Goal: Information Seeking & Learning: Find specific fact

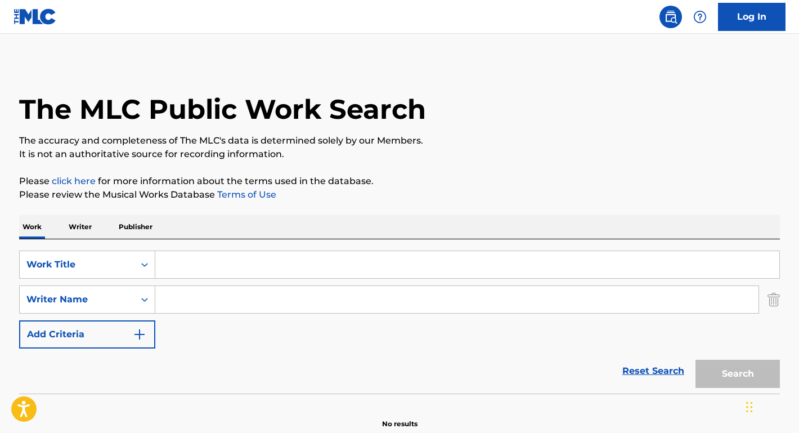
scroll to position [21, 0]
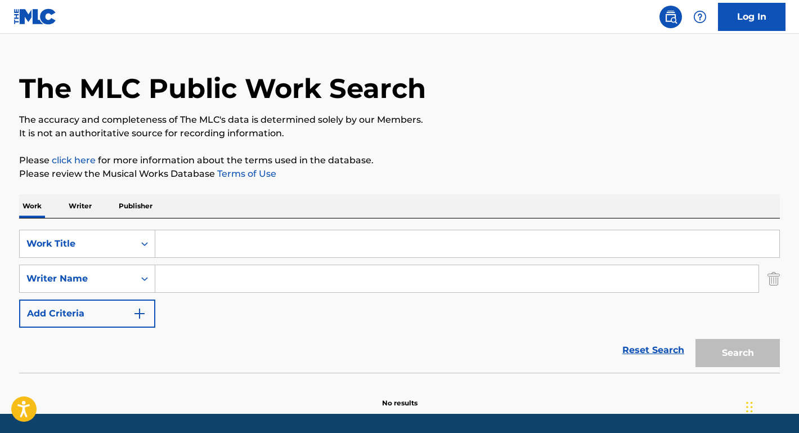
click at [222, 276] on input "Search Form" at bounding box center [457, 278] width 604 height 27
type input "[PERSON_NAME]"
click at [222, 244] on input "Search Form" at bounding box center [467, 243] width 624 height 27
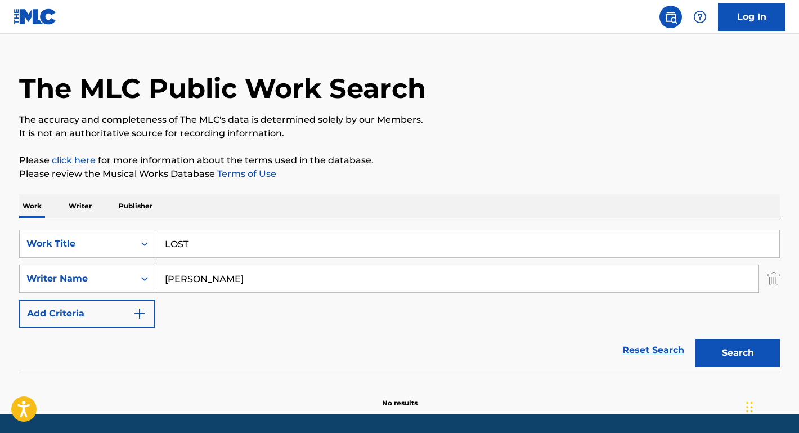
type input "LOST"
click at [738, 353] on button "Search" at bounding box center [738, 353] width 84 height 28
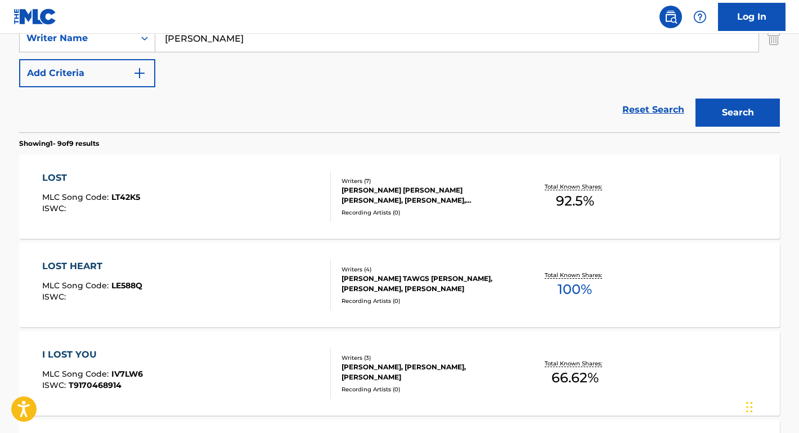
scroll to position [266, 0]
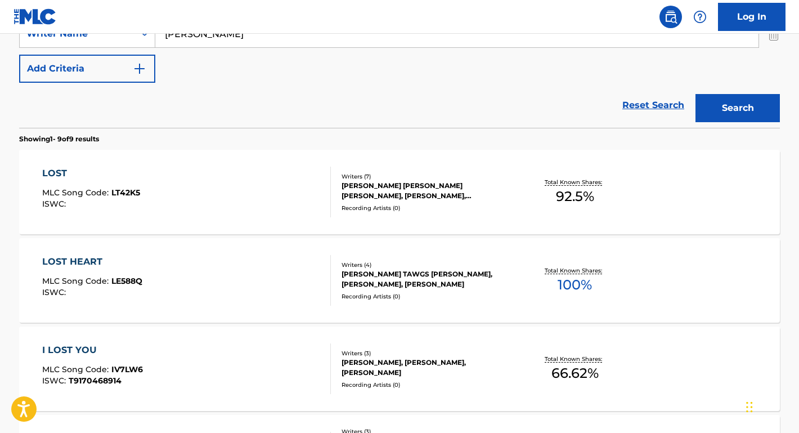
click at [64, 174] on div "LOST" at bounding box center [91, 174] width 98 height 14
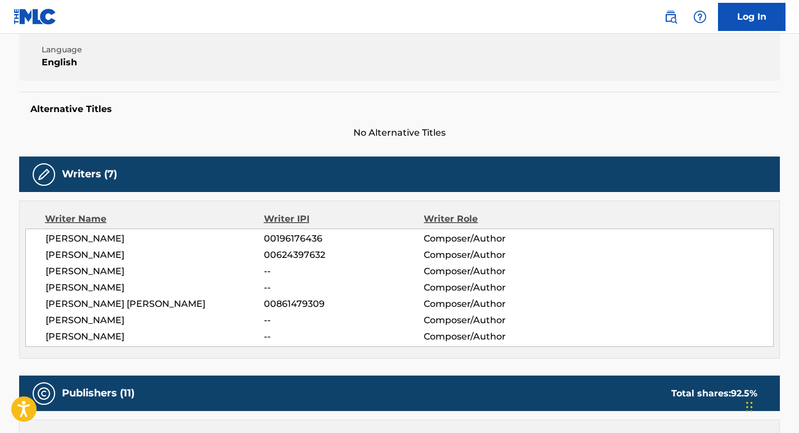
scroll to position [248, 0]
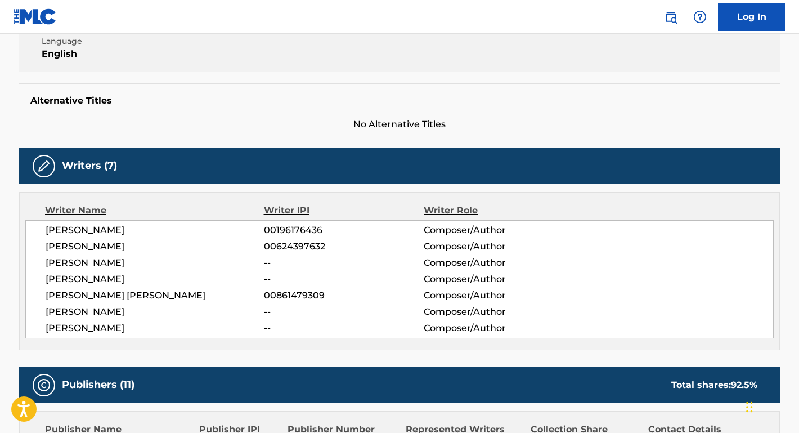
drag, startPoint x: 154, startPoint y: 231, endPoint x: 10, endPoint y: 231, distance: 144.7
copy span "[PERSON_NAME]"
drag, startPoint x: 150, startPoint y: 251, endPoint x: 12, endPoint y: 251, distance: 138.5
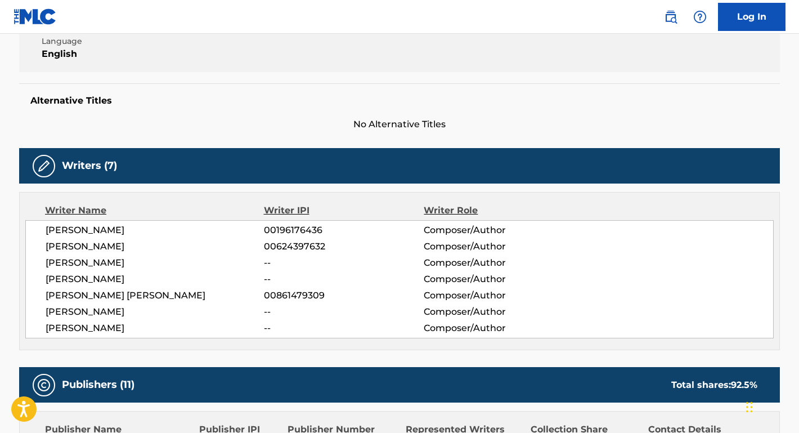
copy span "[PERSON_NAME]"
drag, startPoint x: 139, startPoint y: 266, endPoint x: 6, endPoint y: 266, distance: 132.3
copy span "[PERSON_NAME]"
click at [121, 275] on span "[PERSON_NAME]" at bounding box center [155, 280] width 218 height 14
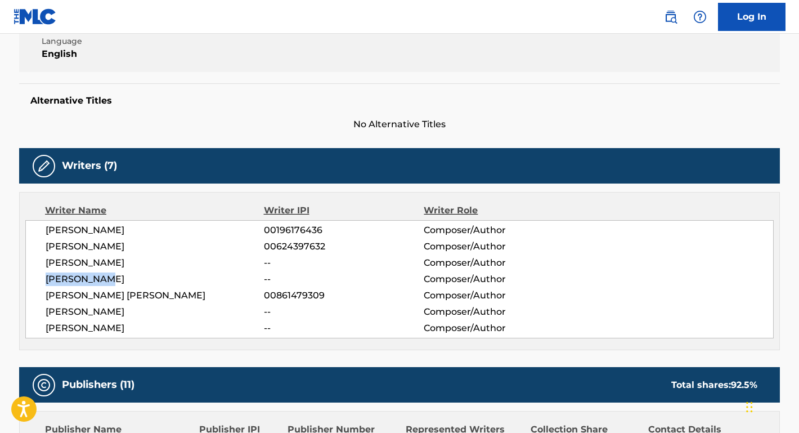
drag, startPoint x: 121, startPoint y: 278, endPoint x: 29, endPoint y: 279, distance: 92.3
click at [29, 279] on div "[PERSON_NAME] 00196176436 Composer/Author [PERSON_NAME] 00624397632 Composer/Au…" at bounding box center [399, 279] width 749 height 118
copy span "[PERSON_NAME]"
drag, startPoint x: 240, startPoint y: 295, endPoint x: 36, endPoint y: 294, distance: 204.4
click at [37, 294] on div "[PERSON_NAME] 00196176436 Composer/Author [PERSON_NAME] 00624397632 Composer/Au…" at bounding box center [399, 279] width 749 height 118
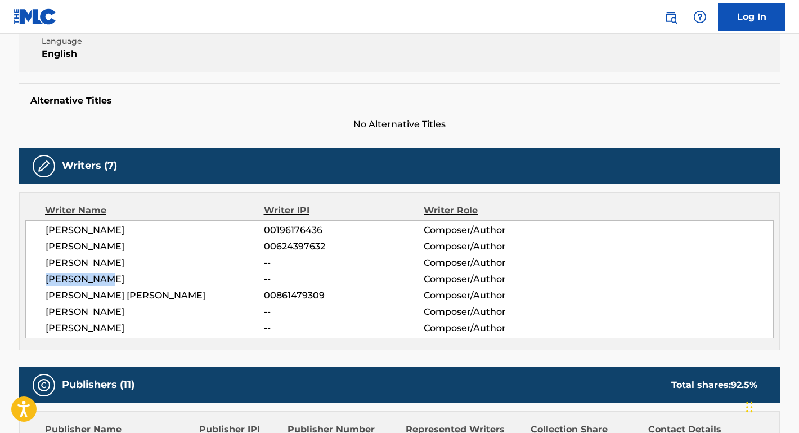
copy span "[PERSON_NAME] [PERSON_NAME]"
drag, startPoint x: 125, startPoint y: 311, endPoint x: 45, endPoint y: 310, distance: 80.0
click at [46, 310] on span "[PERSON_NAME]" at bounding box center [155, 312] width 218 height 14
copy span "[PERSON_NAME]"
drag, startPoint x: 148, startPoint y: 327, endPoint x: 32, endPoint y: 329, distance: 115.4
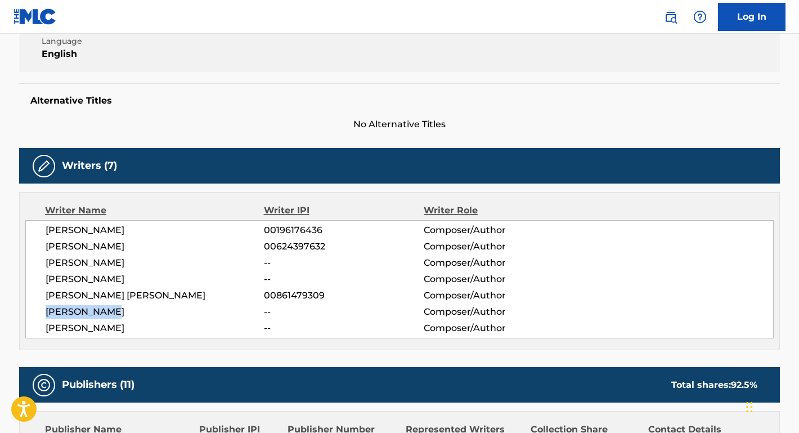
click at [32, 329] on div "[PERSON_NAME] 00196176436 Composer/Author [PERSON_NAME] 00624397632 Composer/Au…" at bounding box center [399, 279] width 749 height 118
copy span "[PERSON_NAME]"
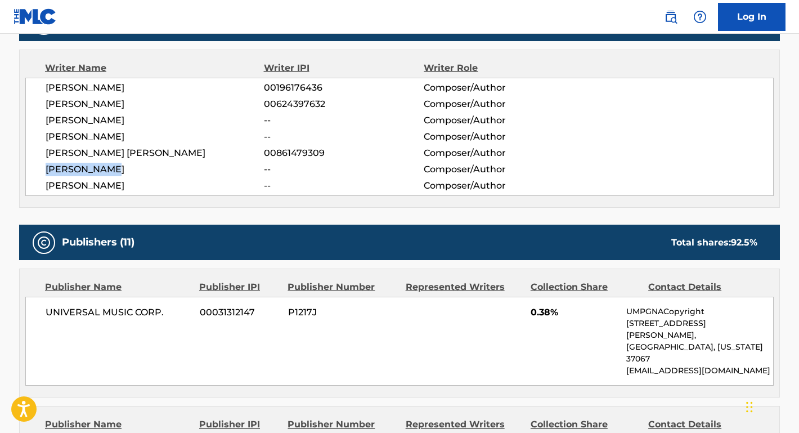
scroll to position [464, 0]
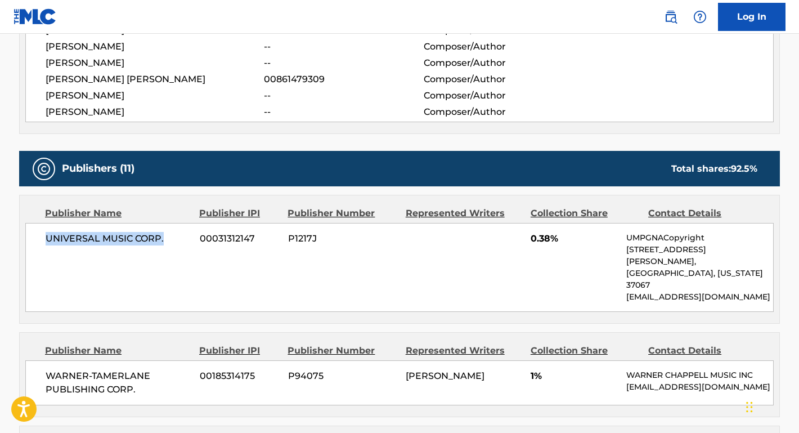
drag, startPoint x: 162, startPoint y: 239, endPoint x: 12, endPoint y: 238, distance: 149.8
copy span "UNIVERSAL MUSIC CORP."
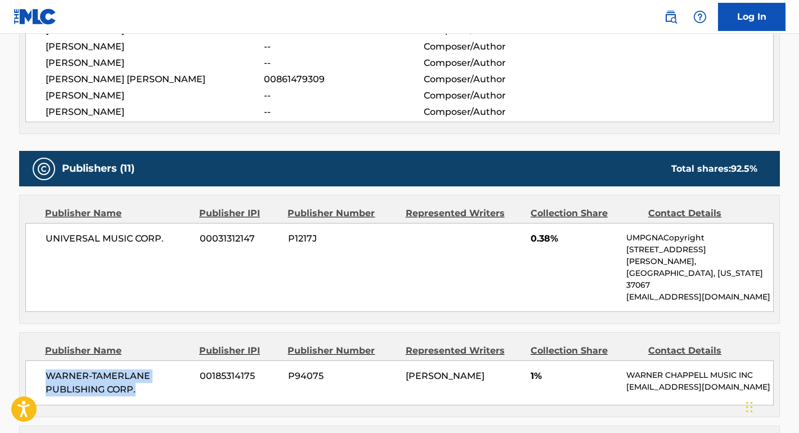
drag, startPoint x: 138, startPoint y: 366, endPoint x: 38, endPoint y: 350, distance: 101.5
click at [38, 360] on div "WARNER-[PERSON_NAME] PUBLISHING CORP. 00185314175 P94075 [PERSON_NAME] 1% [PERS…" at bounding box center [399, 382] width 749 height 45
copy span "WARNER-TAMERLANE PUBLISHING CORP."
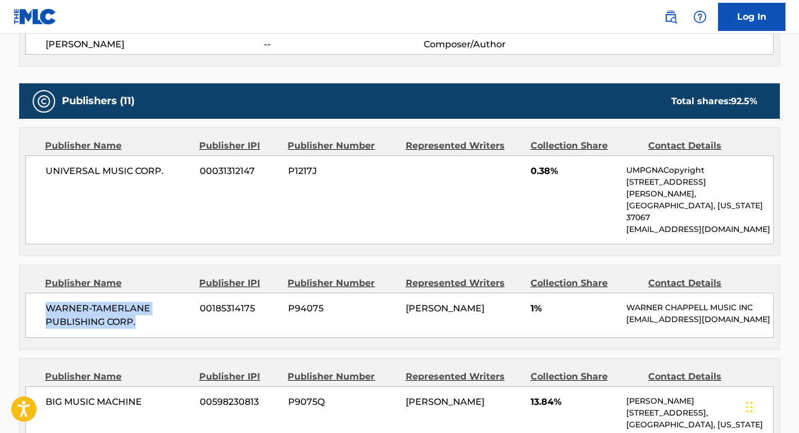
scroll to position [591, 0]
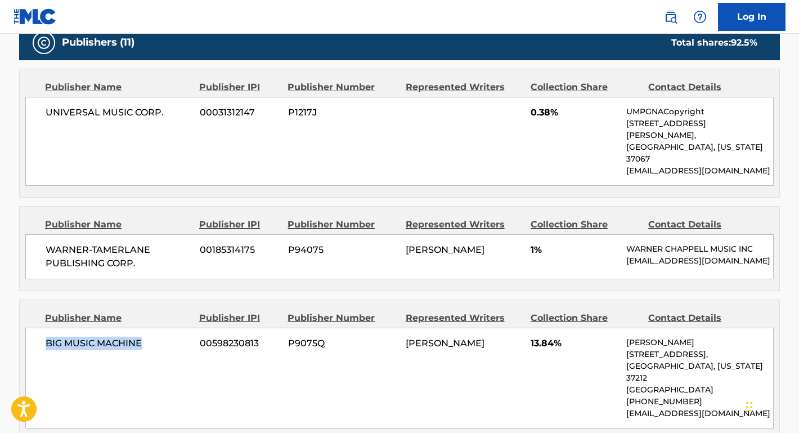
drag, startPoint x: 144, startPoint y: 322, endPoint x: 24, endPoint y: 321, distance: 119.9
click at [24, 321] on div "Publisher Name Publisher IPI Publisher Number Represented Writers Collection Sh…" at bounding box center [400, 370] width 760 height 140
copy span "BIG MUSIC MACHINE"
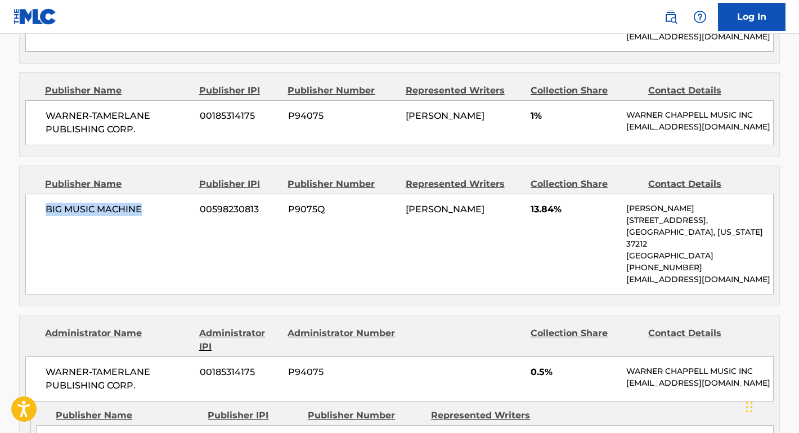
scroll to position [750, 0]
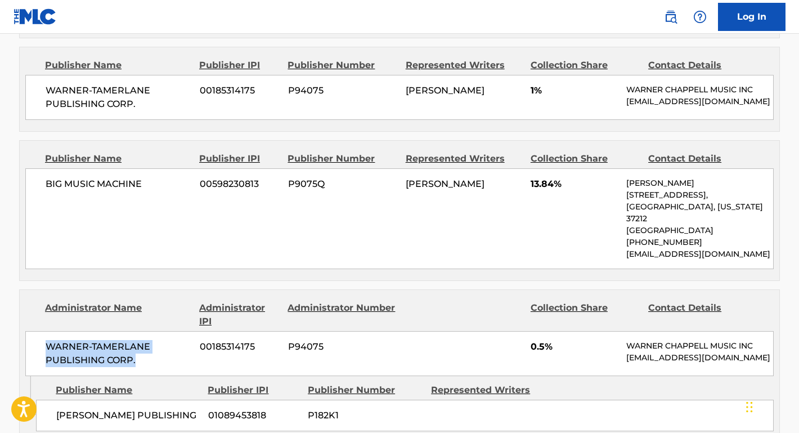
drag, startPoint x: 136, startPoint y: 322, endPoint x: 33, endPoint y: 308, distance: 104.5
click at [33, 331] on div "WARNER-[PERSON_NAME] PUBLISHING CORP. 00185314175 P94075 0.5% [PERSON_NAME] MUS…" at bounding box center [399, 353] width 749 height 45
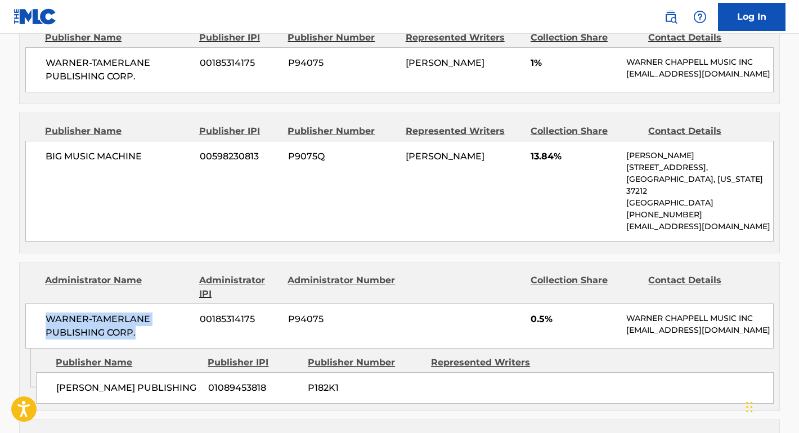
scroll to position [782, 0]
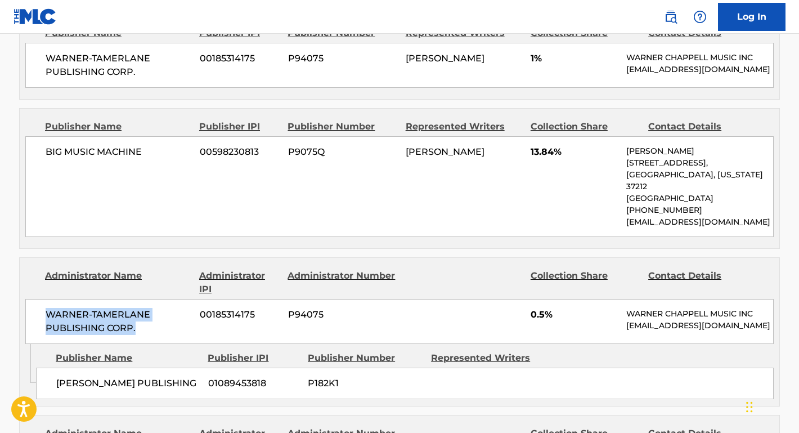
drag, startPoint x: 121, startPoint y: 358, endPoint x: 43, endPoint y: 347, distance: 78.5
click at [43, 368] on div "[PERSON_NAME] PUBLISHING 01089453818 P182K1" at bounding box center [405, 384] width 738 height 32
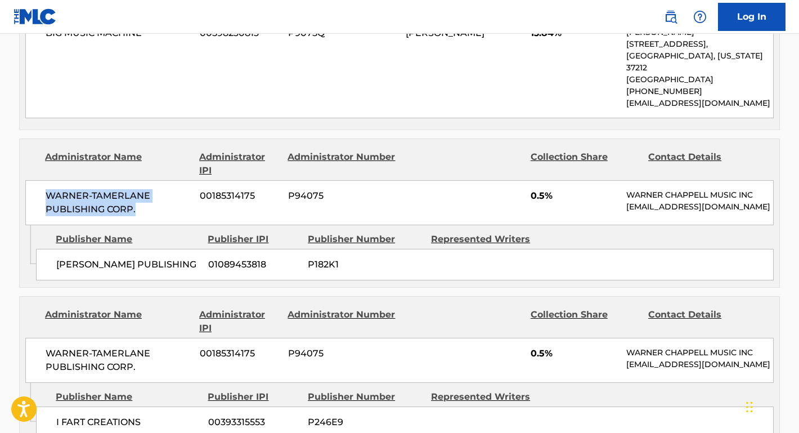
scroll to position [921, 0]
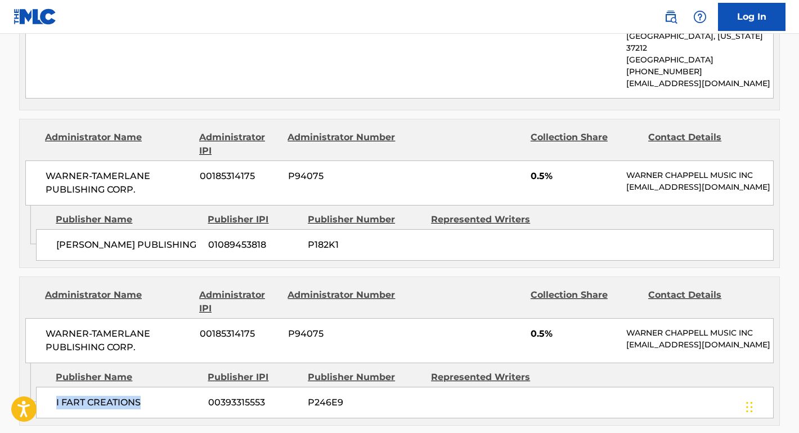
drag, startPoint x: 146, startPoint y: 368, endPoint x: 47, endPoint y: 368, distance: 99.1
click at [47, 387] on div "I FART CREATIONS 00393315553 P246E9" at bounding box center [405, 403] width 738 height 32
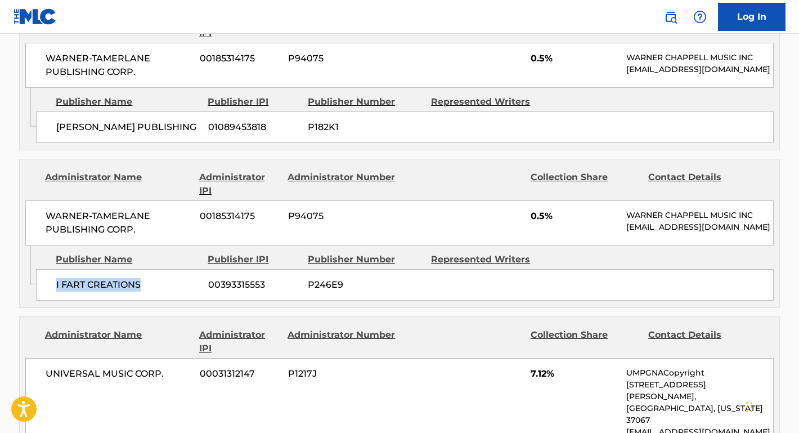
scroll to position [1098, 0]
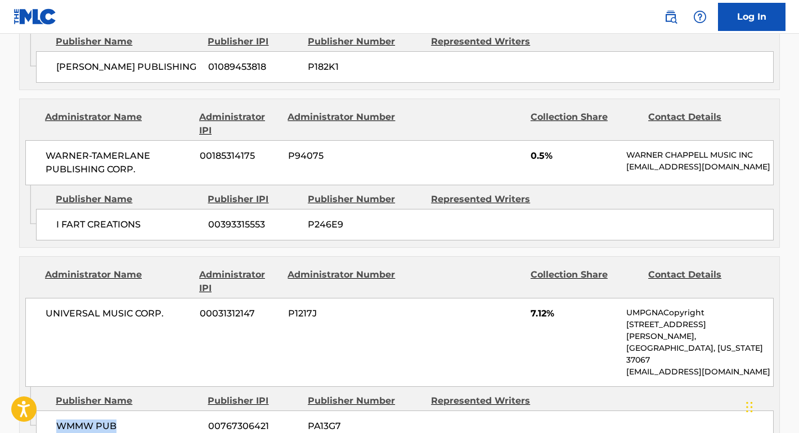
drag, startPoint x: 125, startPoint y: 372, endPoint x: 36, endPoint y: 370, distance: 89.0
click at [36, 410] on div "WMMW PUB 00767306421 PA13G7" at bounding box center [405, 426] width 738 height 32
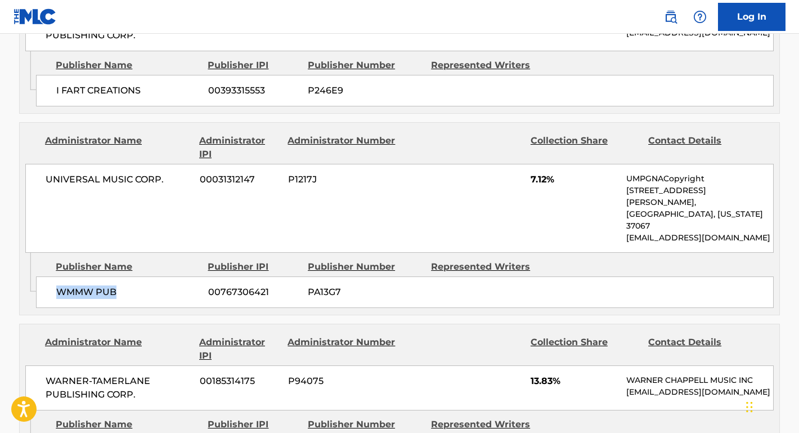
scroll to position [1268, 0]
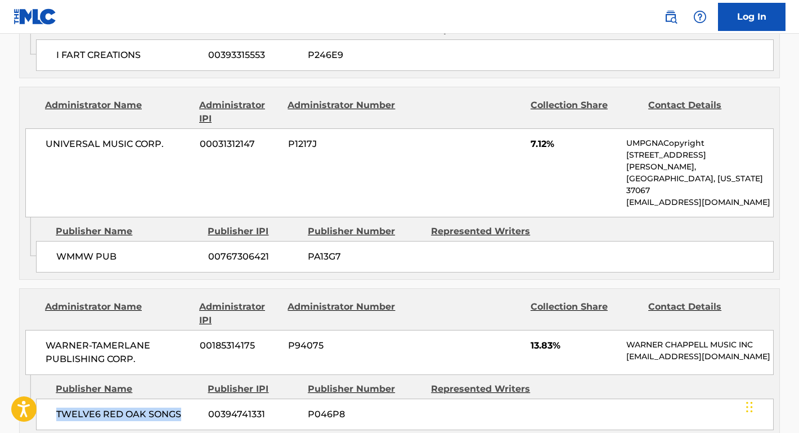
drag, startPoint x: 182, startPoint y: 361, endPoint x: 41, endPoint y: 360, distance: 141.9
click at [41, 399] on div "TWELVE6 RED OAK SONGS 00394741331 P046P8" at bounding box center [405, 415] width 738 height 32
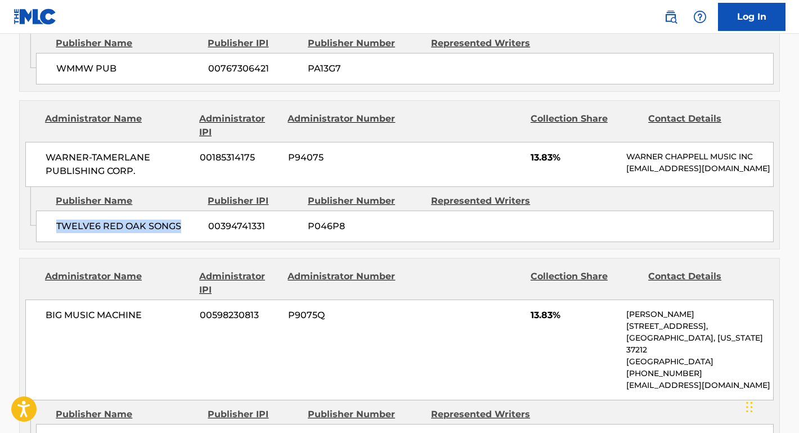
scroll to position [1469, 0]
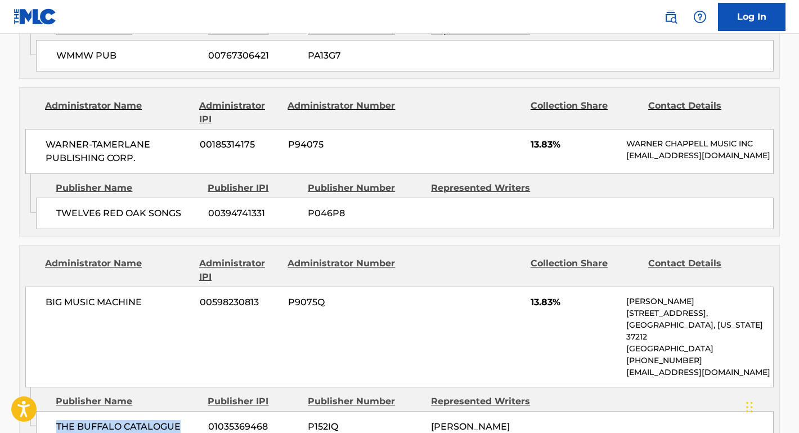
drag, startPoint x: 183, startPoint y: 356, endPoint x: 54, endPoint y: 355, distance: 128.9
click at [54, 411] on div "THE BUFFALO CATALOGUE 01035369468 P152IQ [PERSON_NAME]" at bounding box center [405, 427] width 738 height 32
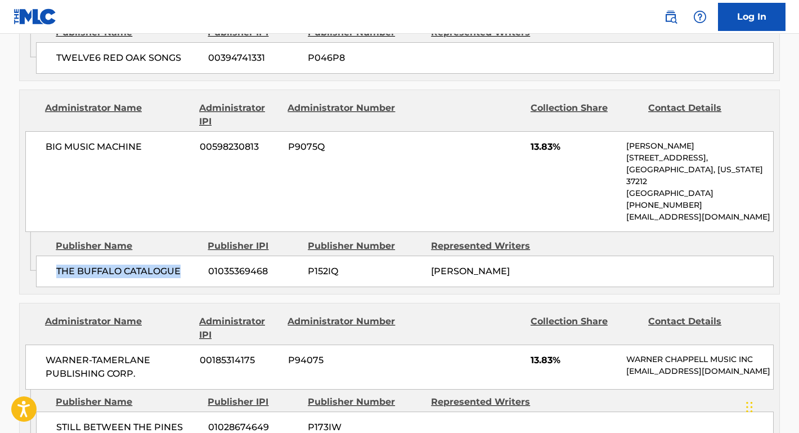
scroll to position [1669, 0]
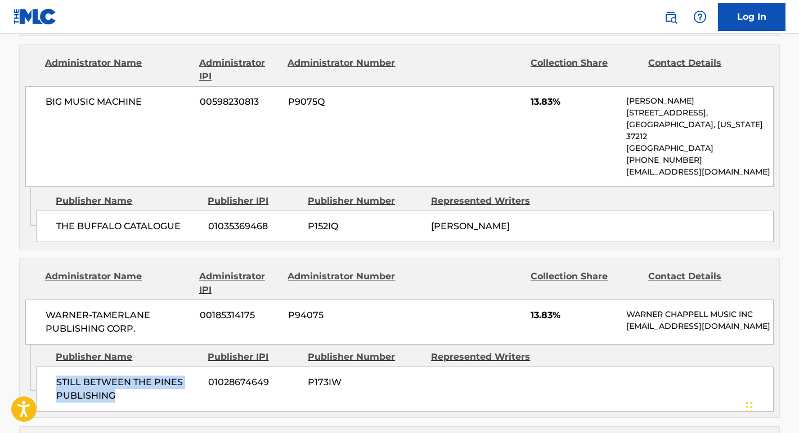
drag, startPoint x: 142, startPoint y: 327, endPoint x: 55, endPoint y: 312, distance: 88.0
click at [55, 367] on div "STILL BETWEEN THE PINES PUBLISHING 01028674649 P173IW" at bounding box center [405, 389] width 738 height 45
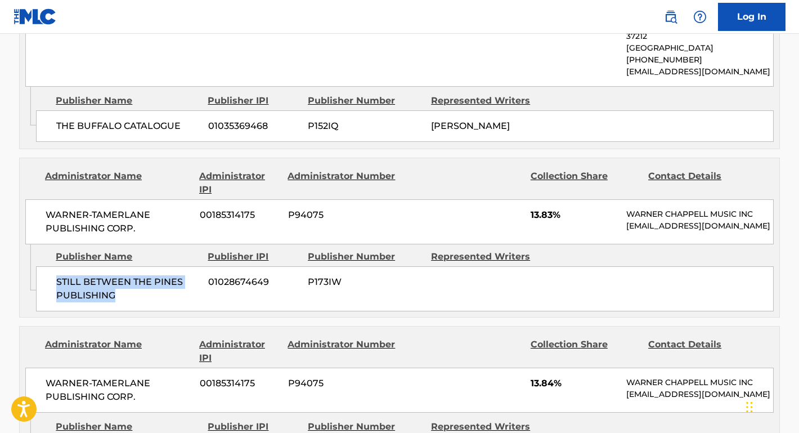
scroll to position [1796, 0]
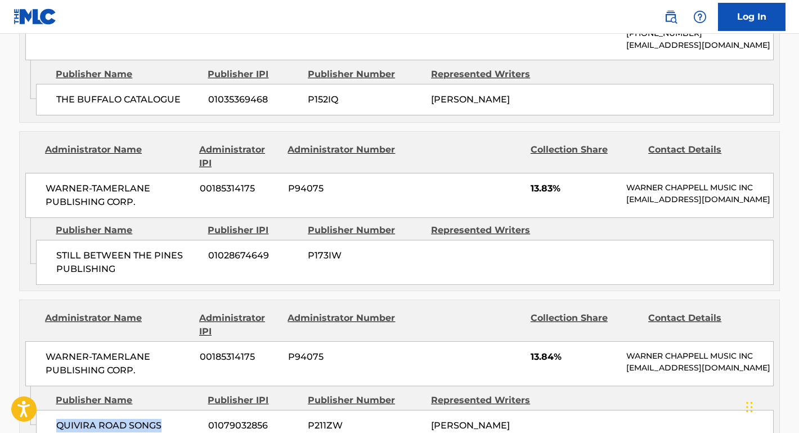
drag, startPoint x: 164, startPoint y: 355, endPoint x: 36, endPoint y: 352, distance: 127.8
click at [36, 410] on div "QUIVIRA ROAD SONGS 01079032856 P211ZW [PERSON_NAME]" at bounding box center [405, 426] width 738 height 32
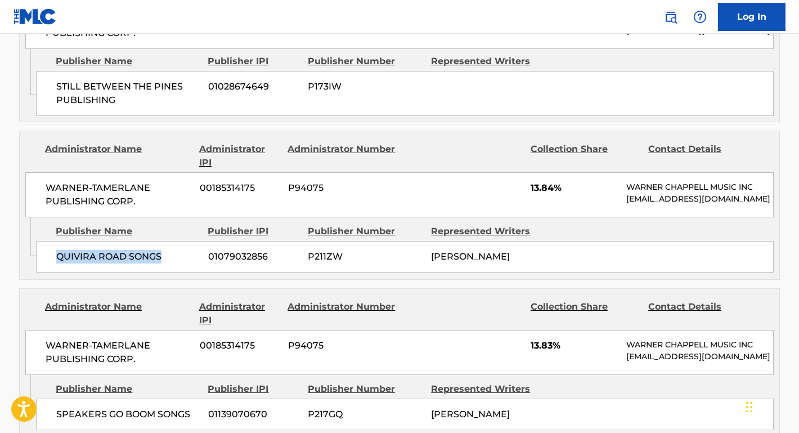
scroll to position [1987, 0]
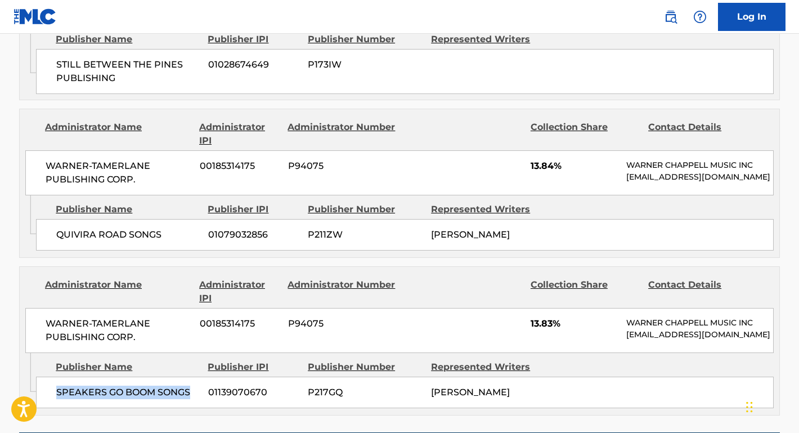
drag, startPoint x: 192, startPoint y: 341, endPoint x: 47, endPoint y: 335, distance: 144.8
click at [47, 377] on div "SPEAKERS GO BOOM SONGS 01139070670 P217GQ [PERSON_NAME]" at bounding box center [405, 393] width 738 height 32
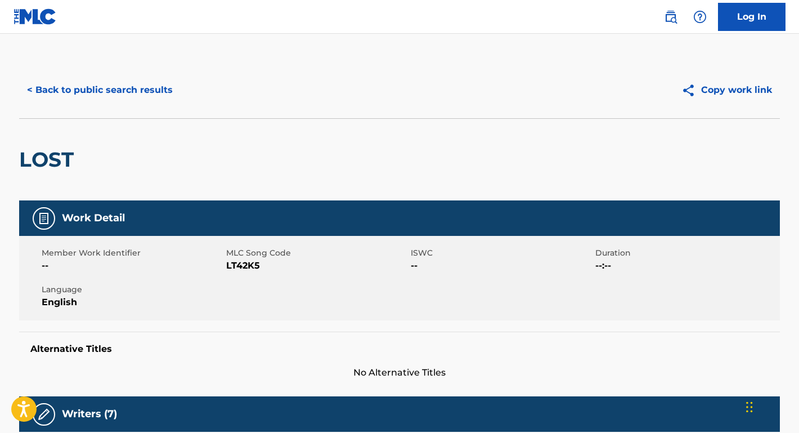
scroll to position [0, 0]
click at [141, 89] on button "< Back to public search results" at bounding box center [100, 90] width 162 height 28
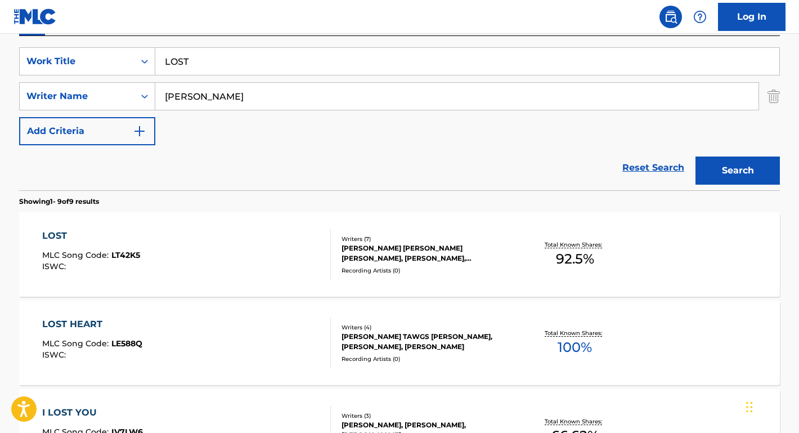
scroll to position [121, 0]
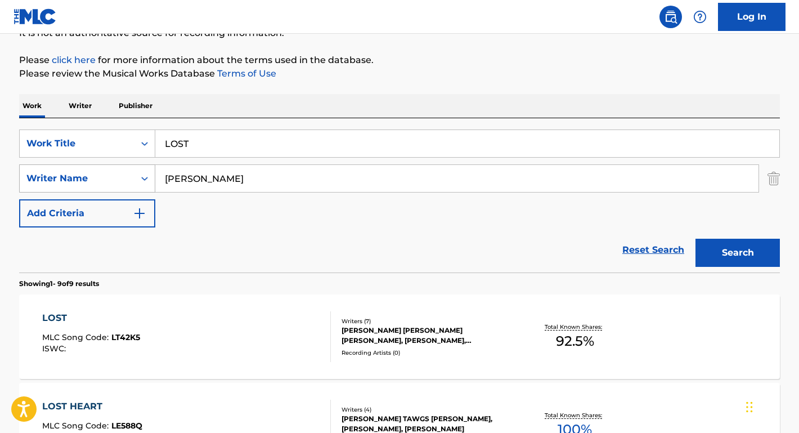
drag, startPoint x: 244, startPoint y: 181, endPoint x: 135, endPoint y: 180, distance: 109.2
click at [135, 180] on div "SearchWithCriteriadac2085a-3231-426f-a8b0-05984cbb76e6 Writer Name [PERSON_NAME]" at bounding box center [399, 178] width 761 height 28
paste input "[PERSON_NAME] make it rai"
drag, startPoint x: 218, startPoint y: 179, endPoint x: 354, endPoint y: 182, distance: 135.7
click at [354, 182] on input "[PERSON_NAME] make it rain" at bounding box center [457, 178] width 604 height 27
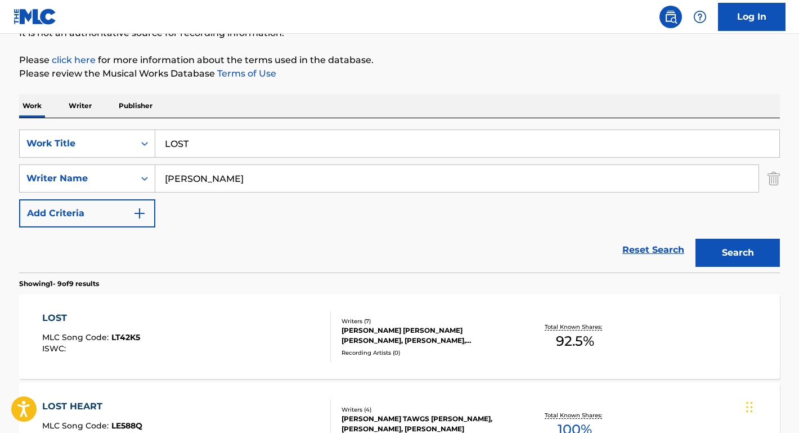
type input "[PERSON_NAME]"
drag, startPoint x: 191, startPoint y: 144, endPoint x: 118, endPoint y: 143, distance: 73.2
click at [118, 143] on div "SearchWithCriteria78120567-30ef-4baf-9644-995935a7c4b5 Work Title LOST" at bounding box center [399, 143] width 761 height 28
paste input "make it rain"
type input "make it rain"
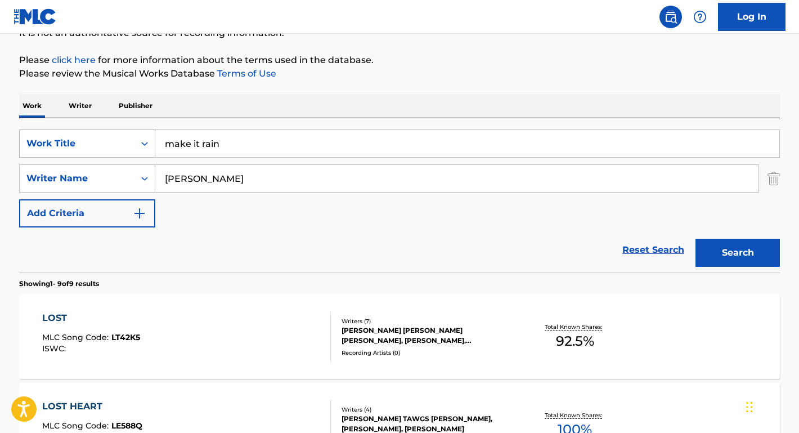
click at [738, 253] on button "Search" at bounding box center [738, 253] width 84 height 28
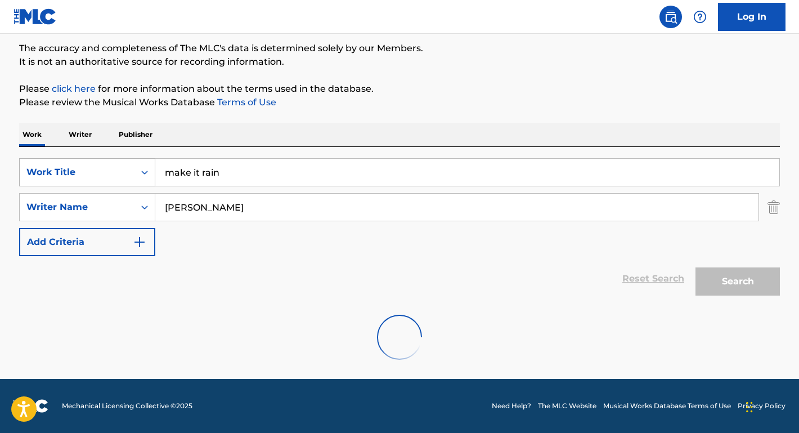
scroll to position [92, 0]
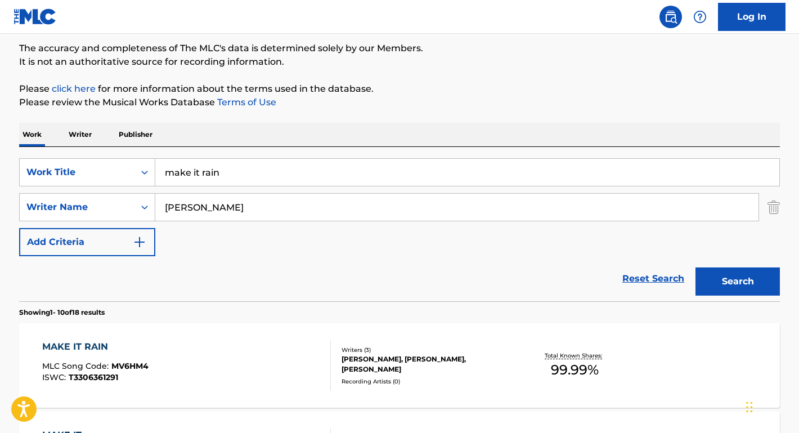
click at [82, 349] on div "MAKE IT RAIN" at bounding box center [95, 347] width 106 height 14
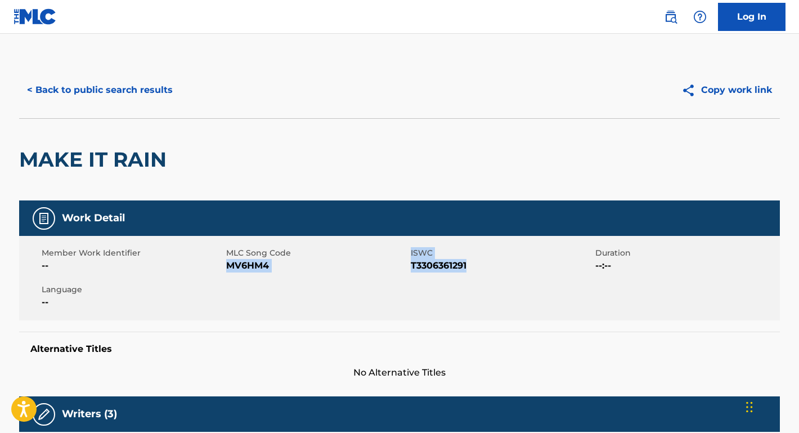
drag, startPoint x: 489, startPoint y: 265, endPoint x: 229, endPoint y: 265, distance: 260.7
click at [229, 265] on div "Member Work Identifier -- MLC Song Code MV6HM4 ISWC T3306361291 Duration --:-- …" at bounding box center [399, 278] width 761 height 84
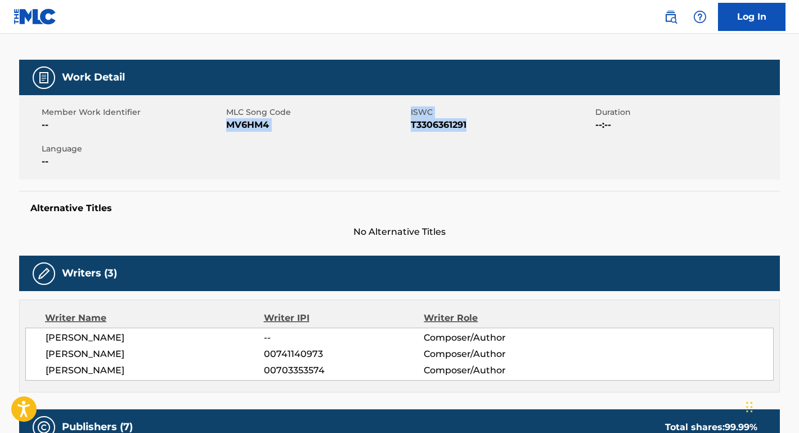
scroll to position [268, 0]
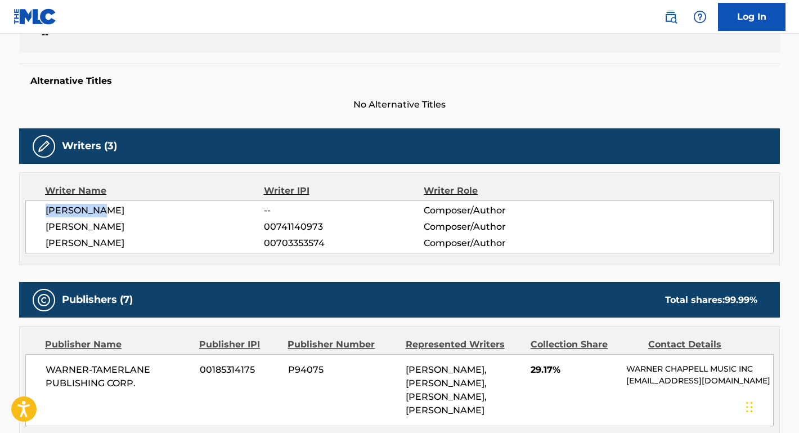
drag, startPoint x: 117, startPoint y: 205, endPoint x: 27, endPoint y: 211, distance: 89.7
click at [27, 211] on div "[PERSON_NAME] -- Composer/Author [PERSON_NAME] 00741140973 Composer/Author [PER…" at bounding box center [399, 226] width 749 height 53
drag, startPoint x: 124, startPoint y: 229, endPoint x: 38, endPoint y: 228, distance: 86.1
click at [38, 228] on div "[PERSON_NAME] -- Composer/Author [PERSON_NAME] 00741140973 Composer/Author [PER…" at bounding box center [399, 226] width 749 height 53
drag, startPoint x: 102, startPoint y: 244, endPoint x: 23, endPoint y: 243, distance: 78.8
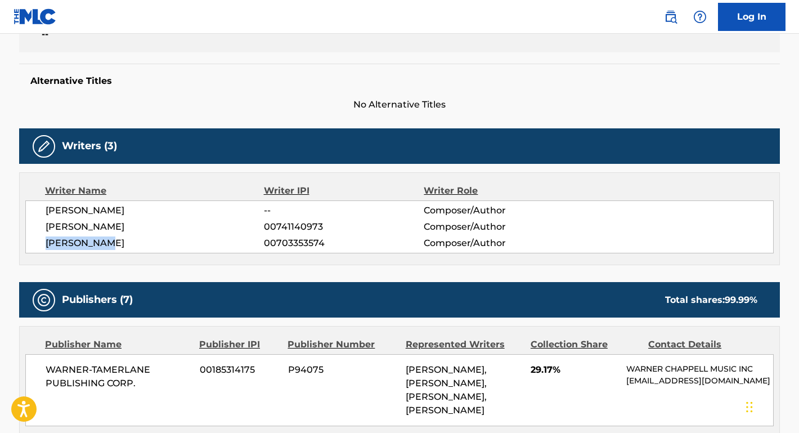
click at [23, 243] on div "Writer Name Writer IPI Writer Role [PERSON_NAME] -- Composer/Author [PERSON_NAM…" at bounding box center [399, 218] width 761 height 93
click at [162, 373] on span "WARNER-TAMERLANE PUBLISHING CORP." at bounding box center [119, 376] width 146 height 27
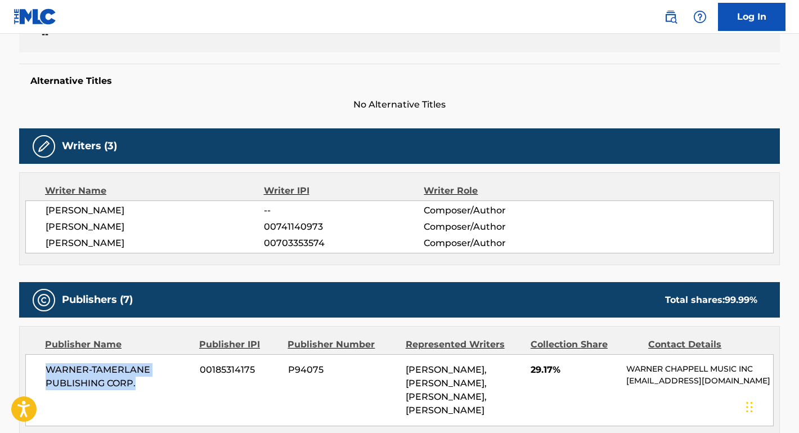
drag, startPoint x: 143, startPoint y: 385, endPoint x: 43, endPoint y: 361, distance: 103.1
click at [43, 361] on div "WARNER-[PERSON_NAME] PUBLISHING CORP. 00185314175 P94075 [PERSON_NAME], [PERSON…" at bounding box center [399, 390] width 749 height 72
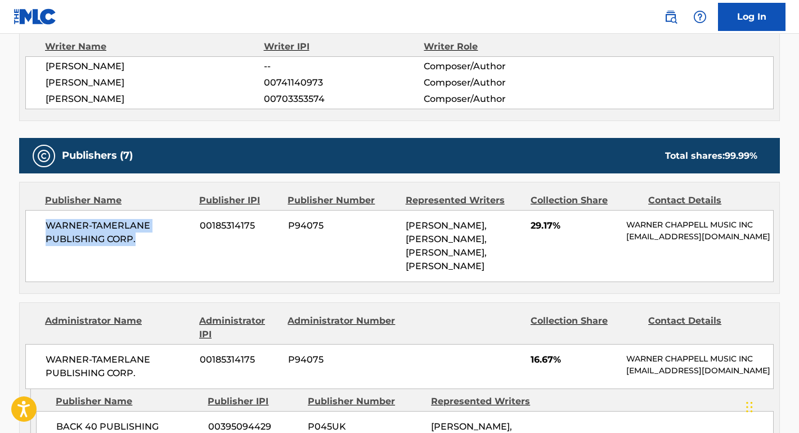
scroll to position [458, 0]
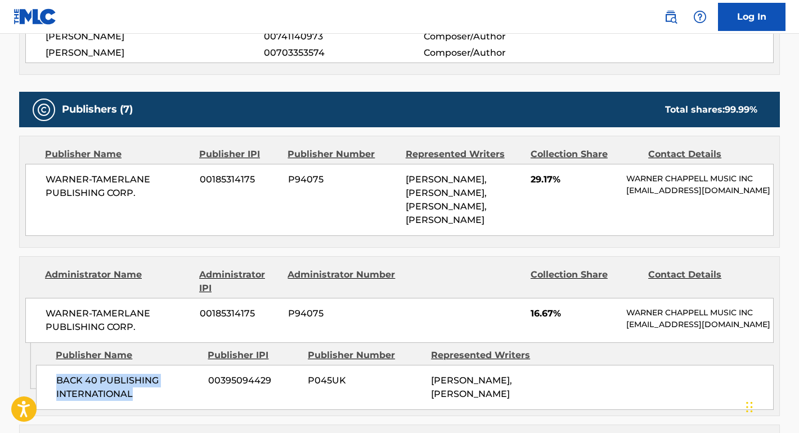
drag, startPoint x: 140, startPoint y: 378, endPoint x: 48, endPoint y: 361, distance: 92.8
click at [48, 365] on div "BACK 40 PUBLISHING INTERNATIONAL 00395094429 P045UK [PERSON_NAME], [PERSON_NAME]" at bounding box center [405, 387] width 738 height 45
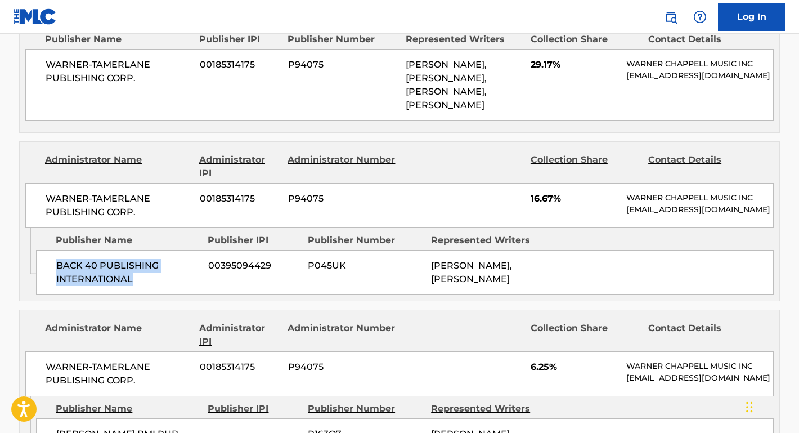
scroll to position [649, 0]
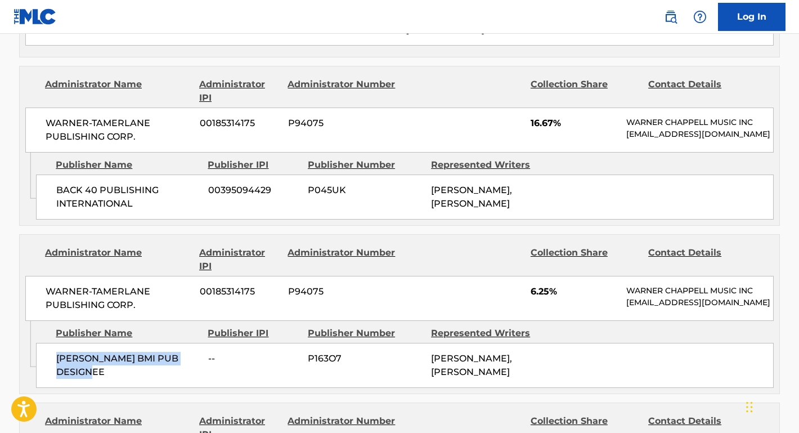
drag, startPoint x: 115, startPoint y: 355, endPoint x: 52, endPoint y: 338, distance: 65.3
click at [49, 343] on div "[PERSON_NAME] BMI PUB DESIGNEE -- P163O7 [PERSON_NAME], [PERSON_NAME]" at bounding box center [405, 365] width 738 height 45
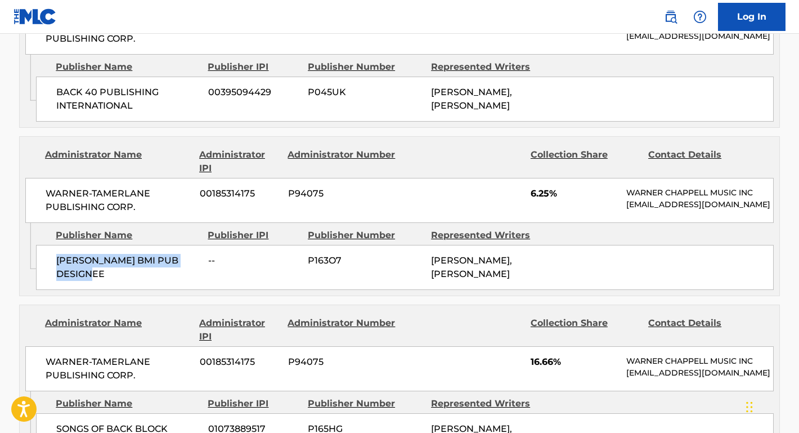
scroll to position [828, 0]
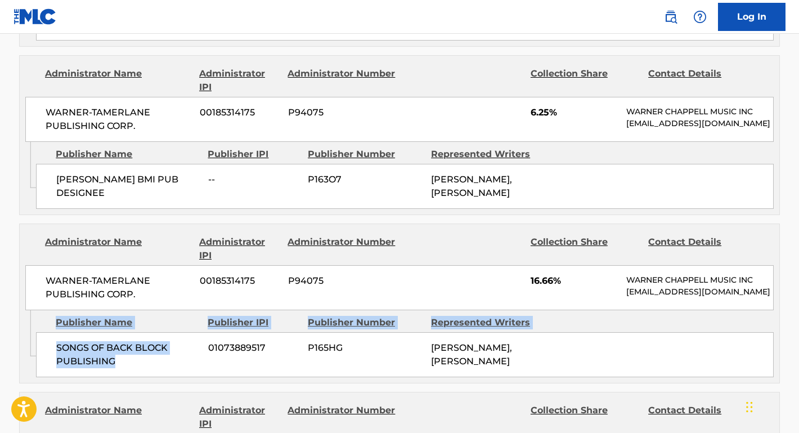
drag, startPoint x: 134, startPoint y: 342, endPoint x: 29, endPoint y: 333, distance: 105.7
click at [29, 333] on div "Admin Original Publisher Connecting Line Publisher Name Publisher IPI Publisher…" at bounding box center [400, 346] width 760 height 73
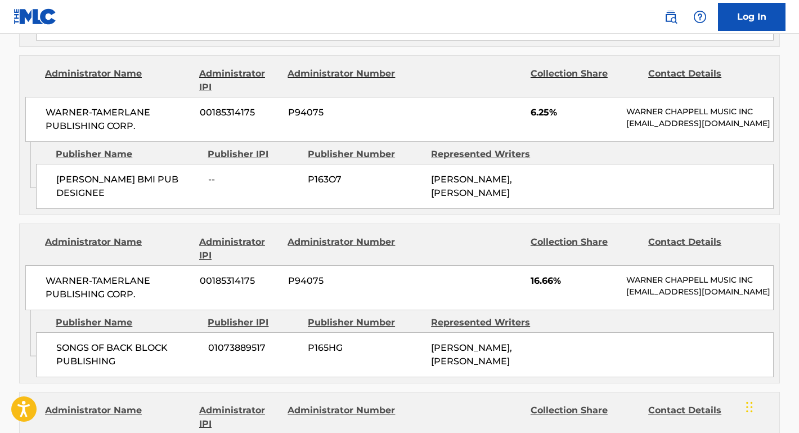
click at [106, 341] on span "SONGS OF BACK BLOCK PUBLISHING" at bounding box center [128, 354] width 144 height 27
drag, startPoint x: 131, startPoint y: 341, endPoint x: 51, endPoint y: 329, distance: 80.7
click at [51, 332] on div "SONGS OF BACK BLOCK PUBLISHING 01073889517 P165HG [PERSON_NAME], [PERSON_NAME]" at bounding box center [405, 354] width 738 height 45
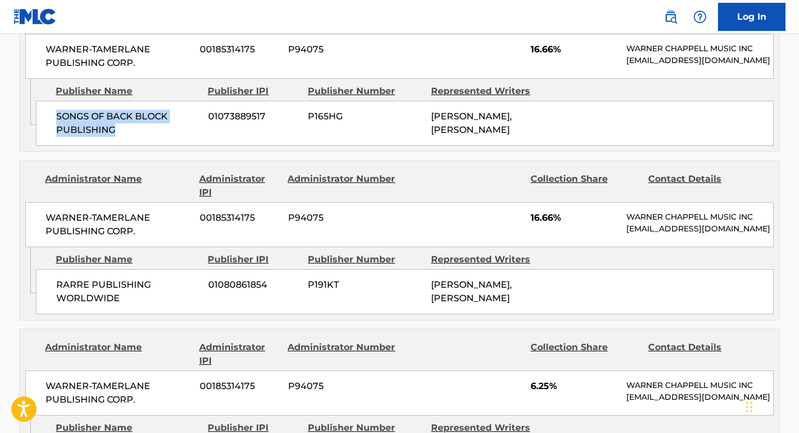
scroll to position [1069, 0]
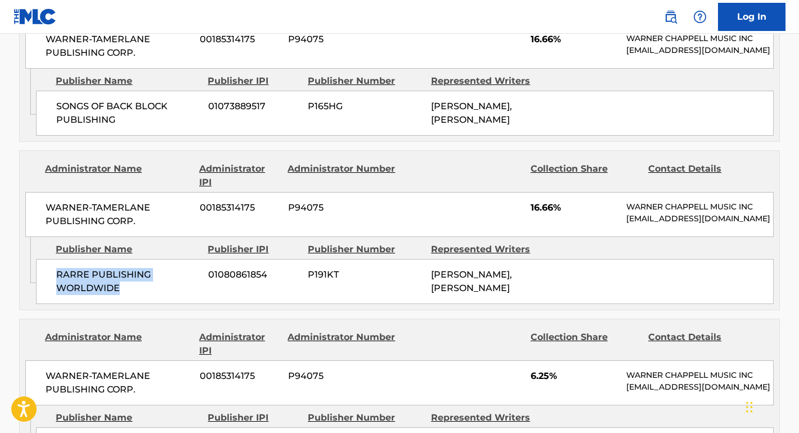
drag, startPoint x: 126, startPoint y: 269, endPoint x: 43, endPoint y: 260, distance: 83.3
click at [43, 260] on div "RARRE PUBLISHING WORLDWIDE 01080861854 P191KT [PERSON_NAME], [PERSON_NAME]" at bounding box center [405, 281] width 738 height 45
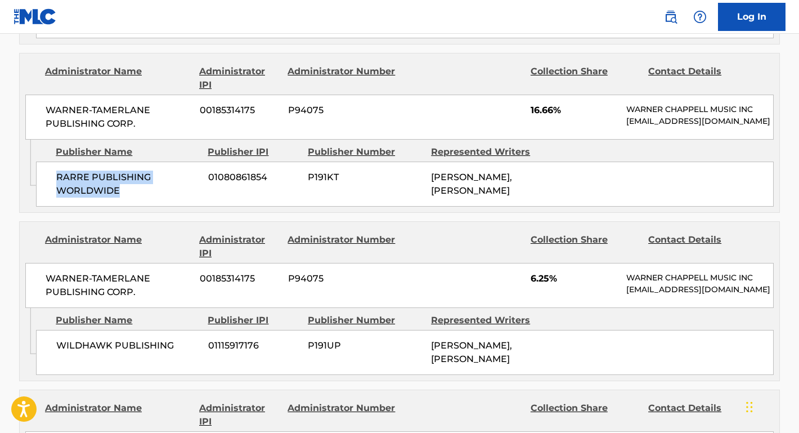
scroll to position [1265, 0]
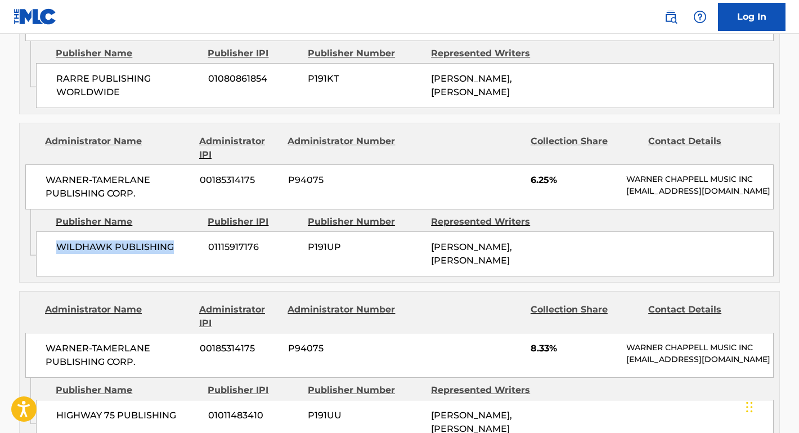
drag, startPoint x: 178, startPoint y: 235, endPoint x: 38, endPoint y: 229, distance: 140.3
click at [38, 231] on div "WILDHAWK PUBLISHING 01115917176 P191UP [PERSON_NAME], [PERSON_NAME]" at bounding box center [405, 253] width 738 height 45
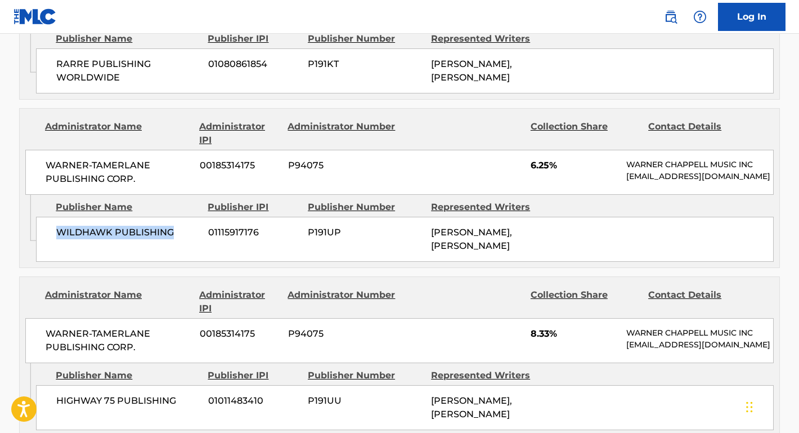
scroll to position [1332, 0]
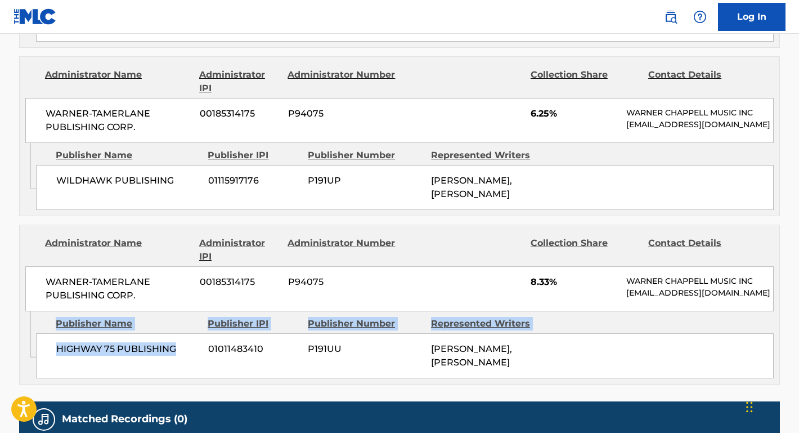
drag, startPoint x: 178, startPoint y: 330, endPoint x: 29, endPoint y: 328, distance: 148.6
click at [29, 328] on div "Admin Original Publisher Connecting Line Publisher Name Publisher IPI Publisher…" at bounding box center [400, 347] width 760 height 73
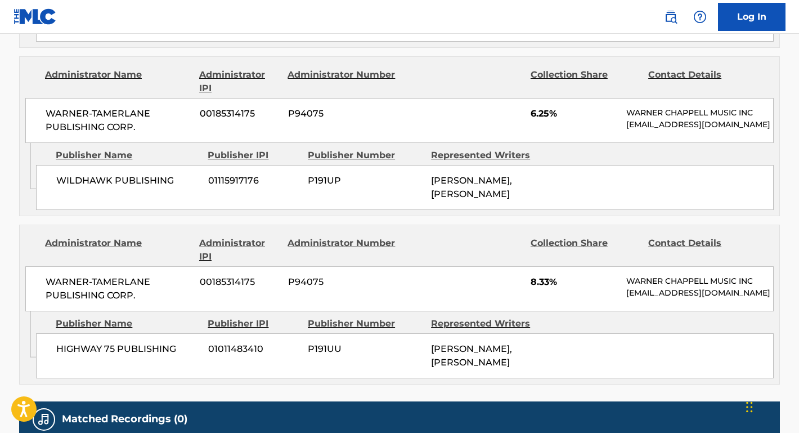
click at [82, 342] on span "HIGHWAY 75 PUBLISHING" at bounding box center [128, 349] width 144 height 14
drag, startPoint x: 179, startPoint y: 330, endPoint x: 37, endPoint y: 332, distance: 142.5
click at [37, 333] on div "HIGHWAY 75 PUBLISHING 01011483410 P191UU [PERSON_NAME], [PERSON_NAME]" at bounding box center [405, 355] width 738 height 45
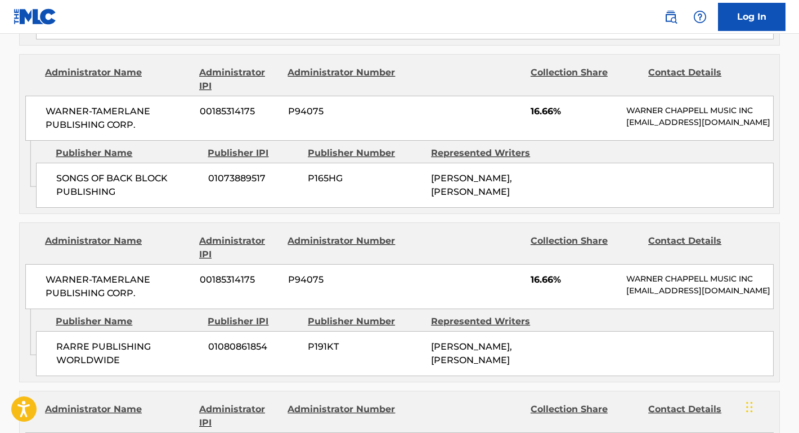
scroll to position [1234, 0]
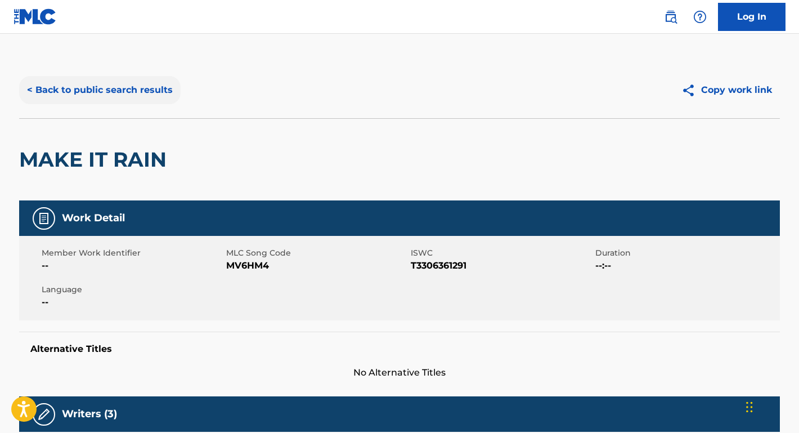
click at [144, 91] on button "< Back to public search results" at bounding box center [100, 90] width 162 height 28
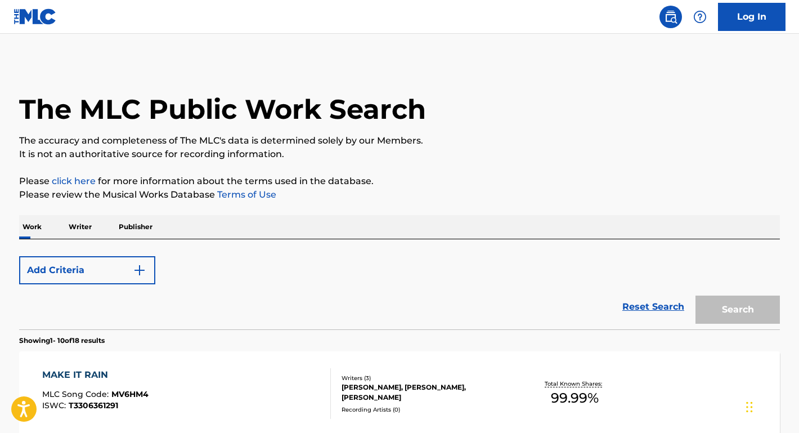
scroll to position [92, 0]
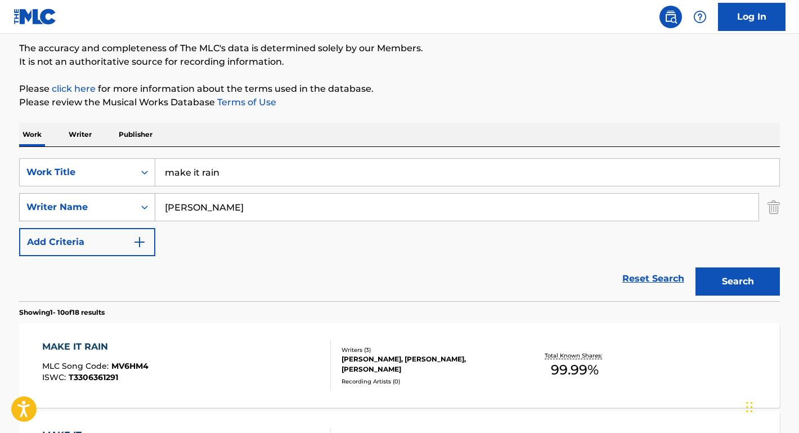
drag, startPoint x: 233, startPoint y: 211, endPoint x: 141, endPoint y: 210, distance: 91.8
click at [141, 210] on div "SearchWithCriteriadac2085a-3231-426f-a8b0-05984cbb76e6 Writer Name [PERSON_NAME]" at bounding box center [399, 207] width 761 height 28
paste input "[PERSON_NAME]"
type input "[PERSON_NAME]"
drag, startPoint x: 238, startPoint y: 176, endPoint x: 136, endPoint y: 175, distance: 101.9
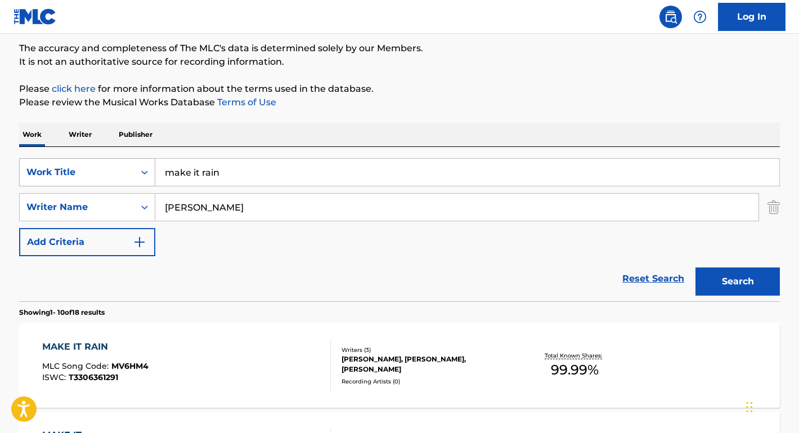
click at [135, 175] on div "SearchWithCriteria78120567-30ef-4baf-9644-995935a7c4b5 Work Title make it rain" at bounding box center [399, 172] width 761 height 28
type input "first time on earth"
click at [738, 282] on button "Search" at bounding box center [738, 281] width 84 height 28
click at [124, 346] on div "FIRST TIME ON EARTH" at bounding box center [97, 347] width 111 height 14
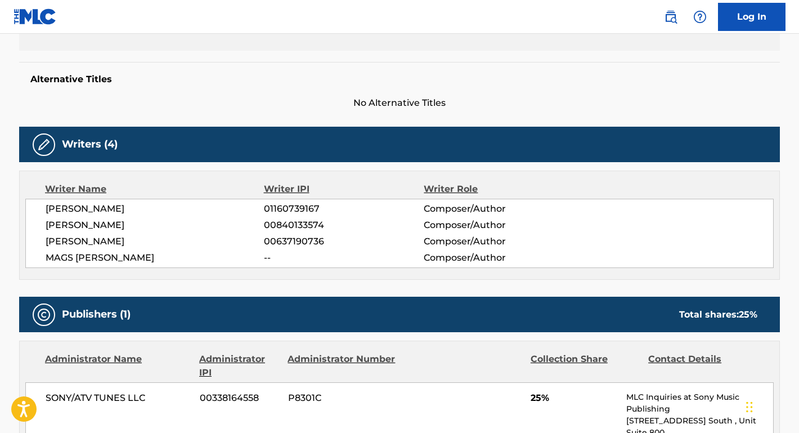
scroll to position [167, 0]
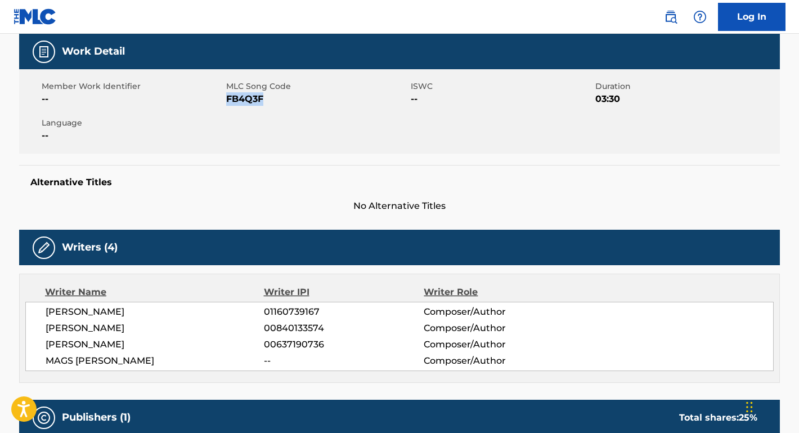
drag, startPoint x: 279, startPoint y: 99, endPoint x: 227, endPoint y: 99, distance: 52.4
click at [227, 99] on span "FB4Q3F" at bounding box center [317, 99] width 182 height 14
drag, startPoint x: 193, startPoint y: 316, endPoint x: 28, endPoint y: 316, distance: 165.0
click at [28, 316] on div "[PERSON_NAME] 01160739167 Composer/Author [PERSON_NAME] 00840133574 Composer/Au…" at bounding box center [399, 336] width 749 height 69
drag, startPoint x: 120, startPoint y: 327, endPoint x: 25, endPoint y: 325, distance: 95.2
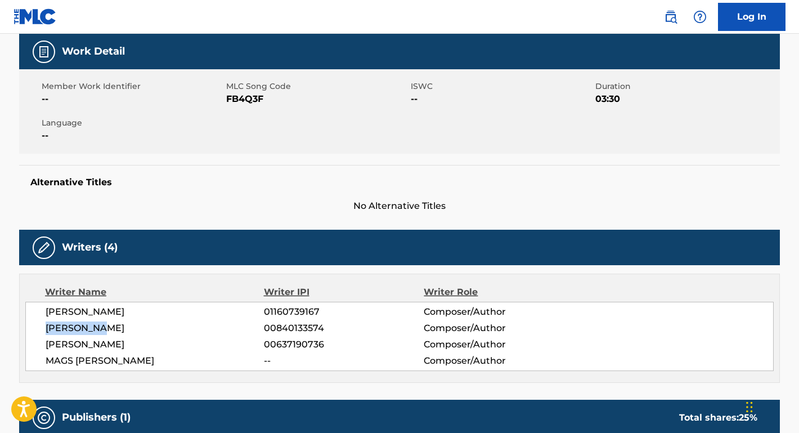
click at [25, 325] on div "Writer Name Writer IPI Writer Role [PERSON_NAME] 01160739167 Composer/Author [P…" at bounding box center [399, 328] width 761 height 109
drag, startPoint x: 129, startPoint y: 344, endPoint x: 39, endPoint y: 343, distance: 89.5
click at [39, 343] on div "[PERSON_NAME] 01160739167 Composer/Author [PERSON_NAME] 00840133574 Composer/Au…" at bounding box center [399, 336] width 749 height 69
drag, startPoint x: 115, startPoint y: 362, endPoint x: 47, endPoint y: 360, distance: 68.7
click at [47, 360] on span "MAGS [PERSON_NAME]" at bounding box center [155, 361] width 218 height 14
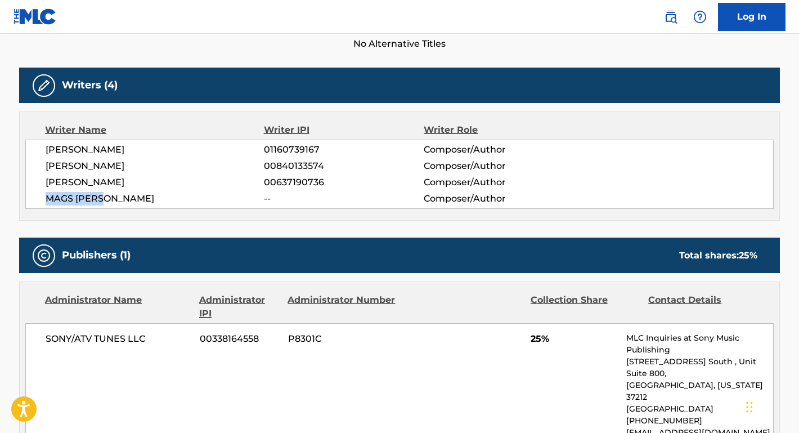
scroll to position [388, 0]
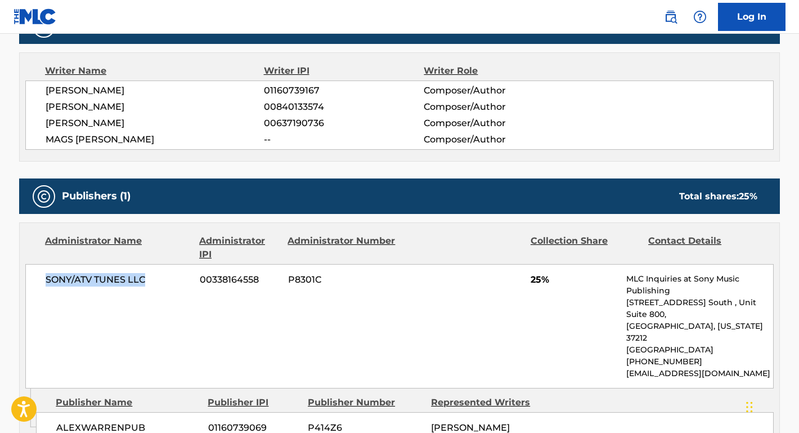
drag, startPoint x: 145, startPoint y: 278, endPoint x: 31, endPoint y: 281, distance: 113.8
click at [30, 281] on div "SONY/ATV TUNES LLC 00338164558 P8301C 25% MLC Inquiries at Sony Music Publishin…" at bounding box center [399, 326] width 749 height 124
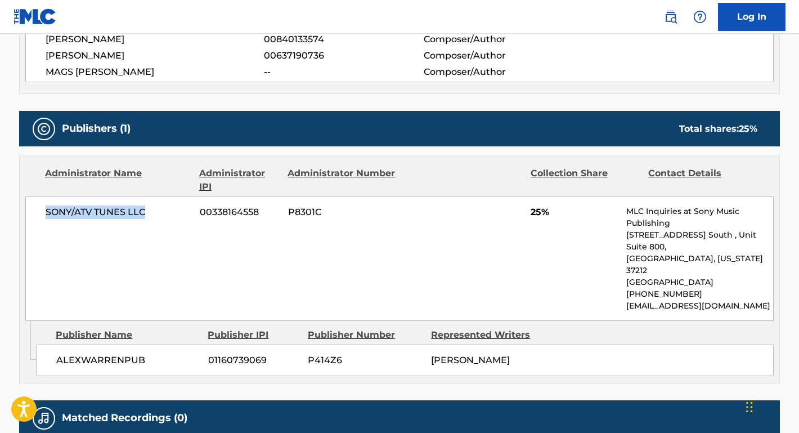
scroll to position [461, 0]
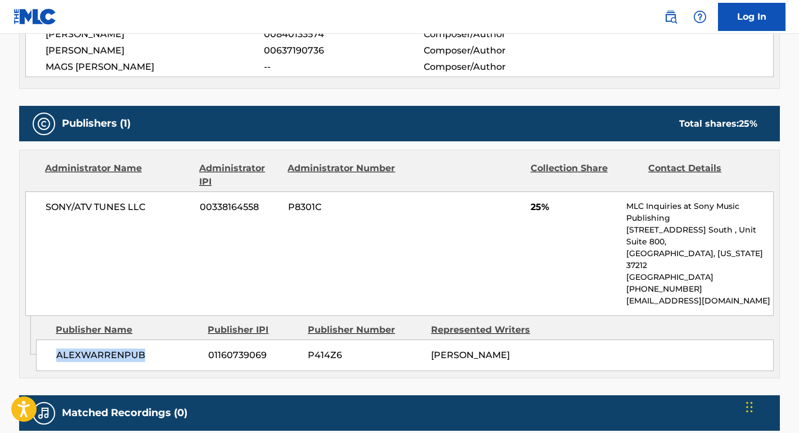
drag, startPoint x: 155, startPoint y: 329, endPoint x: 57, endPoint y: 327, distance: 98.0
click at [57, 349] on span "ALEXWARRENPUB" at bounding box center [128, 356] width 144 height 14
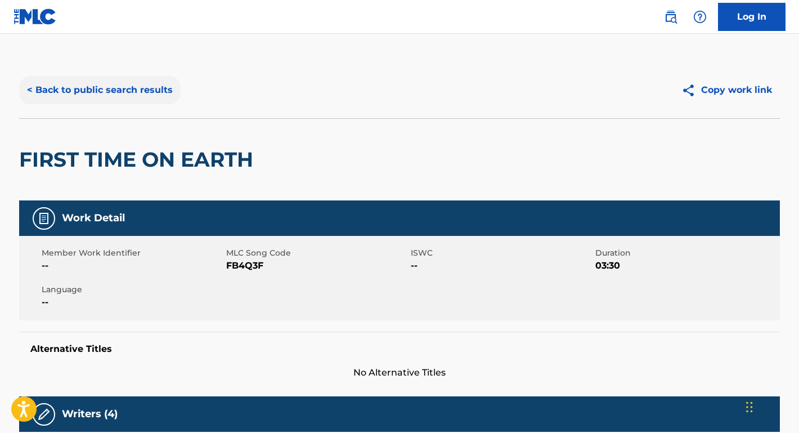
scroll to position [0, 0]
click at [123, 95] on button "< Back to public search results" at bounding box center [100, 90] width 162 height 28
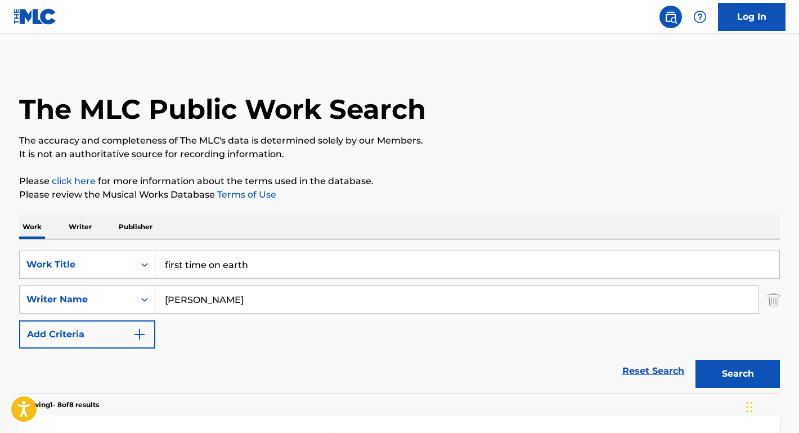
scroll to position [92, 0]
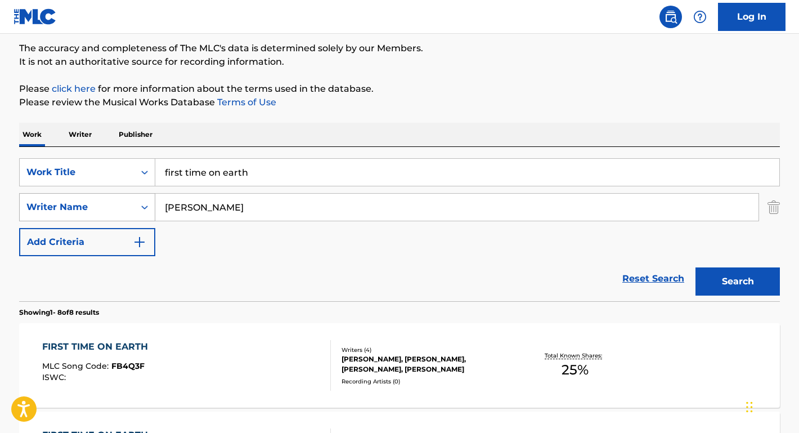
drag, startPoint x: 235, startPoint y: 219, endPoint x: 145, endPoint y: 209, distance: 91.2
click at [145, 209] on div "SearchWithCriteriadac2085a-3231-426f-a8b0-05984cbb76e6 Writer Name [PERSON_NAME]" at bounding box center [399, 207] width 761 height 28
paste input "[PERSON_NAME]"
type input "[PERSON_NAME]"
drag, startPoint x: 263, startPoint y: 172, endPoint x: 113, endPoint y: 172, distance: 150.9
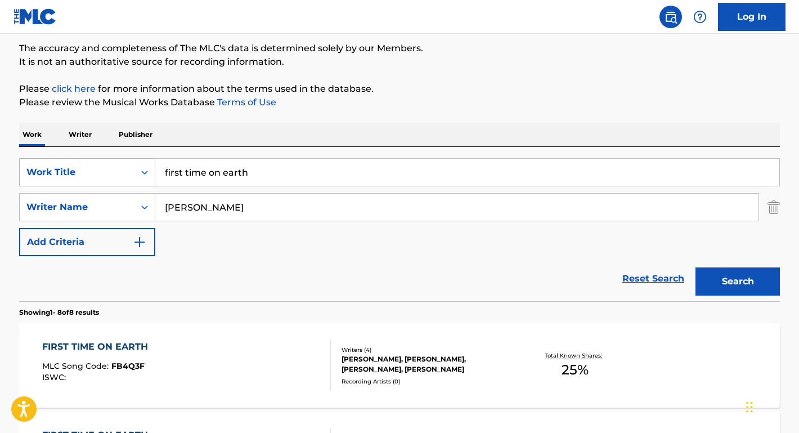
click at [113, 172] on div "SearchWithCriteria78120567-30ef-4baf-9644-995935a7c4b5 Work Title first time on…" at bounding box center [399, 172] width 761 height 28
type input "BAR STAR"
click at [738, 282] on button "Search" at bounding box center [738, 281] width 84 height 28
click at [75, 346] on div "BAR STAR" at bounding box center [93, 347] width 102 height 14
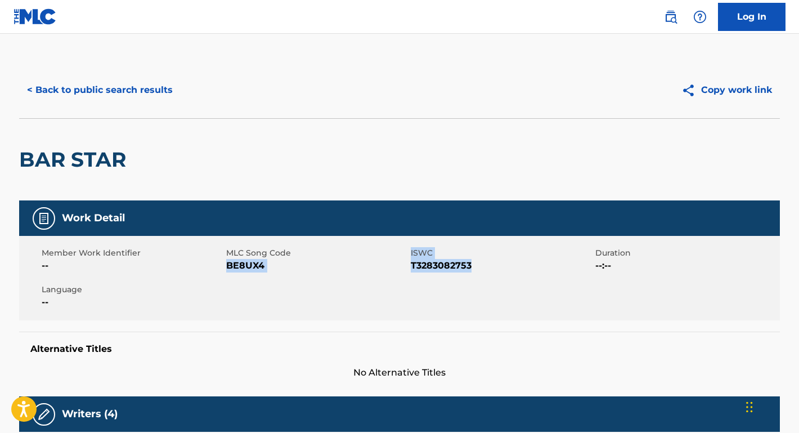
drag, startPoint x: 484, startPoint y: 268, endPoint x: 227, endPoint y: 268, distance: 256.7
click at [227, 268] on div "Member Work Identifier -- MLC Song Code BE8UX4 ISWC T3283082753 Duration --:-- …" at bounding box center [399, 278] width 761 height 84
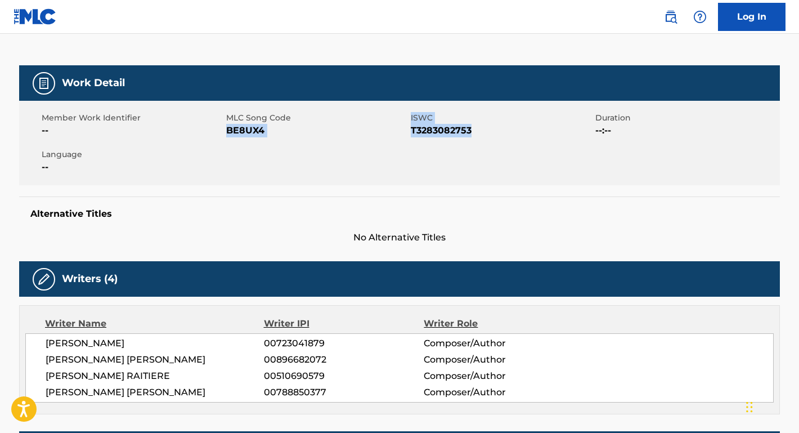
scroll to position [191, 0]
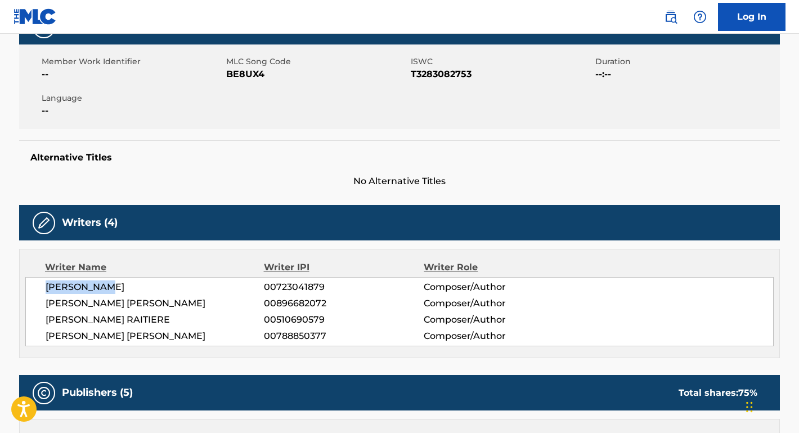
drag, startPoint x: 115, startPoint y: 288, endPoint x: 10, endPoint y: 287, distance: 105.3
drag, startPoint x: 159, startPoint y: 305, endPoint x: 28, endPoint y: 305, distance: 131.7
click at [28, 305] on div "[PERSON_NAME] 00723041879 Composer/Author [PERSON_NAME] [PERSON_NAME] 008966820…" at bounding box center [399, 311] width 749 height 69
drag, startPoint x: 178, startPoint y: 324, endPoint x: 33, endPoint y: 323, distance: 144.7
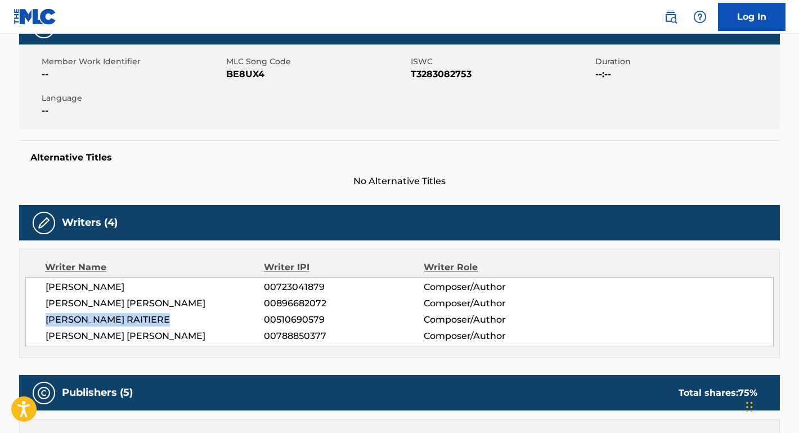
click at [33, 323] on div "[PERSON_NAME] 00723041879 Composer/Author [PERSON_NAME] [PERSON_NAME] 008966820…" at bounding box center [399, 311] width 749 height 69
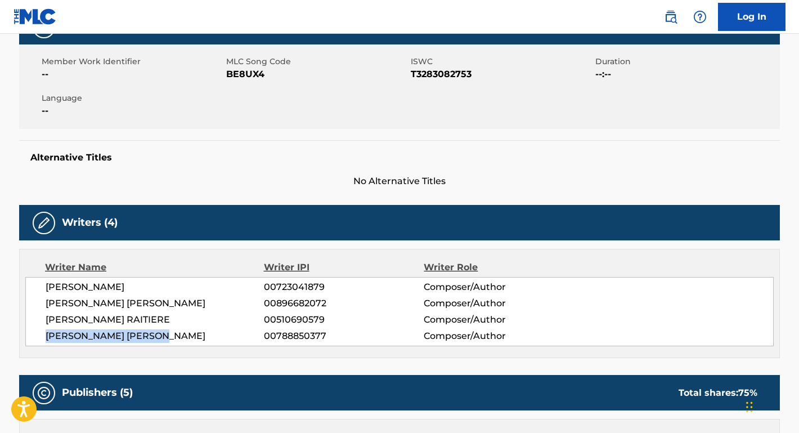
drag, startPoint x: 169, startPoint y: 336, endPoint x: 30, endPoint y: 334, distance: 139.1
click at [30, 334] on div "[PERSON_NAME] 00723041879 Composer/Author [PERSON_NAME] [PERSON_NAME] 008966820…" at bounding box center [399, 311] width 749 height 69
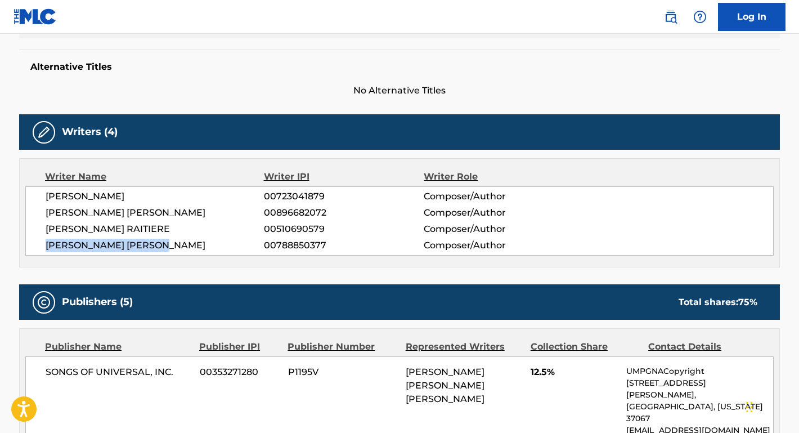
scroll to position [420, 0]
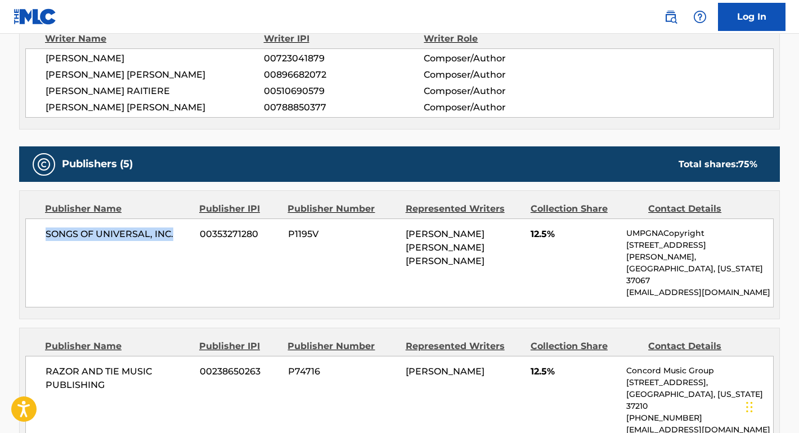
drag, startPoint x: 178, startPoint y: 234, endPoint x: 22, endPoint y: 231, distance: 156.0
click at [22, 231] on div "Publisher Name Publisher IPI Publisher Number Represented Writers Collection Sh…" at bounding box center [400, 255] width 760 height 128
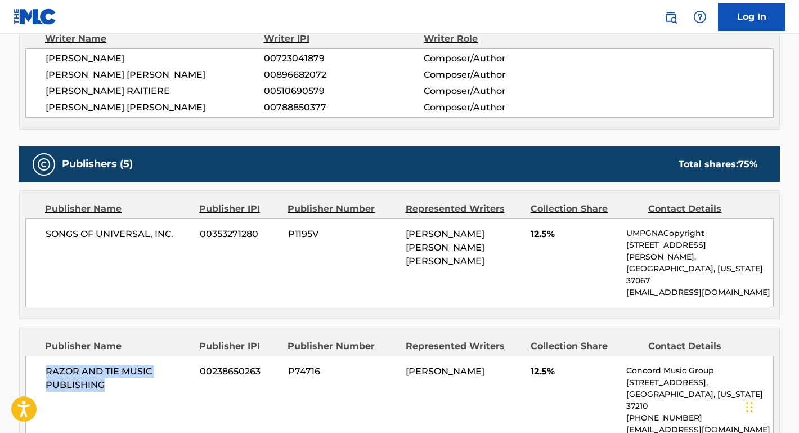
drag, startPoint x: 119, startPoint y: 361, endPoint x: 41, endPoint y: 346, distance: 79.7
click at [41, 356] on div "RAZOR AND TIE MUSIC PUBLISHING 00238650263 P74716 [PERSON_NAME] 12.5% Concord M…" at bounding box center [399, 400] width 749 height 89
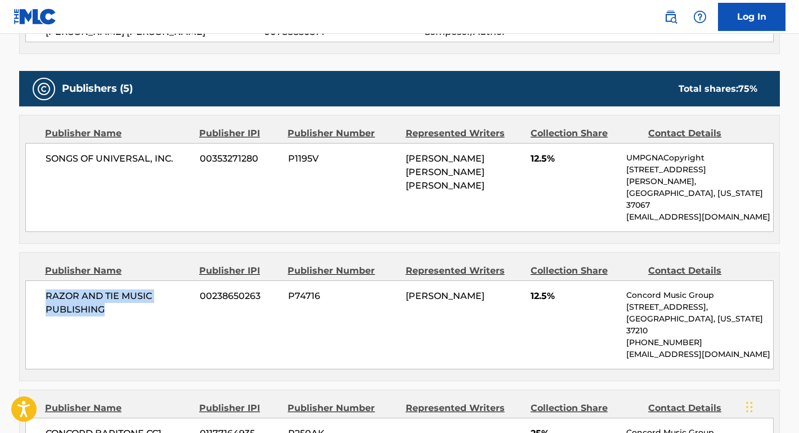
scroll to position [582, 0]
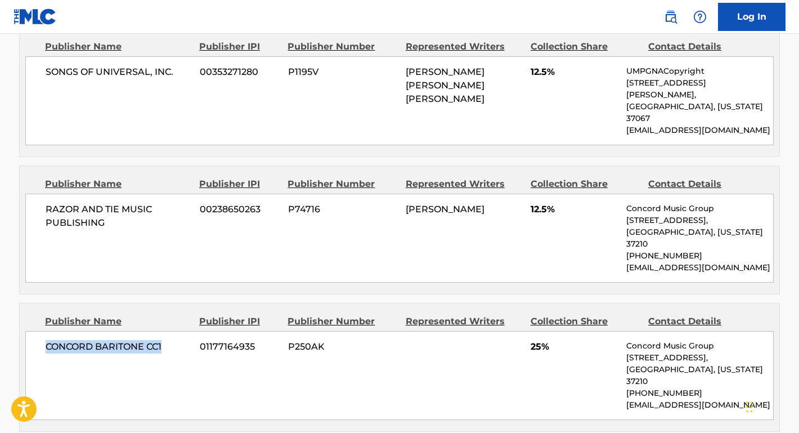
drag, startPoint x: 167, startPoint y: 313, endPoint x: 21, endPoint y: 311, distance: 145.8
click at [21, 311] on div "Publisher Name Publisher IPI Publisher Number Represented Writers Collection Sh…" at bounding box center [400, 367] width 760 height 128
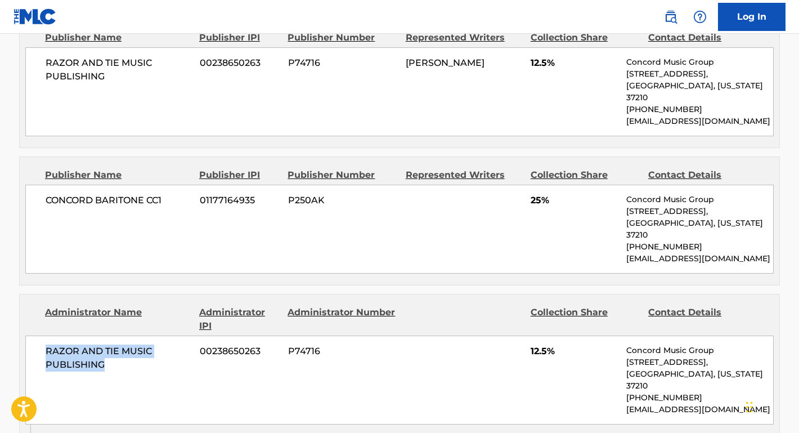
drag, startPoint x: 124, startPoint y: 321, endPoint x: 37, endPoint y: 304, distance: 89.0
click at [37, 336] on div "RAZOR AND TIE MUSIC PUBLISHING 00238650263 P74716 12.5% Concord Music Group [ST…" at bounding box center [399, 380] width 749 height 89
drag, startPoint x: 157, startPoint y: 403, endPoint x: 38, endPoint y: 401, distance: 118.2
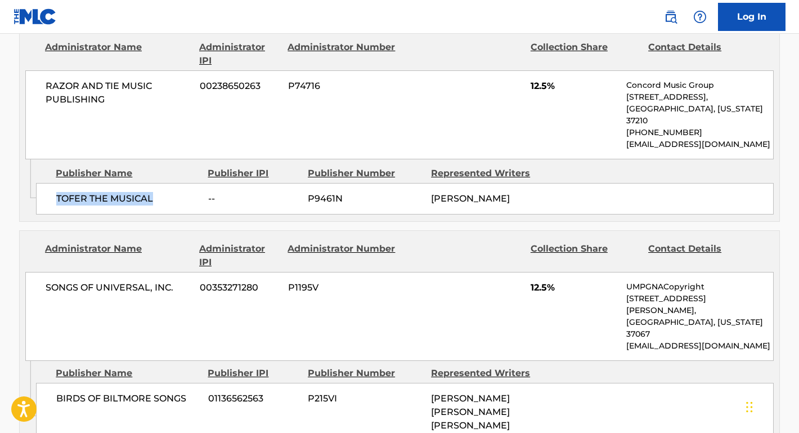
scroll to position [998, 0]
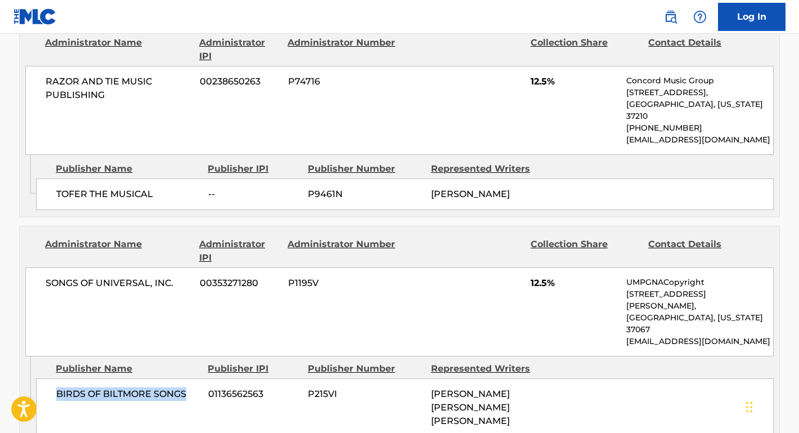
drag, startPoint x: 199, startPoint y: 307, endPoint x: 47, endPoint y: 306, distance: 151.5
click at [47, 378] on div "BIRDS OF BILTMORE SONGS 01136562563 P215VI [PERSON_NAME] [PERSON_NAME] [PERSON_…" at bounding box center [405, 407] width 738 height 59
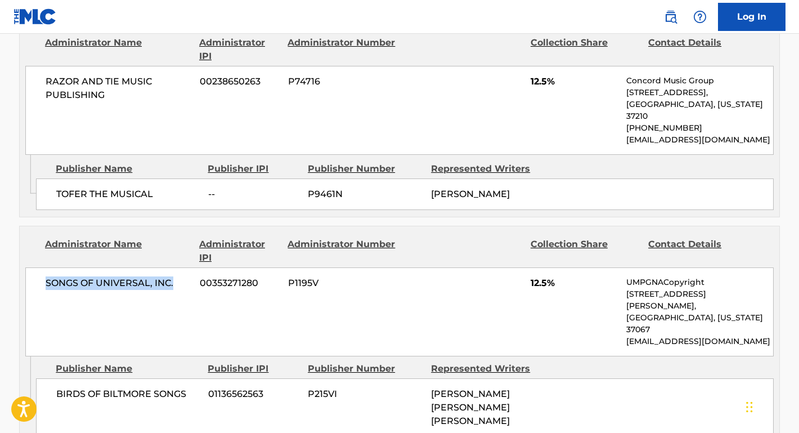
drag, startPoint x: 175, startPoint y: 222, endPoint x: 37, endPoint y: 218, distance: 138.6
click at [37, 267] on div "SONGS OF UNIVERSAL, INC. 00353271280 P1195V 12.5% UMPGNACopyright [STREET_ADDRE…" at bounding box center [399, 311] width 749 height 89
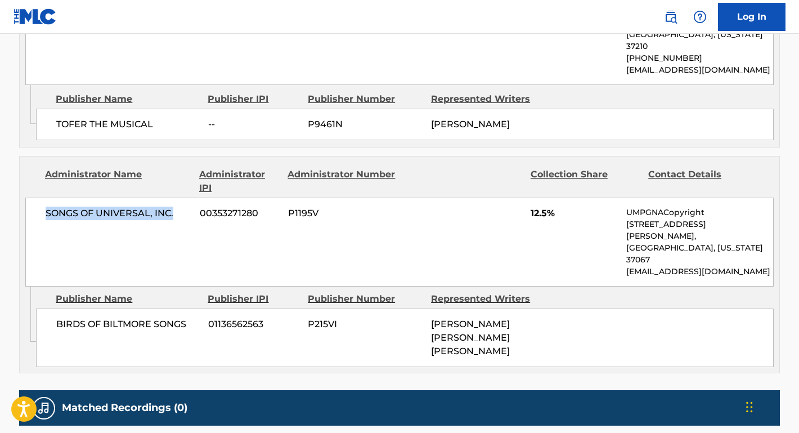
scroll to position [1067, 0]
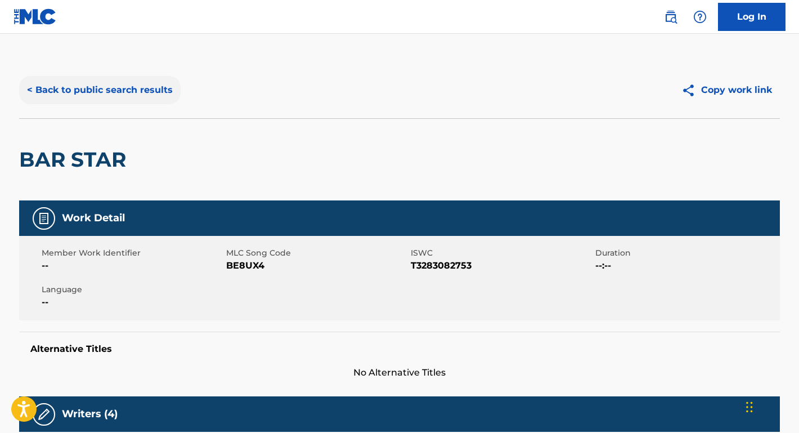
click at [125, 93] on button "< Back to public search results" at bounding box center [100, 90] width 162 height 28
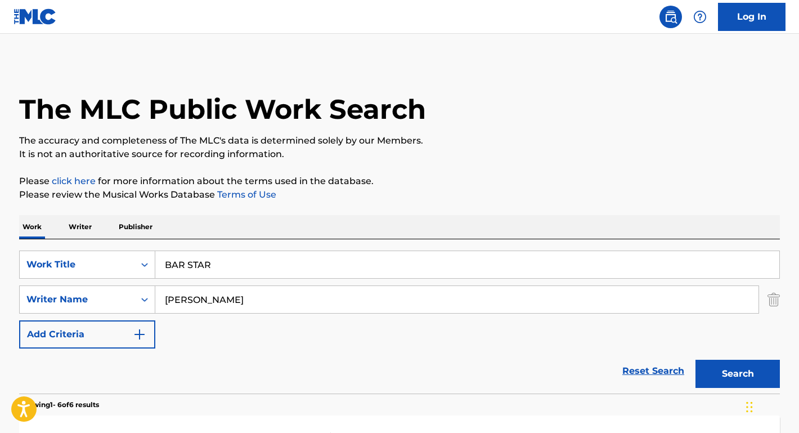
scroll to position [92, 0]
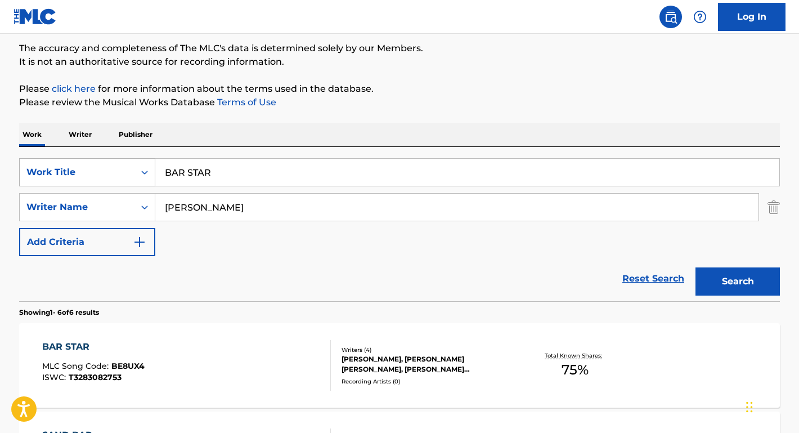
drag, startPoint x: 228, startPoint y: 181, endPoint x: 135, endPoint y: 173, distance: 93.2
click at [135, 173] on div "SearchWithCriteria78120567-30ef-4baf-9644-995935a7c4b5 Work Title BAR STAR" at bounding box center [399, 172] width 761 height 28
paste input "Cotton Eye [PERSON_NAME]"
type input "Cotton Eye [PERSON_NAME]"
drag, startPoint x: 229, startPoint y: 214, endPoint x: 127, endPoint y: 211, distance: 101.4
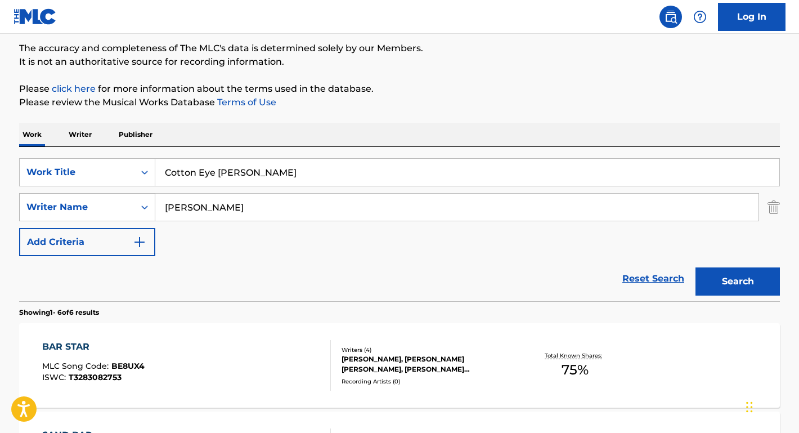
click at [127, 211] on div "SearchWithCriteriadac2085a-3231-426f-a8b0-05984cbb76e6 Writer Name [PERSON_NAME]" at bounding box center [399, 207] width 761 height 28
type input "EDENBERG"
click at [738, 282] on button "Search" at bounding box center [738, 281] width 84 height 28
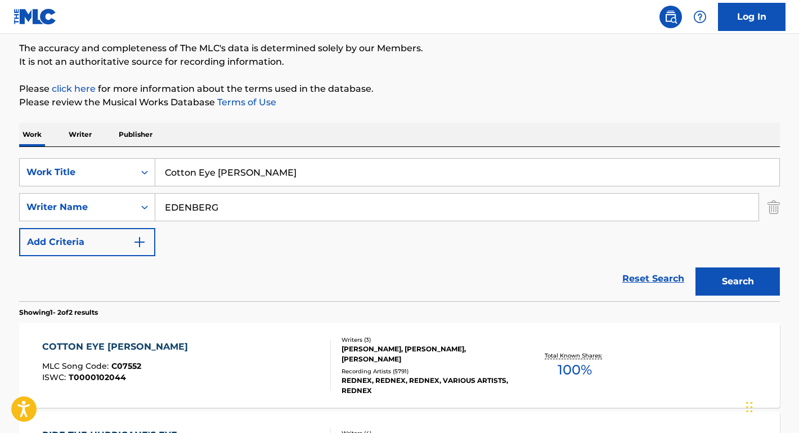
click at [69, 347] on div "COTTON EYE [PERSON_NAME]" at bounding box center [117, 347] width 151 height 14
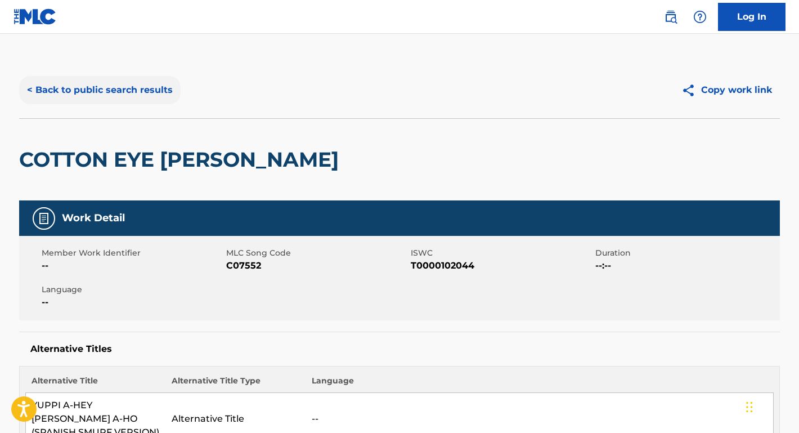
click at [131, 95] on button "< Back to public search results" at bounding box center [100, 90] width 162 height 28
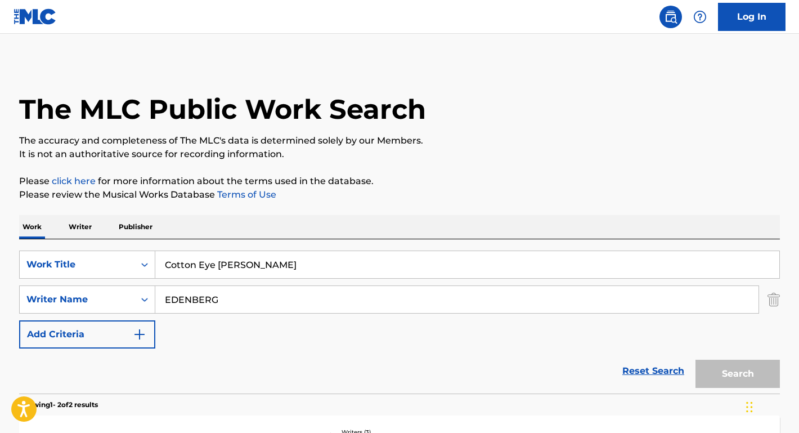
scroll to position [92, 0]
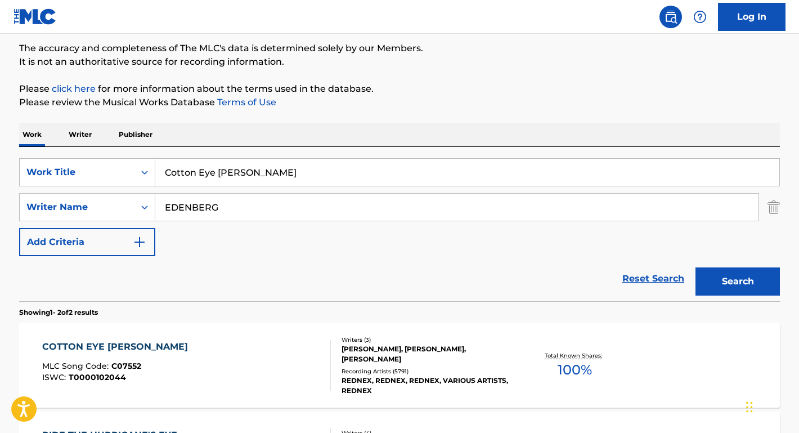
click at [244, 201] on input "EDENBERG" at bounding box center [457, 207] width 604 height 27
drag, startPoint x: 244, startPoint y: 204, endPoint x: 147, endPoint y: 201, distance: 96.9
click at [147, 201] on div "SearchWithCriteriadac2085a-3231-426f-a8b0-05984cbb76e6 Writer Name [PERSON_NAME]" at bounding box center [399, 207] width 761 height 28
paste input "[PERSON_NAME]"
type input "[PERSON_NAME]"
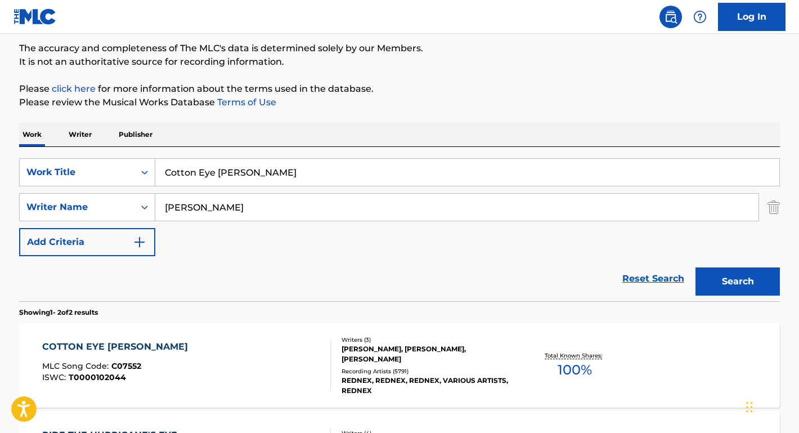
drag, startPoint x: 262, startPoint y: 178, endPoint x: 160, endPoint y: 176, distance: 102.5
click at [160, 176] on input "Cotton Eye [PERSON_NAME]" at bounding box center [467, 172] width 624 height 27
type input "FIFTEEN BEERS"
click at [738, 282] on button "Search" at bounding box center [738, 281] width 84 height 28
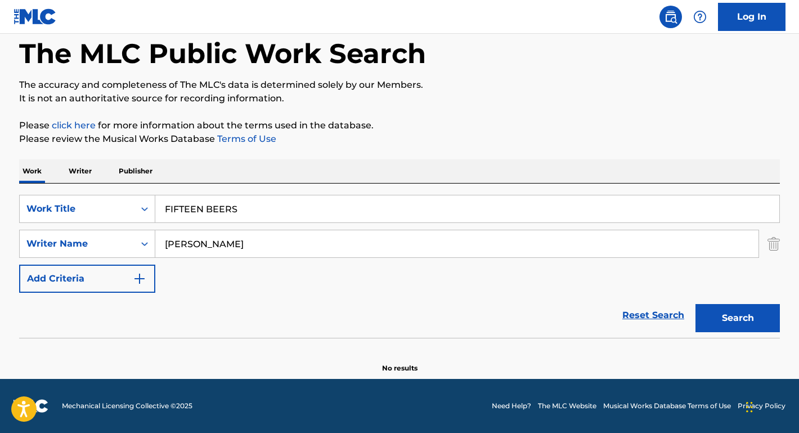
scroll to position [56, 0]
drag, startPoint x: 200, startPoint y: 245, endPoint x: 137, endPoint y: 243, distance: 63.1
click at [137, 243] on div "SearchWithCriteriadac2085a-3231-426f-a8b0-05984cbb76e6 Writer Name [PERSON_NAME]" at bounding box center [399, 244] width 761 height 28
type input "[PERSON_NAME]"
click at [738, 318] on button "Search" at bounding box center [738, 318] width 84 height 28
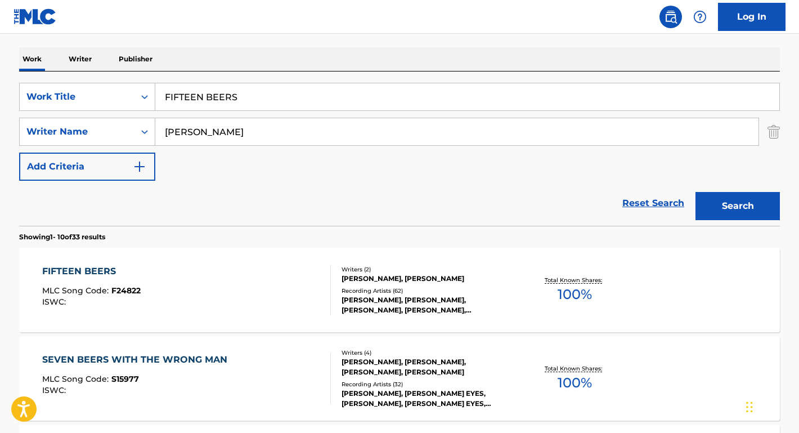
scroll to position [176, 0]
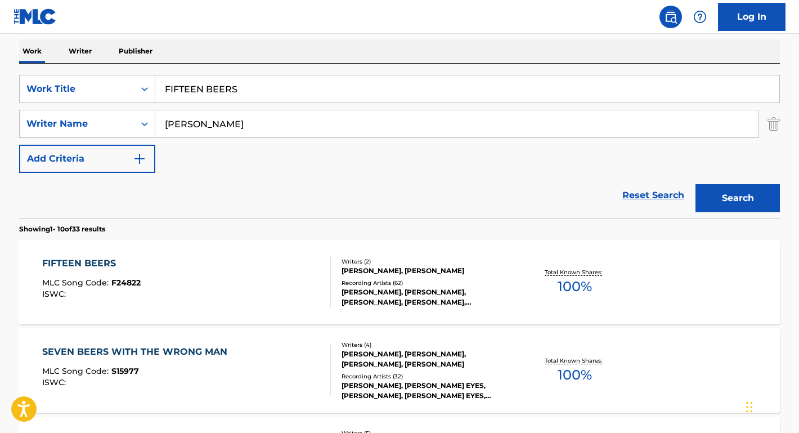
click at [105, 267] on div "FIFTEEN BEERS" at bounding box center [91, 264] width 99 height 14
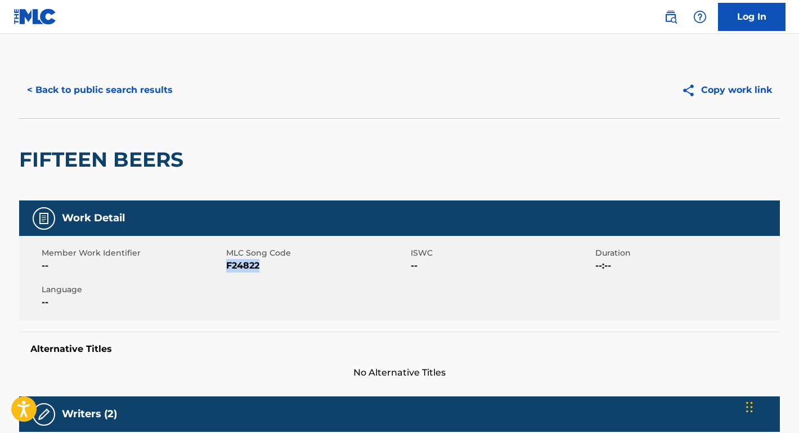
drag, startPoint x: 266, startPoint y: 267, endPoint x: 229, endPoint y: 266, distance: 37.2
click at [229, 266] on span "F24822" at bounding box center [317, 266] width 182 height 14
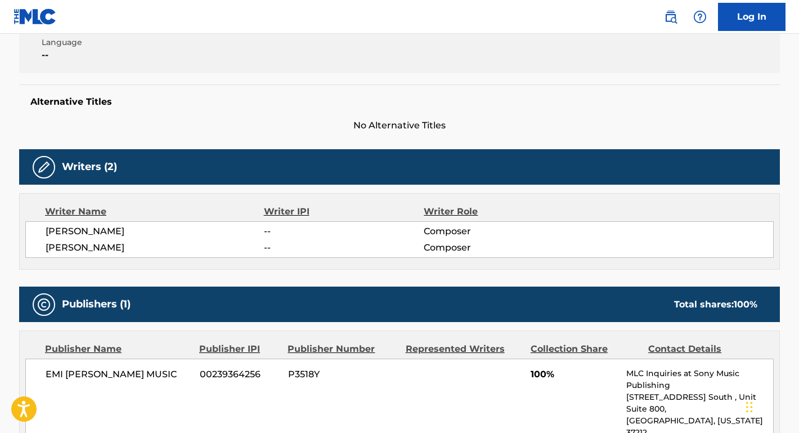
scroll to position [315, 0]
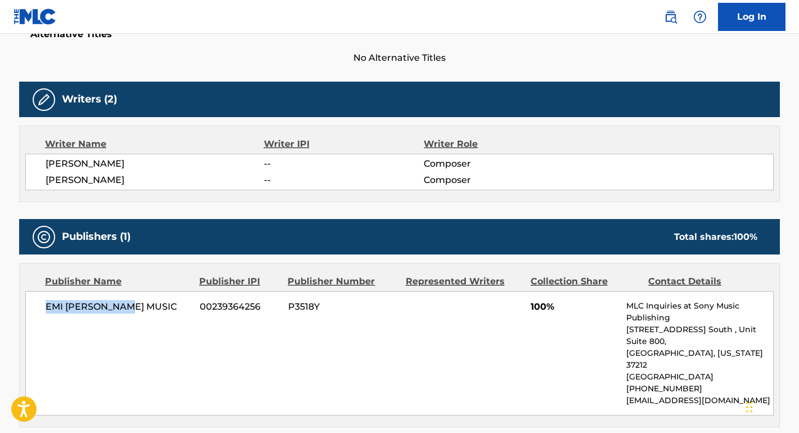
drag, startPoint x: 134, startPoint y: 310, endPoint x: 25, endPoint y: 310, distance: 108.7
click at [25, 310] on div "EMI [PERSON_NAME] MUSIC 00239364256 P3518Y 100% MLC Inquiries at Sony Music Pub…" at bounding box center [399, 353] width 749 height 124
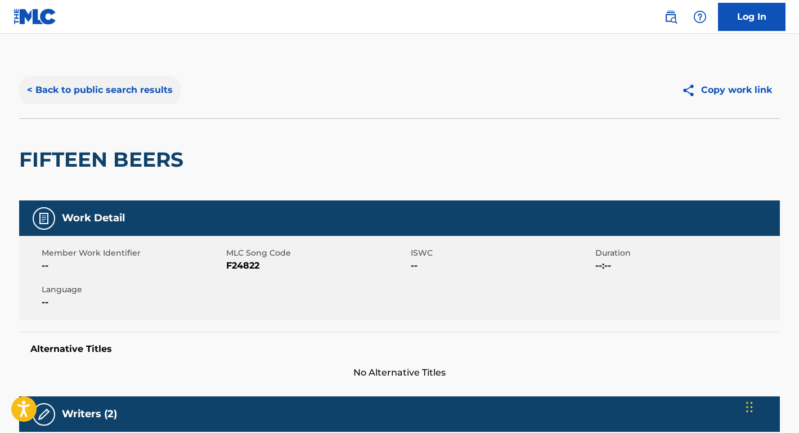
scroll to position [0, 0]
click at [149, 93] on button "< Back to public search results" at bounding box center [100, 90] width 162 height 28
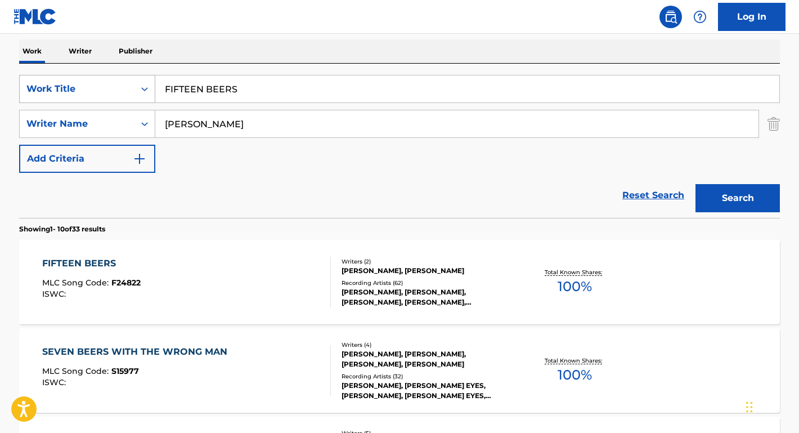
drag, startPoint x: 243, startPoint y: 90, endPoint x: 81, endPoint y: 89, distance: 162.2
click at [81, 89] on div "SearchWithCriteria78120567-30ef-4baf-9644-995935a7c4b5 Work Title FIFTEEN BEERS" at bounding box center [399, 89] width 761 height 28
paste input "The Dead Dance"
type input "The Dead Dance"
drag, startPoint x: 226, startPoint y: 131, endPoint x: 128, endPoint y: 126, distance: 98.7
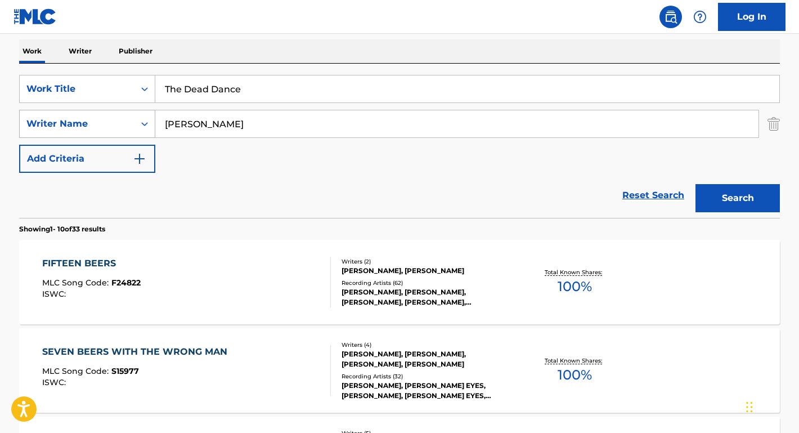
click at [127, 126] on div "SearchWithCriteriadac2085a-3231-426f-a8b0-05984cbb76e6 Writer Name [PERSON_NAME]" at bounding box center [399, 124] width 761 height 28
type input "STEFANI"
click at [738, 198] on button "Search" at bounding box center [738, 198] width 84 height 28
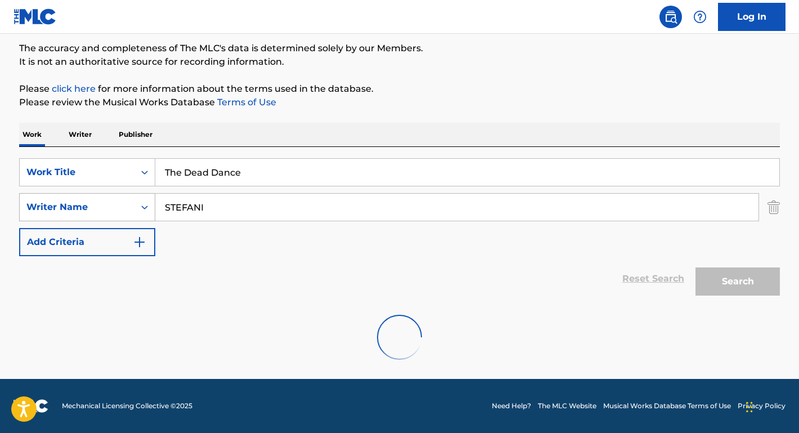
scroll to position [92, 0]
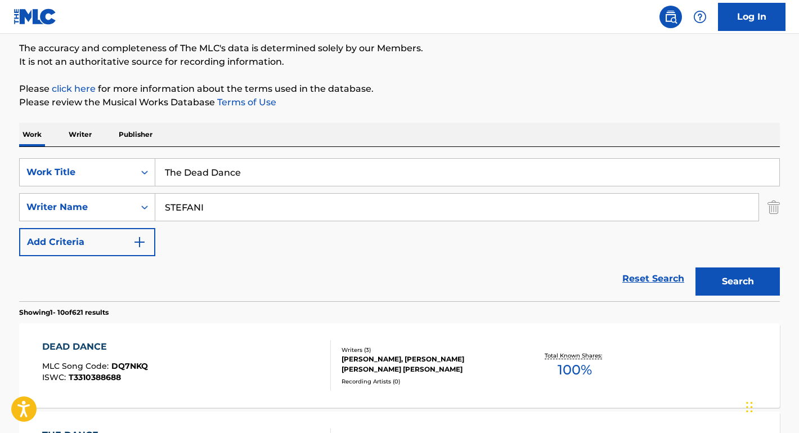
click at [110, 346] on div "DEAD DANCE" at bounding box center [95, 347] width 106 height 14
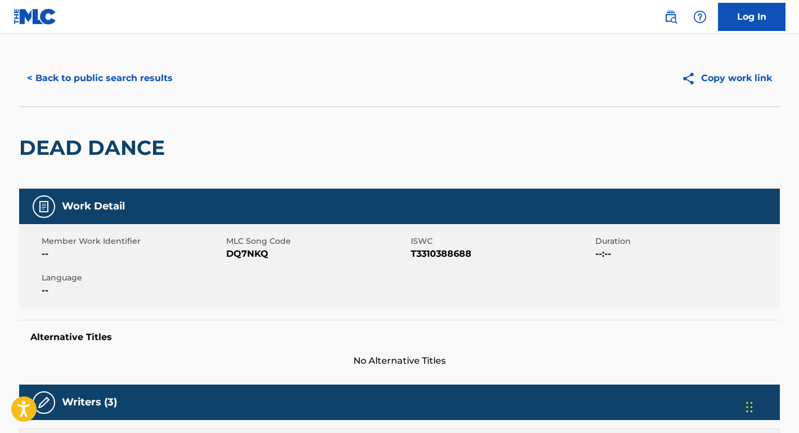
scroll to position [104, 0]
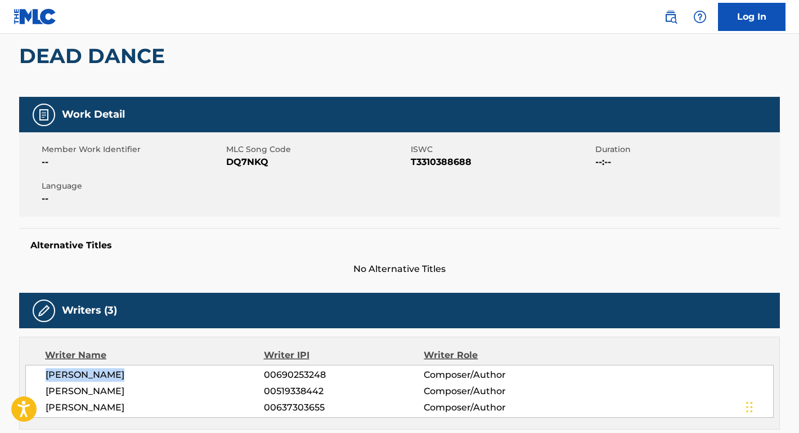
drag, startPoint x: 153, startPoint y: 372, endPoint x: 15, endPoint y: 368, distance: 137.4
drag, startPoint x: 168, startPoint y: 407, endPoint x: 26, endPoint y: 406, distance: 141.9
click at [26, 329] on body "Accessibility Screen-Reader Guide, Feedback, and Issue Reporting | New window C…" at bounding box center [399, 112] width 799 height 433
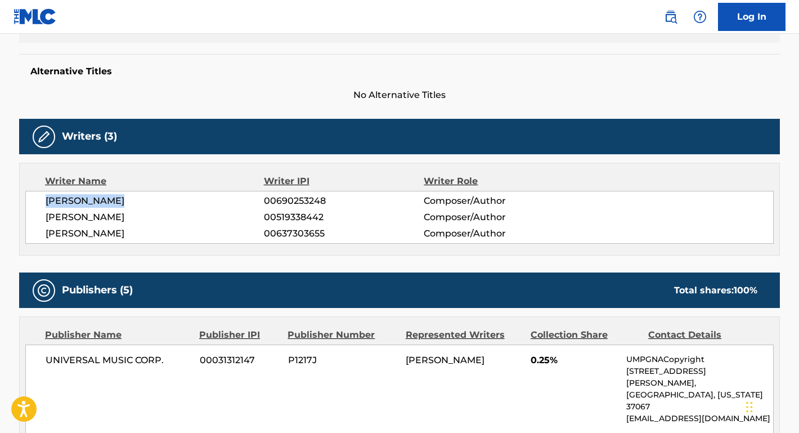
scroll to position [305, 0]
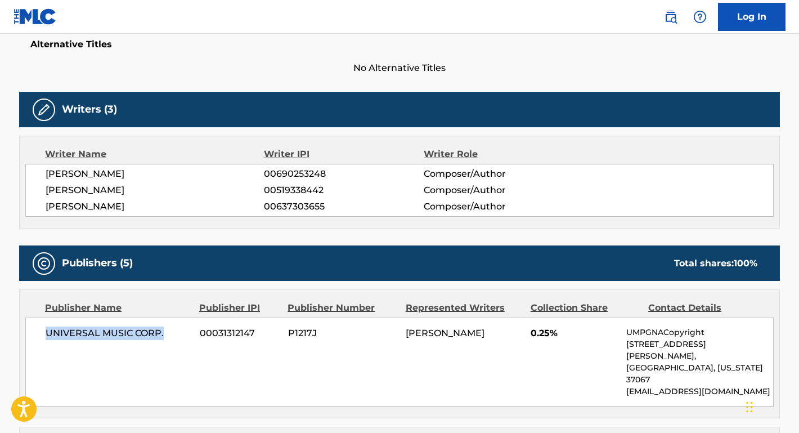
drag, startPoint x: 171, startPoint y: 331, endPoint x: 20, endPoint y: 331, distance: 150.3
click at [20, 331] on div "Publisher Name Publisher IPI Publisher Number Represented Writers Collection Sh…" at bounding box center [400, 354] width 760 height 128
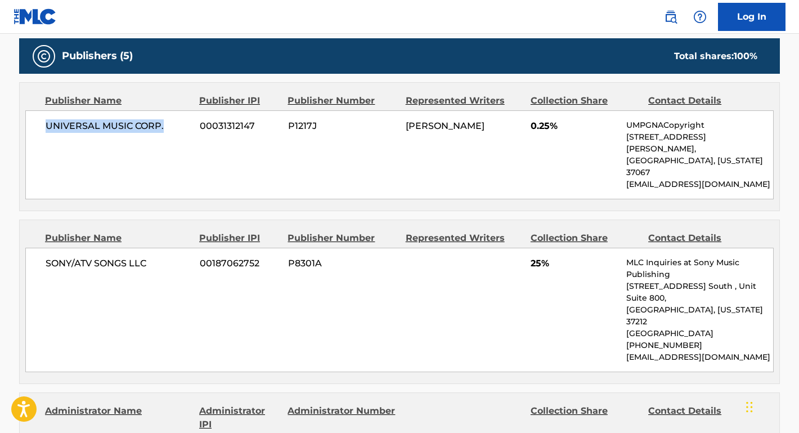
scroll to position [564, 0]
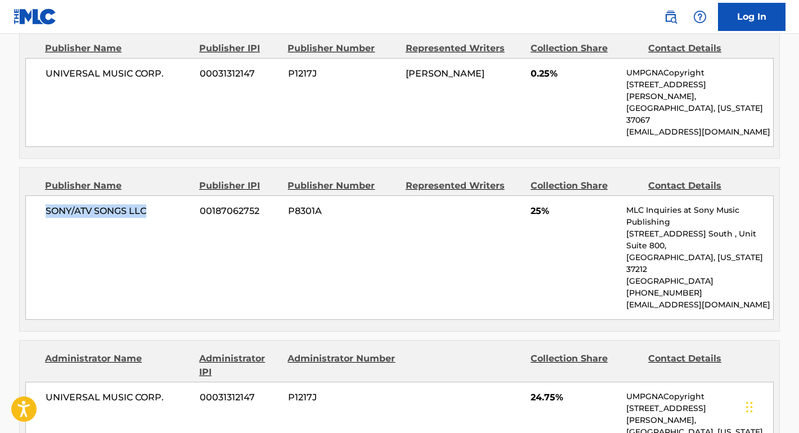
drag, startPoint x: 152, startPoint y: 189, endPoint x: 39, endPoint y: 182, distance: 112.8
click at [39, 195] on div "SONY/ATV SONGS LLC 00187062752 P8301A 25% MLC Inquiries at Sony Music Publishin…" at bounding box center [399, 257] width 749 height 124
click at [434, 6] on nav "Log In" at bounding box center [399, 17] width 799 height 34
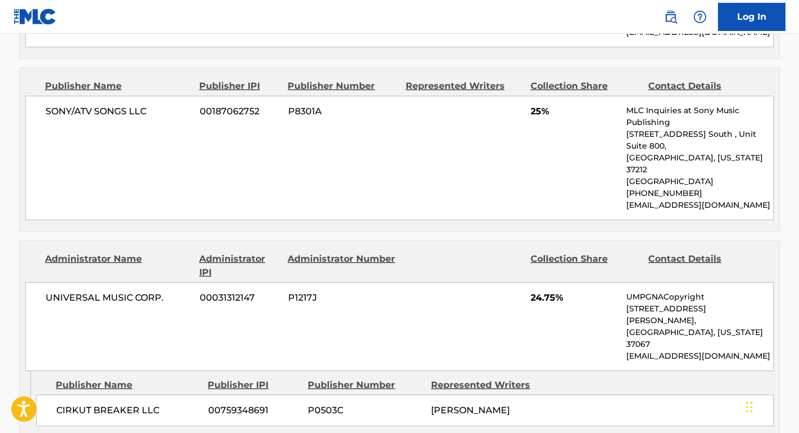
scroll to position [739, 0]
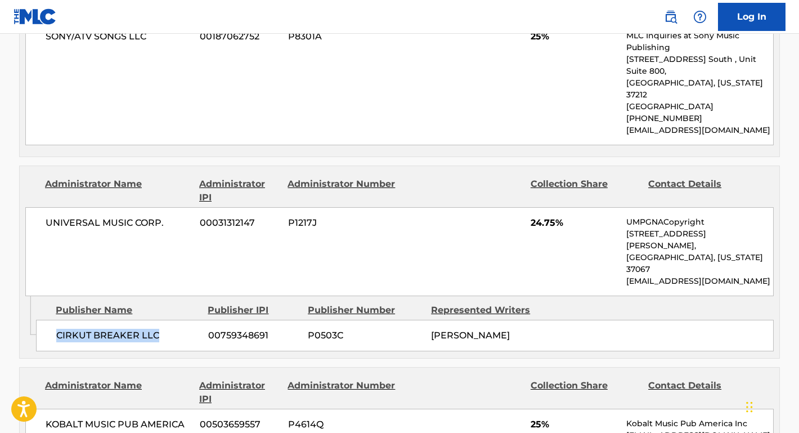
drag, startPoint x: 161, startPoint y: 261, endPoint x: 53, endPoint y: 257, distance: 107.6
click at [53, 320] on div "CIRKUT BREAKER LLC 00759348691 P0503C [PERSON_NAME]" at bounding box center [405, 336] width 738 height 32
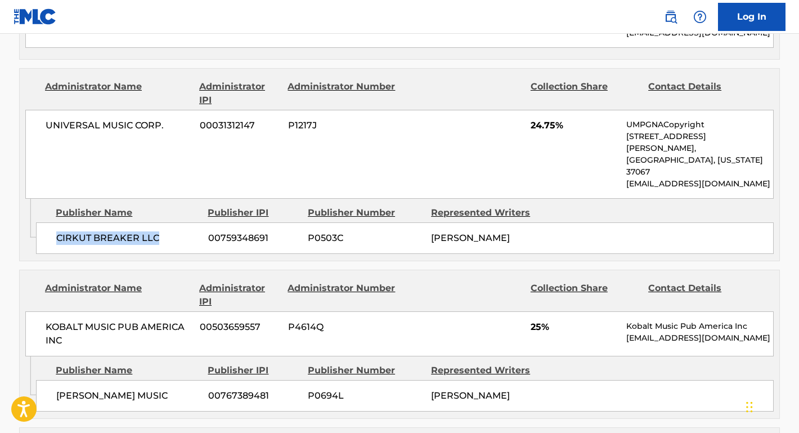
scroll to position [878, 0]
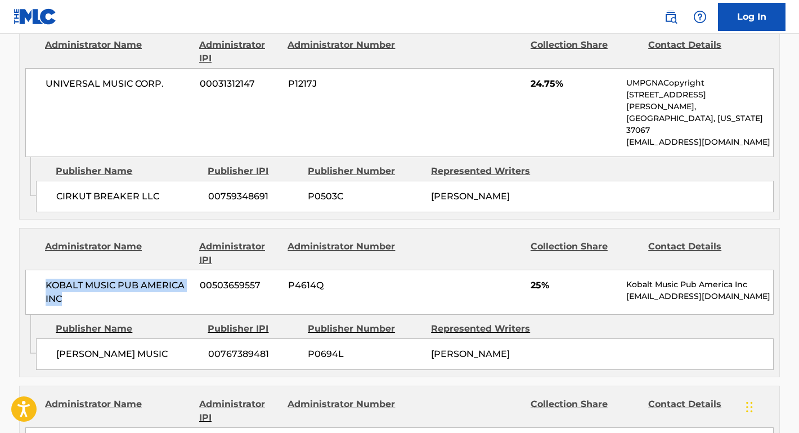
drag, startPoint x: 67, startPoint y: 235, endPoint x: 37, endPoint y: 221, distance: 33.0
click at [37, 270] on div "KOBALT MUSIC PUB AMERICA INC 00503659557 P4614Q 25% Kobalt Music Pub America In…" at bounding box center [399, 292] width 749 height 45
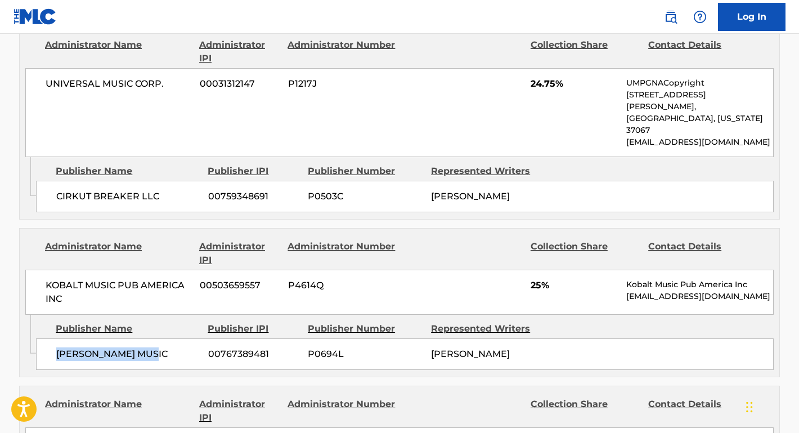
drag, startPoint x: 180, startPoint y: 298, endPoint x: 53, endPoint y: 292, distance: 126.8
click at [53, 338] on div "[PERSON_NAME] MUSIC 00767389481 P0694L [PERSON_NAME]" at bounding box center [405, 354] width 738 height 32
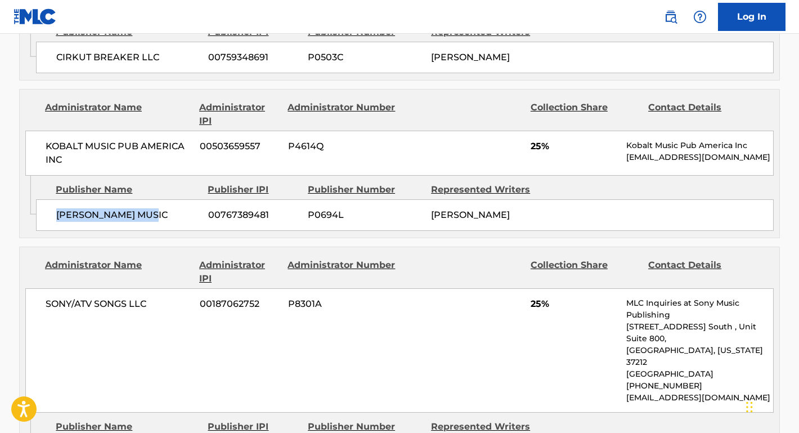
scroll to position [1103, 0]
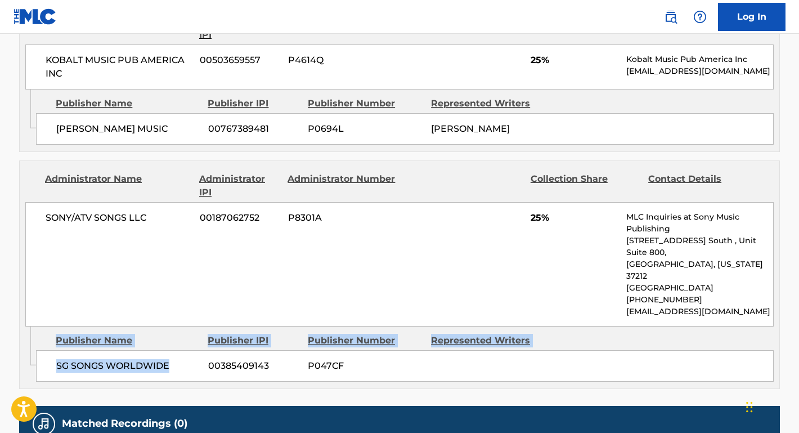
drag, startPoint x: 176, startPoint y: 278, endPoint x: 23, endPoint y: 278, distance: 153.1
click at [23, 327] on div "Admin Original Publisher Connecting Line Publisher Name Publisher IPI Publisher…" at bounding box center [400, 358] width 760 height 62
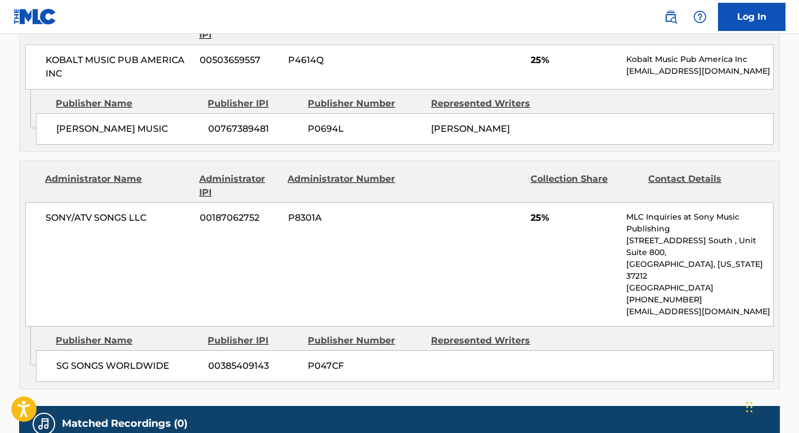
click at [128, 359] on span "SG SONGS WORLDWIDE" at bounding box center [128, 366] width 144 height 14
drag, startPoint x: 173, startPoint y: 272, endPoint x: 52, endPoint y: 278, distance: 121.8
click at [52, 350] on div "SG SONGS WORLDWIDE 00385409143 P047CF" at bounding box center [405, 366] width 738 height 32
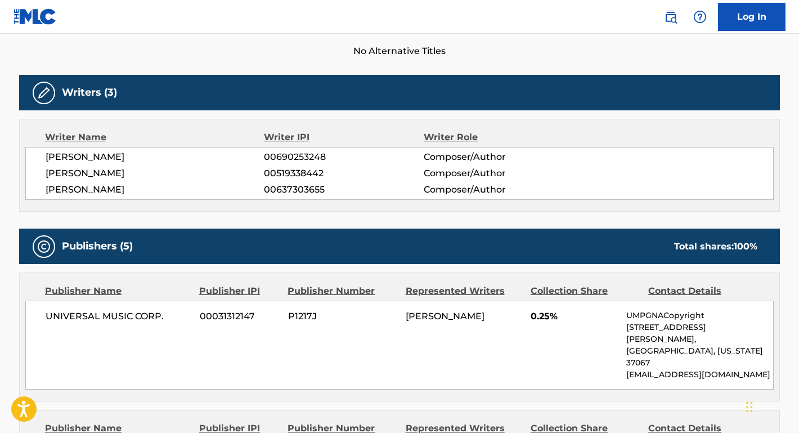
scroll to position [14, 0]
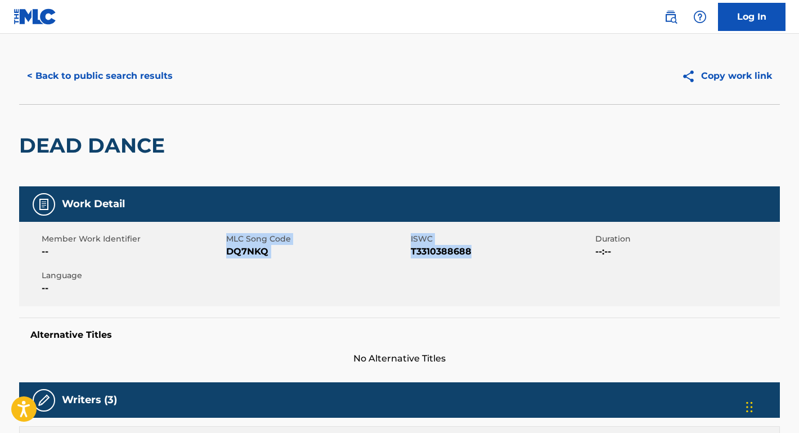
drag, startPoint x: 480, startPoint y: 248, endPoint x: 226, endPoint y: 252, distance: 253.4
click at [226, 252] on div "Member Work Identifier -- MLC Song Code DQ7NKQ ISWC T3310388688 Duration --:-- …" at bounding box center [399, 264] width 761 height 84
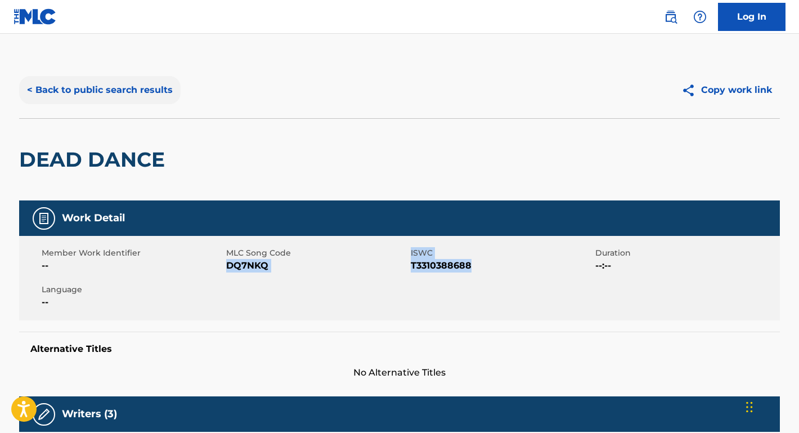
scroll to position [0, 0]
click at [150, 87] on button "< Back to public search results" at bounding box center [100, 90] width 162 height 28
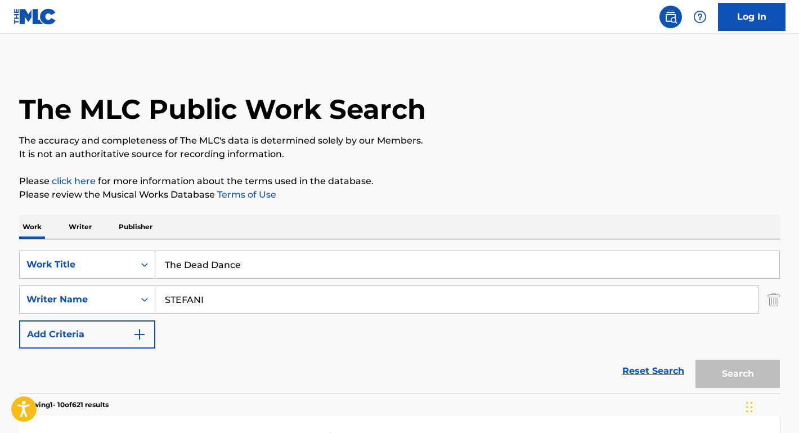
scroll to position [92, 0]
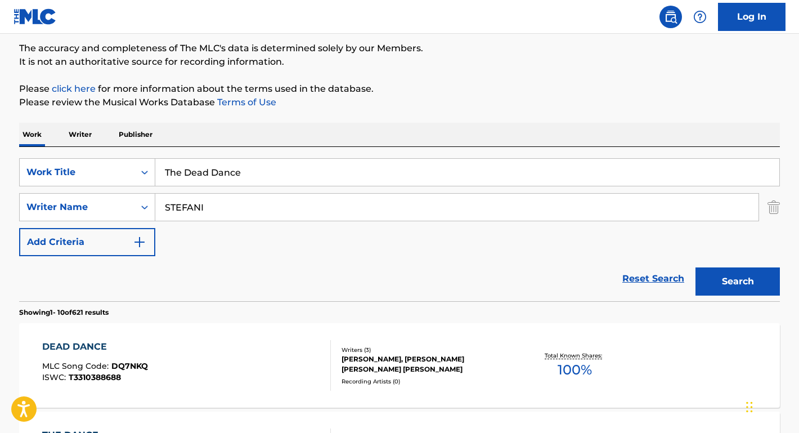
drag, startPoint x: 249, startPoint y: 201, endPoint x: 261, endPoint y: 210, distance: 14.9
click at [261, 210] on input "STEFANI" at bounding box center [457, 207] width 604 height 27
paste input "AIGOU SOMEYA"
type input "SAIGOU SOMEYA"
drag, startPoint x: 257, startPoint y: 176, endPoint x: 148, endPoint y: 165, distance: 109.2
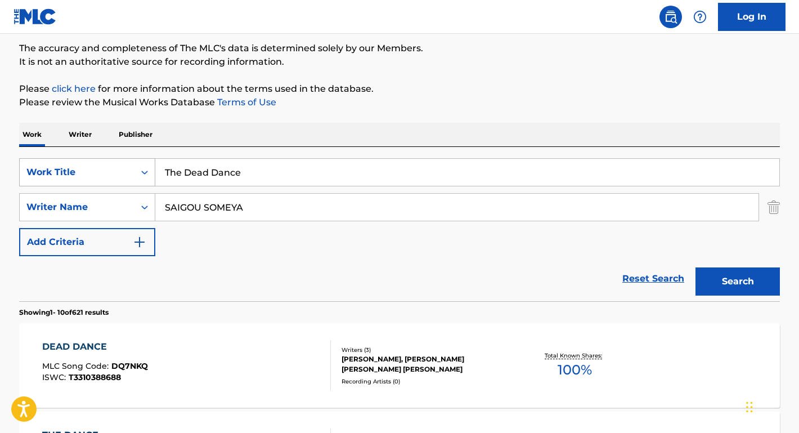
click at [148, 165] on div "SearchWithCriteria78120567-30ef-4baf-9644-995935a7c4b5 Work Title The Dead Dance" at bounding box center [399, 172] width 761 height 28
type input "FAIRY TAIL"
click at [738, 282] on button "Search" at bounding box center [738, 281] width 84 height 28
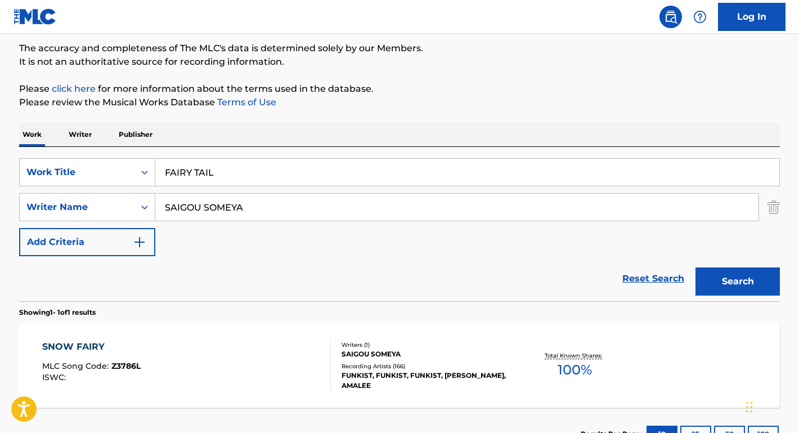
click at [97, 346] on div "SNOW FAIRY" at bounding box center [91, 347] width 99 height 14
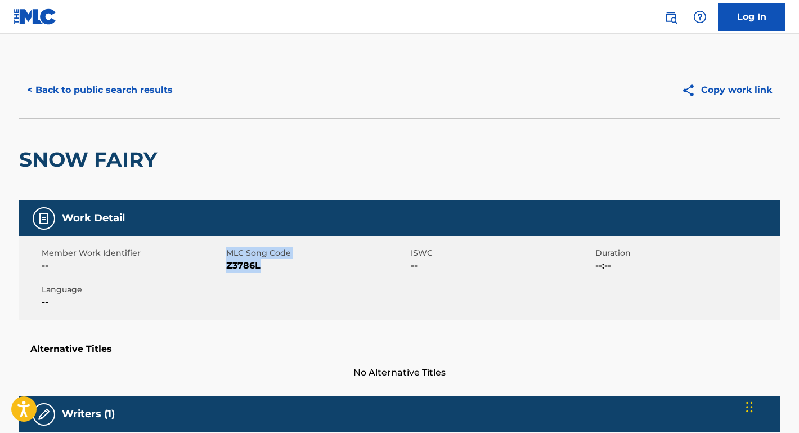
drag, startPoint x: 223, startPoint y: 266, endPoint x: 273, endPoint y: 266, distance: 50.1
click at [273, 266] on div "Member Work Identifier -- MLC Song Code Z3786L ISWC -- Duration --:-- Language …" at bounding box center [399, 278] width 761 height 84
click at [273, 266] on span "Z3786L" at bounding box center [317, 266] width 182 height 14
drag, startPoint x: 252, startPoint y: 271, endPoint x: 227, endPoint y: 269, distance: 24.8
click at [227, 269] on span "Z3786L" at bounding box center [317, 266] width 182 height 14
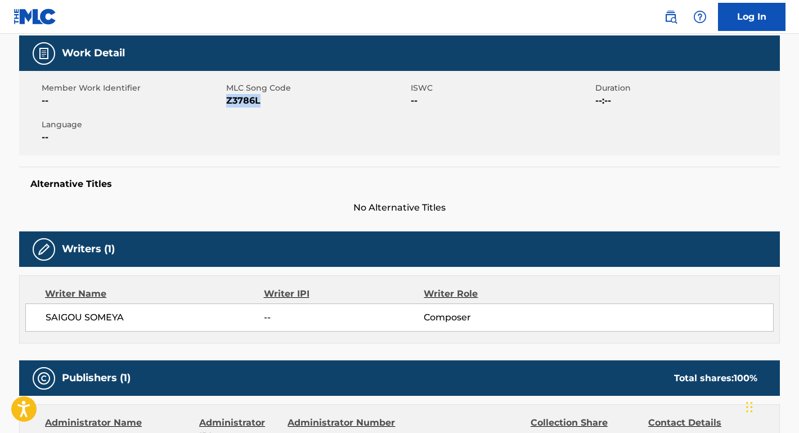
scroll to position [233, 0]
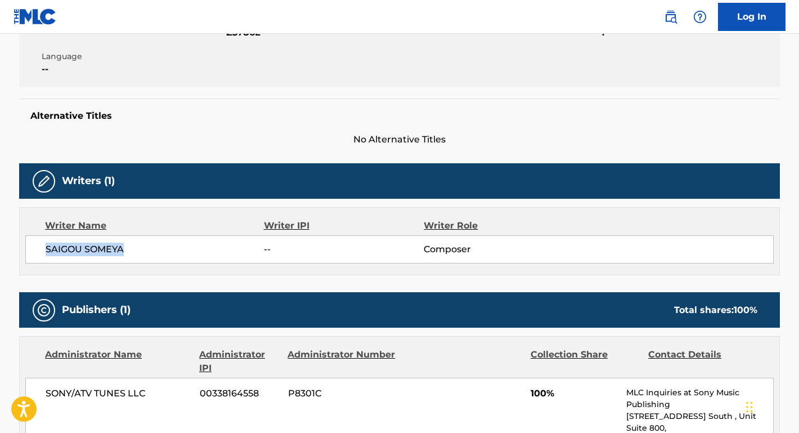
drag, startPoint x: 137, startPoint y: 253, endPoint x: 38, endPoint y: 249, distance: 98.6
click at [38, 249] on div "SAIGOU SOMEYA -- Composer" at bounding box center [399, 249] width 749 height 28
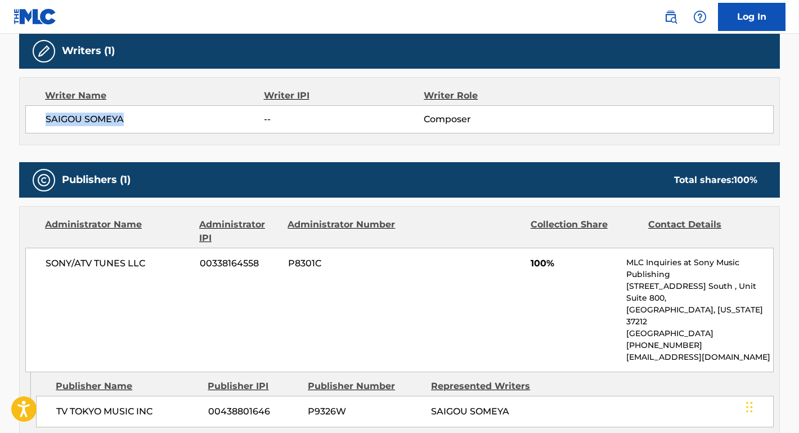
scroll to position [372, 0]
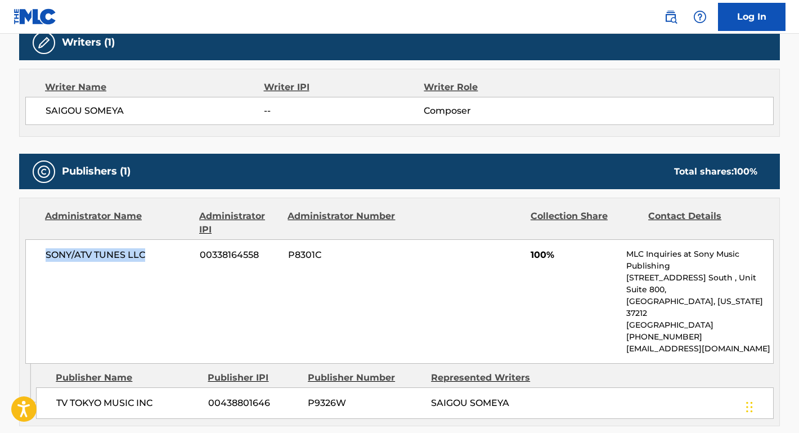
drag, startPoint x: 154, startPoint y: 258, endPoint x: 22, endPoint y: 258, distance: 131.7
click at [22, 258] on div "Administrator Name Administrator IPI Administrator Number Collection Share Cont…" at bounding box center [400, 281] width 760 height 166
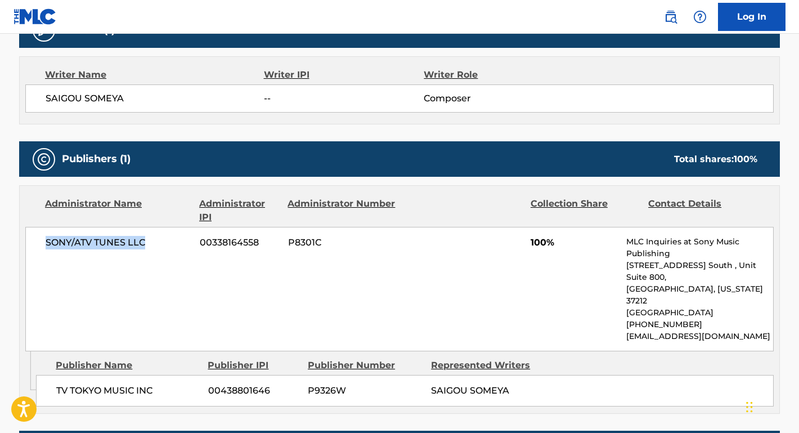
scroll to position [428, 0]
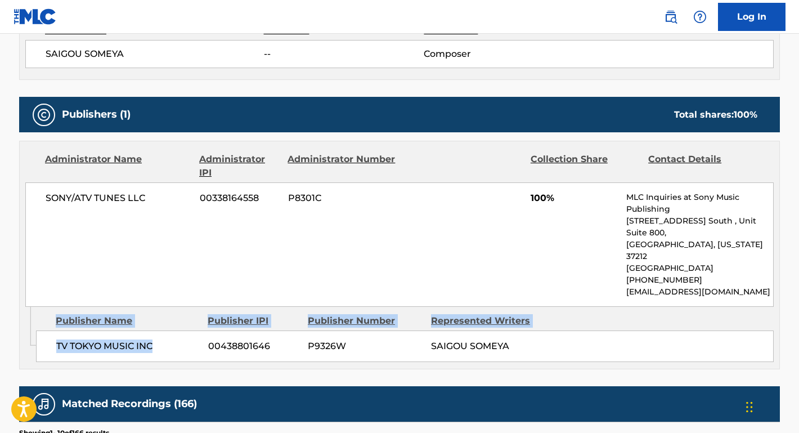
drag, startPoint x: 160, startPoint y: 319, endPoint x: 31, endPoint y: 319, distance: 128.9
click at [32, 319] on div "Admin Original Publisher Connecting Line Publisher Name Publisher IPI Publisher…" at bounding box center [400, 338] width 760 height 62
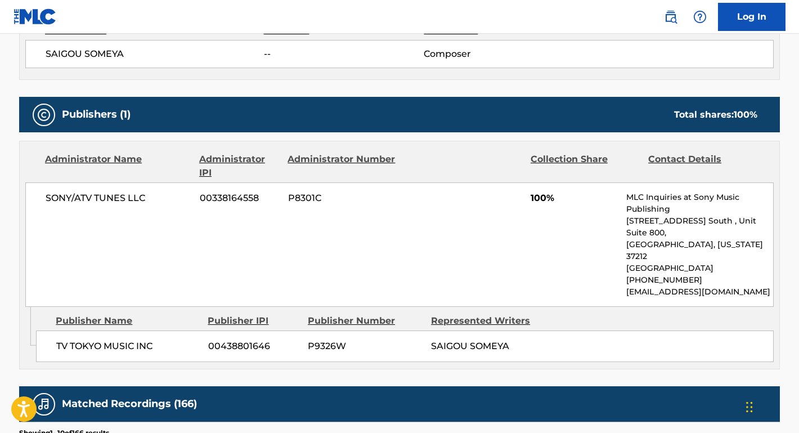
click at [144, 330] on div "TV TOKYO MUSIC INC 00438801646 P9326W SAIGOU SOMEYA" at bounding box center [405, 346] width 738 height 32
drag, startPoint x: 155, startPoint y: 319, endPoint x: 57, endPoint y: 319, distance: 98.5
click at [57, 340] on span "TV TOKYO MUSIC INC" at bounding box center [128, 347] width 144 height 14
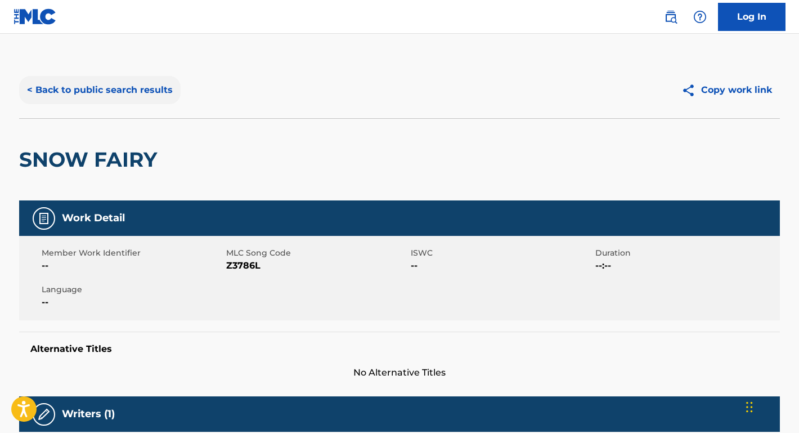
scroll to position [92, 0]
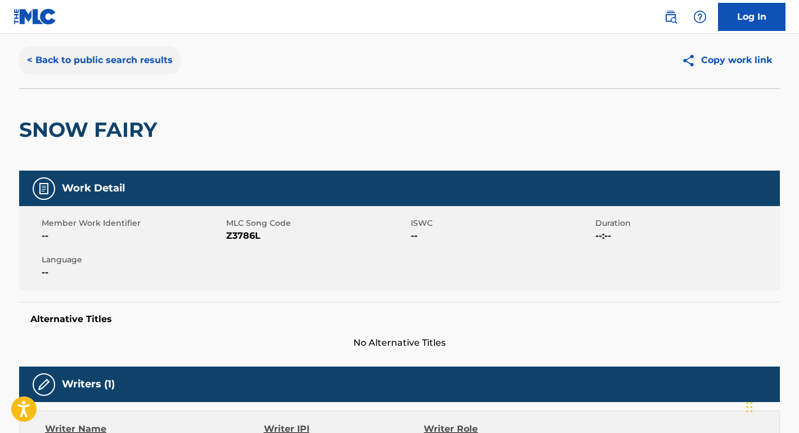
click at [157, 74] on button "< Back to public search results" at bounding box center [100, 60] width 162 height 28
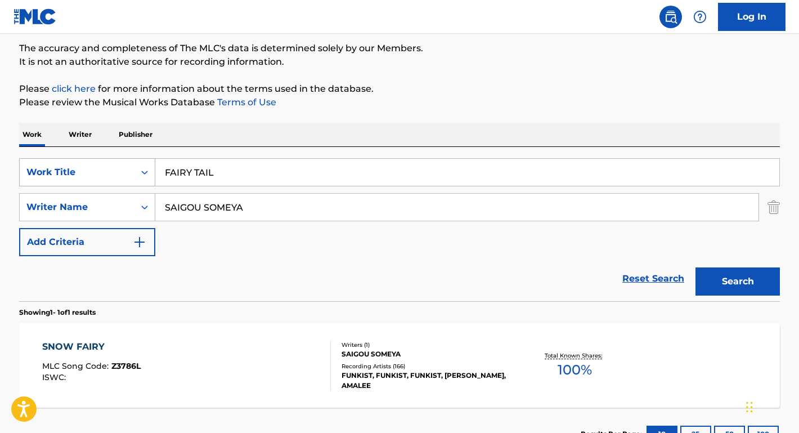
drag, startPoint x: 243, startPoint y: 176, endPoint x: 154, endPoint y: 175, distance: 88.4
click at [137, 175] on div "SearchWithCriteria78120567-30ef-4baf-9644-995935a7c4b5 Work Title FAIRY TAIL" at bounding box center [399, 172] width 761 height 28
paste input "Ride on Time"
type input "Ride on Time"
click at [215, 149] on div "SearchWithCriteria78120567-30ef-4baf-9644-995935a7c4b5 Work Title Ride on Time …" at bounding box center [399, 224] width 761 height 154
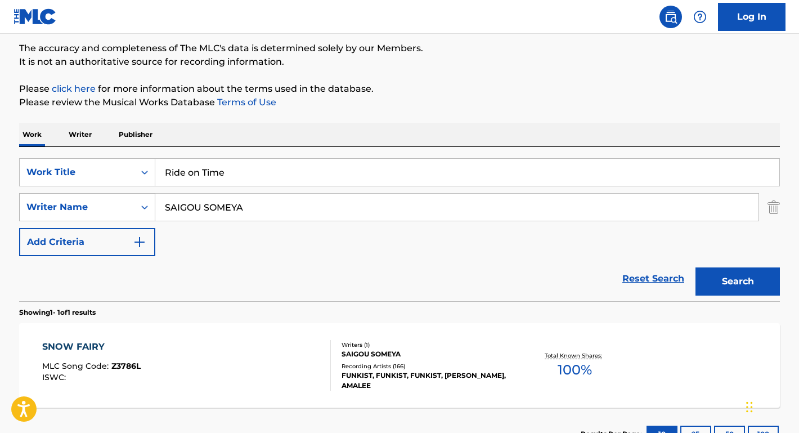
drag, startPoint x: 249, startPoint y: 210, endPoint x: 148, endPoint y: 210, distance: 101.9
click at [148, 210] on div "SearchWithCriteriadac2085a-3231-426f-a8b0-05984cbb76e6 Writer Name [PERSON_NAME]" at bounding box center [399, 207] width 761 height 28
click at [738, 282] on button "Search" at bounding box center [738, 281] width 84 height 28
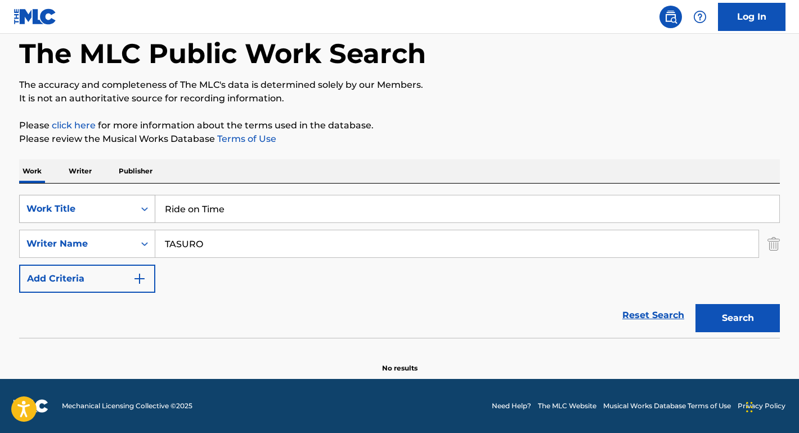
scroll to position [56, 0]
click at [176, 247] on input "TASURO" at bounding box center [457, 243] width 604 height 27
type input "TATSURO"
click at [738, 318] on button "Search" at bounding box center [738, 318] width 84 height 28
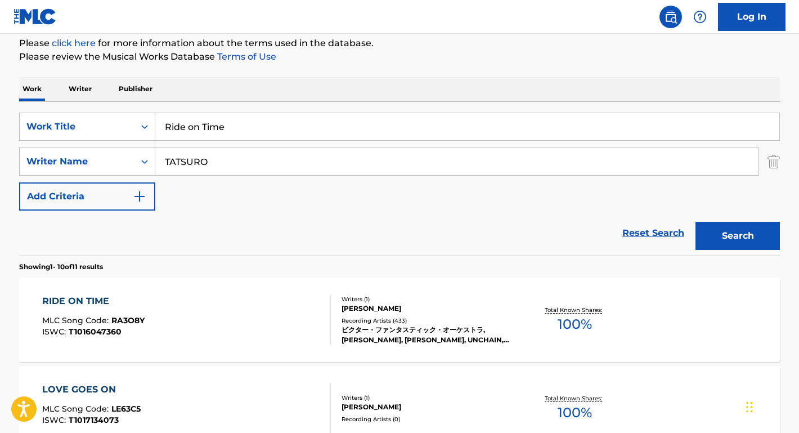
scroll to position [153, 0]
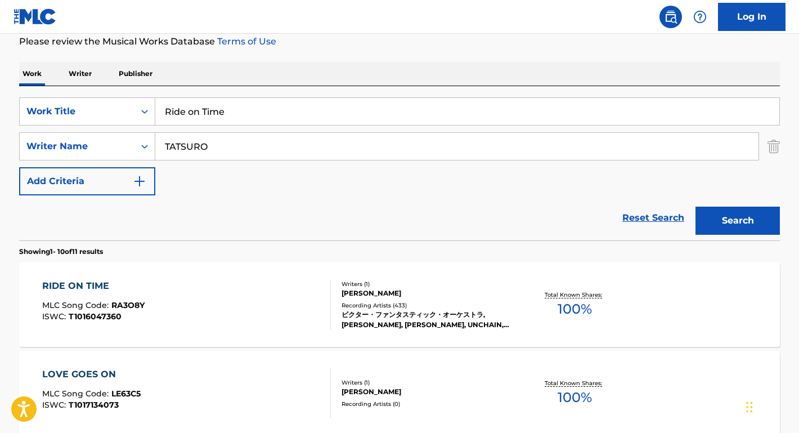
click at [104, 291] on div "RIDE ON TIME" at bounding box center [93, 286] width 102 height 14
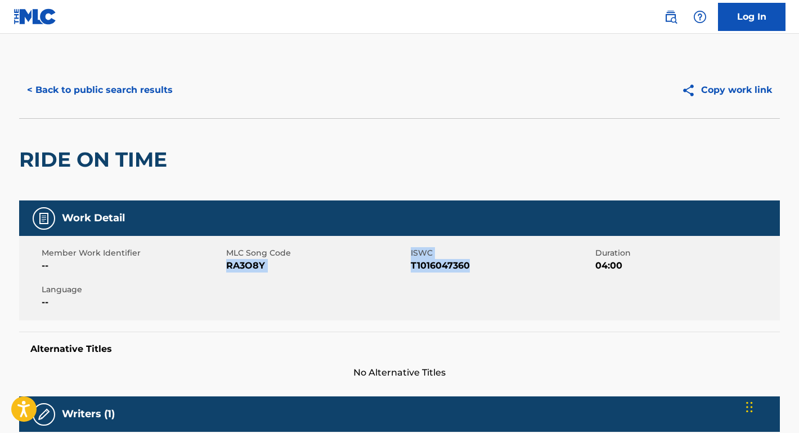
drag, startPoint x: 462, startPoint y: 268, endPoint x: 227, endPoint y: 266, distance: 234.8
click at [227, 266] on div "Member Work Identifier -- MLC Song Code RA3O8Y ISWC T1016047360 Duration 04:00 …" at bounding box center [399, 278] width 761 height 84
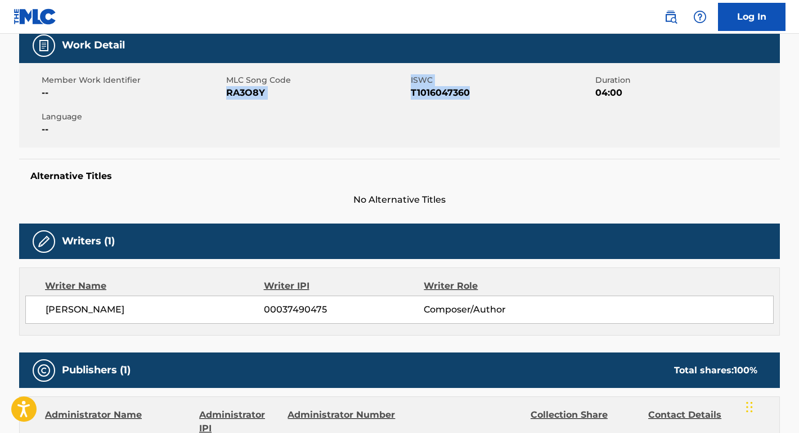
scroll to position [262, 0]
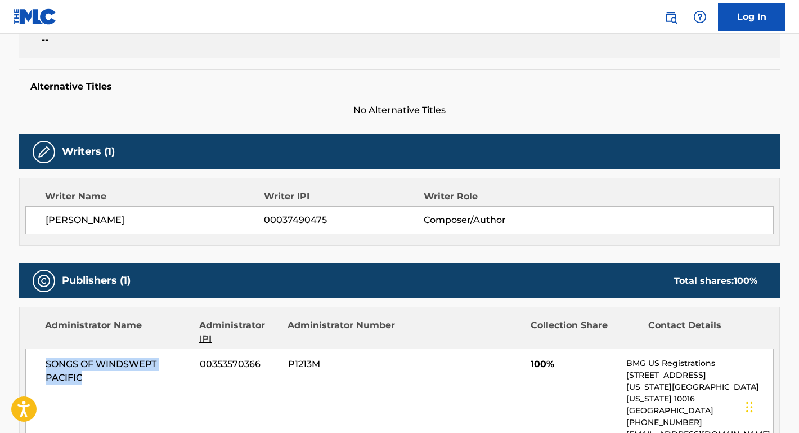
drag, startPoint x: 99, startPoint y: 381, endPoint x: 41, endPoint y: 363, distance: 60.7
click at [41, 363] on div "SONGS OF WINDSWEPT PACIFIC 00353570366 P1213M 100% BMG US Registrations [STREET…" at bounding box center [399, 399] width 749 height 101
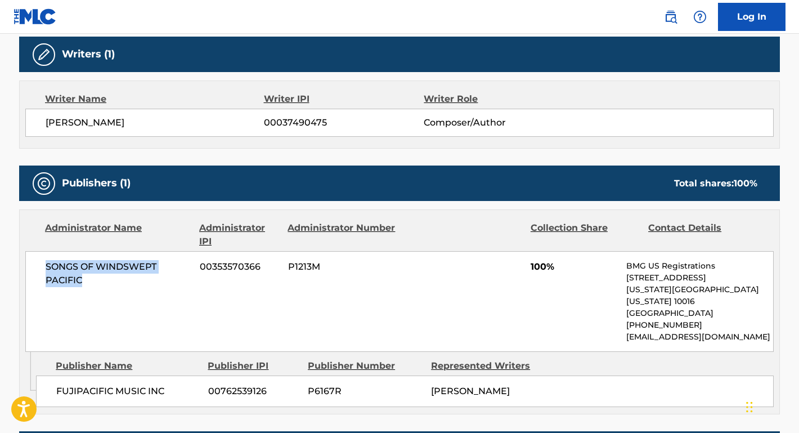
scroll to position [420, 0]
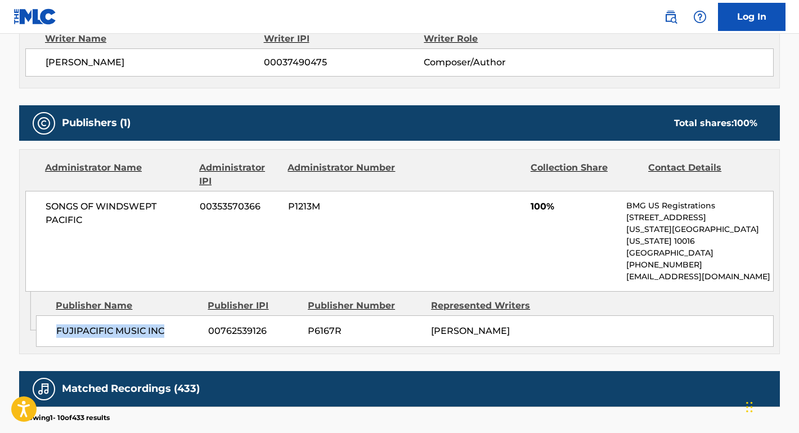
drag, startPoint x: 166, startPoint y: 320, endPoint x: 37, endPoint y: 319, distance: 128.9
click at [37, 319] on div "FUJIPACIFIC MUSIC INC 00762539126 P6167R [PERSON_NAME]" at bounding box center [405, 331] width 738 height 32
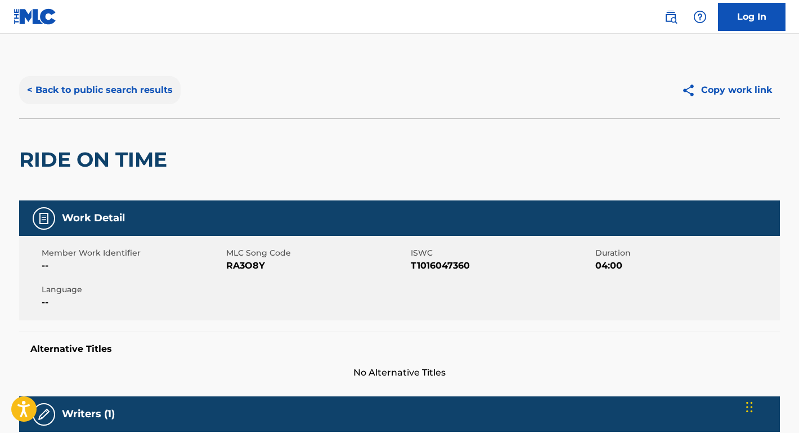
click at [123, 88] on button "< Back to public search results" at bounding box center [100, 90] width 162 height 28
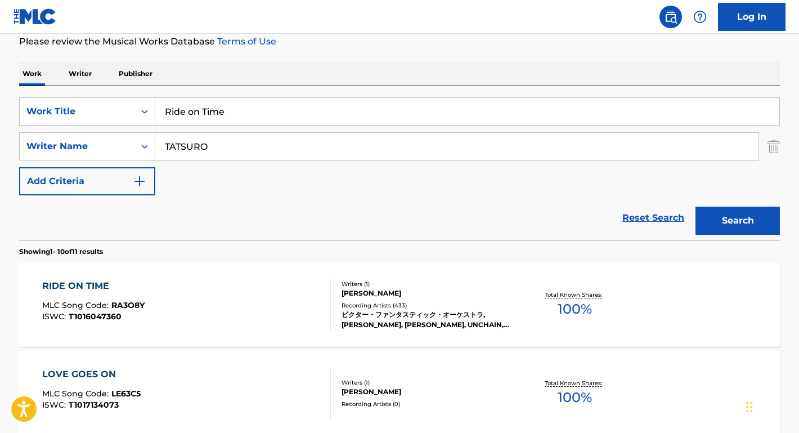
drag, startPoint x: 266, startPoint y: 122, endPoint x: 157, endPoint y: 106, distance: 110.9
click at [156, 105] on input "Ride on Time" at bounding box center [467, 111] width 624 height 27
paste input "Casual Conversations"
type input "Casual Conversations"
click at [245, 63] on div "Work Writer Publisher" at bounding box center [399, 74] width 761 height 24
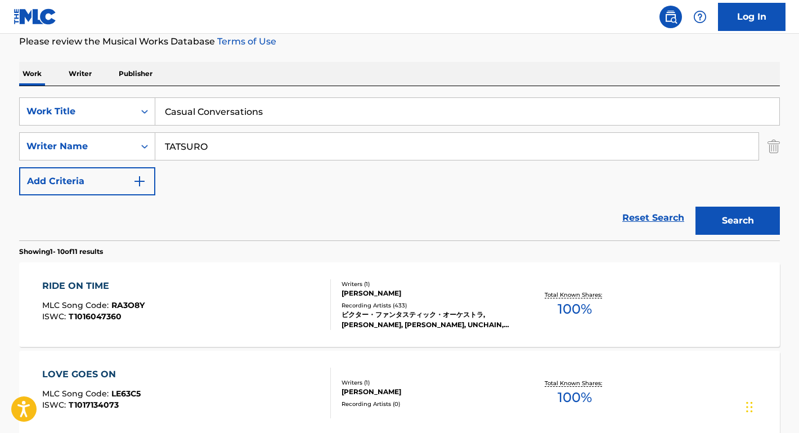
drag, startPoint x: 234, startPoint y: 151, endPoint x: 163, endPoint y: 148, distance: 71.6
click at [163, 148] on input "TATSURO" at bounding box center [457, 146] width 604 height 27
click at [738, 221] on button "Search" at bounding box center [738, 221] width 84 height 28
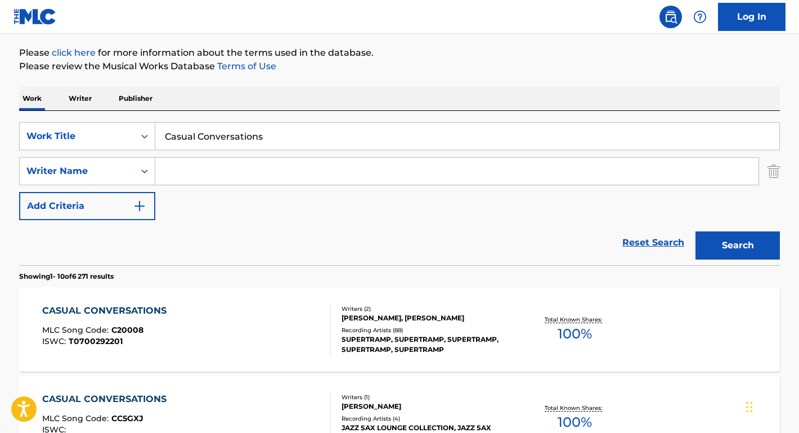
scroll to position [154, 0]
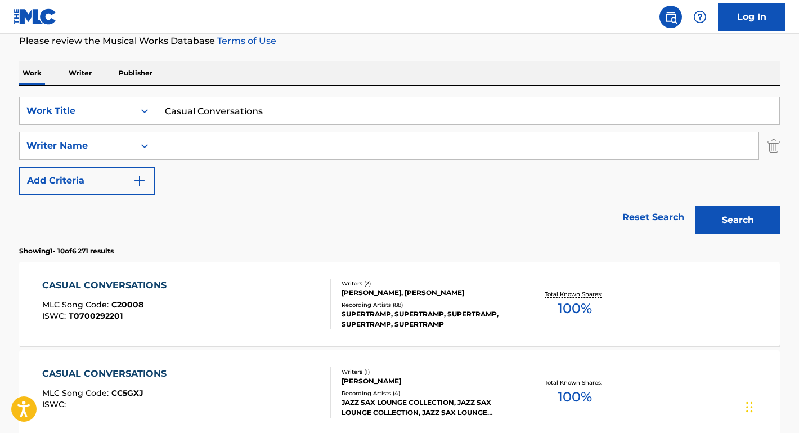
click at [141, 283] on div "CASUAL CONVERSATIONS" at bounding box center [107, 286] width 130 height 14
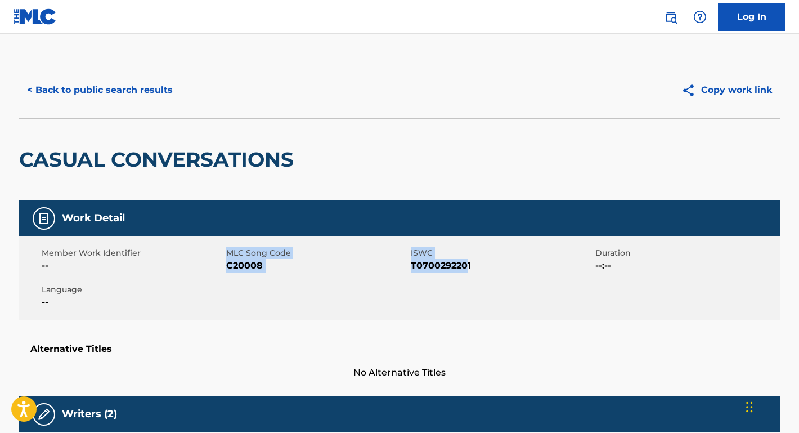
drag, startPoint x: 221, startPoint y: 268, endPoint x: 467, endPoint y: 266, distance: 246.1
click at [467, 266] on div "Member Work Identifier -- MLC Song Code C20008 ISWC T0700292201 Duration --:-- …" at bounding box center [399, 278] width 761 height 84
click at [474, 267] on span "T0700292201" at bounding box center [502, 266] width 182 height 14
drag, startPoint x: 474, startPoint y: 267, endPoint x: 229, endPoint y: 268, distance: 244.4
click at [229, 268] on div "Member Work Identifier -- MLC Song Code C20008 ISWC T0700292201 Duration --:-- …" at bounding box center [399, 278] width 761 height 84
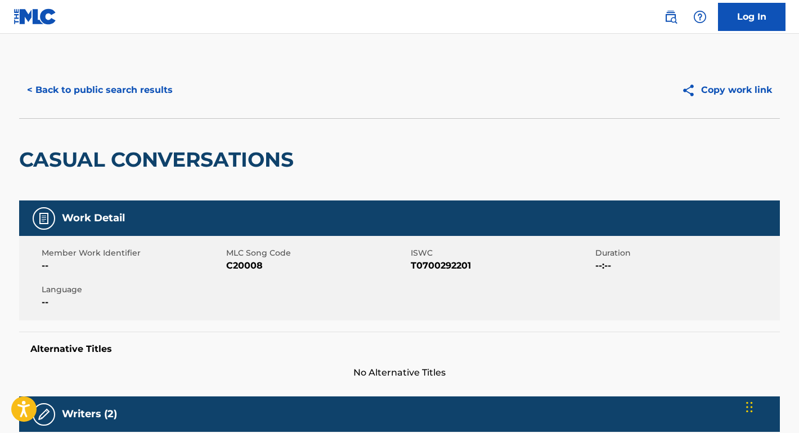
click at [377, 273] on div "Member Work Identifier -- MLC Song Code C20008 ISWC T0700292201 Duration --:-- …" at bounding box center [399, 278] width 761 height 84
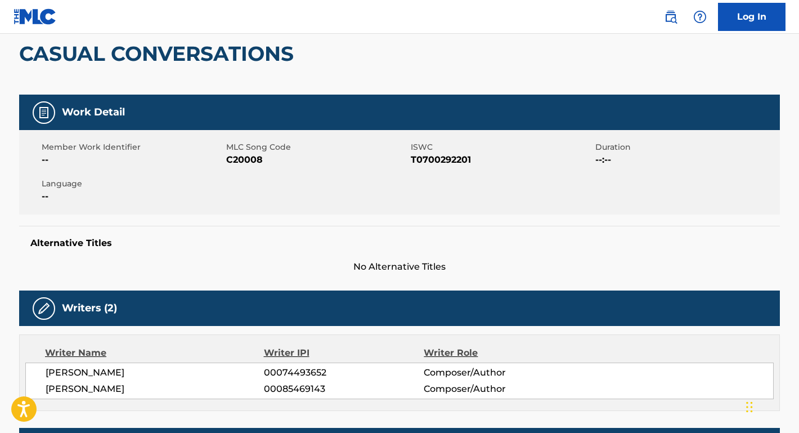
scroll to position [133, 0]
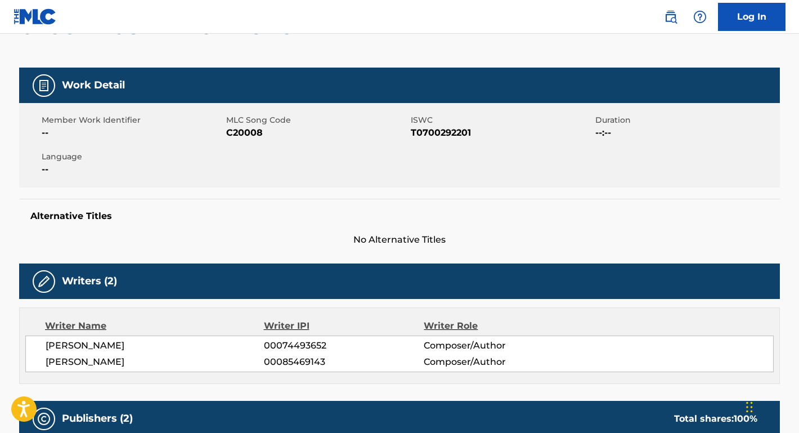
drag, startPoint x: 127, startPoint y: 346, endPoint x: 20, endPoint y: 346, distance: 107.0
click at [20, 346] on div "Writer Name Writer IPI Writer Role [PERSON_NAME] 00074493652 Composer/Author [P…" at bounding box center [399, 345] width 761 height 77
drag, startPoint x: 144, startPoint y: 364, endPoint x: 46, endPoint y: 361, distance: 98.0
click at [46, 361] on span "[PERSON_NAME]" at bounding box center [155, 362] width 218 height 14
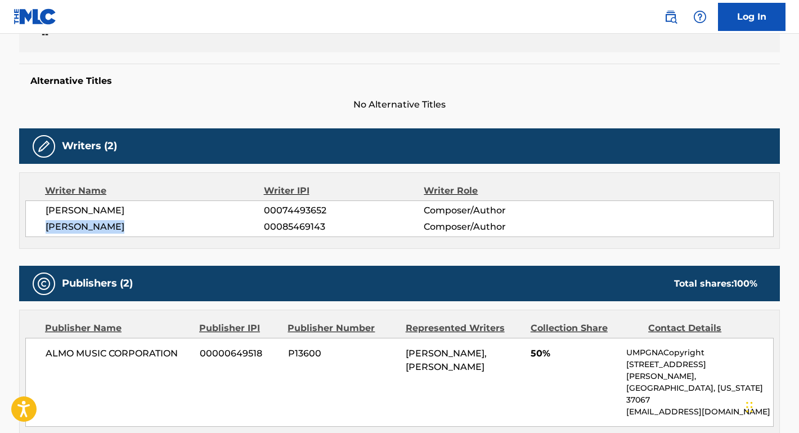
scroll to position [323, 0]
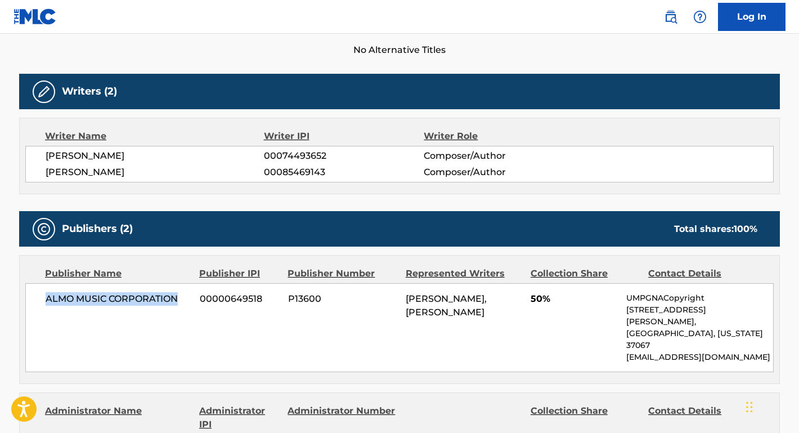
drag, startPoint x: 182, startPoint y: 303, endPoint x: 20, endPoint y: 302, distance: 162.2
click at [20, 302] on div "Publisher Name Publisher IPI Publisher Number Represented Writers Collection Sh…" at bounding box center [400, 320] width 760 height 128
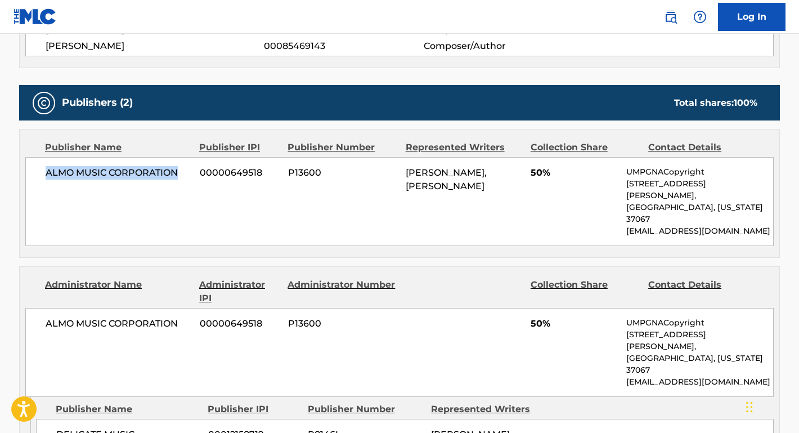
scroll to position [457, 0]
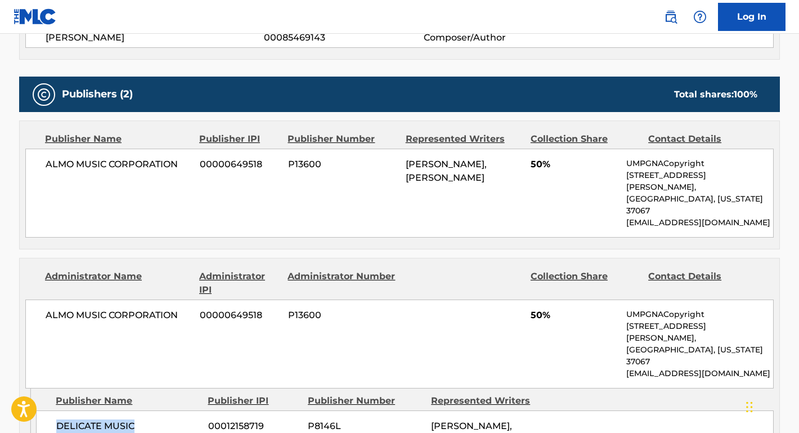
drag, startPoint x: 141, startPoint y: 374, endPoint x: 51, endPoint y: 377, distance: 90.7
click at [51, 410] on div "DELICATE MUSIC 00012158719 P8146L [PERSON_NAME], [PERSON_NAME]" at bounding box center [405, 432] width 738 height 45
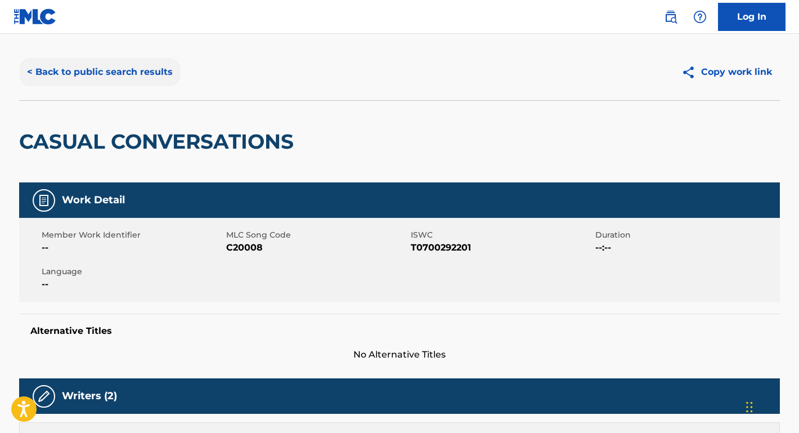
click at [151, 74] on button "< Back to public search results" at bounding box center [100, 72] width 162 height 28
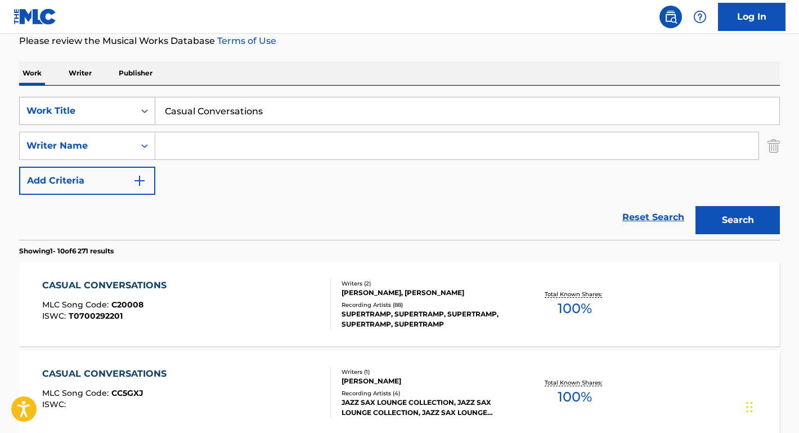
drag, startPoint x: 267, startPoint y: 108, endPoint x: 123, endPoint y: 108, distance: 143.6
click at [123, 108] on div "SearchWithCriteria78120567-30ef-4baf-9644-995935a7c4b5 Work Title Casual Conver…" at bounding box center [399, 111] width 761 height 28
paste input "Sister Moonshine"
type input "Sister Moonshine"
click at [738, 220] on button "Search" at bounding box center [738, 220] width 84 height 28
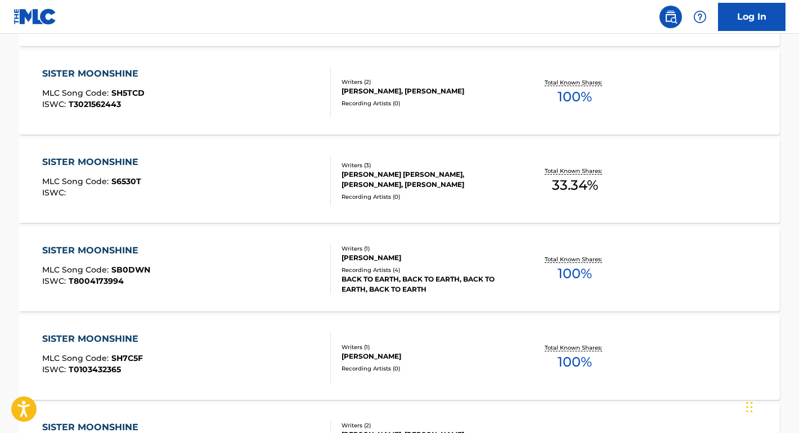
scroll to position [541, 0]
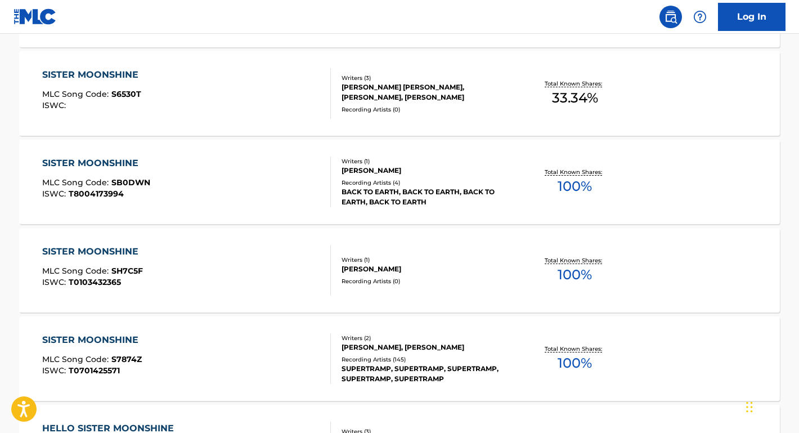
click at [121, 338] on div "SISTER MOONSHINE" at bounding box center [93, 340] width 102 height 14
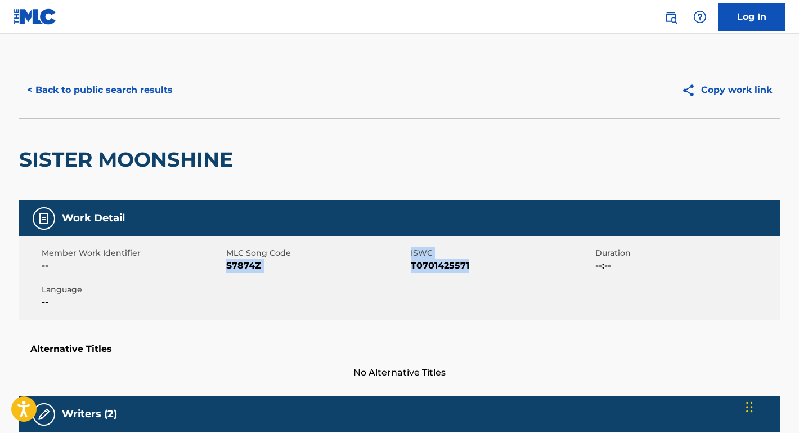
drag, startPoint x: 471, startPoint y: 269, endPoint x: 227, endPoint y: 267, distance: 243.2
click at [227, 266] on div "Member Work Identifier -- MLC Song Code S7874Z ISWC T0701425571 Duration --:-- …" at bounding box center [399, 278] width 761 height 84
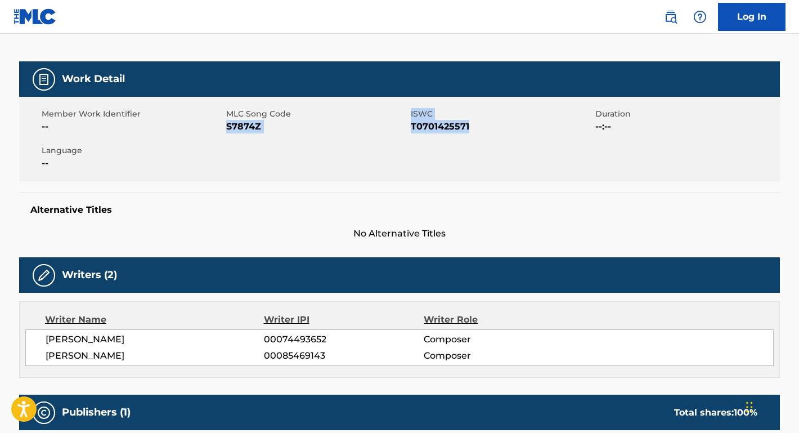
scroll to position [193, 0]
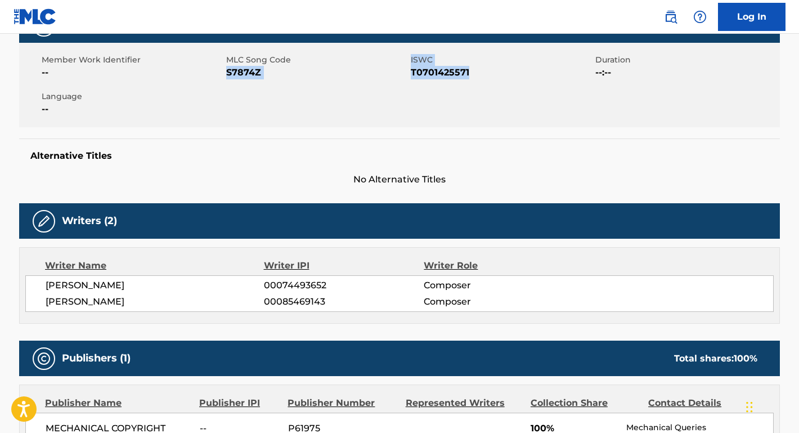
drag, startPoint x: 128, startPoint y: 281, endPoint x: -2, endPoint y: 281, distance: 130.1
click at [0, 240] on html "Accessibility Screen-Reader Guide, Feedback, and Issue Reporting | New window C…" at bounding box center [399, 23] width 799 height 433
drag, startPoint x: 150, startPoint y: 296, endPoint x: 39, endPoint y: 300, distance: 110.4
click at [39, 300] on div "[PERSON_NAME] 00074493652 Composer [PERSON_NAME] 00085469143 Composer" at bounding box center [399, 293] width 749 height 37
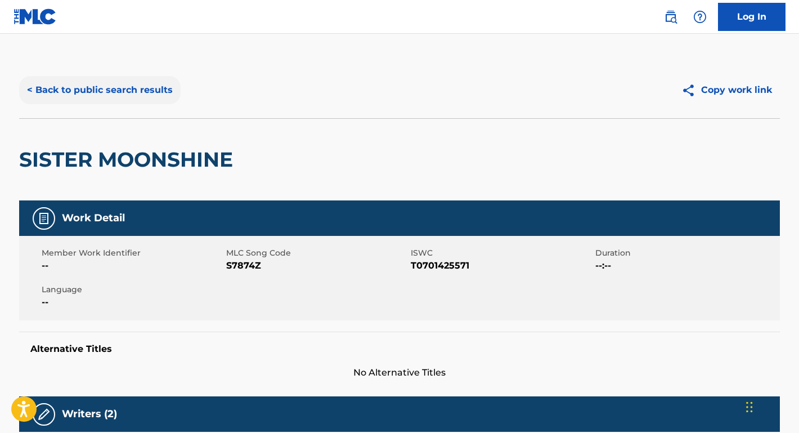
scroll to position [0, 0]
click at [164, 91] on button "< Back to public search results" at bounding box center [100, 90] width 162 height 28
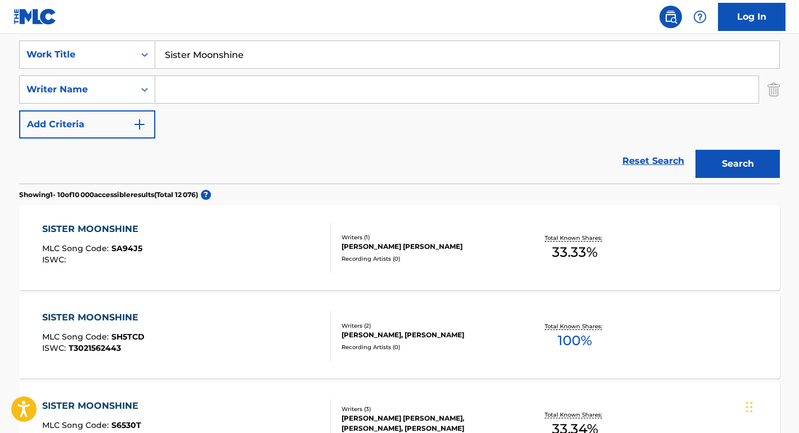
scroll to position [94, 0]
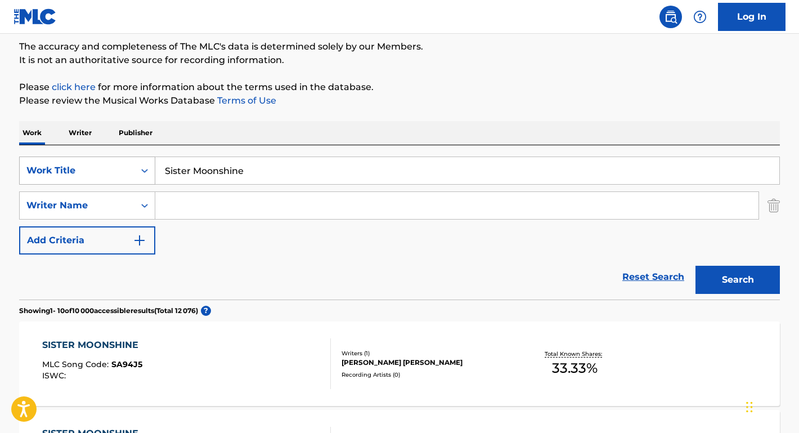
drag, startPoint x: 255, startPoint y: 171, endPoint x: 142, endPoint y: 169, distance: 112.6
click at [142, 169] on div "SearchWithCriteria78120567-30ef-4baf-9644-995935a7c4b5 Work Title Sister Moonsh…" at bounding box center [399, 171] width 761 height 28
paste input "[PERSON_NAME] LOYALTY."
drag, startPoint x: 240, startPoint y: 171, endPoint x: 152, endPoint y: 167, distance: 88.5
click at [153, 168] on div "SearchWithCriteria78120567-30ef-4baf-9644-995935a7c4b5 Work Title [PERSON_NAME]…" at bounding box center [399, 171] width 761 height 28
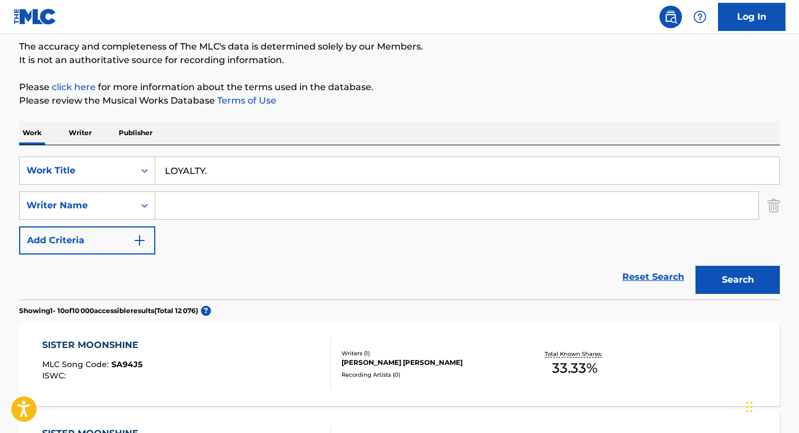
type input "LOYALTY."
click at [184, 204] on input "Search Form" at bounding box center [457, 205] width 604 height 27
paste input "[PERSON_NAME]"
type input "[PERSON_NAME]"
click at [217, 173] on input "LOYALTY." at bounding box center [467, 170] width 624 height 27
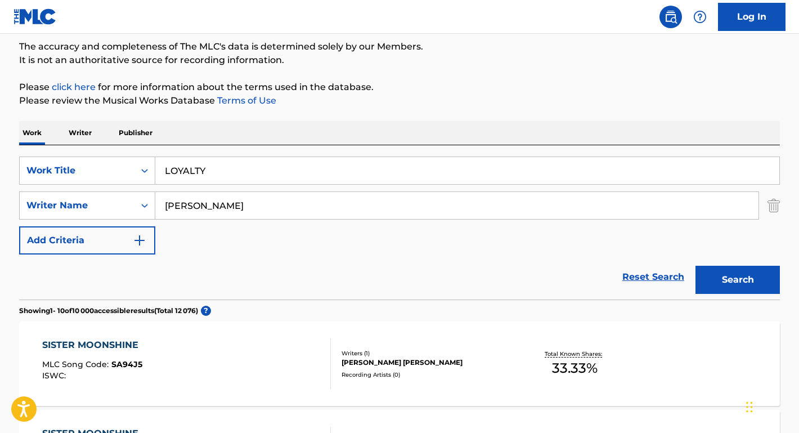
type input "LOYALTY"
click at [738, 280] on button "Search" at bounding box center [738, 280] width 84 height 28
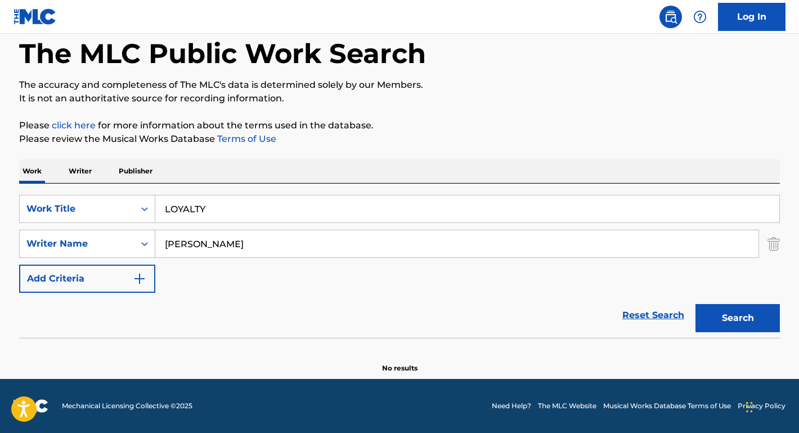
scroll to position [56, 0]
drag, startPoint x: 208, startPoint y: 245, endPoint x: 74, endPoint y: 238, distance: 134.2
click at [74, 238] on div "SearchWithCriteriadac2085a-3231-426f-a8b0-05984cbb76e6 Writer Name [PERSON_NAME]" at bounding box center [399, 244] width 761 height 28
type input "[PERSON_NAME]"
click at [738, 318] on button "Search" at bounding box center [738, 318] width 84 height 28
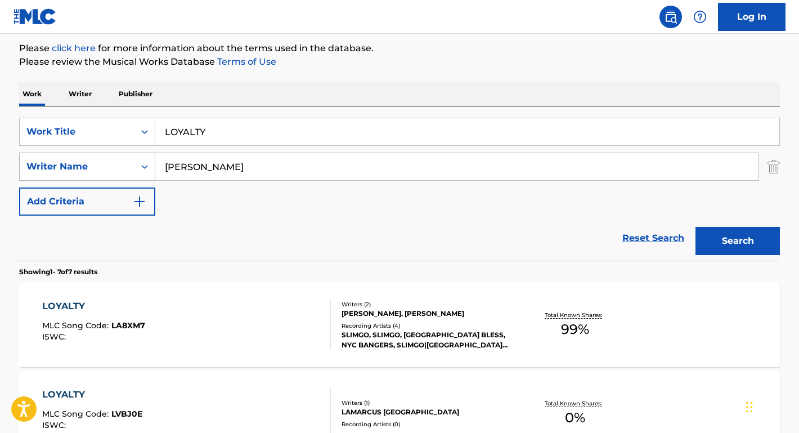
scroll to position [179, 0]
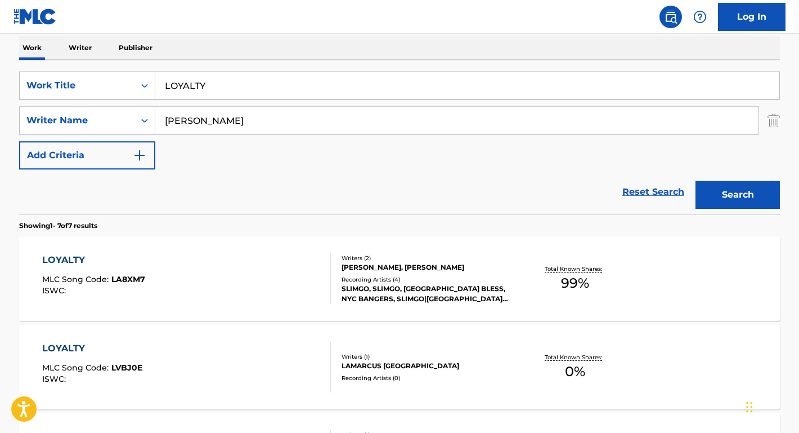
click at [81, 262] on div "LOYALTY" at bounding box center [93, 260] width 103 height 14
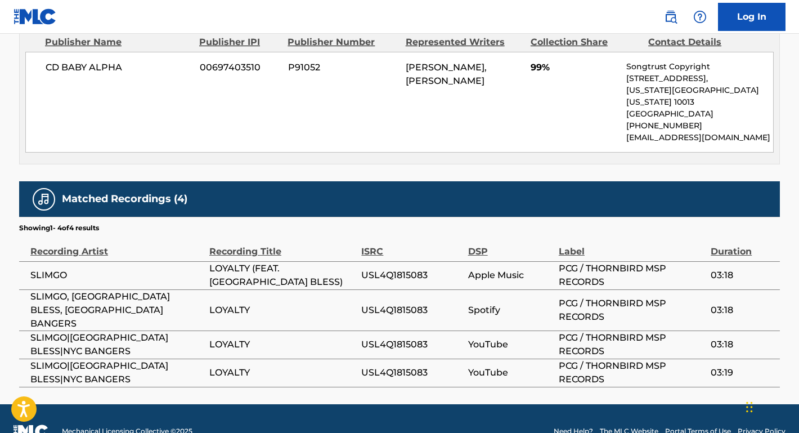
scroll to position [553, 0]
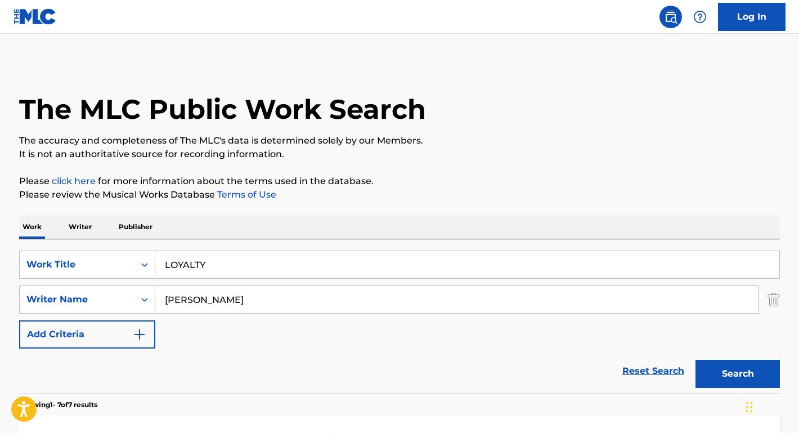
drag, startPoint x: 204, startPoint y: 292, endPoint x: 245, endPoint y: 306, distance: 43.8
click at [245, 306] on input "[PERSON_NAME]" at bounding box center [457, 299] width 604 height 27
type input "[PERSON_NAME]"
click at [738, 374] on button "Search" at bounding box center [738, 374] width 84 height 28
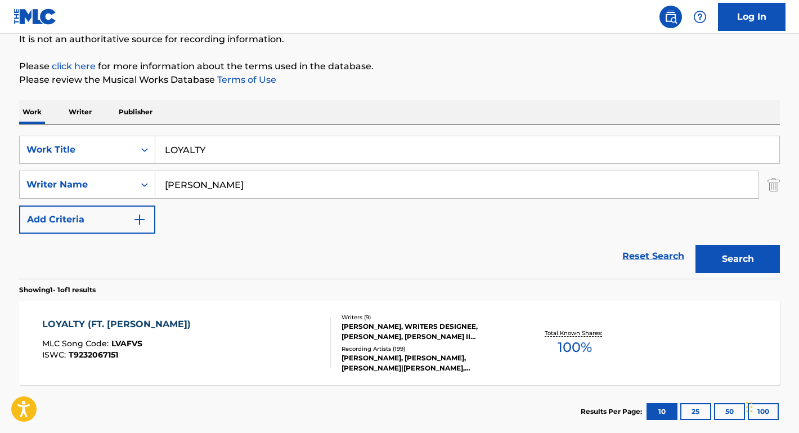
scroll to position [118, 0]
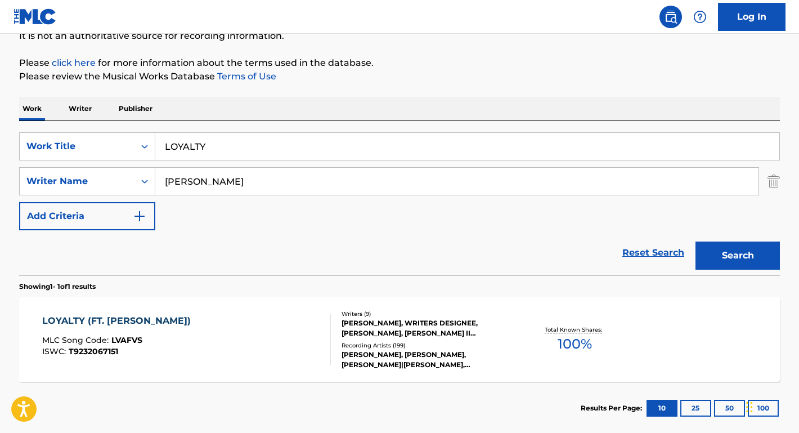
click at [137, 323] on div "LOYALTY (FT. [PERSON_NAME])" at bounding box center [119, 321] width 154 height 14
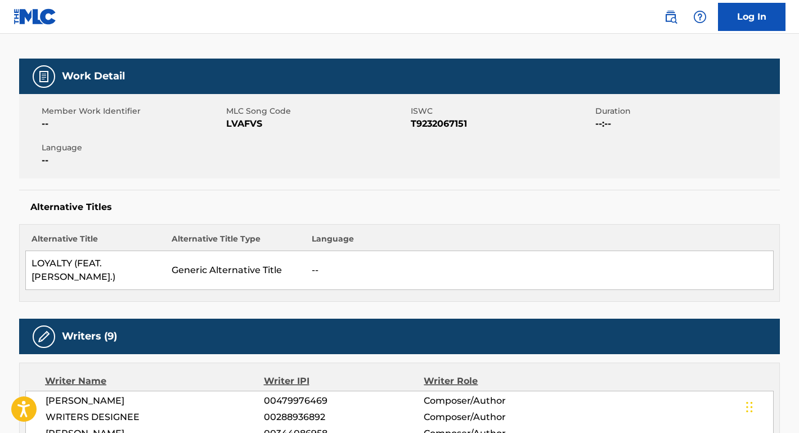
scroll to position [187, 0]
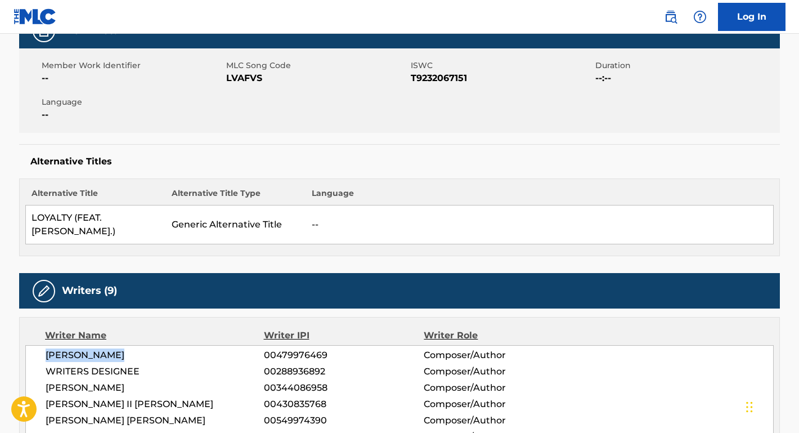
drag, startPoint x: 131, startPoint y: 341, endPoint x: 36, endPoint y: 341, distance: 95.2
click at [36, 345] on div "[PERSON_NAME] 00479976469 Composer/Author WRITERS DESIGNEE 00288936892 Composer…" at bounding box center [399, 420] width 749 height 151
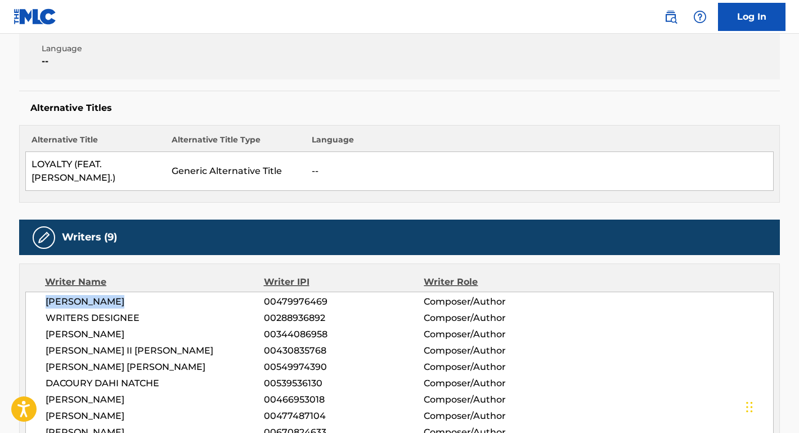
scroll to position [263, 0]
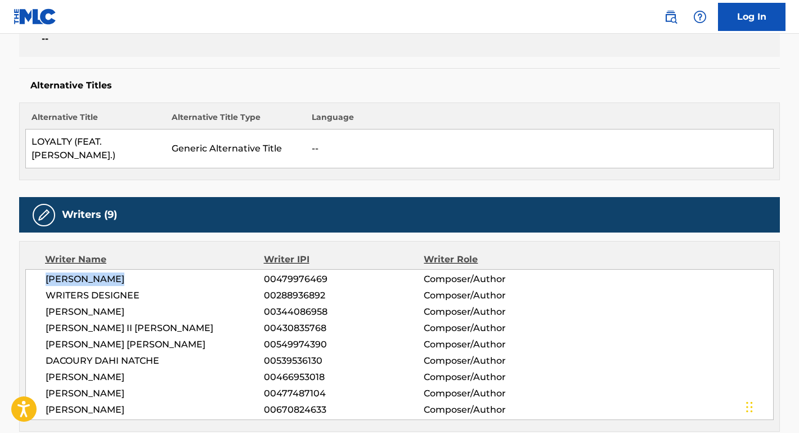
drag, startPoint x: 158, startPoint y: 294, endPoint x: 52, endPoint y: 294, distance: 106.4
click at [52, 305] on span "[PERSON_NAME]" at bounding box center [155, 312] width 218 height 14
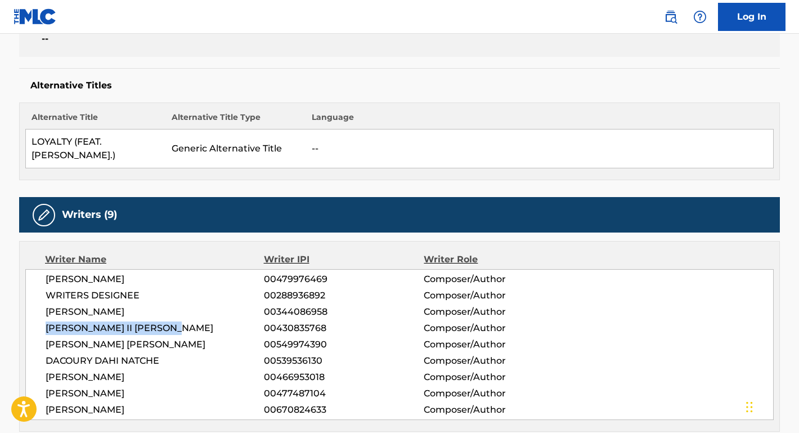
drag, startPoint x: 185, startPoint y: 311, endPoint x: 39, endPoint y: 319, distance: 146.6
click at [38, 319] on div "[PERSON_NAME] 00479976469 Composer/Author WRITERS DESIGNEE 00288936892 Composer…" at bounding box center [399, 344] width 749 height 151
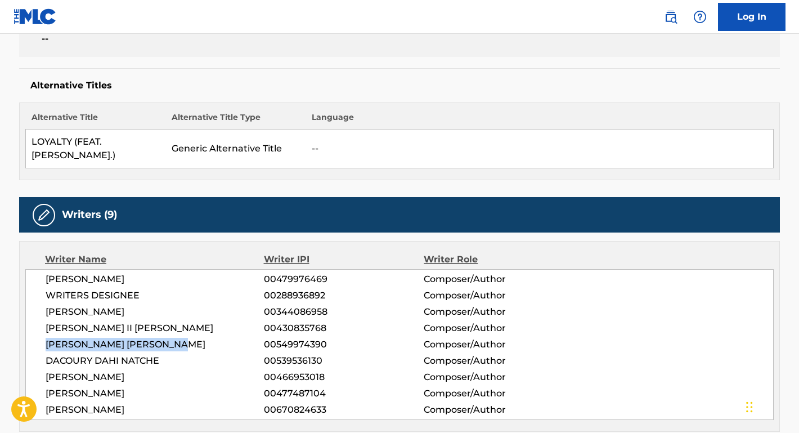
drag, startPoint x: 194, startPoint y: 333, endPoint x: 31, endPoint y: 332, distance: 163.3
click at [31, 332] on div "[PERSON_NAME] 00479976469 Composer/Author WRITERS DESIGNEE 00288936892 Composer…" at bounding box center [399, 344] width 749 height 151
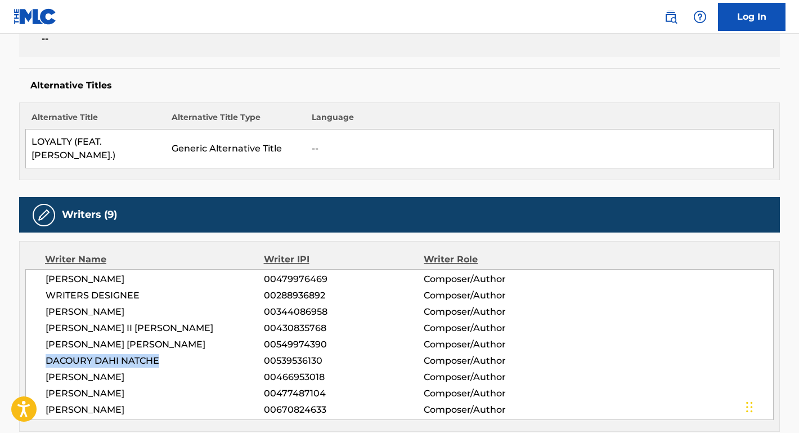
drag, startPoint x: 185, startPoint y: 352, endPoint x: 37, endPoint y: 351, distance: 148.1
click at [37, 351] on div "[PERSON_NAME] 00479976469 Composer/Author WRITERS DESIGNEE 00288936892 Composer…" at bounding box center [399, 344] width 749 height 151
drag, startPoint x: 163, startPoint y: 364, endPoint x: 41, endPoint y: 366, distance: 121.6
click at [41, 366] on div "[PERSON_NAME] 00479976469 Composer/Author WRITERS DESIGNEE 00288936892 Composer…" at bounding box center [399, 344] width 749 height 151
drag, startPoint x: 173, startPoint y: 385, endPoint x: 12, endPoint y: 383, distance: 161.6
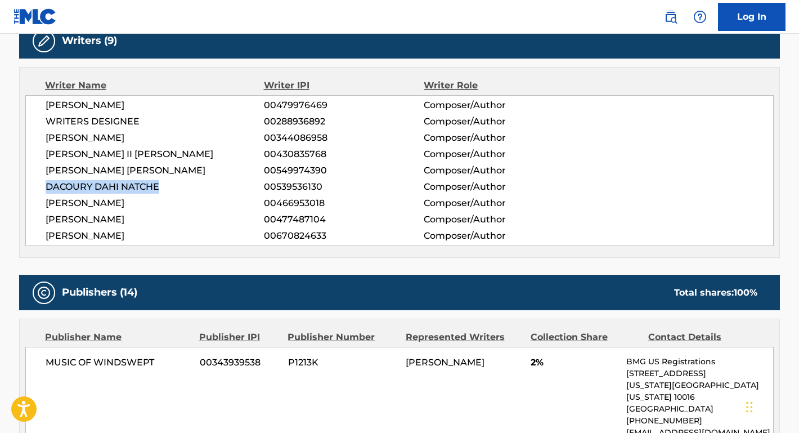
scroll to position [457, 0]
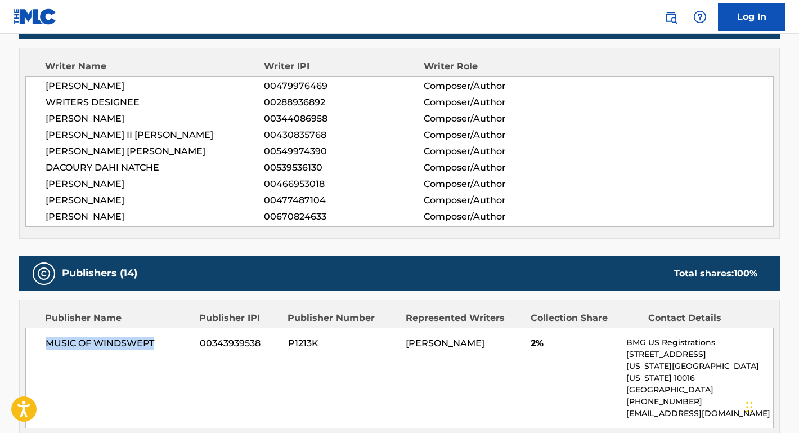
drag, startPoint x: 161, startPoint y: 329, endPoint x: 22, endPoint y: 329, distance: 139.1
click at [22, 329] on div "Publisher Name Publisher IPI Publisher Number Represented Writers Collection Sh…" at bounding box center [400, 370] width 760 height 140
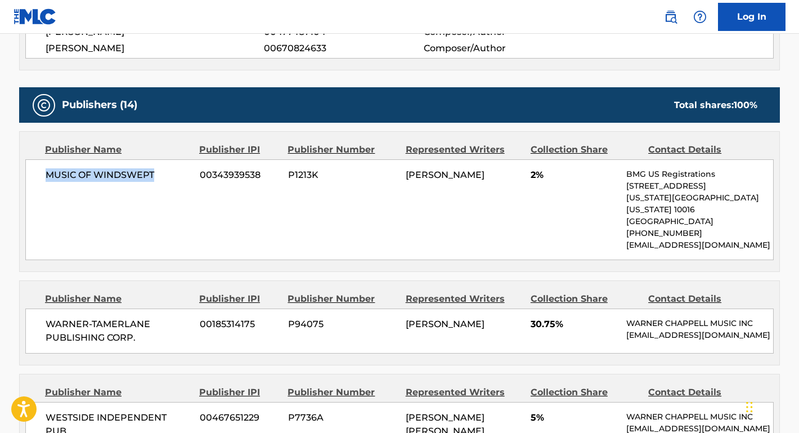
scroll to position [653, 0]
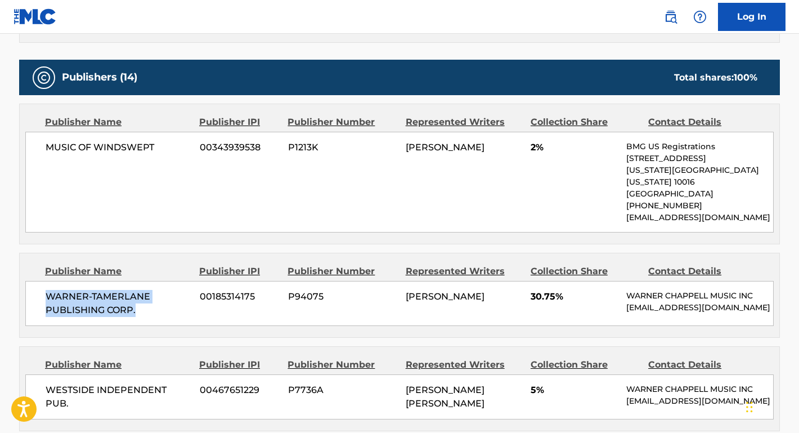
drag, startPoint x: 139, startPoint y: 285, endPoint x: 43, endPoint y: 263, distance: 98.2
click at [43, 281] on div "WARNER-[PERSON_NAME] PUBLISHING CORP. 00185314175 P94075 [PERSON_NAME] 30.75% […" at bounding box center [399, 303] width 749 height 45
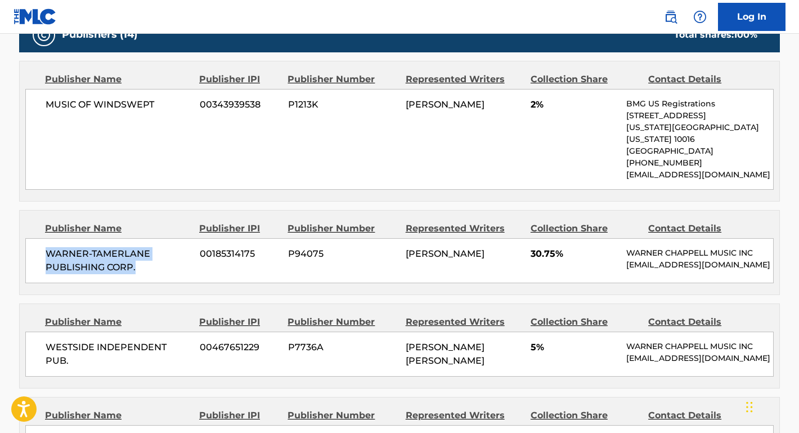
scroll to position [761, 0]
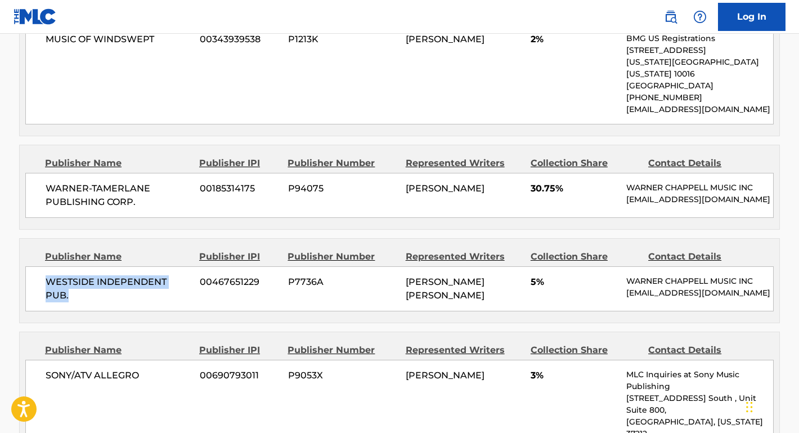
drag, startPoint x: 195, startPoint y: 257, endPoint x: 32, endPoint y: 256, distance: 163.3
click at [32, 266] on div "WESTSIDE INDEPENDENT PUB. 00467651229 P7736A [PERSON_NAME] [PERSON_NAME] 5% [PE…" at bounding box center [399, 288] width 749 height 45
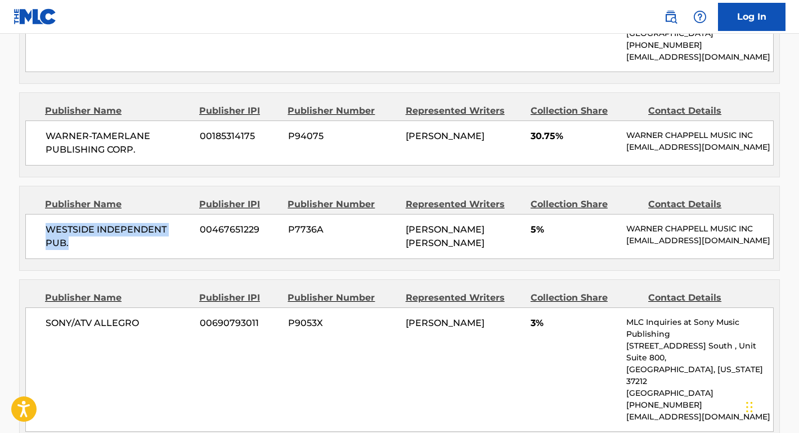
scroll to position [850, 0]
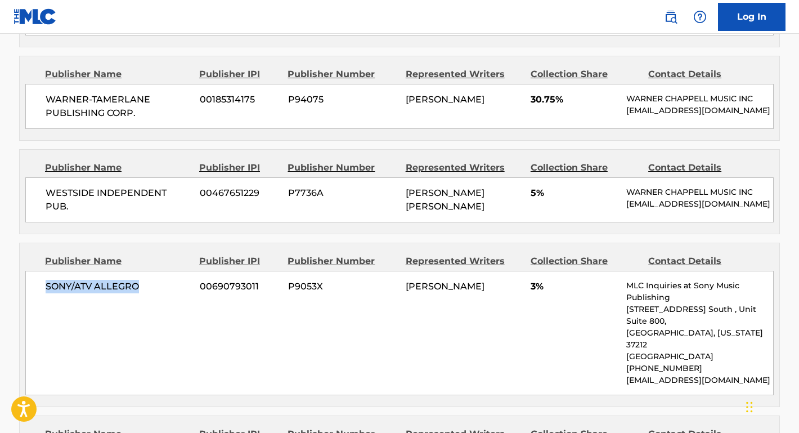
drag, startPoint x: 143, startPoint y: 258, endPoint x: 31, endPoint y: 258, distance: 112.0
click at [31, 271] on div "SONY/ATV ALLEGRO 00690793011 P9053X [PERSON_NAME] 3% MLC Inquiries at Sony Musi…" at bounding box center [399, 333] width 749 height 124
drag, startPoint x: 137, startPoint y: 411, endPoint x: 25, endPoint y: 408, distance: 111.5
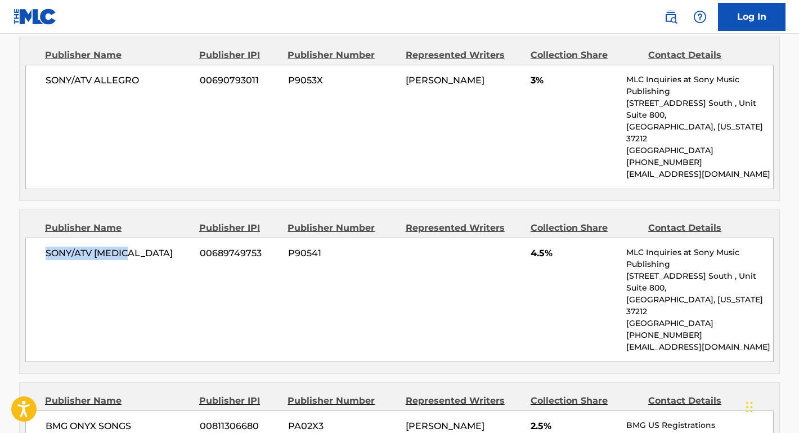
scroll to position [1150, 0]
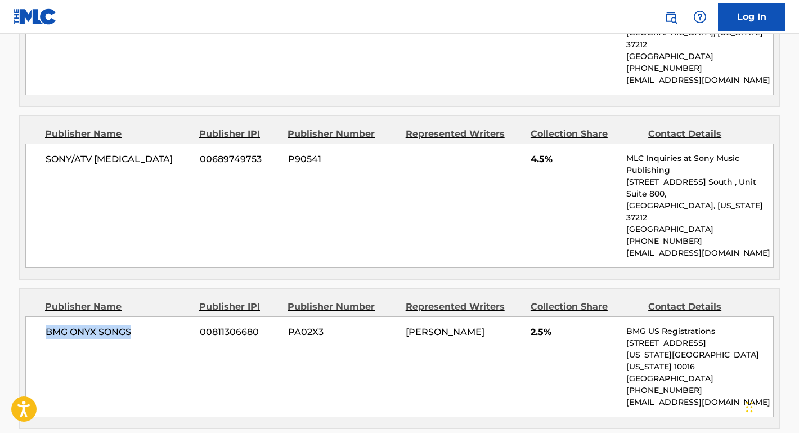
drag, startPoint x: 146, startPoint y: 254, endPoint x: 25, endPoint y: 252, distance: 121.1
click at [25, 316] on div "BMG ONYX SONGS 00811306680 PA02X3 [PERSON_NAME] 2.5% BMG US Registrations [STRE…" at bounding box center [399, 366] width 749 height 101
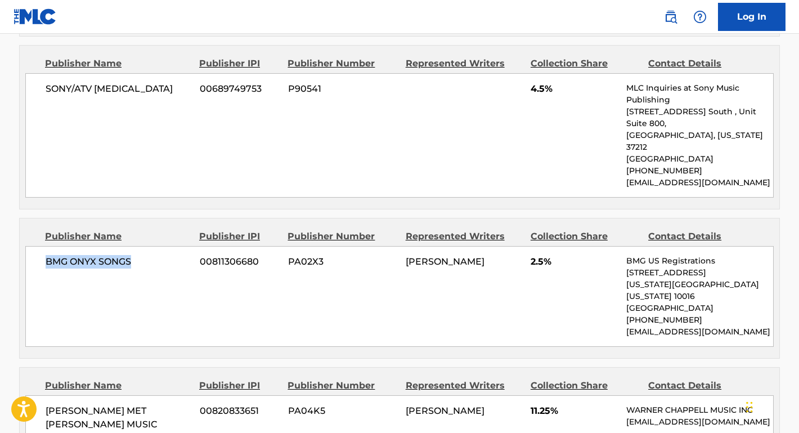
scroll to position [1231, 0]
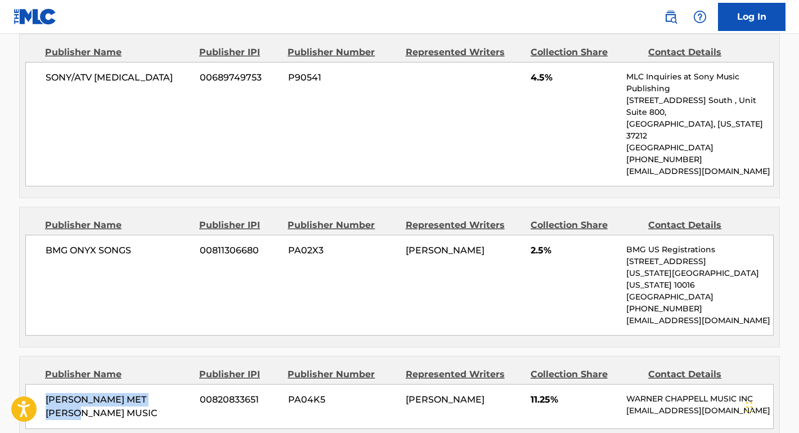
drag, startPoint x: 182, startPoint y: 309, endPoint x: -3, endPoint y: 307, distance: 185.2
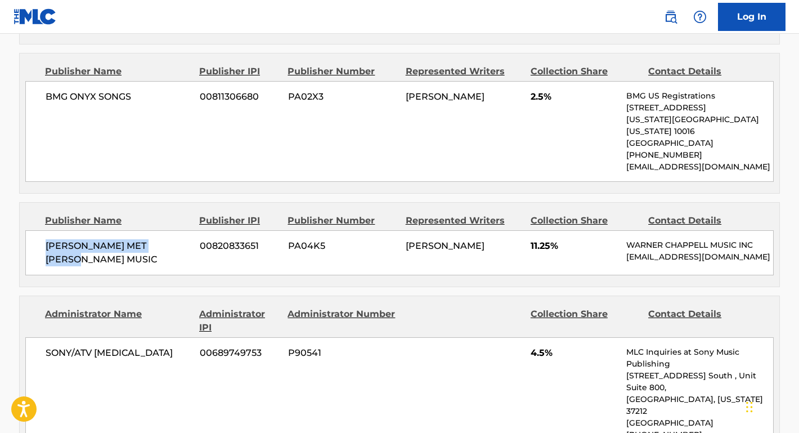
scroll to position [1429, 0]
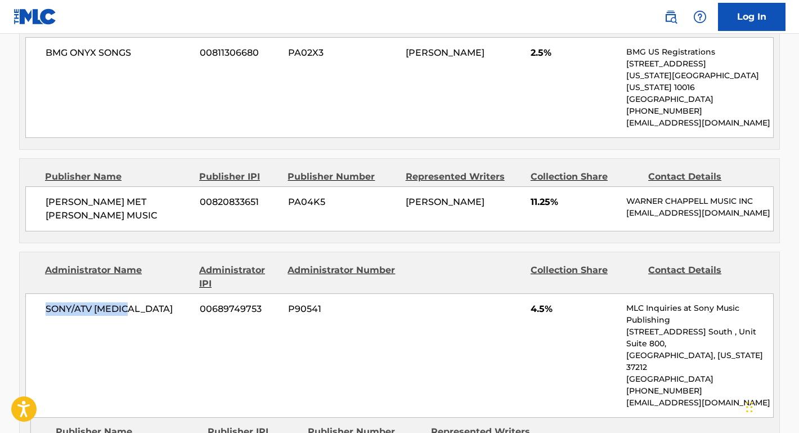
drag, startPoint x: 153, startPoint y: 224, endPoint x: 48, endPoint y: 213, distance: 104.7
click at [48, 302] on span "SONY/ATV [MEDICAL_DATA]" at bounding box center [119, 309] width 146 height 14
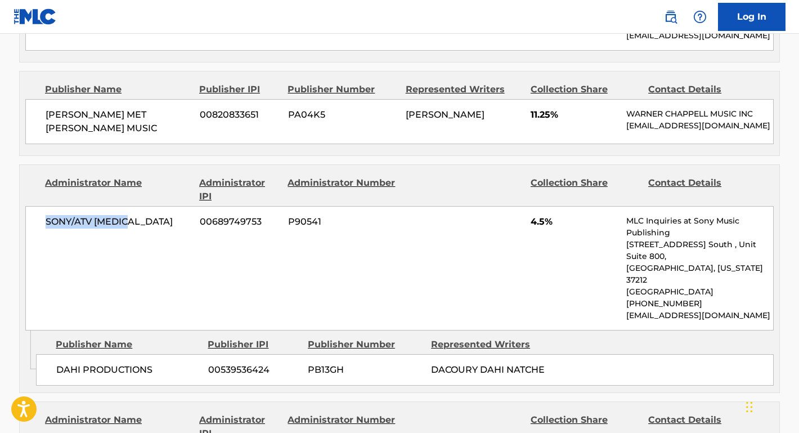
scroll to position [1575, 0]
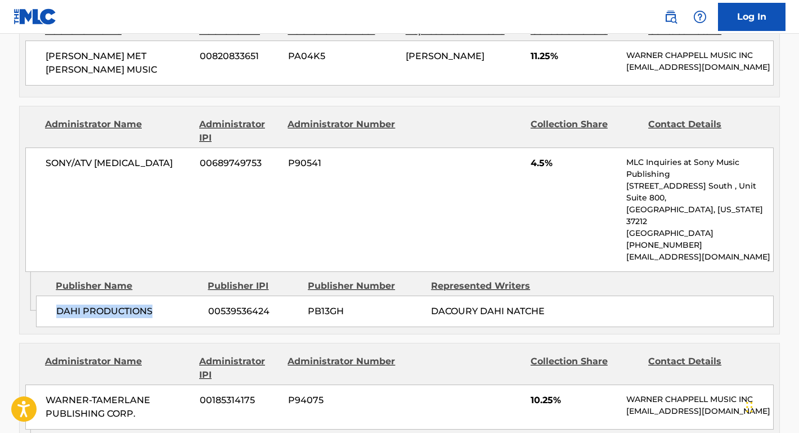
drag, startPoint x: 159, startPoint y: 196, endPoint x: 45, endPoint y: 194, distance: 113.7
click at [44, 296] on div "DAHI PRODUCTIONS 00539536424 PB13GH DACOURY DAHI NATCHE" at bounding box center [405, 312] width 738 height 32
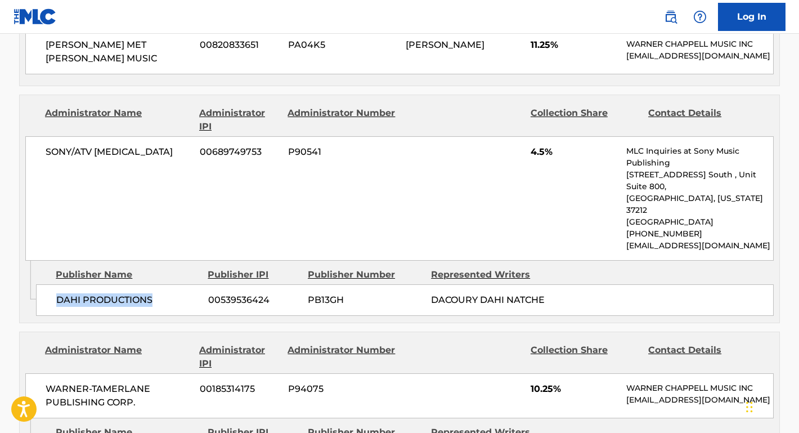
scroll to position [1592, 0]
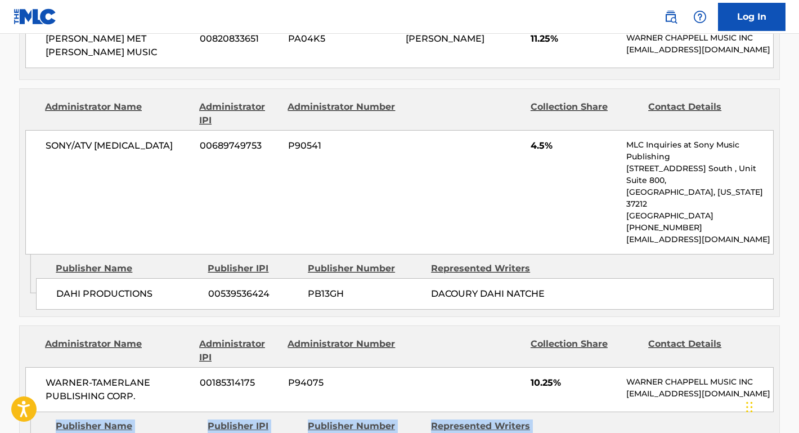
drag, startPoint x: 158, startPoint y: 330, endPoint x: 15, endPoint y: 330, distance: 142.4
click at [15, 330] on div "< Back to public search results Copy work link LOYALTY (FT. [PERSON_NAME]) Work…" at bounding box center [400, 256] width 788 height 3572
drag, startPoint x: 18, startPoint y: 330, endPoint x: 112, endPoint y: 336, distance: 94.2
click at [112, 336] on div "< Back to public search results Copy work link LOYALTY (FT. [PERSON_NAME]) Work…" at bounding box center [400, 256] width 788 height 3572
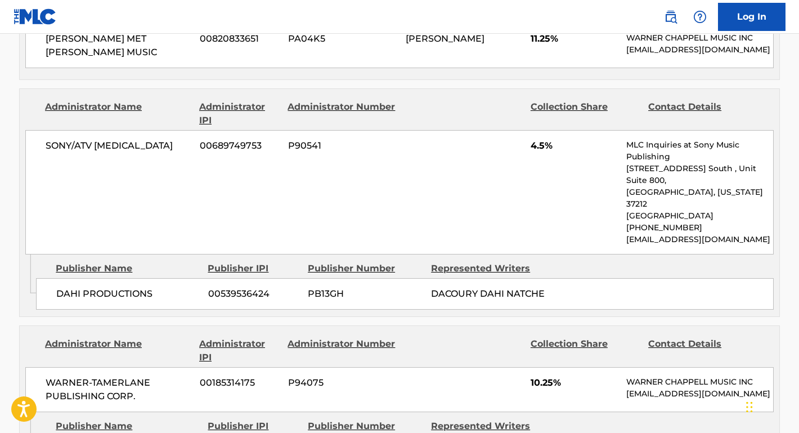
drag, startPoint x: 170, startPoint y: 336, endPoint x: 45, endPoint y: 332, distance: 125.1
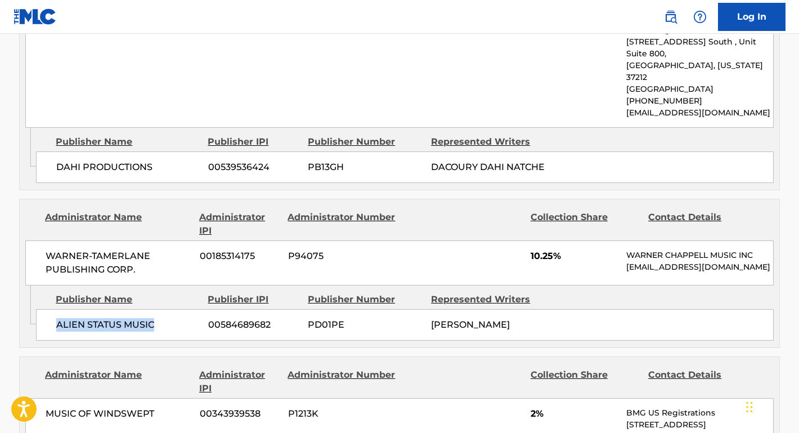
scroll to position [1760, 0]
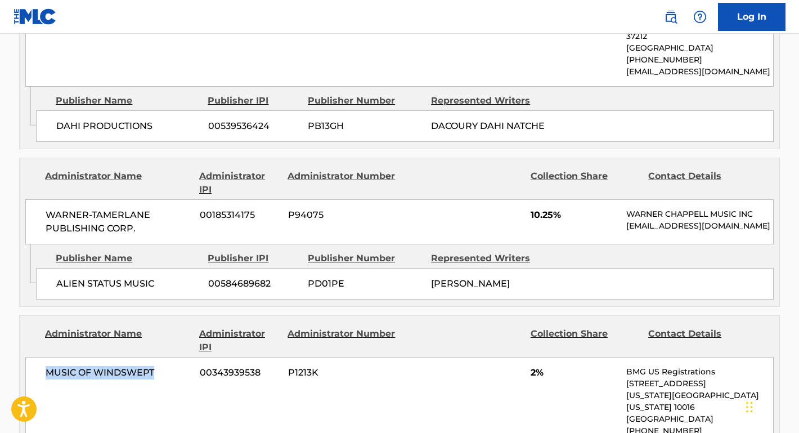
drag, startPoint x: 163, startPoint y: 269, endPoint x: 28, endPoint y: 267, distance: 134.6
click at [28, 357] on div "MUSIC OF WINDSWEPT 00343939538 P1213K 2% BMG US Registrations [STREET_ADDRESS][…" at bounding box center [399, 407] width 749 height 101
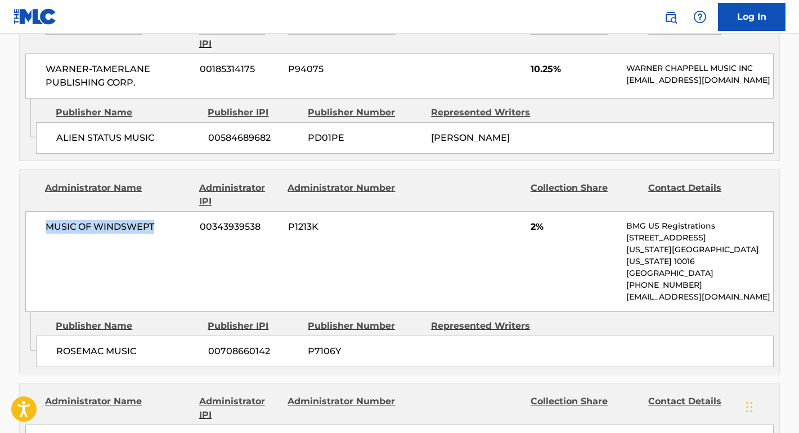
scroll to position [1914, 0]
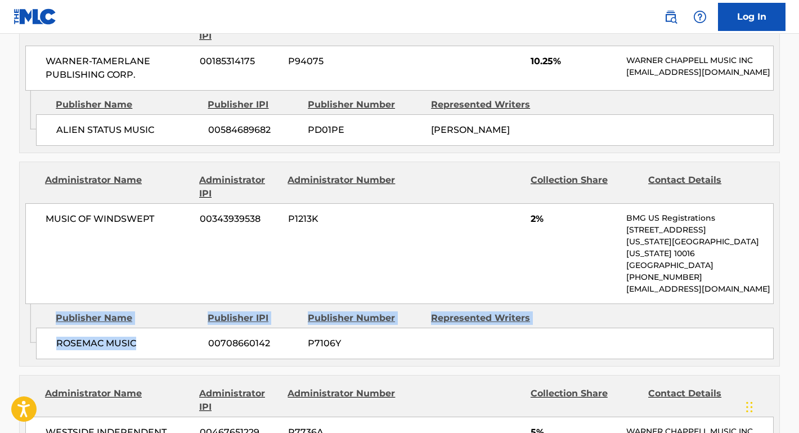
drag, startPoint x: 141, startPoint y: 230, endPoint x: 30, endPoint y: 229, distance: 110.4
click at [30, 304] on div "Admin Original Publisher Connecting Line Publisher Name Publisher IPI Publisher…" at bounding box center [400, 335] width 760 height 62
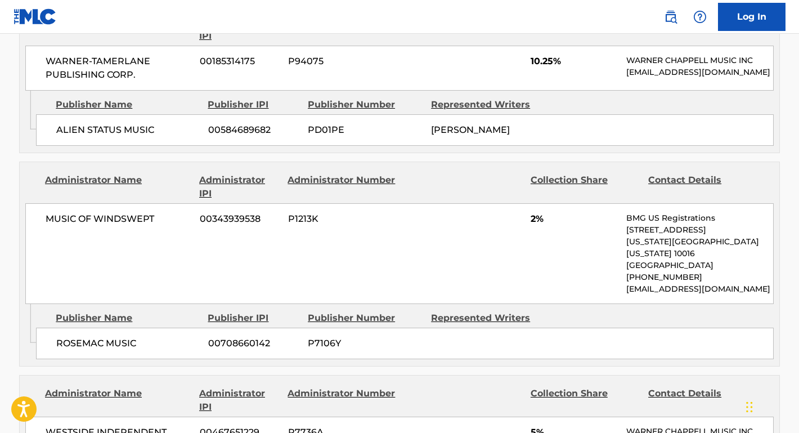
click at [100, 337] on span "ROSEMAC MUSIC" at bounding box center [128, 344] width 144 height 14
drag, startPoint x: 142, startPoint y: 226, endPoint x: 52, endPoint y: 226, distance: 90.1
click at [52, 328] on div "ROSEMAC MUSIC 00708660142 P7106Y" at bounding box center [405, 344] width 738 height 32
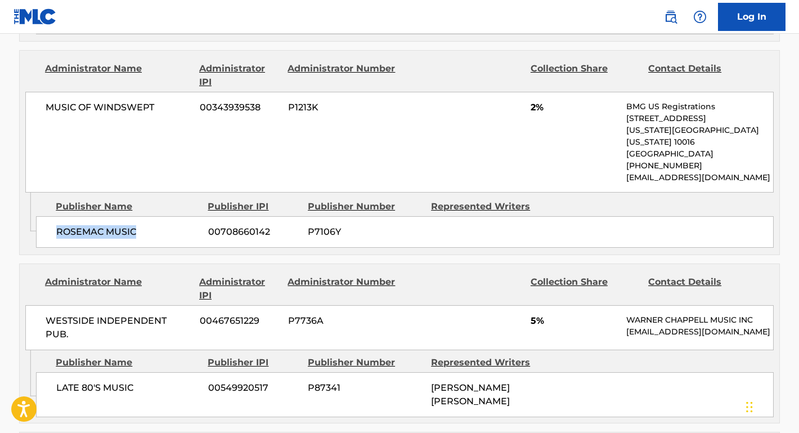
scroll to position [2031, 0]
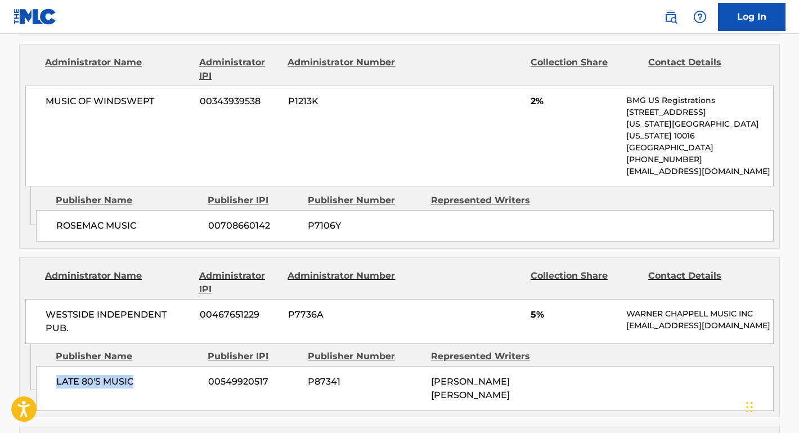
drag, startPoint x: 141, startPoint y: 259, endPoint x: 40, endPoint y: 258, distance: 100.8
click at [40, 366] on div "LATE 80'S MUSIC 00549920517 P87341 [PERSON_NAME] [PERSON_NAME]" at bounding box center [405, 388] width 738 height 45
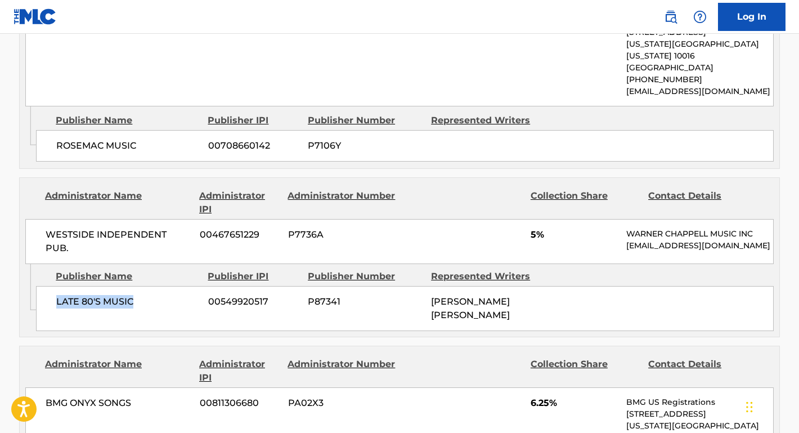
scroll to position [2033, 0]
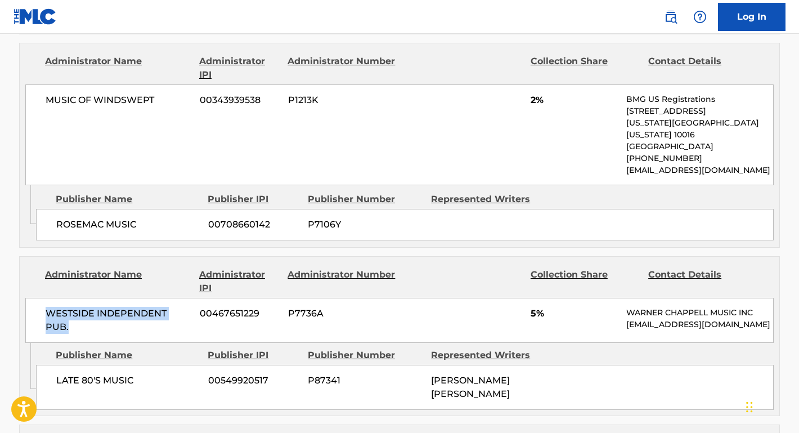
drag, startPoint x: 194, startPoint y: 199, endPoint x: 44, endPoint y: 198, distance: 149.8
click at [43, 298] on div "WESTSIDE INDEPENDENT PUB. 00467651229 P7736A 5% [PERSON_NAME] MUSIC INC [EMAIL_…" at bounding box center [399, 320] width 749 height 45
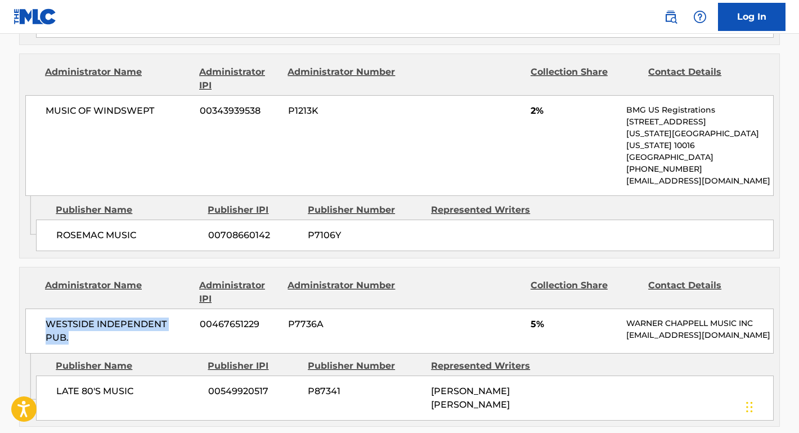
scroll to position [2056, 0]
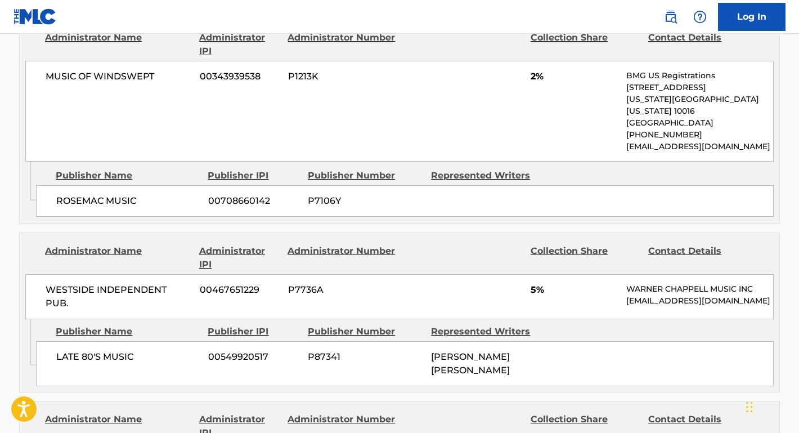
drag, startPoint x: 135, startPoint y: 335, endPoint x: 14, endPoint y: 334, distance: 120.5
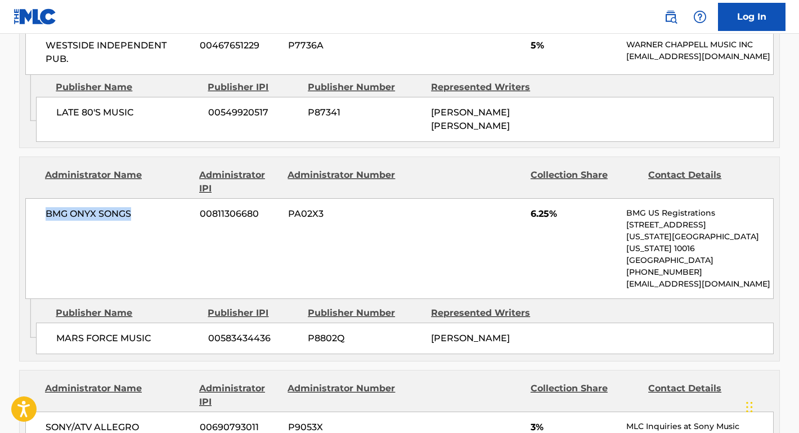
scroll to position [2312, 0]
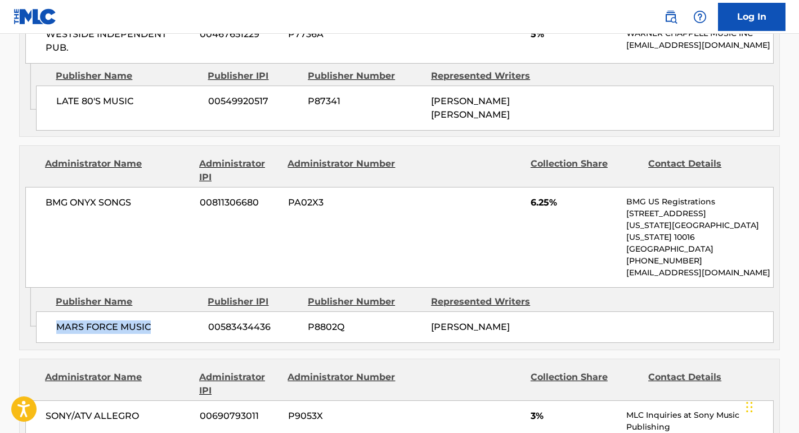
drag, startPoint x: 160, startPoint y: 198, endPoint x: 55, endPoint y: 193, distance: 104.8
click at [55, 311] on div "MARS FORCE MUSIC 00583434436 P8802Q [PERSON_NAME]" at bounding box center [405, 327] width 738 height 32
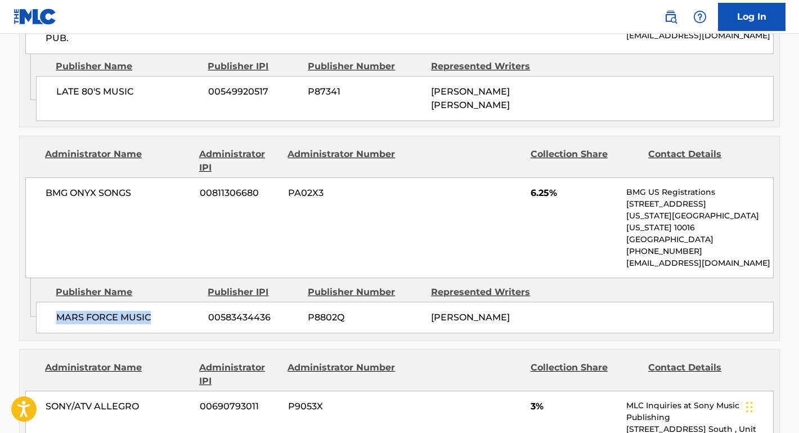
scroll to position [2325, 0]
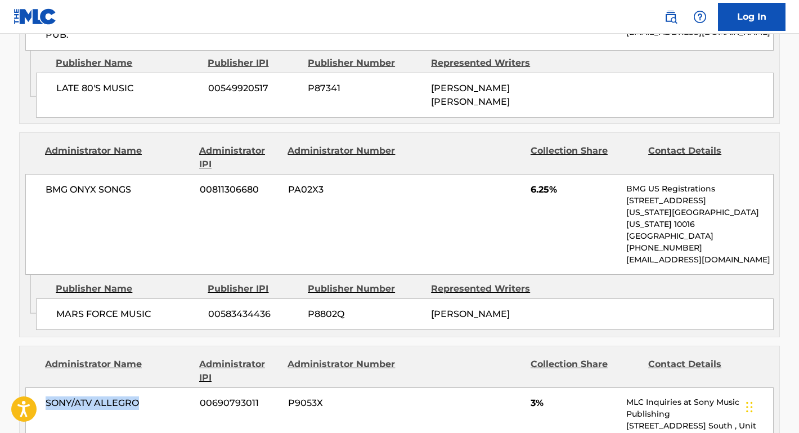
drag, startPoint x: 142, startPoint y: 278, endPoint x: 14, endPoint y: 276, distance: 127.8
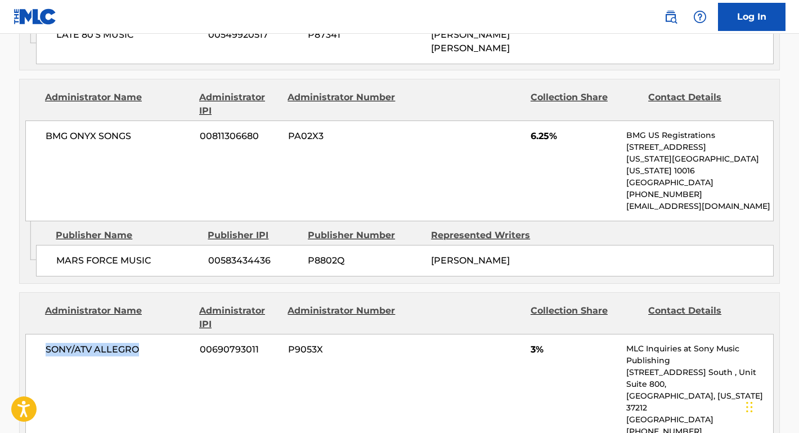
scroll to position [2462, 0]
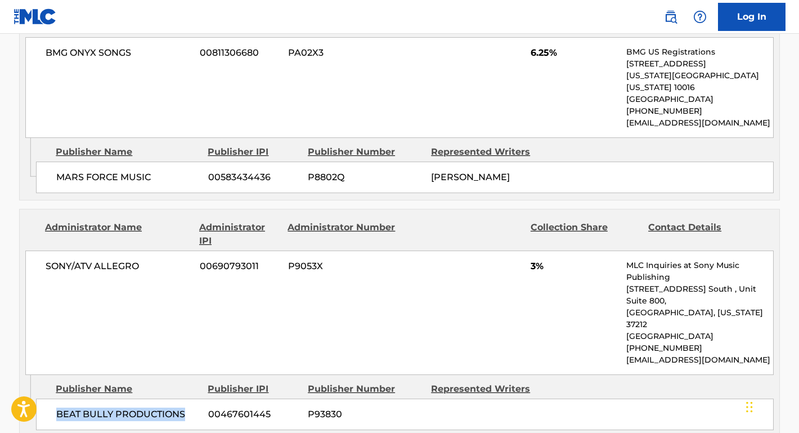
drag, startPoint x: 190, startPoint y: 268, endPoint x: 59, endPoint y: 266, distance: 131.2
click at [59, 408] on span "BEAT BULLY PRODUCTIONS" at bounding box center [128, 415] width 144 height 14
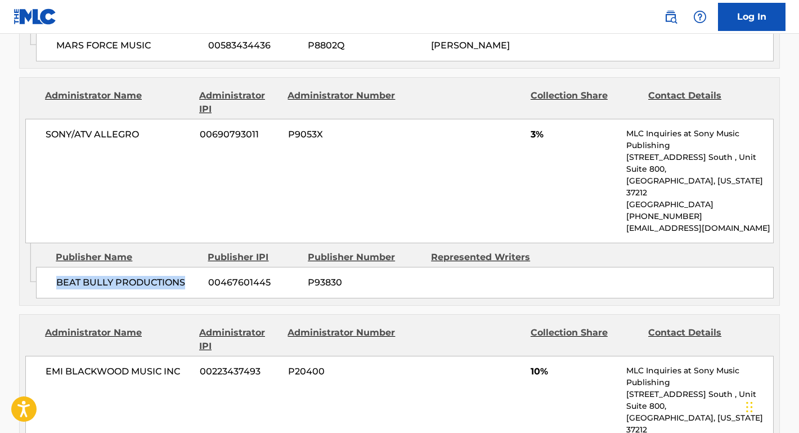
scroll to position [2629, 0]
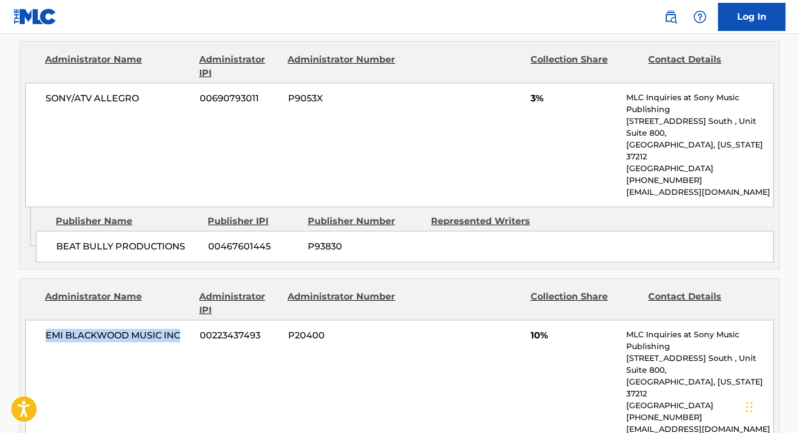
drag, startPoint x: 184, startPoint y: 191, endPoint x: 23, endPoint y: 183, distance: 161.2
click at [23, 279] on div "Administrator Name Administrator IPI Administrator Number Collection Share Cont…" at bounding box center [400, 362] width 760 height 166
drag, startPoint x: 190, startPoint y: 315, endPoint x: 43, endPoint y: 315, distance: 147.0
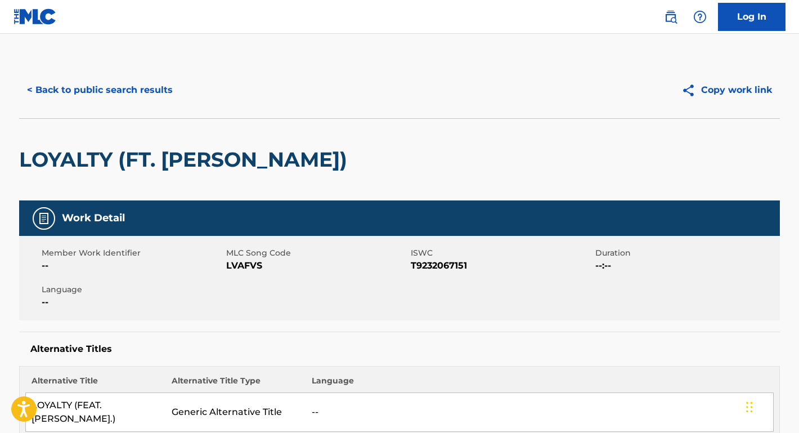
scroll to position [0, 0]
drag, startPoint x: 482, startPoint y: 270, endPoint x: 227, endPoint y: 270, distance: 254.5
click at [227, 270] on div "Member Work Identifier -- MLC Song Code LVAFVS ISWC T9232067151 Duration --:-- …" at bounding box center [399, 278] width 761 height 84
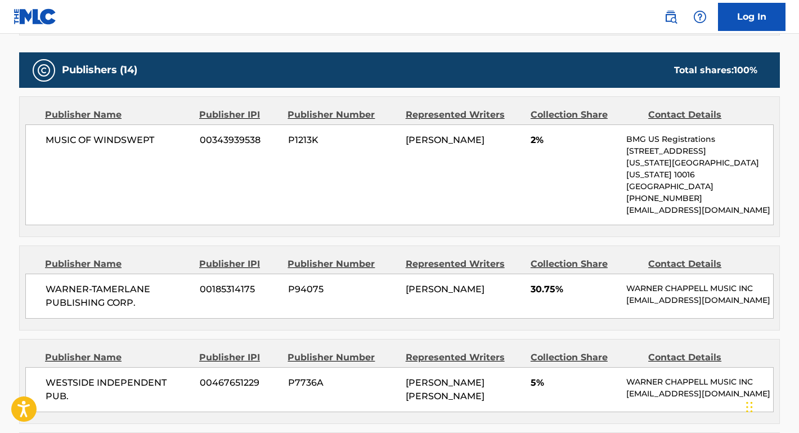
scroll to position [669, 0]
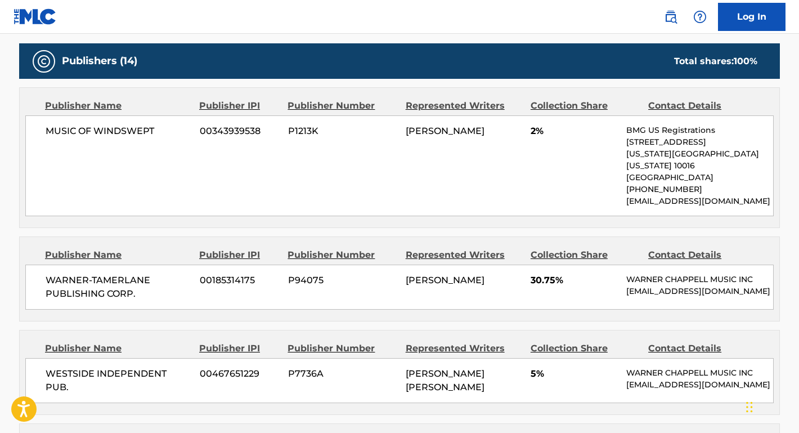
click at [422, 171] on div "MUSIC OF WINDSWEPT 00343939538 P1213K [PERSON_NAME] 2% BMG US Registrations [ST…" at bounding box center [399, 165] width 749 height 101
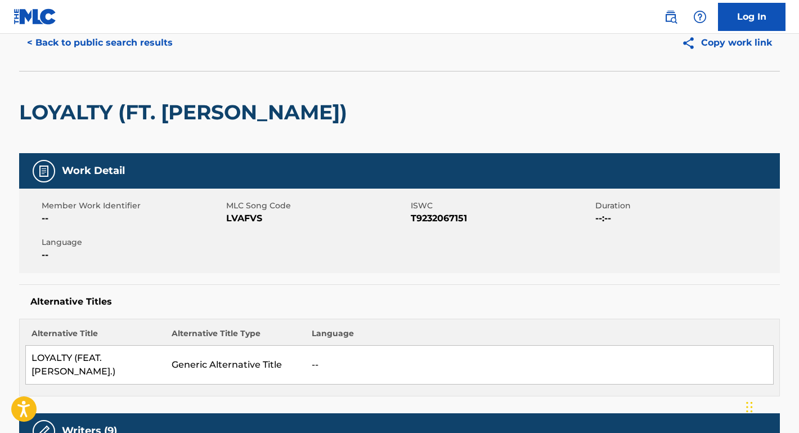
scroll to position [0, 0]
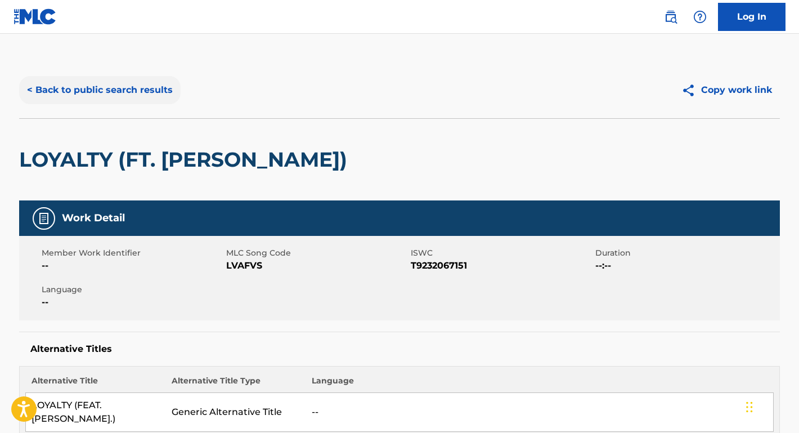
click at [145, 89] on button "< Back to public search results" at bounding box center [100, 90] width 162 height 28
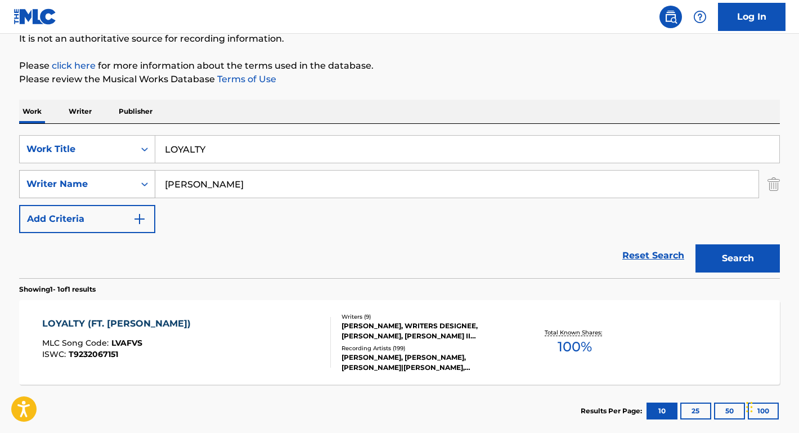
drag, startPoint x: 242, startPoint y: 180, endPoint x: 141, endPoint y: 180, distance: 100.8
click at [142, 180] on div "SearchWithCriteriadac2085a-3231-426f-a8b0-05984cbb76e6 Writer Name [PERSON_NAME]" at bounding box center [399, 184] width 761 height 28
paste input "[PERSON_NAME]"
type input "[PERSON_NAME]"
drag, startPoint x: 216, startPoint y: 154, endPoint x: 135, endPoint y: 136, distance: 82.6
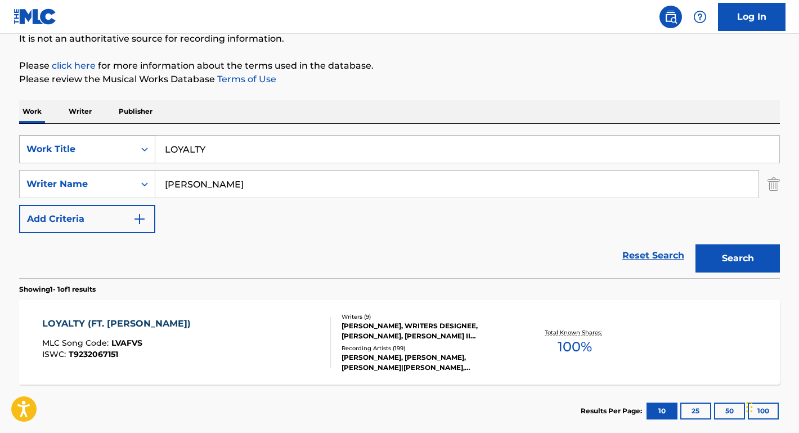
click at [135, 136] on div "SearchWithCriteria78120567-30ef-4baf-9644-995935a7c4b5 Work Title LOYALTY" at bounding box center [399, 149] width 761 height 28
type input "LIE"
click at [738, 258] on button "Search" at bounding box center [738, 258] width 84 height 28
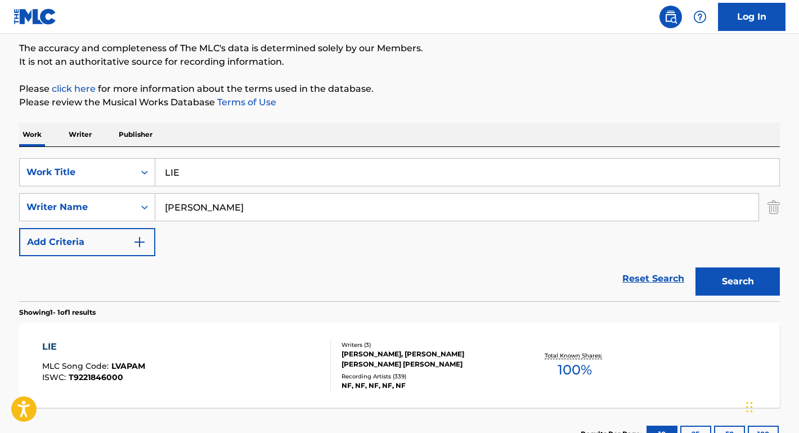
scroll to position [111, 0]
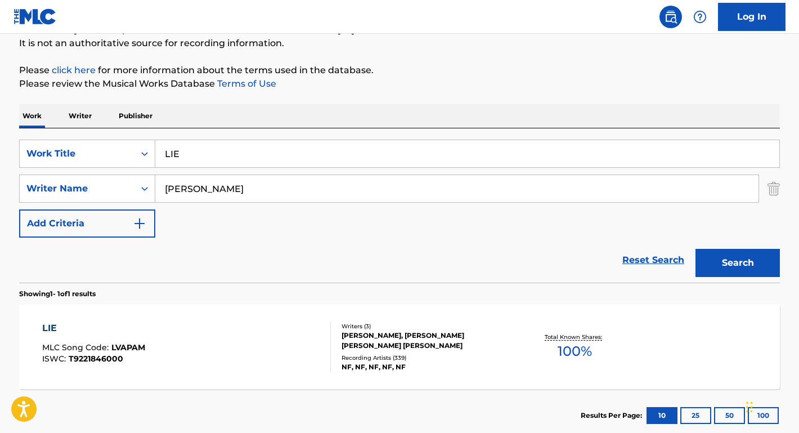
click at [53, 328] on div "LIE" at bounding box center [93, 328] width 103 height 14
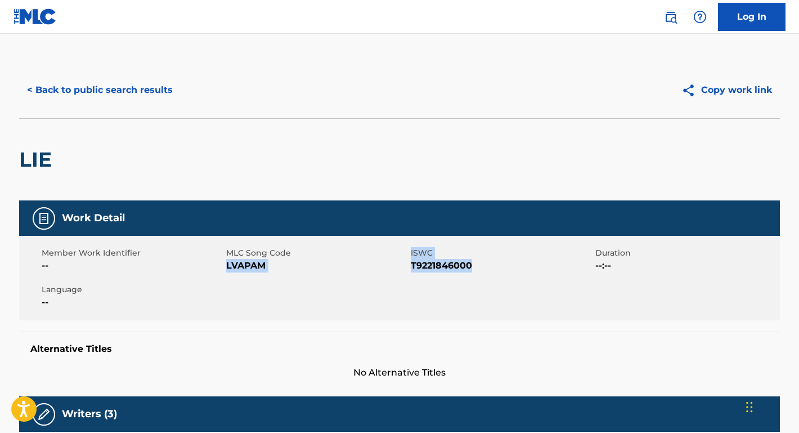
drag, startPoint x: 484, startPoint y: 262, endPoint x: 227, endPoint y: 266, distance: 256.2
click at [227, 266] on div "Member Work Identifier -- MLC Song Code LVAPAM ISWC T9221846000 Duration --:-- …" at bounding box center [399, 278] width 761 height 84
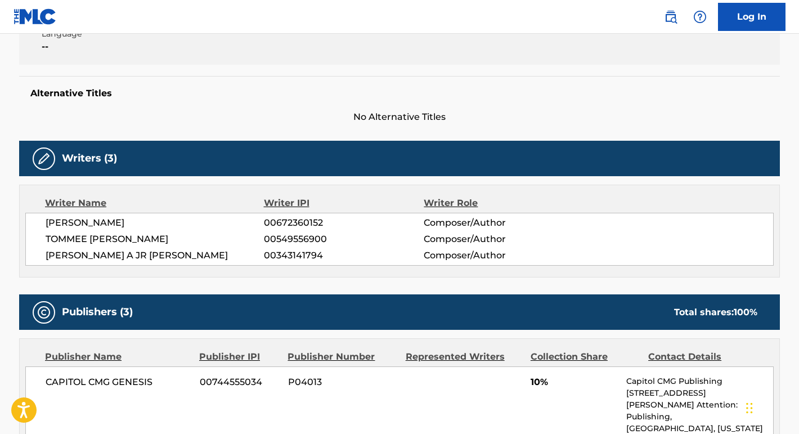
scroll to position [350, 0]
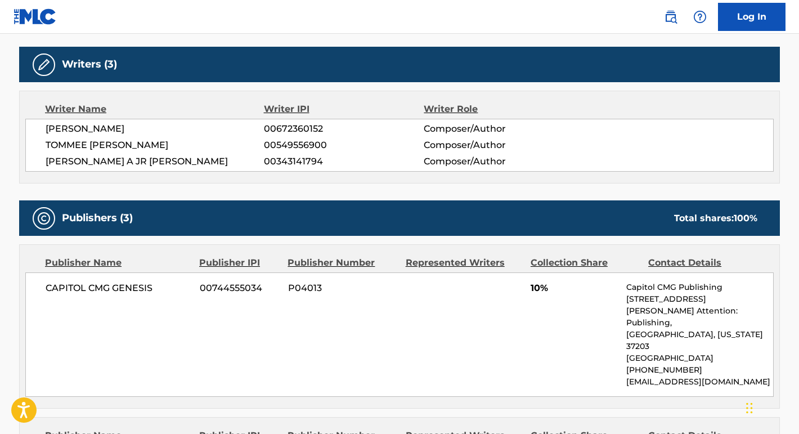
drag, startPoint x: 135, startPoint y: 132, endPoint x: -13, endPoint y: 132, distance: 147.5
drag, startPoint x: 142, startPoint y: 144, endPoint x: 29, endPoint y: 141, distance: 112.7
click at [29, 141] on div "[PERSON_NAME] 00672360152 Composer/Author [PERSON_NAME] [PERSON_NAME] 005495569…" at bounding box center [399, 145] width 749 height 53
drag, startPoint x: 181, startPoint y: 167, endPoint x: 36, endPoint y: 164, distance: 144.7
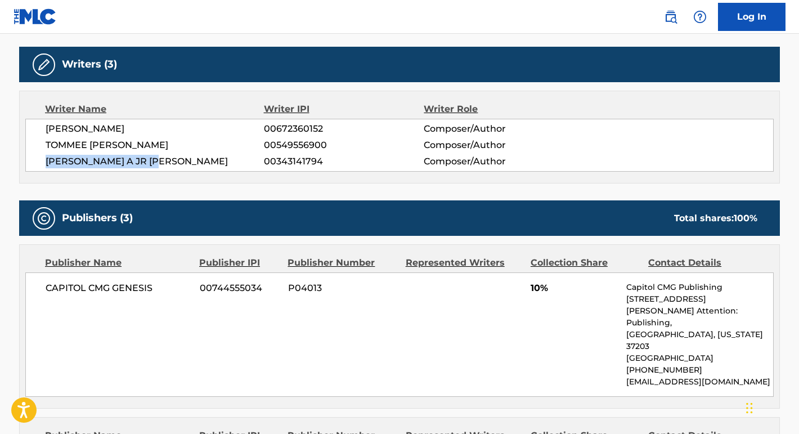
click at [36, 164] on div "[PERSON_NAME] 00672360152 Composer/Author [PERSON_NAME] [PERSON_NAME] 005495569…" at bounding box center [399, 145] width 749 height 53
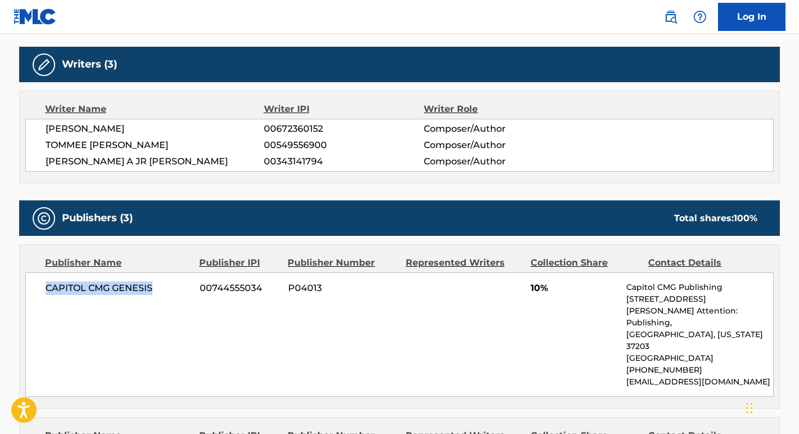
drag, startPoint x: 169, startPoint y: 289, endPoint x: 41, endPoint y: 283, distance: 129.1
click at [41, 283] on div "CAPITOL CMG GENESIS 00744555034 P04013 10% Capitol CMG Publishing [STREET_ADDRE…" at bounding box center [399, 335] width 749 height 124
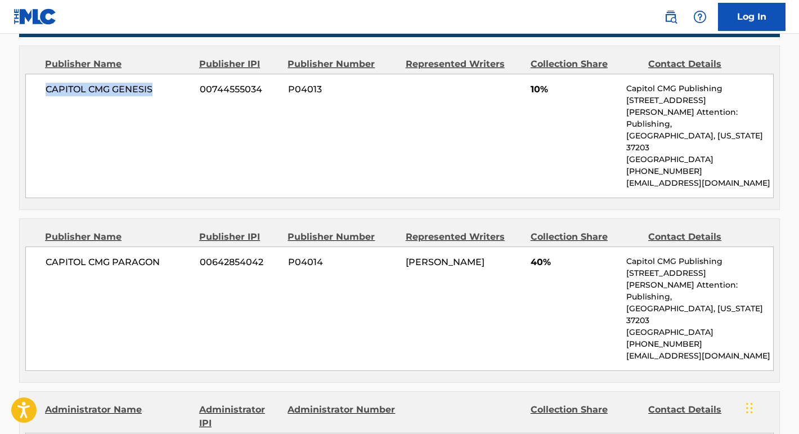
scroll to position [557, 0]
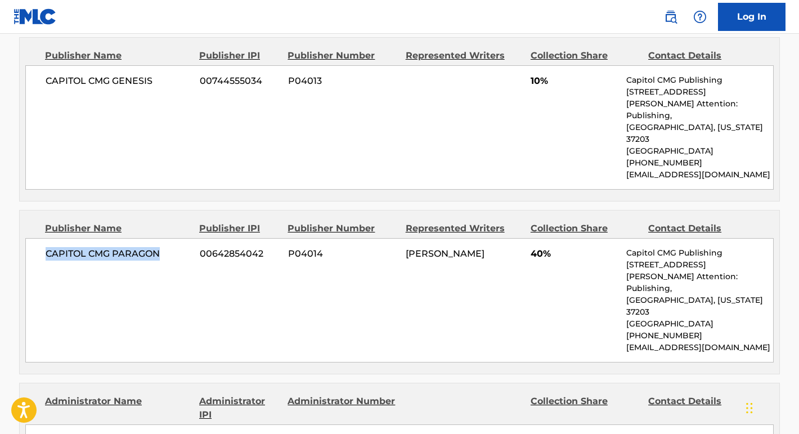
drag, startPoint x: 165, startPoint y: 244, endPoint x: 44, endPoint y: 239, distance: 121.2
click at [44, 238] on div "CAPITOL CMG PARAGON 00642854042 P04014 [PERSON_NAME] 40% Capitol CMG Publishing…" at bounding box center [399, 300] width 749 height 124
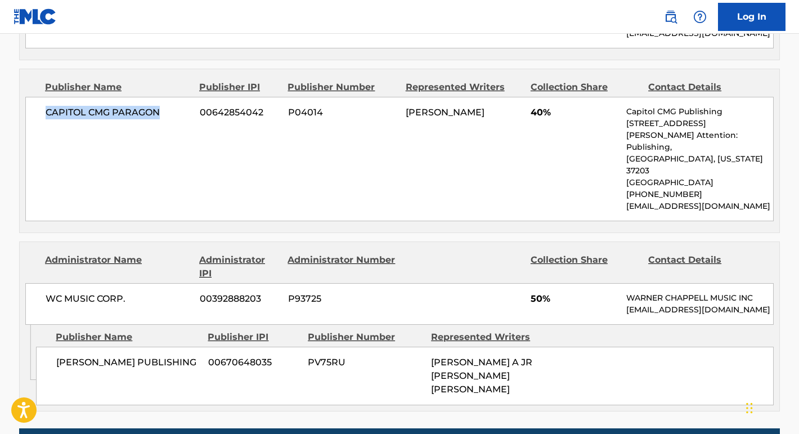
scroll to position [715, 0]
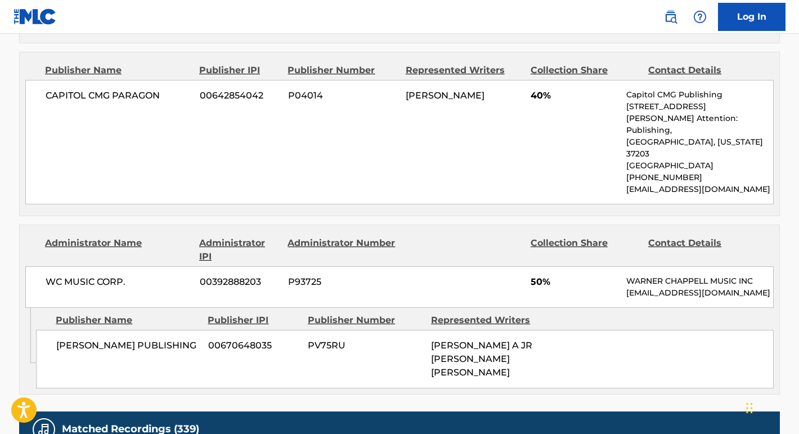
click at [140, 275] on span "WC MUSIC CORP." at bounding box center [119, 282] width 146 height 14
drag, startPoint x: 140, startPoint y: 261, endPoint x: -7, endPoint y: 257, distance: 146.4
click at [495, 0] on nav "Log In" at bounding box center [399, 17] width 799 height 34
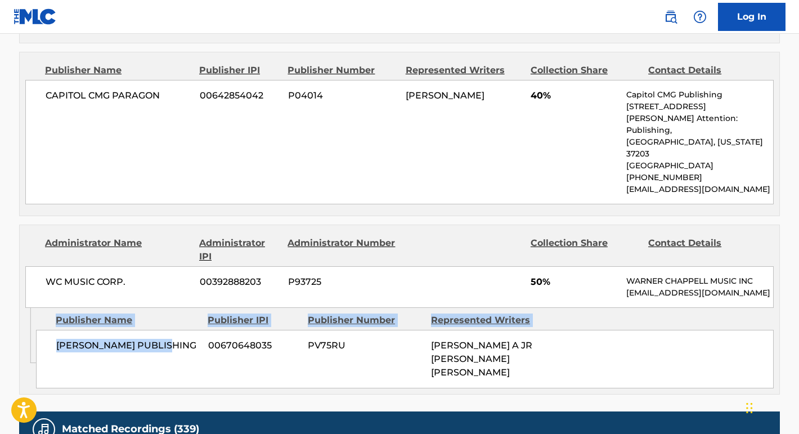
drag, startPoint x: 177, startPoint y: 321, endPoint x: 30, endPoint y: 320, distance: 147.0
click at [30, 320] on div "Admin Original Publisher Connecting Line Publisher Name Publisher IPI Publisher…" at bounding box center [400, 351] width 760 height 86
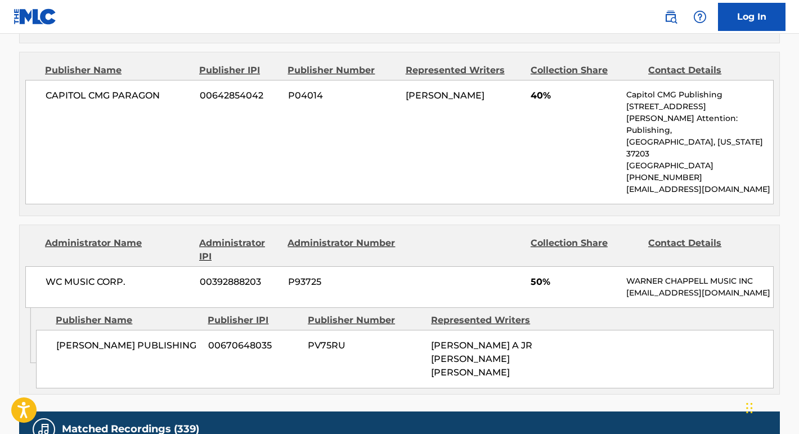
click at [173, 266] on div "WC MUSIC CORP. 00392888203 P93725 50% [PERSON_NAME] MUSIC INC [EMAIL_ADDRESS][D…" at bounding box center [399, 287] width 749 height 42
drag, startPoint x: 172, startPoint y: 319, endPoint x: 49, endPoint y: 320, distance: 122.7
click at [49, 330] on div "[PERSON_NAME] PUBLISHING 00670648035 PV75RU [PERSON_NAME] A JR [PERSON_NAME] [P…" at bounding box center [405, 359] width 738 height 59
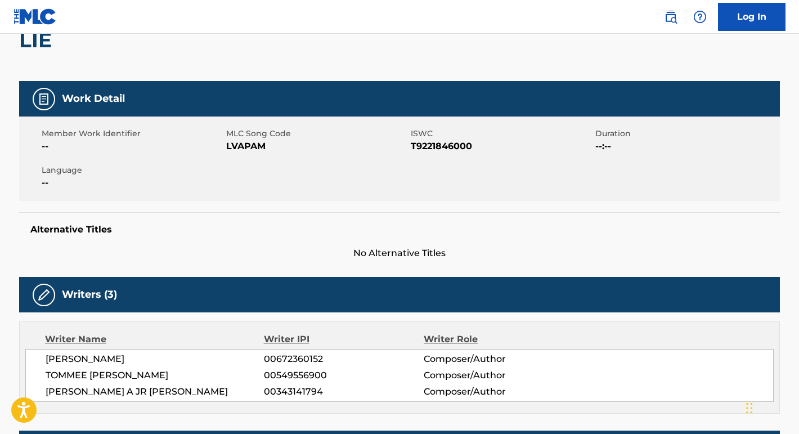
scroll to position [0, 0]
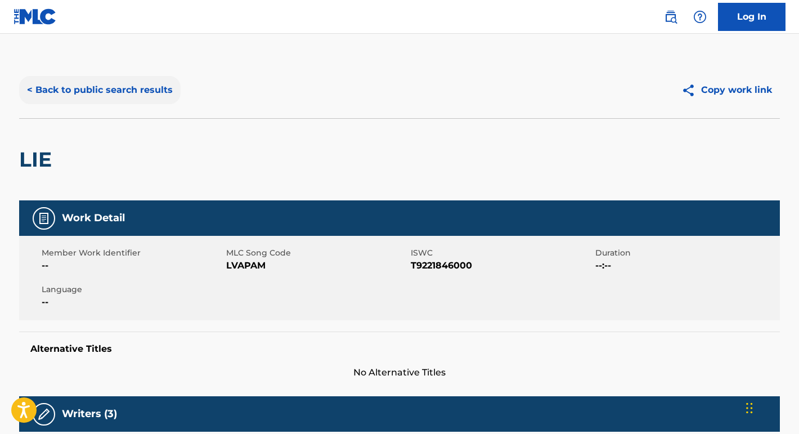
click at [122, 90] on button "< Back to public search results" at bounding box center [100, 90] width 162 height 28
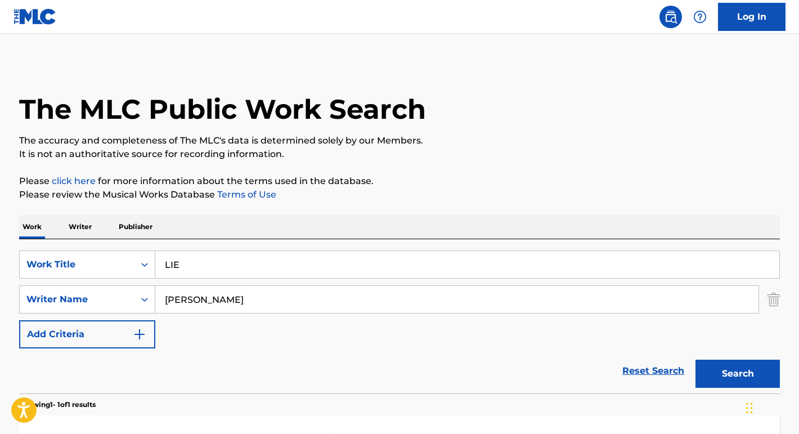
scroll to position [111, 0]
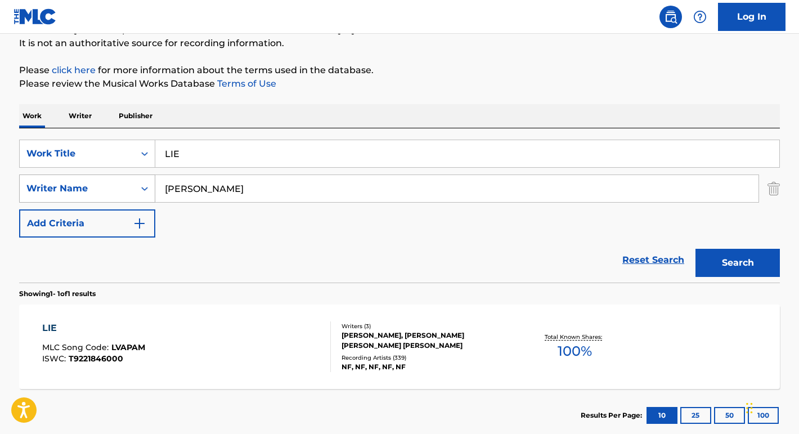
drag, startPoint x: 219, startPoint y: 192, endPoint x: 127, endPoint y: 189, distance: 91.8
click at [124, 190] on div "SearchWithCriteriadac2085a-3231-426f-a8b0-05984cbb76e6 Writer Name [PERSON_NAME]" at bounding box center [399, 189] width 761 height 28
paste input "[PERSON_NAME]"
type input "[PERSON_NAME]"
click at [194, 150] on input "LIE" at bounding box center [467, 153] width 624 height 27
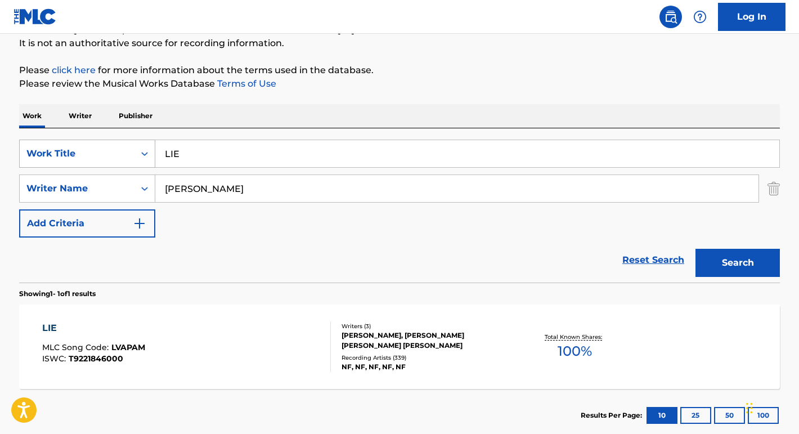
drag, startPoint x: 194, startPoint y: 150, endPoint x: 146, endPoint y: 148, distance: 48.4
click at [146, 148] on div "SearchWithCriteria78120567-30ef-4baf-9644-995935a7c4b5 Work Title LIE" at bounding box center [399, 154] width 761 height 28
type input "HE'S FINE"
click at [738, 263] on button "Search" at bounding box center [738, 263] width 84 height 28
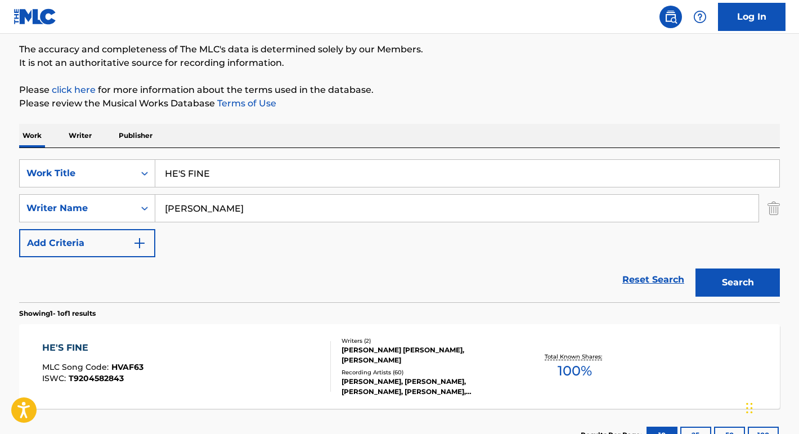
click at [73, 346] on div "HE'S FINE" at bounding box center [92, 348] width 101 height 14
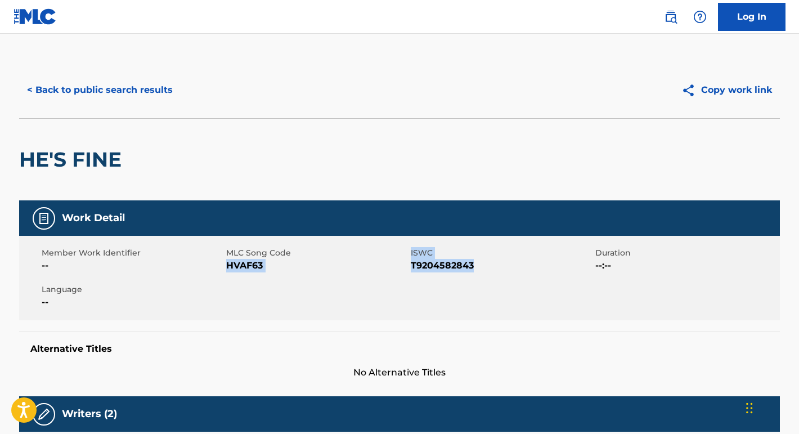
drag, startPoint x: 479, startPoint y: 269, endPoint x: 226, endPoint y: 268, distance: 252.2
click at [226, 268] on div "Member Work Identifier -- MLC Song Code HVAF63 ISWC T9204582843 Duration --:-- …" at bounding box center [399, 278] width 761 height 84
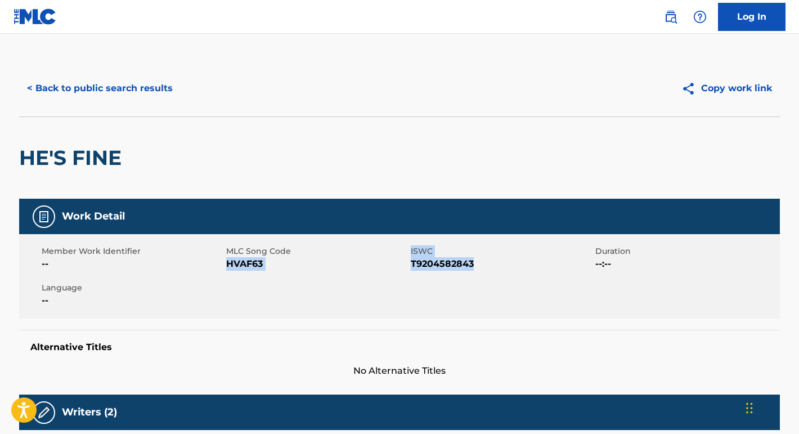
scroll to position [180, 0]
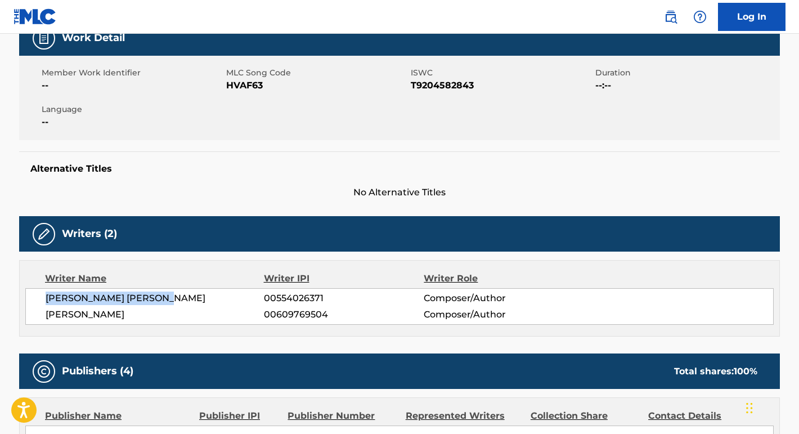
drag, startPoint x: 173, startPoint y: 298, endPoint x: 26, endPoint y: 297, distance: 146.4
click at [27, 297] on div "[PERSON_NAME] [PERSON_NAME] 00554026371 Composer/Author [PERSON_NAME] 006097695…" at bounding box center [399, 306] width 749 height 37
drag, startPoint x: 146, startPoint y: 322, endPoint x: 27, endPoint y: 309, distance: 119.6
click at [27, 309] on div "[PERSON_NAME] [PERSON_NAME] 00554026371 Composer/Author [PERSON_NAME] 006097695…" at bounding box center [399, 306] width 749 height 37
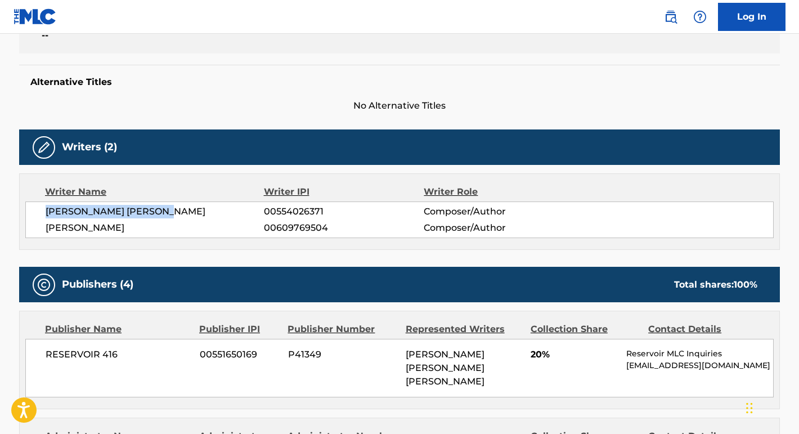
scroll to position [349, 0]
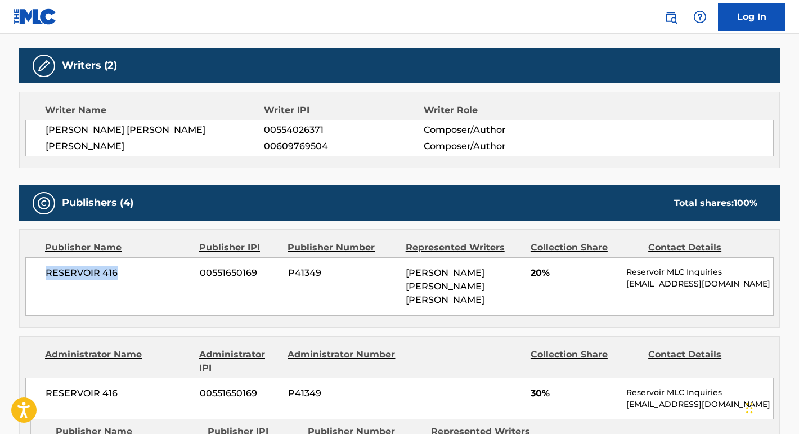
drag, startPoint x: 125, startPoint y: 267, endPoint x: 30, endPoint y: 267, distance: 94.6
click at [30, 267] on div "RESERVOIR 416 00551650169 P41349 [PERSON_NAME] [PERSON_NAME] [PERSON_NAME] 20% …" at bounding box center [399, 286] width 749 height 59
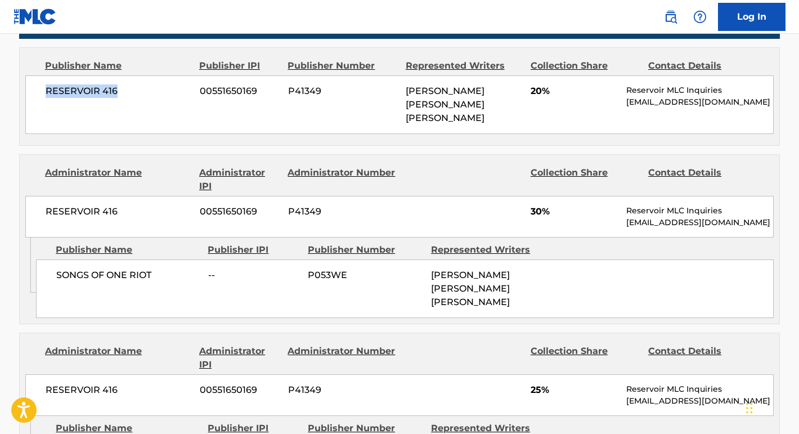
scroll to position [546, 0]
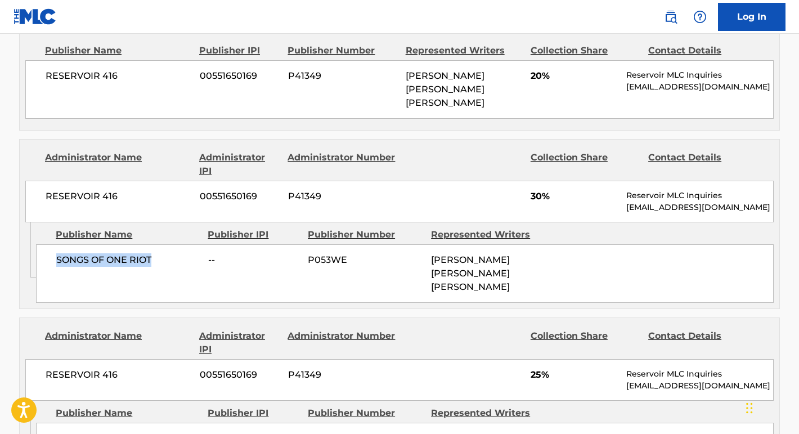
drag, startPoint x: 163, startPoint y: 256, endPoint x: 49, endPoint y: 254, distance: 114.3
click at [49, 253] on div "SONGS OF ONE RIOT -- P053WE [PERSON_NAME] [PERSON_NAME] [PERSON_NAME]" at bounding box center [405, 273] width 738 height 59
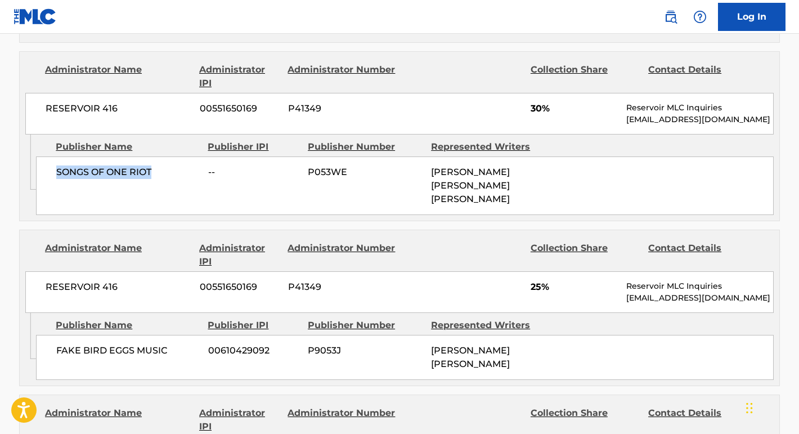
scroll to position [670, 0]
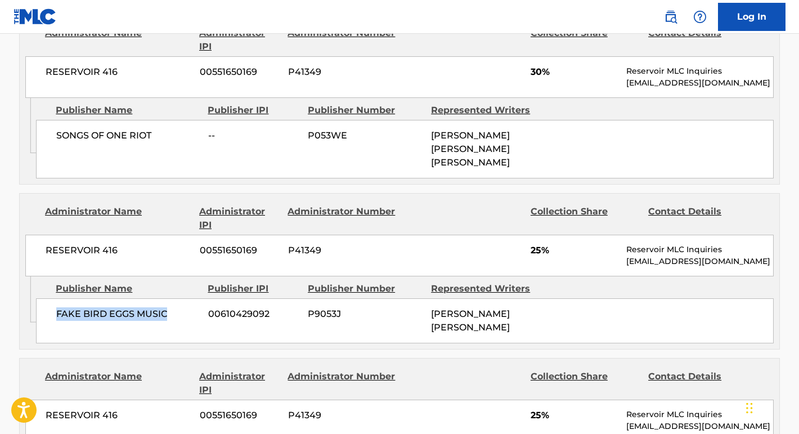
drag, startPoint x: 173, startPoint y: 308, endPoint x: 42, endPoint y: 308, distance: 130.6
click at [42, 308] on div "FAKE BIRD EGGS MUSIC 00610429092 P9053J [PERSON_NAME] [PERSON_NAME]" at bounding box center [405, 320] width 738 height 45
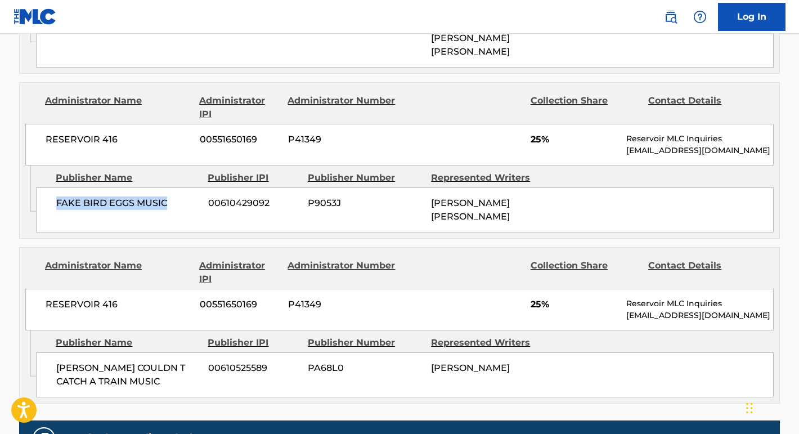
scroll to position [840, 0]
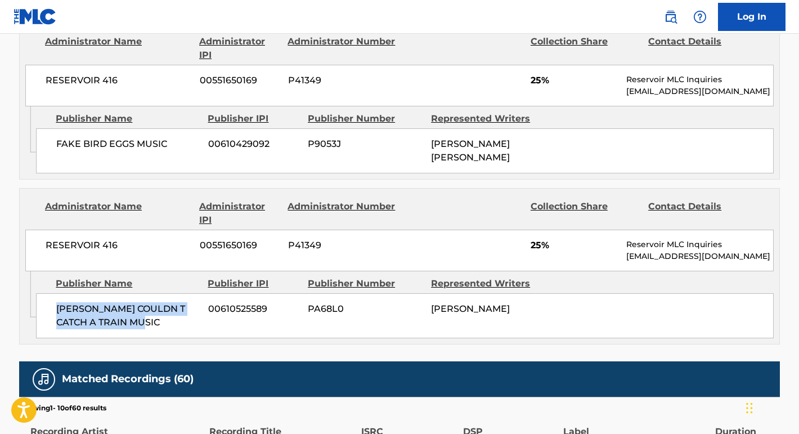
drag, startPoint x: 129, startPoint y: 324, endPoint x: 54, endPoint y: 303, distance: 77.7
click at [54, 303] on div "[PERSON_NAME] COULDN T CATCH A TRAIN MUSIC 00610525589 PA68L0 [PERSON_NAME]" at bounding box center [405, 315] width 738 height 45
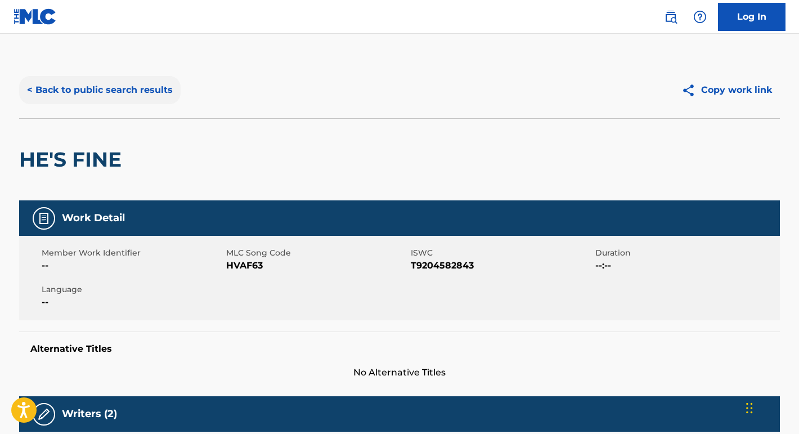
scroll to position [0, 0]
click at [154, 94] on button "< Back to public search results" at bounding box center [100, 90] width 162 height 28
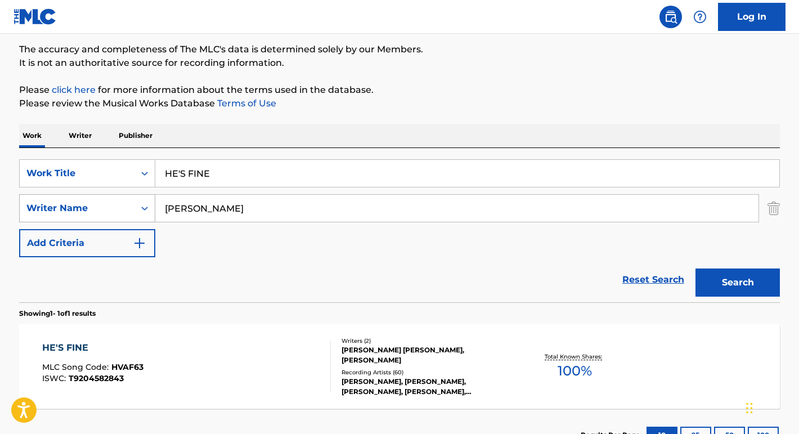
drag, startPoint x: 234, startPoint y: 207, endPoint x: 126, endPoint y: 207, distance: 108.7
click at [126, 207] on div "SearchWithCriteriadac2085a-3231-426f-a8b0-05984cbb76e6 Writer Name [PERSON_NAME]" at bounding box center [399, 208] width 761 height 28
paste input "[PERSON_NAME]"
type input "[PERSON_NAME]"
drag, startPoint x: 222, startPoint y: 172, endPoint x: 153, endPoint y: 172, distance: 69.8
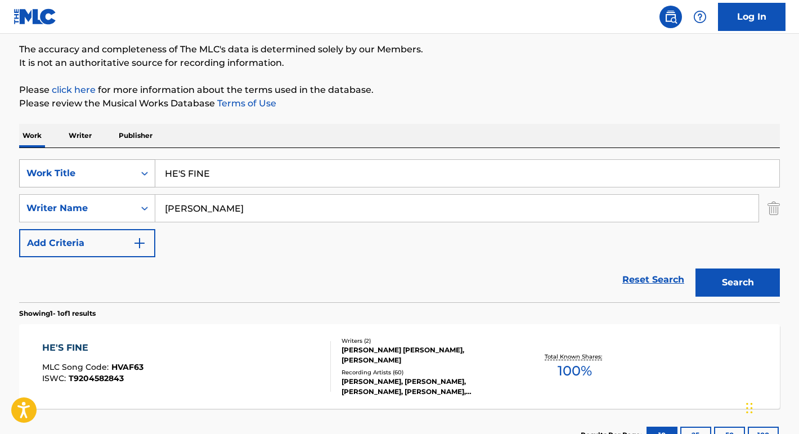
click at [153, 172] on div "SearchWithCriteria78120567-30ef-4baf-9644-995935a7c4b5 Work Title HE'S FINE" at bounding box center [399, 173] width 761 height 28
paste input "contrabando y traición"
type input "contrabando y traición"
click at [738, 283] on button "Search" at bounding box center [738, 283] width 84 height 28
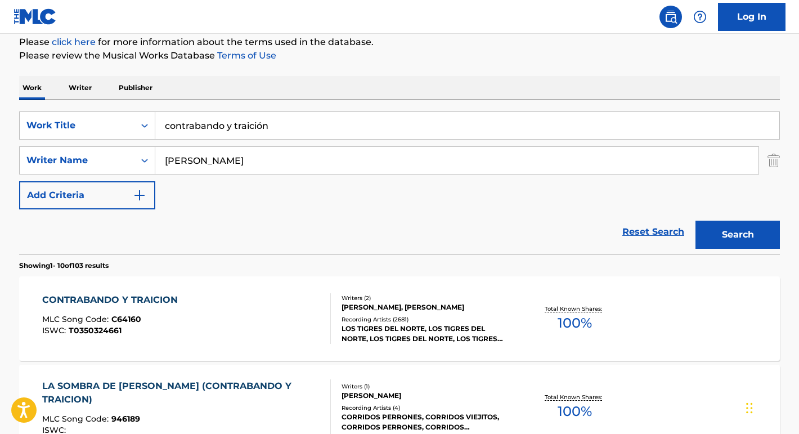
scroll to position [207, 0]
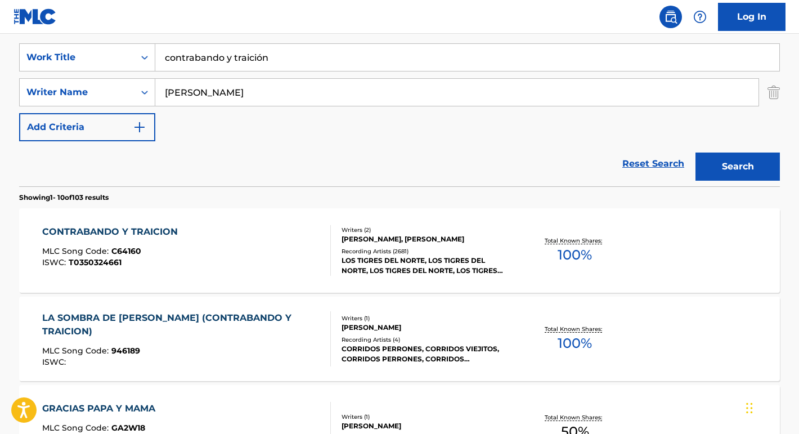
click at [139, 233] on div "CONTRABANDO Y TRAICION" at bounding box center [112, 232] width 141 height 14
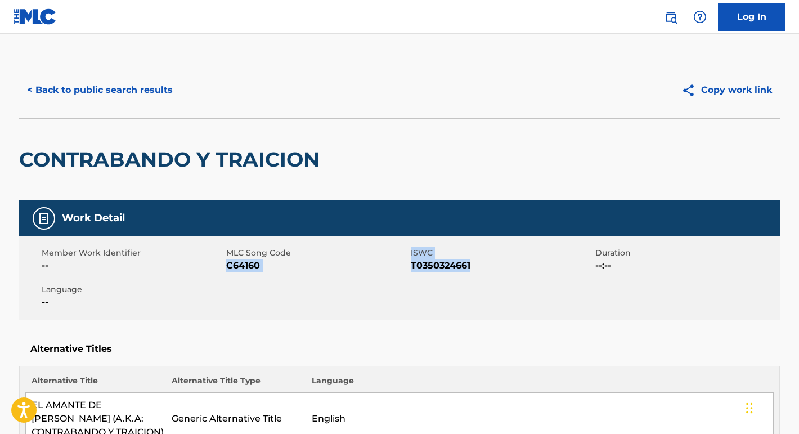
drag, startPoint x: 483, startPoint y: 263, endPoint x: 229, endPoint y: 266, distance: 253.9
click at [228, 266] on div "Member Work Identifier -- MLC Song Code C64160 ISWC T0350324661 Duration --:-- …" at bounding box center [399, 278] width 761 height 84
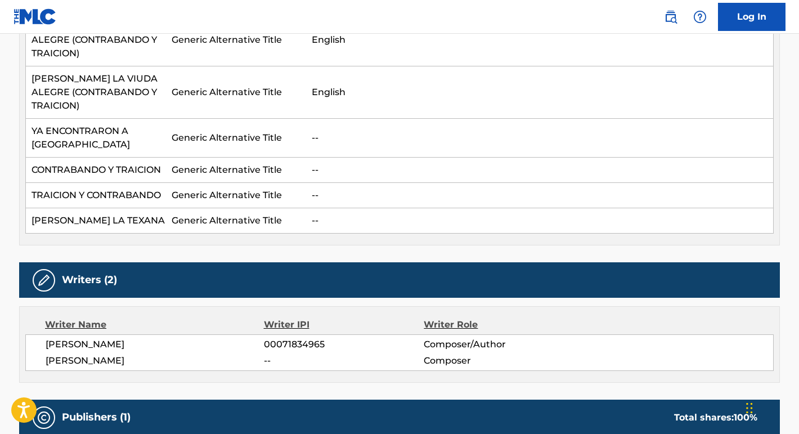
scroll to position [494, 0]
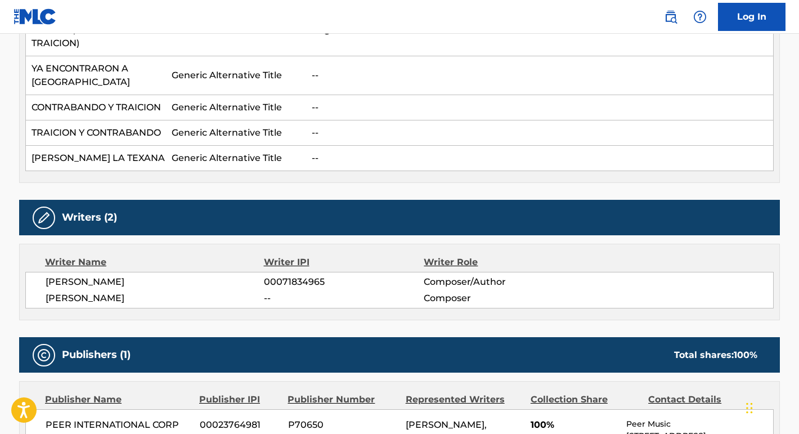
drag, startPoint x: 137, startPoint y: 280, endPoint x: 12, endPoint y: 280, distance: 125.6
click at [12, 280] on div "< Back to public search results Copy work link CONTRABANDO Y TRAICION Work Deta…" at bounding box center [400, 274] width 788 height 1412
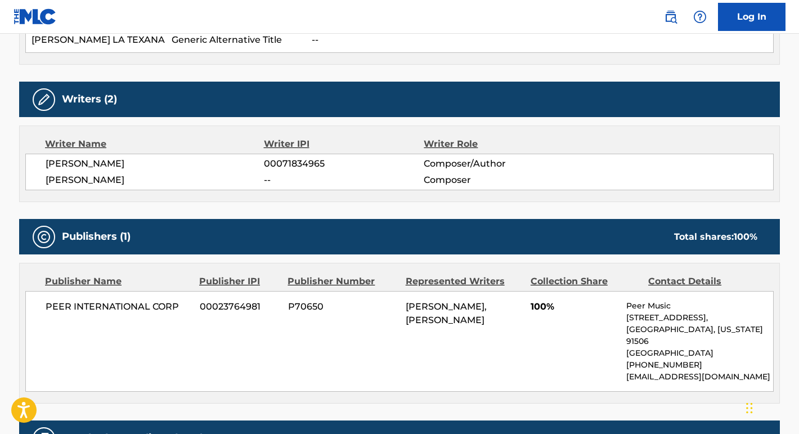
scroll to position [647, 0]
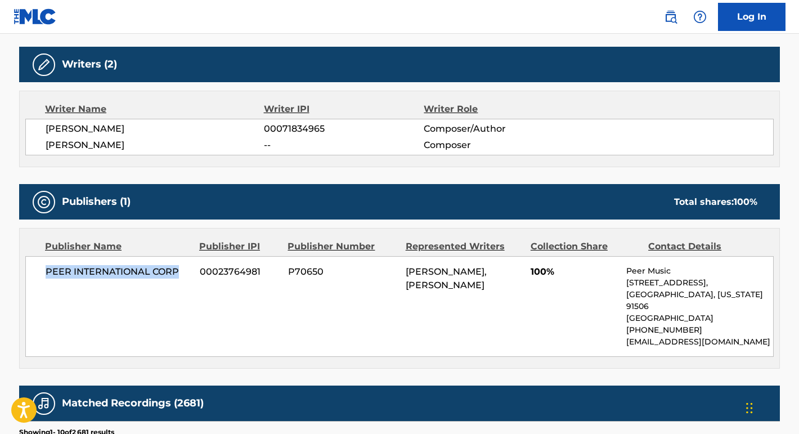
drag, startPoint x: 187, startPoint y: 272, endPoint x: 25, endPoint y: 268, distance: 162.2
click at [25, 267] on div "Publisher Name Publisher IPI Publisher Number Represented Writers Collection Sh…" at bounding box center [400, 299] width 760 height 140
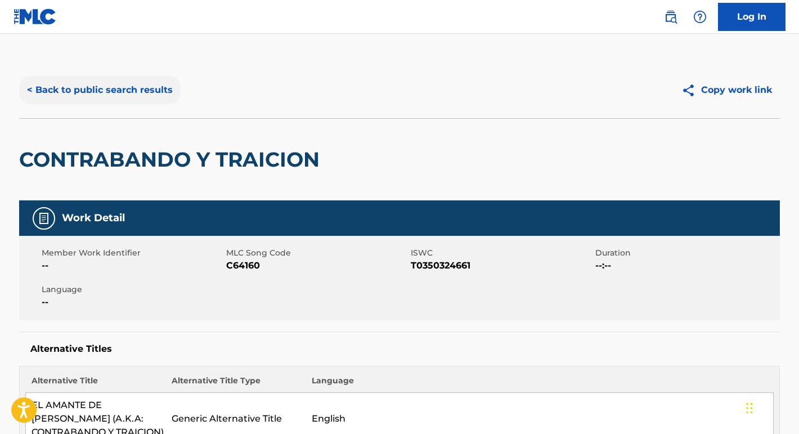
scroll to position [0, 0]
click at [166, 90] on button "< Back to public search results" at bounding box center [100, 90] width 162 height 28
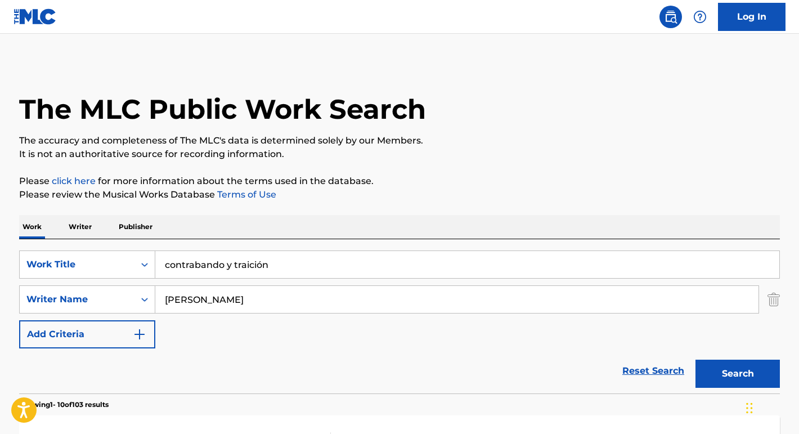
scroll to position [207, 0]
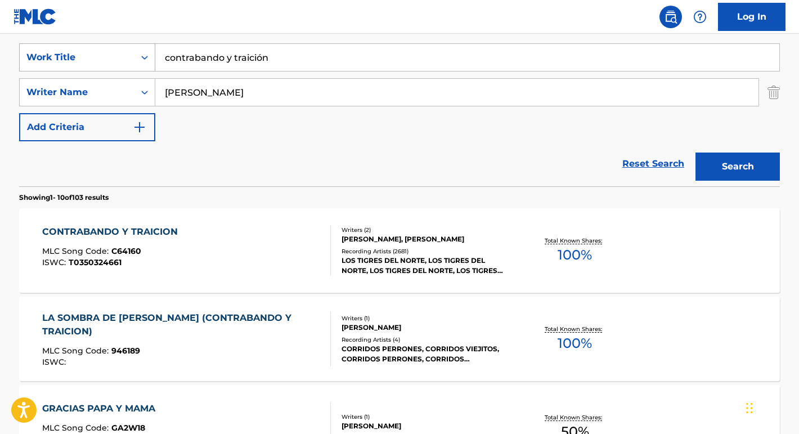
drag, startPoint x: 296, startPoint y: 60, endPoint x: 117, endPoint y: 59, distance: 178.5
click at [117, 59] on div "SearchWithCriteria78120567-30ef-4baf-9644-995935a7c4b5 Work Title contrabando y…" at bounding box center [399, 57] width 761 height 28
paste input "Aishite [PERSON_NAME] (Love Me, Love Me, Love Me)"
type input "Aishite [PERSON_NAME] (Love Me, Love Me, Love Me)"
click at [194, 21] on nav "Log In" at bounding box center [399, 17] width 799 height 34
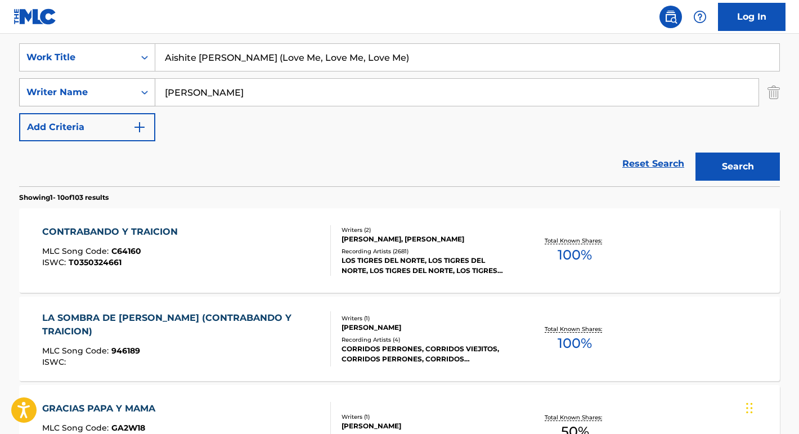
drag, startPoint x: 243, startPoint y: 91, endPoint x: 69, endPoint y: 83, distance: 174.2
click at [69, 83] on div "SearchWithCriteriadac2085a-3231-426f-a8b0-05984cbb76e6 Writer Name [PERSON_NAME]" at bounding box center [399, 92] width 761 height 28
click at [738, 167] on button "Search" at bounding box center [738, 167] width 84 height 28
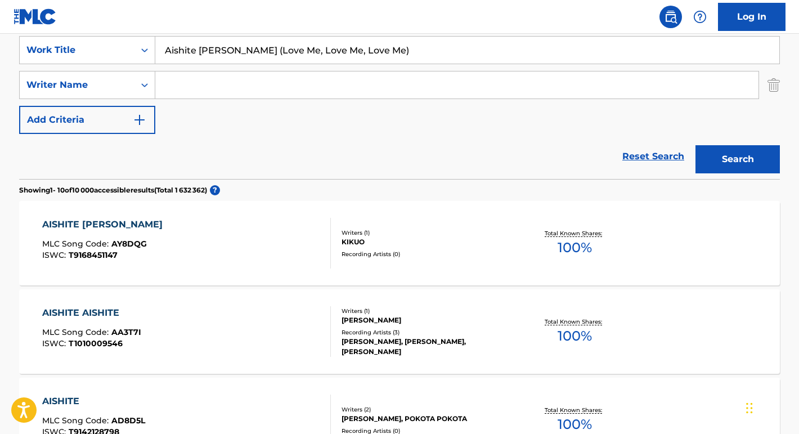
scroll to position [232, 0]
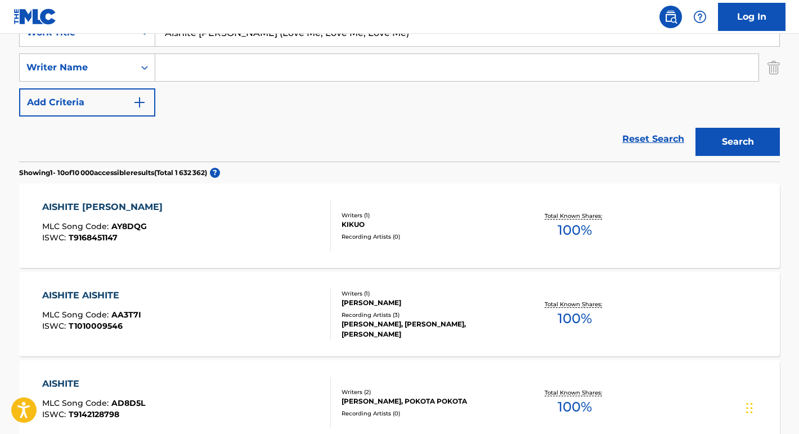
click at [102, 206] on div "AISHITE [PERSON_NAME]" at bounding box center [105, 207] width 126 height 14
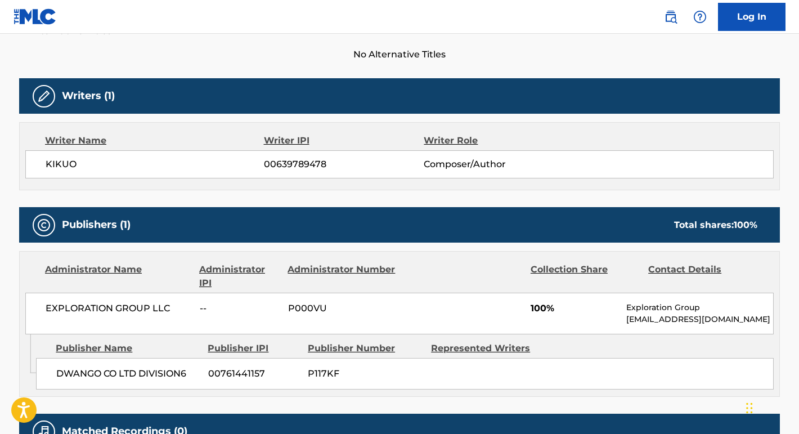
scroll to position [358, 0]
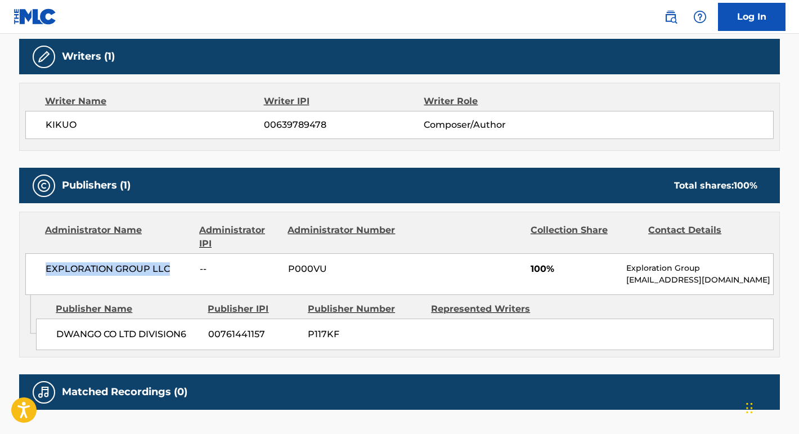
drag, startPoint x: 168, startPoint y: 272, endPoint x: 35, endPoint y: 270, distance: 132.3
click at [35, 270] on div "EXPLORATION GROUP LLC -- P000VU 100% Exploration Group [EMAIL_ADDRESS][DOMAIN_N…" at bounding box center [399, 274] width 749 height 42
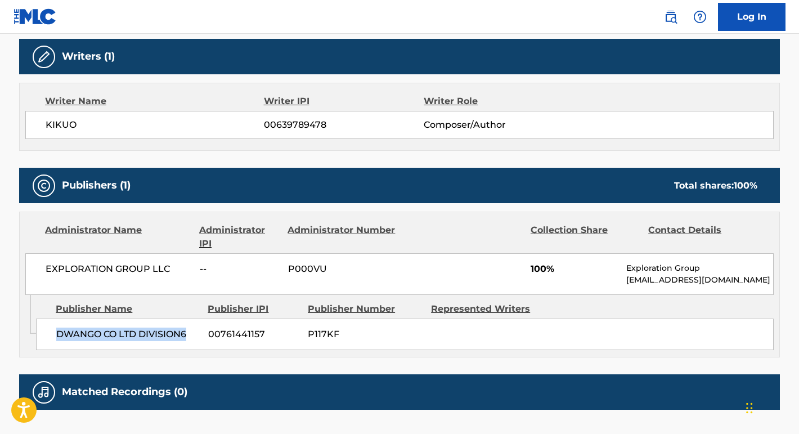
drag, startPoint x: 189, startPoint y: 336, endPoint x: 45, endPoint y: 335, distance: 144.1
click at [45, 335] on div "DWANGO CO LTD DIVISION6 00761441157 P117KF" at bounding box center [405, 335] width 738 height 32
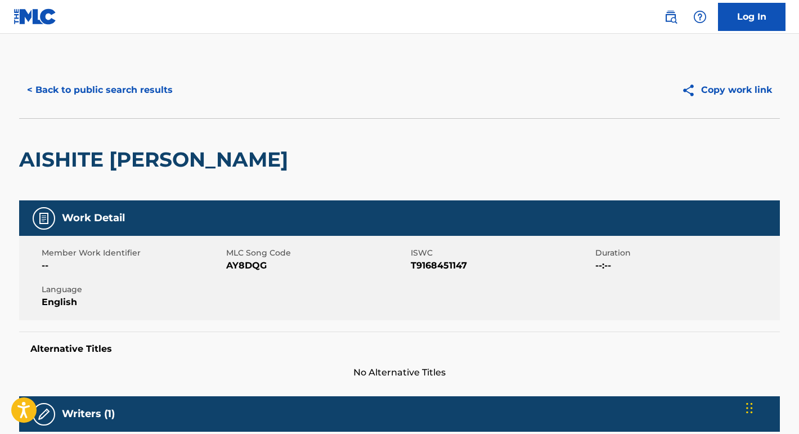
scroll to position [0, 0]
drag, startPoint x: 472, startPoint y: 261, endPoint x: 228, endPoint y: 267, distance: 243.9
click at [228, 267] on div "Member Work Identifier -- MLC Song Code AY8DQG ISWC T9168451147 Duration --:-- …" at bounding box center [399, 278] width 761 height 84
click at [164, 95] on button "< Back to public search results" at bounding box center [100, 90] width 162 height 28
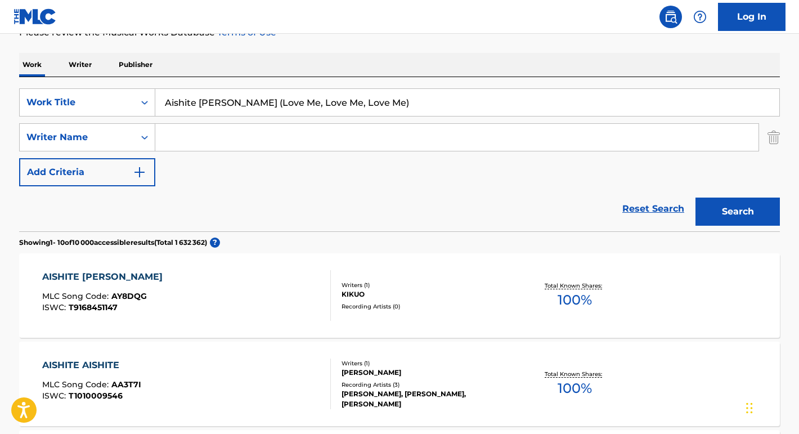
scroll to position [65, 0]
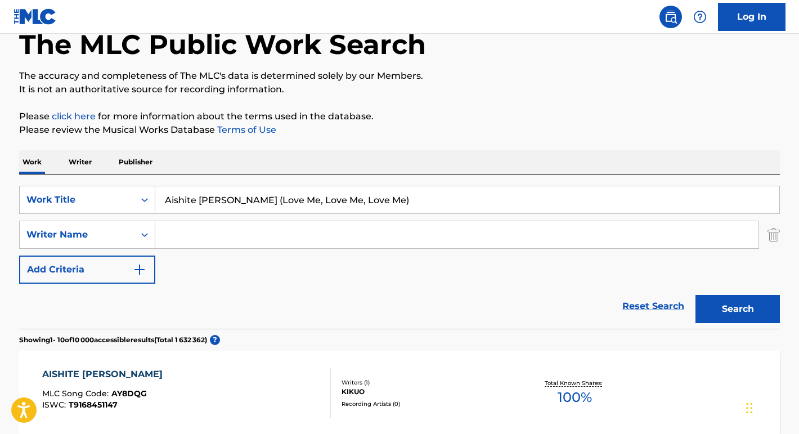
drag, startPoint x: 424, startPoint y: 208, endPoint x: 139, endPoint y: 184, distance: 285.9
click at [139, 184] on div "SearchWithCriteria78120567-30ef-4baf-9644-995935a7c4b5 Work Title Aishite Aishi…" at bounding box center [399, 252] width 761 height 154
paste input "Koi no Dance Site"
type input "Koi no Dance Site"
click at [738, 309] on button "Search" at bounding box center [738, 309] width 84 height 28
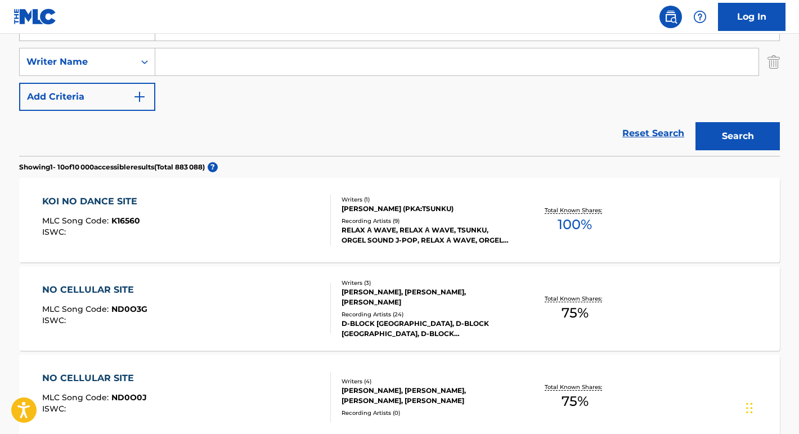
scroll to position [242, 0]
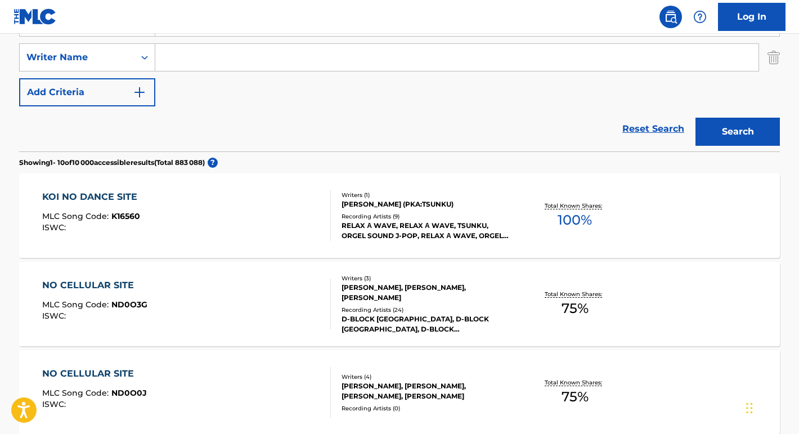
click at [140, 199] on div "KOI NO DANCE SITE" at bounding box center [92, 197] width 101 height 14
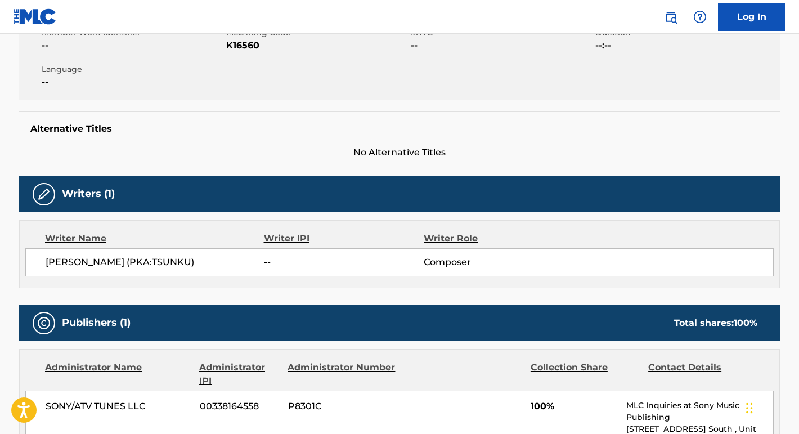
scroll to position [279, 0]
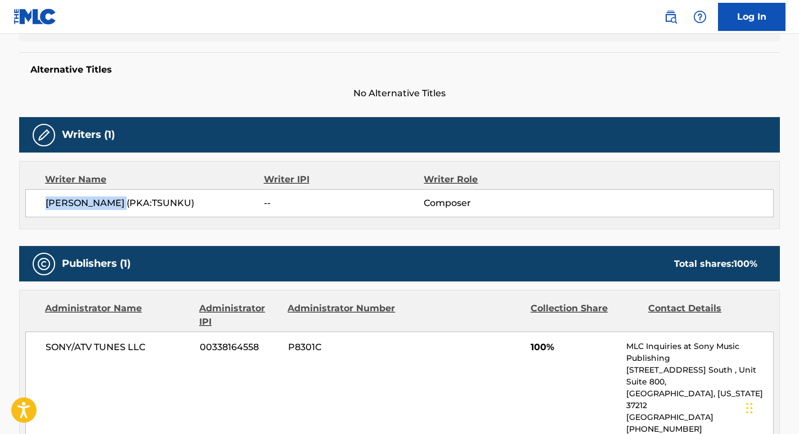
drag, startPoint x: 124, startPoint y: 202, endPoint x: 29, endPoint y: 201, distance: 95.7
click at [29, 201] on div "[PERSON_NAME] (PKA:TSUNKU) -- Composer" at bounding box center [399, 203] width 749 height 28
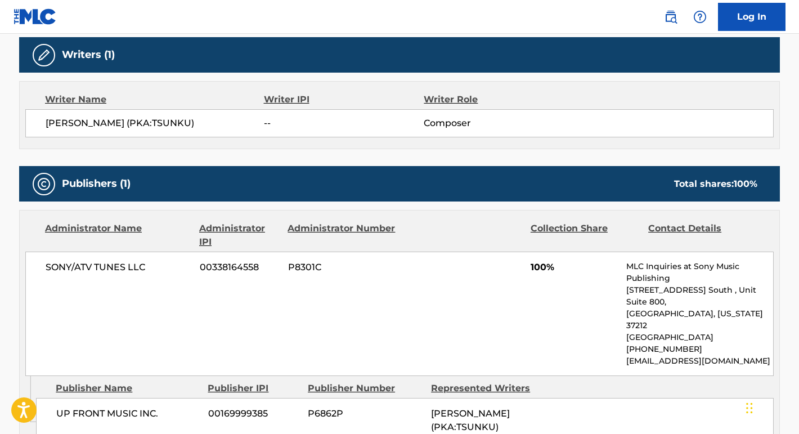
scroll to position [393, 0]
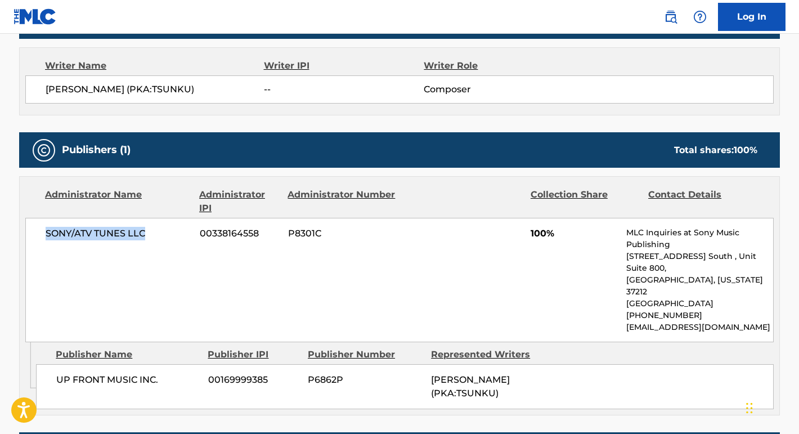
drag, startPoint x: 173, startPoint y: 236, endPoint x: 42, endPoint y: 236, distance: 130.6
click at [42, 236] on div "SONY/ATV TUNES LLC 00338164558 P8301C 100% MLC Inquiries at Sony Music Publishi…" at bounding box center [399, 280] width 749 height 124
click at [437, 0] on nav "Log In" at bounding box center [399, 17] width 799 height 34
drag, startPoint x: 165, startPoint y: 358, endPoint x: 36, endPoint y: 358, distance: 128.9
click at [36, 364] on div "UP FRONT MUSIC INC. 00169999385 P6862P [PERSON_NAME] (PKA:TSUNKU)" at bounding box center [405, 386] width 738 height 45
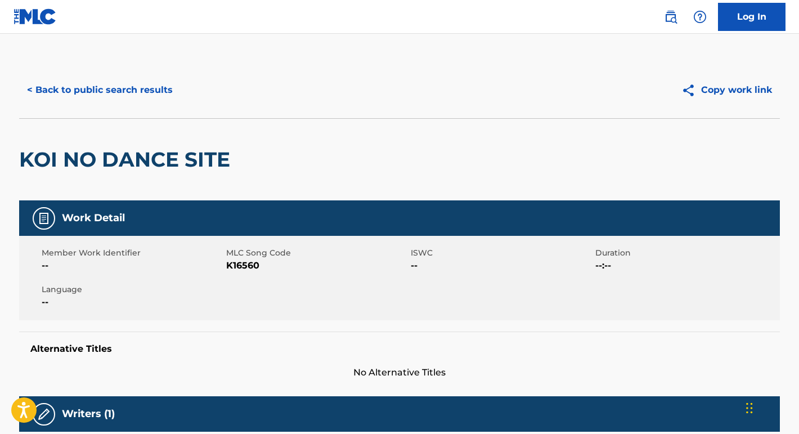
scroll to position [0, 0]
drag, startPoint x: 261, startPoint y: 267, endPoint x: 225, endPoint y: 266, distance: 36.0
click at [225, 266] on div "Member Work Identifier -- MLC Song Code K16560 ISWC -- Duration --:-- Language …" at bounding box center [399, 278] width 761 height 84
click at [243, 267] on span "K16560" at bounding box center [317, 266] width 182 height 14
drag, startPoint x: 261, startPoint y: 266, endPoint x: 226, endPoint y: 266, distance: 34.3
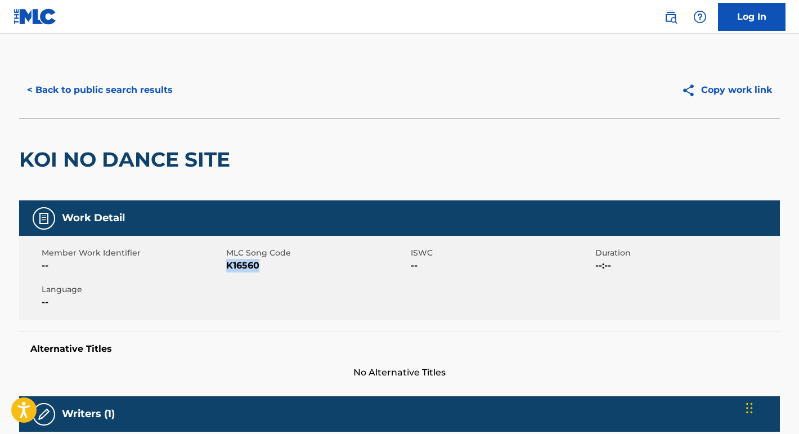
click at [226, 266] on span "K16560" at bounding box center [317, 266] width 182 height 14
click at [118, 87] on button "< Back to public search results" at bounding box center [100, 90] width 162 height 28
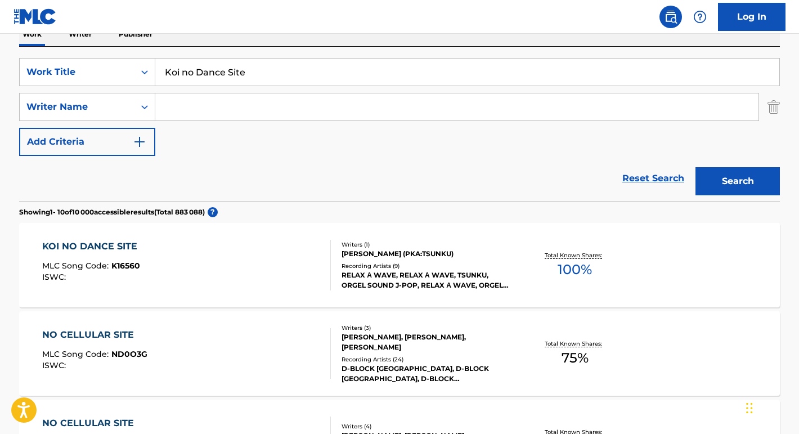
scroll to position [177, 0]
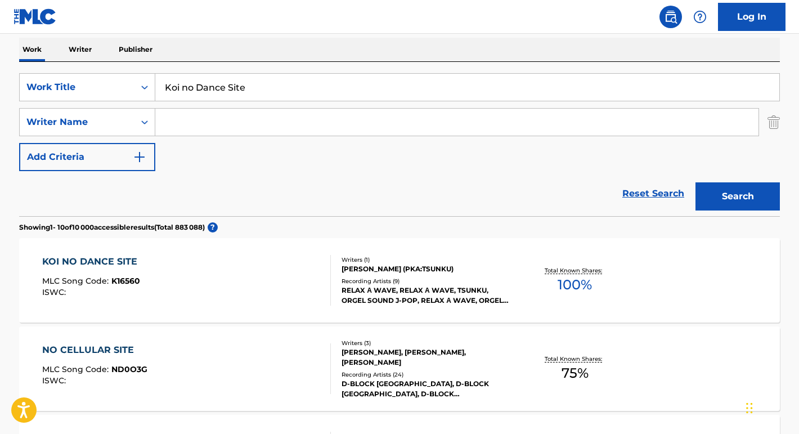
click at [174, 126] on input "Search Form" at bounding box center [457, 122] width 604 height 27
paste input "[PERSON_NAME]."
type input "[PERSON_NAME]."
drag, startPoint x: 258, startPoint y: 90, endPoint x: 140, endPoint y: 90, distance: 118.8
click at [140, 90] on div "SearchWithCriteria78120567-30ef-4baf-9644-995935a7c4b5 Work Title Koi no Dance …" at bounding box center [399, 87] width 761 height 28
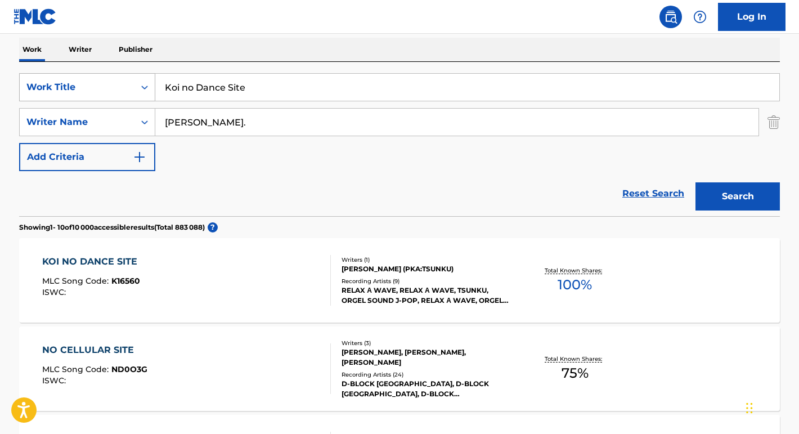
paste input "I Don't Know Enough About You"
type input "I Don't Know Enough About You"
click at [738, 196] on button "Search" at bounding box center [738, 196] width 84 height 28
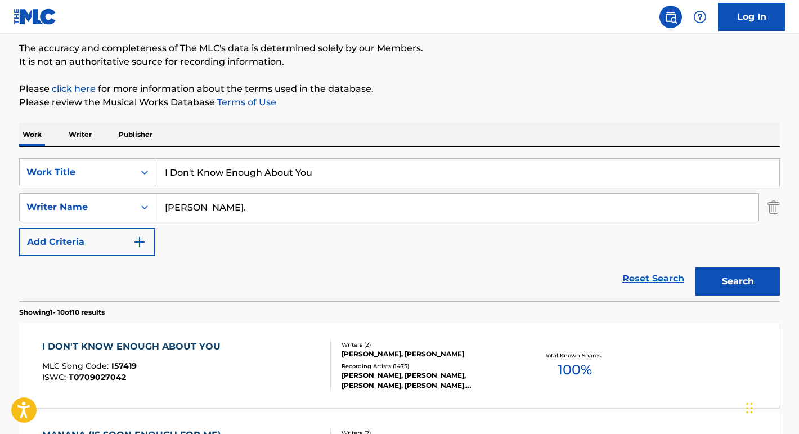
scroll to position [91, 0]
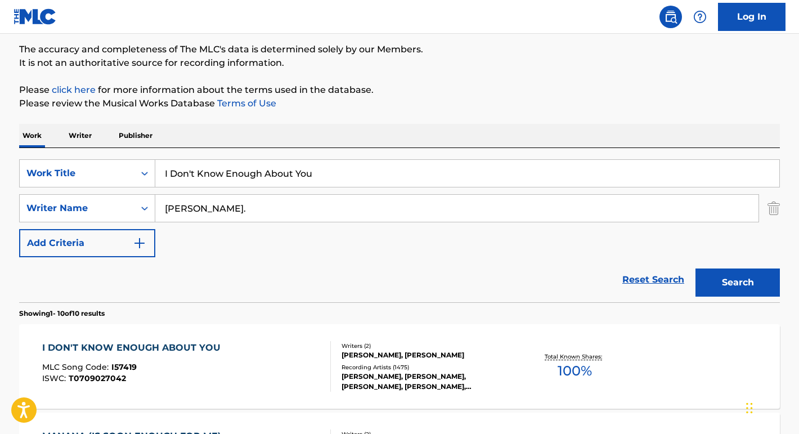
click at [167, 349] on div "I DON'T KNOW ENOUGH ABOUT YOU" at bounding box center [134, 348] width 184 height 14
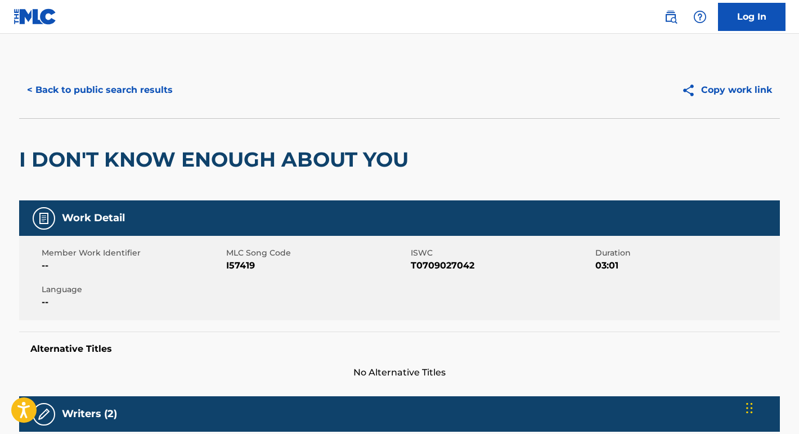
scroll to position [40, 0]
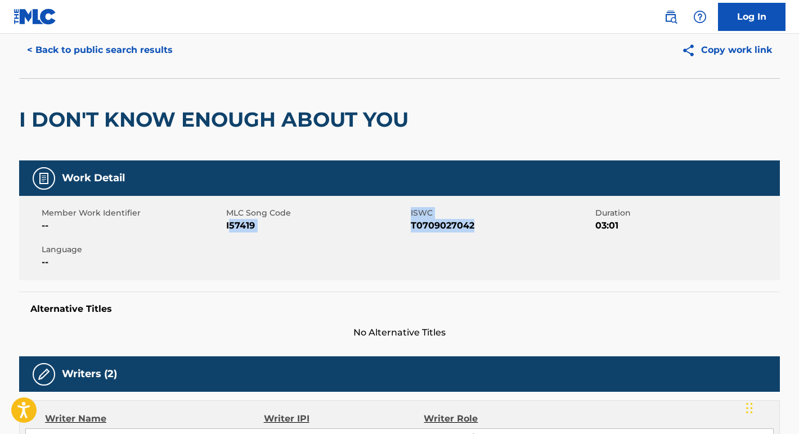
drag, startPoint x: 483, startPoint y: 229, endPoint x: 229, endPoint y: 227, distance: 253.9
click at [229, 227] on div "Member Work Identifier -- MLC Song Code I57419 ISWC T0709027042 Duration 03:01 …" at bounding box center [399, 238] width 761 height 84
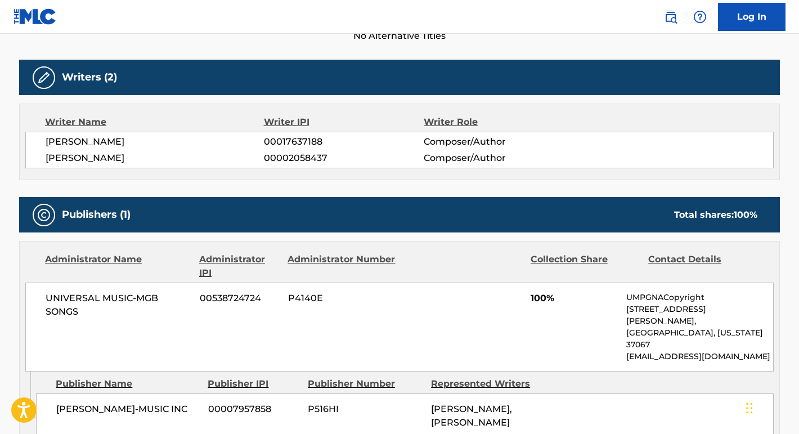
scroll to position [365, 0]
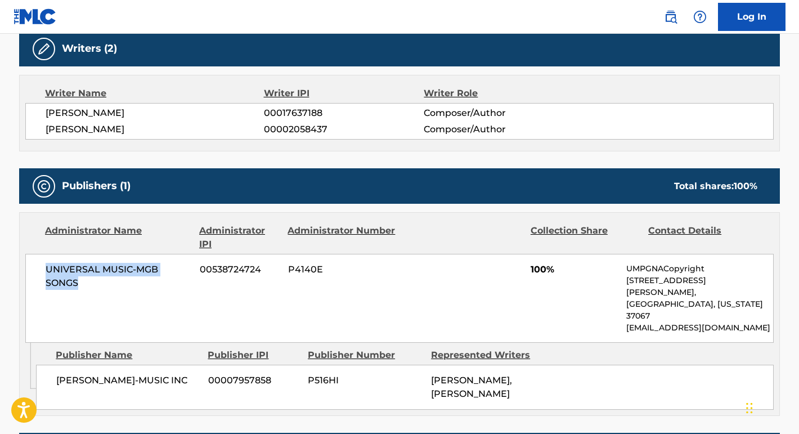
drag, startPoint x: 87, startPoint y: 290, endPoint x: 38, endPoint y: 273, distance: 51.8
click at [38, 273] on div "UNIVERSAL MUSIC-MGB SONGS 00538724724 P4140E 100% UMPGNACopyright [STREET_ADDRE…" at bounding box center [399, 298] width 749 height 89
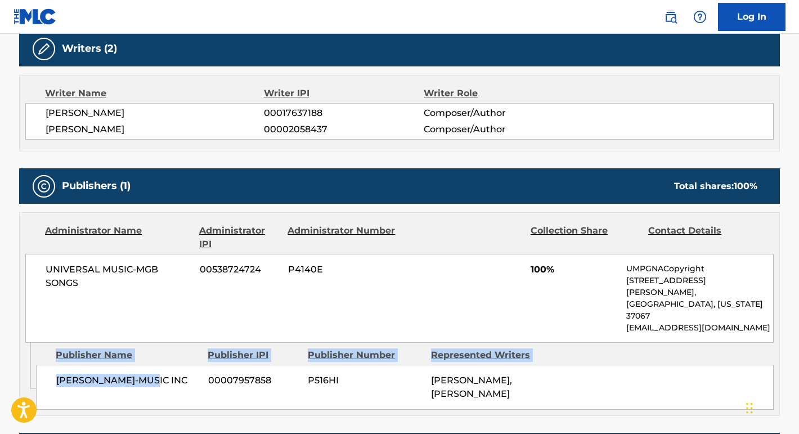
drag, startPoint x: 169, startPoint y: 359, endPoint x: 21, endPoint y: 359, distance: 148.1
click at [21, 359] on div "Admin Original Publisher Connecting Line Publisher Name Publisher IPI Publisher…" at bounding box center [400, 379] width 760 height 73
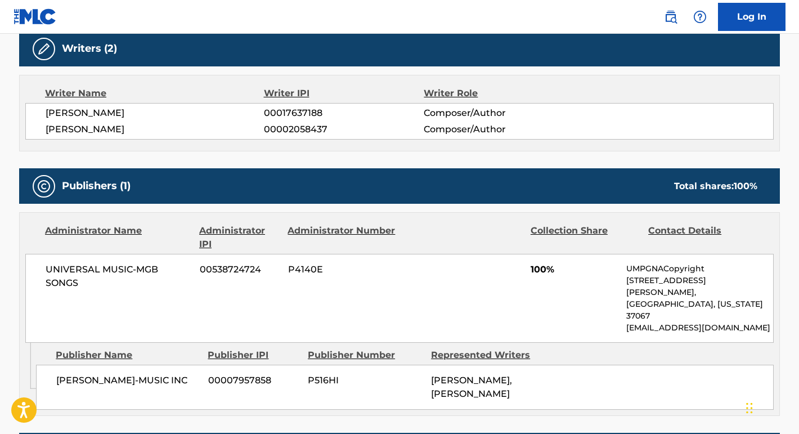
click at [112, 365] on div "[PERSON_NAME]-MUSIC INC 00007957858 P516HI [PERSON_NAME], [PERSON_NAME]" at bounding box center [405, 387] width 738 height 45
click at [155, 374] on span "[PERSON_NAME]-MUSIC INC" at bounding box center [128, 381] width 144 height 14
drag, startPoint x: 169, startPoint y: 355, endPoint x: 52, endPoint y: 355, distance: 116.5
click at [52, 365] on div "[PERSON_NAME]-MUSIC INC 00007957858 P516HI [PERSON_NAME], [PERSON_NAME]" at bounding box center [405, 387] width 738 height 45
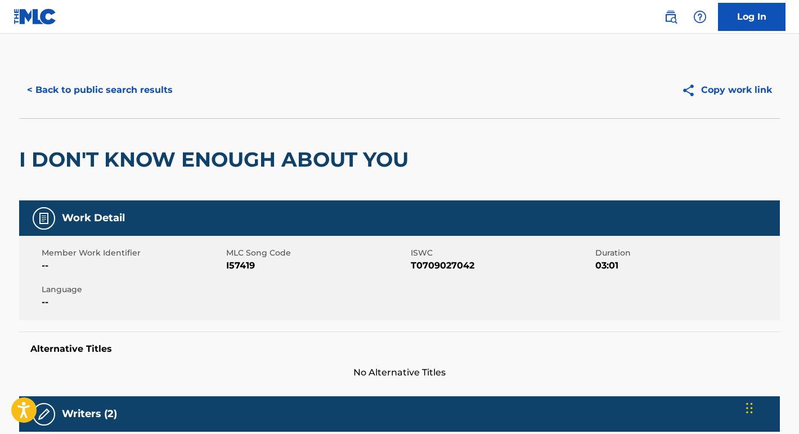
scroll to position [0, 0]
click at [148, 97] on button "< Back to public search results" at bounding box center [100, 90] width 162 height 28
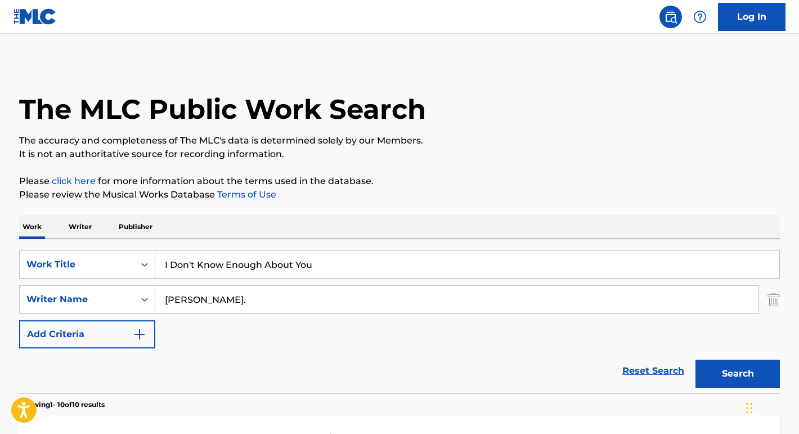
scroll to position [91, 0]
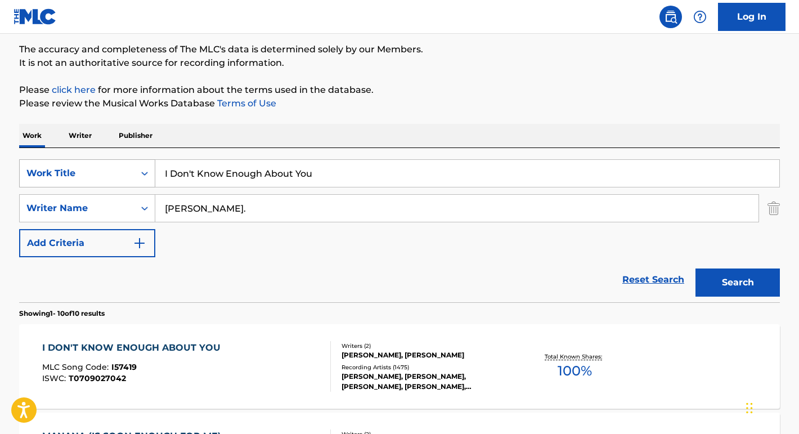
drag, startPoint x: 315, startPoint y: 173, endPoint x: 87, endPoint y: 162, distance: 227.7
click at [87, 162] on div "SearchWithCriteria78120567-30ef-4baf-9644-995935a7c4b5 Work Title I Don't Know …" at bounding box center [399, 173] width 761 height 28
paste input "Barrel Racer Land"
type input "Barrel Racer Land"
click at [195, 148] on div "SearchWithCriteria78120567-30ef-4baf-9644-995935a7c4b5 Work Title Barrel Racer …" at bounding box center [399, 225] width 761 height 154
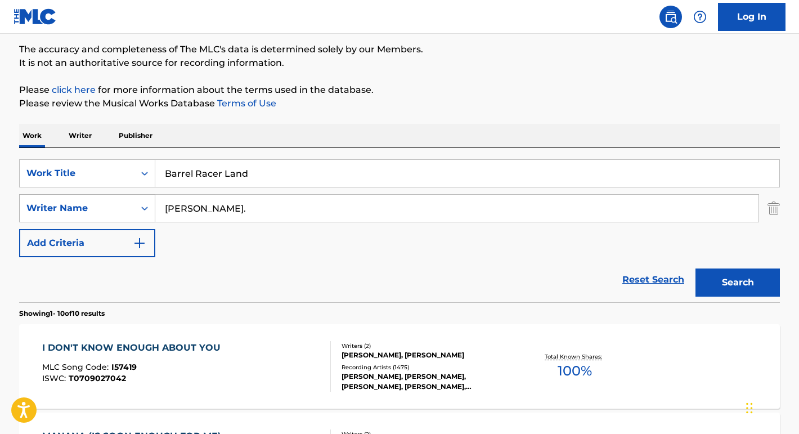
drag, startPoint x: 239, startPoint y: 206, endPoint x: 86, endPoint y: 200, distance: 152.7
click at [86, 200] on div "SearchWithCriteriadac2085a-3231-426f-a8b0-05984cbb76e6 Writer Name [PERSON_NAME…" at bounding box center [399, 208] width 761 height 28
click at [738, 283] on button "Search" at bounding box center [738, 283] width 84 height 28
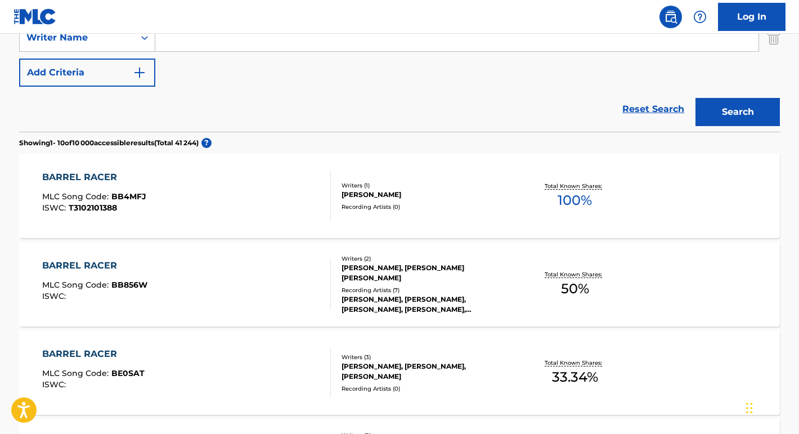
scroll to position [128, 0]
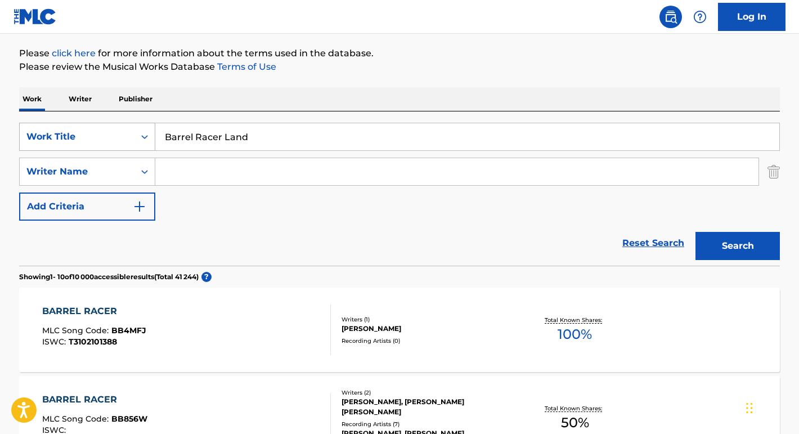
drag, startPoint x: 254, startPoint y: 136, endPoint x: 132, endPoint y: 136, distance: 122.7
click at [132, 136] on div "SearchWithCriteria78120567-30ef-4baf-9644-995935a7c4b5 Work Title Barrel Racer …" at bounding box center [399, 137] width 761 height 28
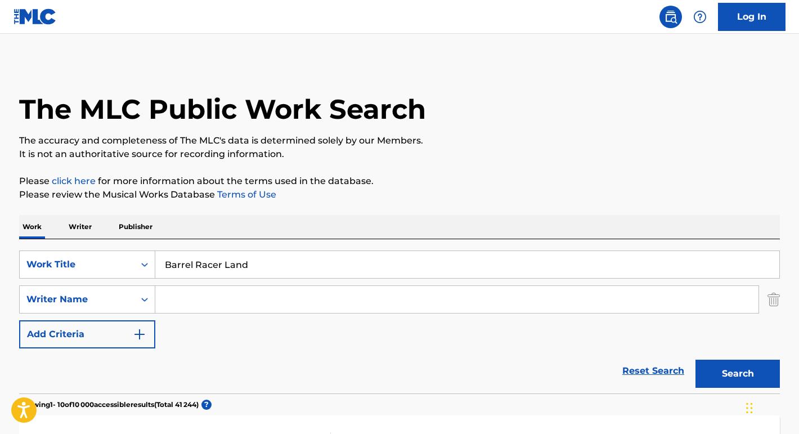
scroll to position [0, 0]
click at [209, 311] on input "Search Form" at bounding box center [457, 299] width 604 height 27
paste input "[PERSON_NAME]"
type input "[PERSON_NAME]"
drag, startPoint x: 255, startPoint y: 262, endPoint x: 117, endPoint y: 260, distance: 138.0
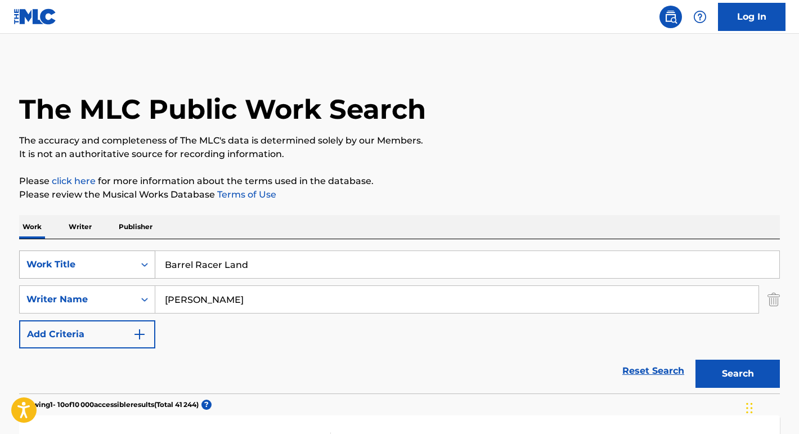
click at [117, 261] on div "SearchWithCriteria78120567-30ef-4baf-9644-995935a7c4b5 Work Title Barrel Racer …" at bounding box center [399, 265] width 761 height 28
type input "LET YOU DOWN"
click at [738, 374] on button "Search" at bounding box center [738, 374] width 84 height 28
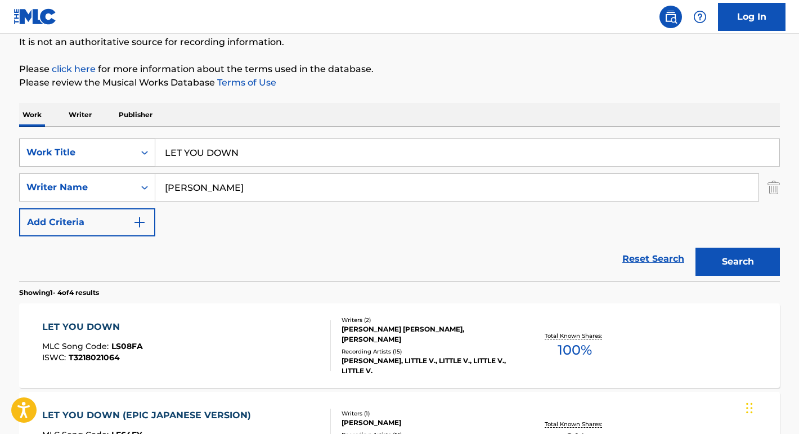
scroll to position [129, 0]
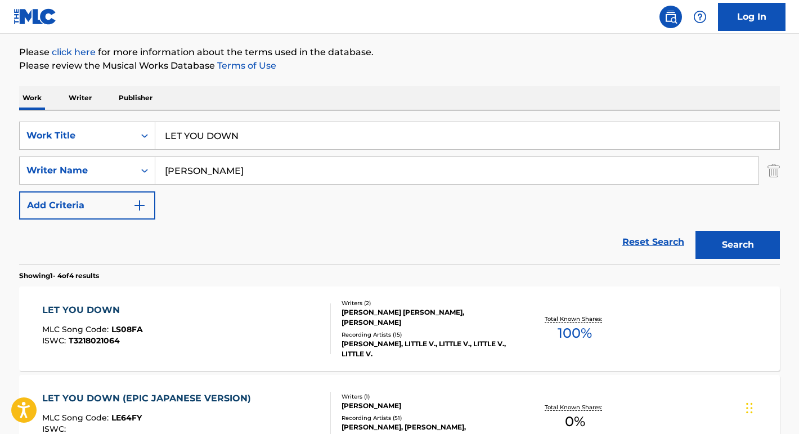
click at [100, 311] on div "LET YOU DOWN" at bounding box center [92, 310] width 101 height 14
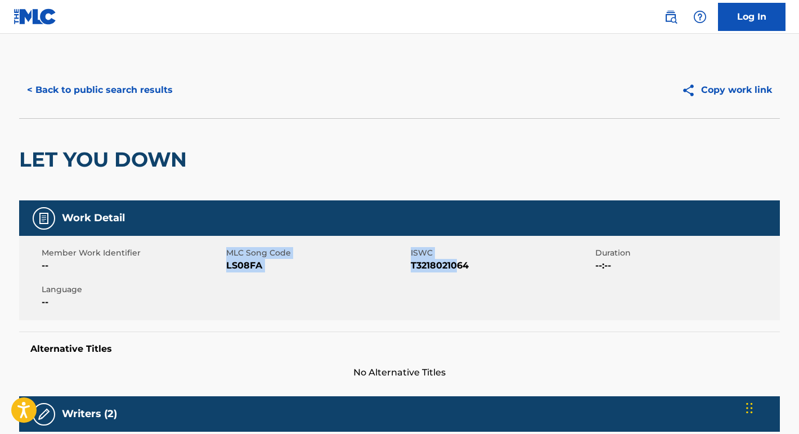
drag, startPoint x: 226, startPoint y: 265, endPoint x: 459, endPoint y: 267, distance: 233.1
click at [459, 267] on div "Member Work Identifier -- MLC Song Code LS08FA ISWC T3218021064 Duration --:-- …" at bounding box center [399, 278] width 761 height 84
click at [479, 270] on span "T3218021064" at bounding box center [502, 266] width 182 height 14
drag, startPoint x: 479, startPoint y: 270, endPoint x: 227, endPoint y: 266, distance: 251.1
click at [227, 265] on div "Member Work Identifier -- MLC Song Code LS08FA ISWC T3218021064 Duration --:-- …" at bounding box center [399, 278] width 761 height 84
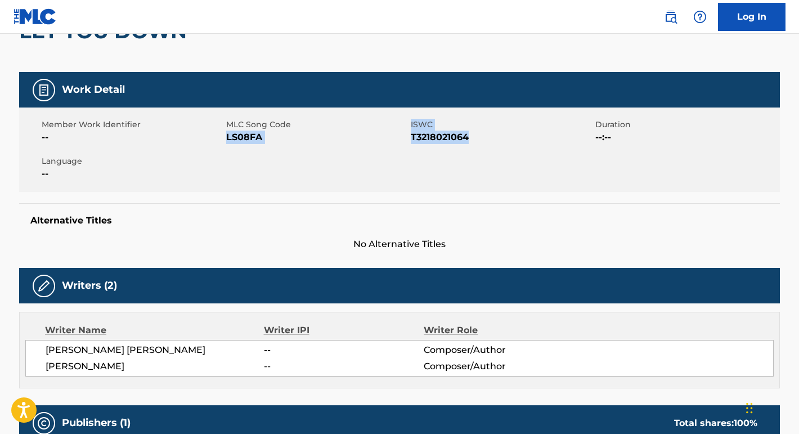
scroll to position [212, 0]
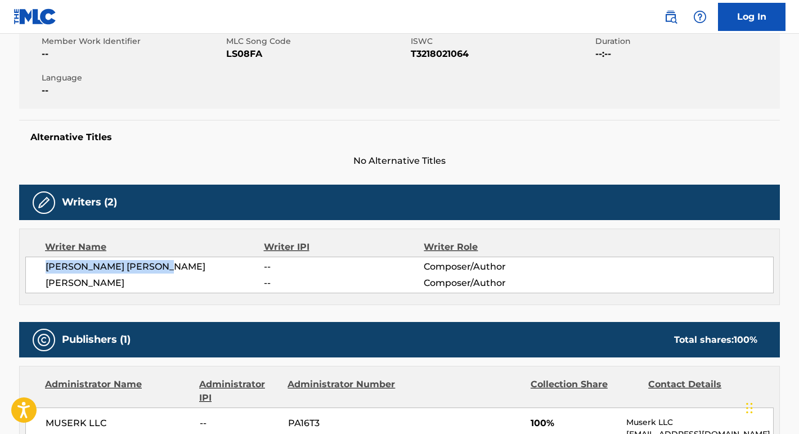
drag, startPoint x: 198, startPoint y: 266, endPoint x: 35, endPoint y: 265, distance: 162.7
click at [35, 265] on div "[PERSON_NAME] [PERSON_NAME] -- Composer/Author [PERSON_NAME] -- Composer/Author" at bounding box center [399, 275] width 749 height 37
drag, startPoint x: 166, startPoint y: 286, endPoint x: 31, endPoint y: 286, distance: 134.6
click at [31, 286] on div "[PERSON_NAME] [PERSON_NAME] -- Composer/Author [PERSON_NAME] -- Composer/Author" at bounding box center [399, 275] width 749 height 37
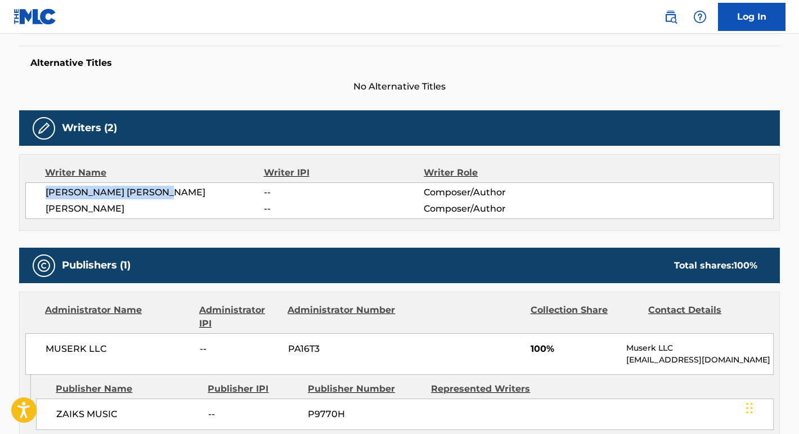
scroll to position [301, 0]
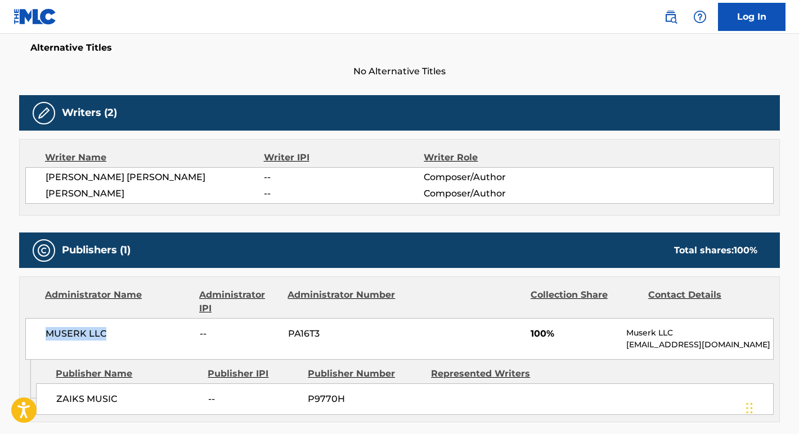
drag, startPoint x: 117, startPoint y: 330, endPoint x: 11, endPoint y: 330, distance: 105.3
click at [11, 330] on div "< Back to public search results Copy work link LET YOU DOWN Work Detail Member …" at bounding box center [400, 307] width 788 height 1093
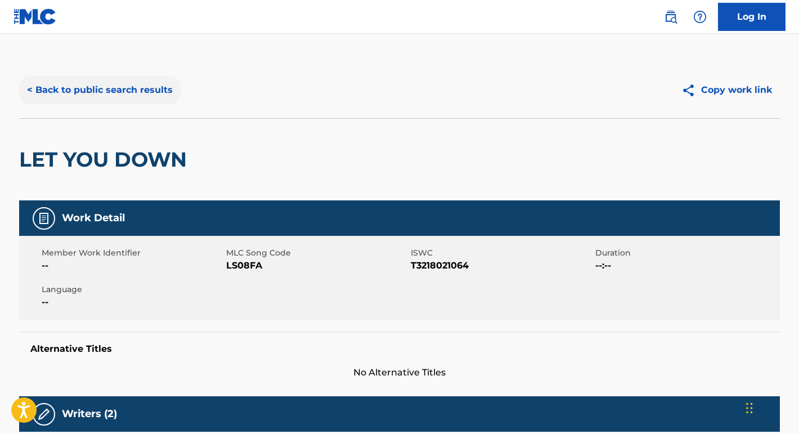
scroll to position [0, 0]
click at [153, 85] on button "< Back to public search results" at bounding box center [100, 90] width 162 height 28
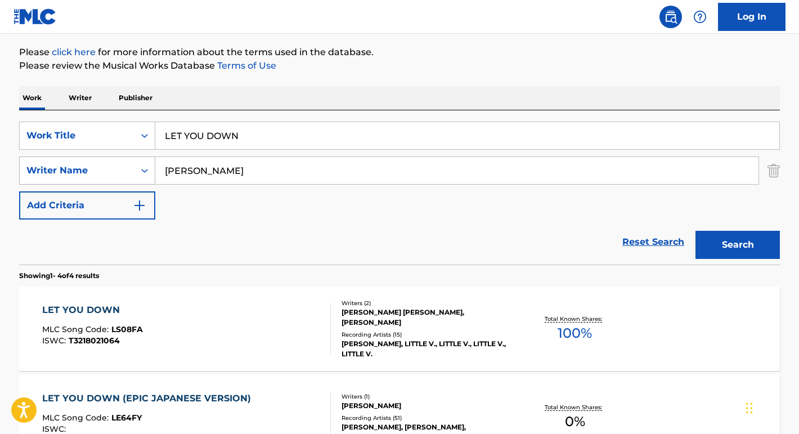
drag, startPoint x: 252, startPoint y: 172, endPoint x: 129, endPoint y: 167, distance: 122.3
click at [129, 167] on div "SearchWithCriteriadac2085a-3231-426f-a8b0-05984cbb76e6 Writer Name [PERSON_NAME]" at bounding box center [399, 171] width 761 height 28
paste input "[PERSON_NAME]"
type input "[PERSON_NAME]"
drag, startPoint x: 249, startPoint y: 137, endPoint x: 109, endPoint y: 125, distance: 141.3
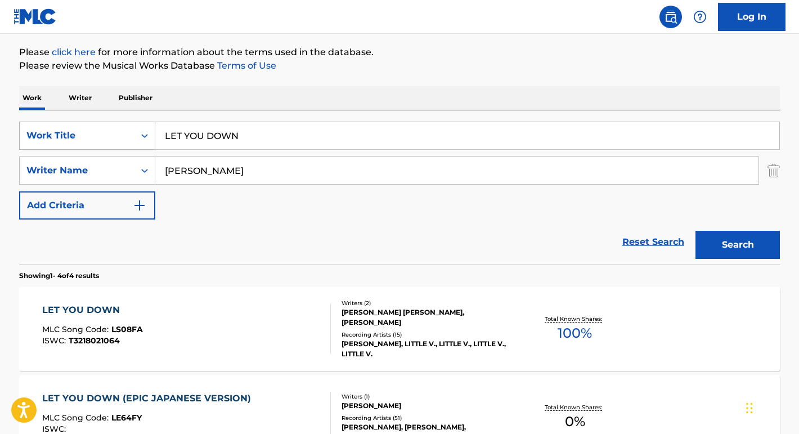
click at [109, 126] on div "SearchWithCriteria78120567-30ef-4baf-9644-995935a7c4b5 Work Title LET YOU DOWN" at bounding box center [399, 136] width 761 height 28
type input "KEROSENE"
click at [738, 245] on button "Search" at bounding box center [738, 245] width 84 height 28
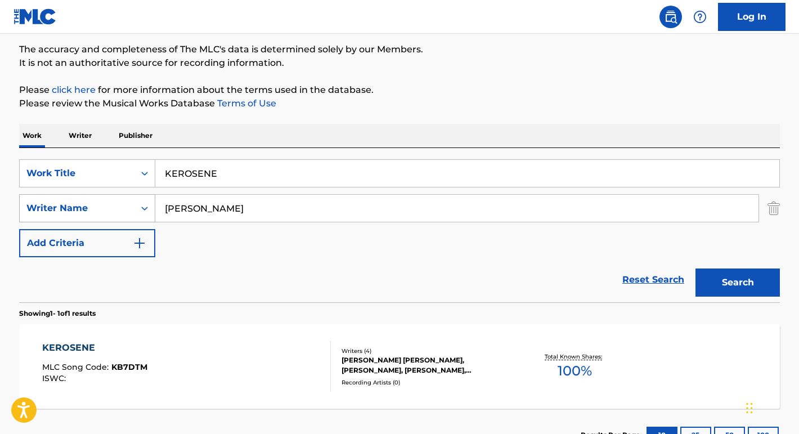
scroll to position [138, 0]
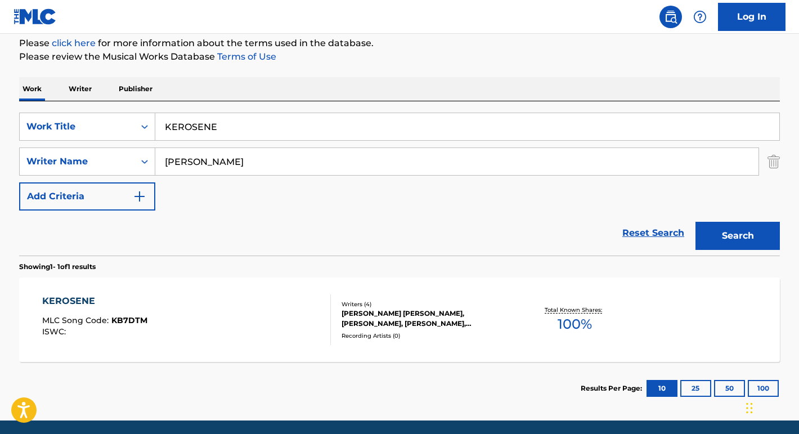
click at [81, 298] on div "KEROSENE" at bounding box center [94, 301] width 105 height 14
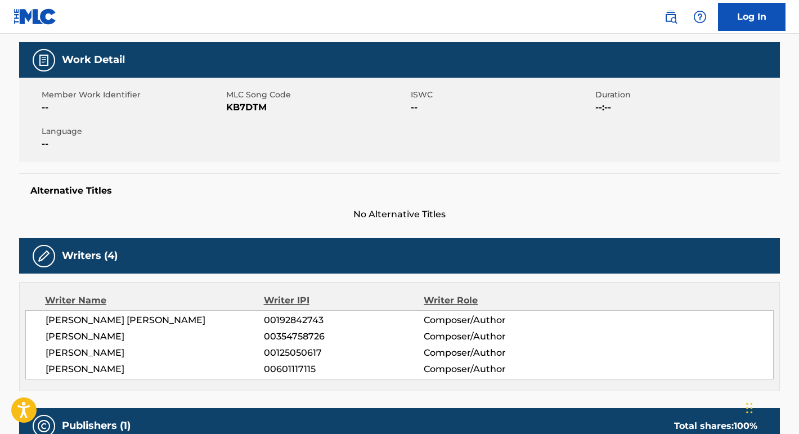
scroll to position [86, 0]
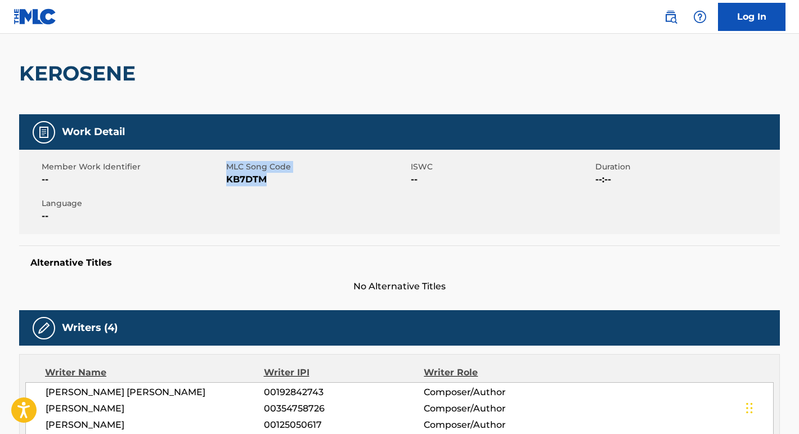
drag, startPoint x: 282, startPoint y: 177, endPoint x: 226, endPoint y: 178, distance: 56.3
click at [226, 178] on div "Member Work Identifier -- MLC Song Code KB7DTM ISWC -- Duration --:-- Language …" at bounding box center [399, 192] width 761 height 84
click at [267, 209] on div "Member Work Identifier -- MLC Song Code KB7DTM ISWC -- Duration --:-- Language …" at bounding box center [399, 192] width 761 height 84
drag, startPoint x: 264, startPoint y: 185, endPoint x: 227, endPoint y: 183, distance: 37.2
click at [227, 182] on span "KB7DTM" at bounding box center [317, 180] width 182 height 14
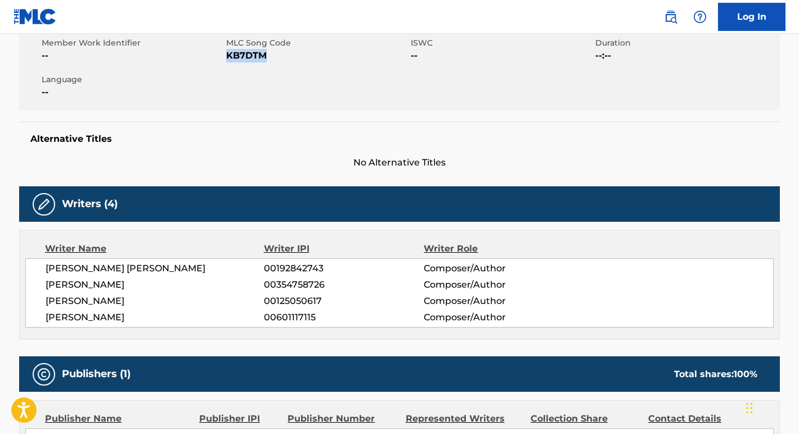
scroll to position [220, 0]
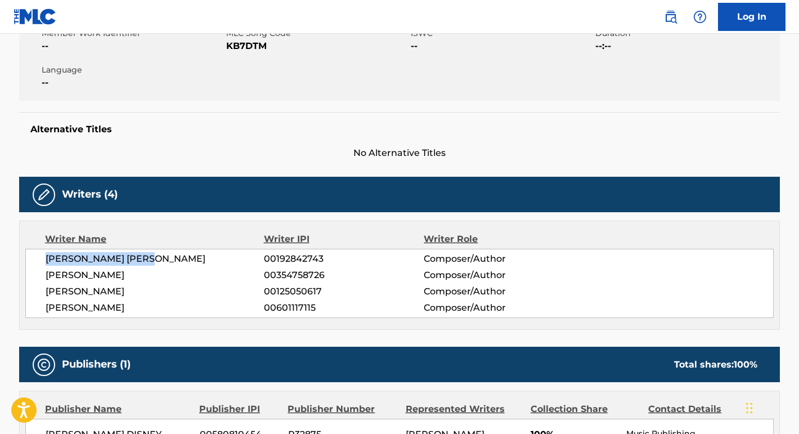
drag, startPoint x: 159, startPoint y: 258, endPoint x: -2, endPoint y: 258, distance: 161.0
drag, startPoint x: 144, startPoint y: 276, endPoint x: 17, endPoint y: 276, distance: 126.7
click at [17, 276] on div "< Back to public search results Copy work link KEROSENE Work Detail Member Work…" at bounding box center [400, 225] width 788 height 766
drag, startPoint x: 139, startPoint y: 292, endPoint x: 60, endPoint y: 291, distance: 78.8
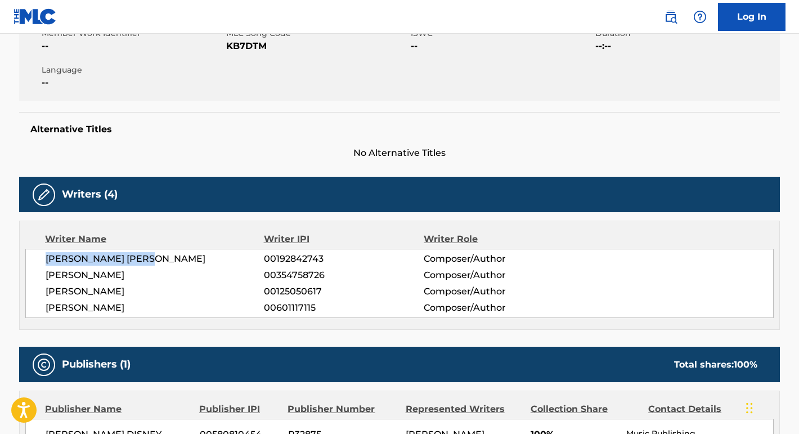
click at [60, 291] on span "[PERSON_NAME]" at bounding box center [155, 292] width 218 height 14
drag, startPoint x: 135, startPoint y: 310, endPoint x: 44, endPoint y: 310, distance: 90.6
click at [44, 310] on div "[PERSON_NAME] [PERSON_NAME] 00192842743 Composer/Author [PERSON_NAME] 003547587…" at bounding box center [399, 283] width 749 height 69
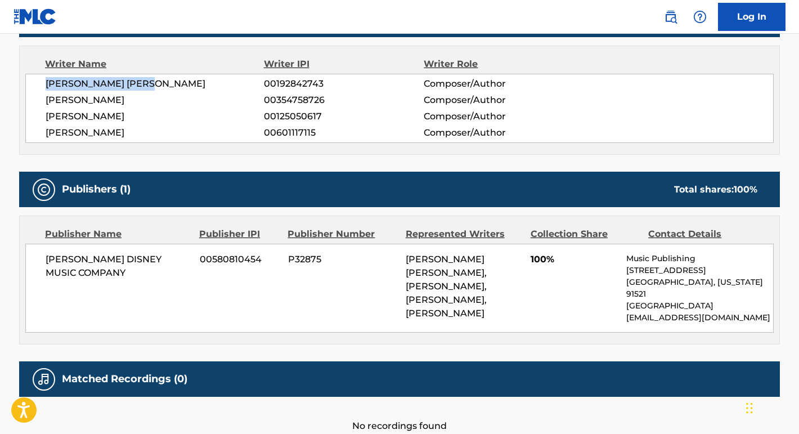
scroll to position [416, 0]
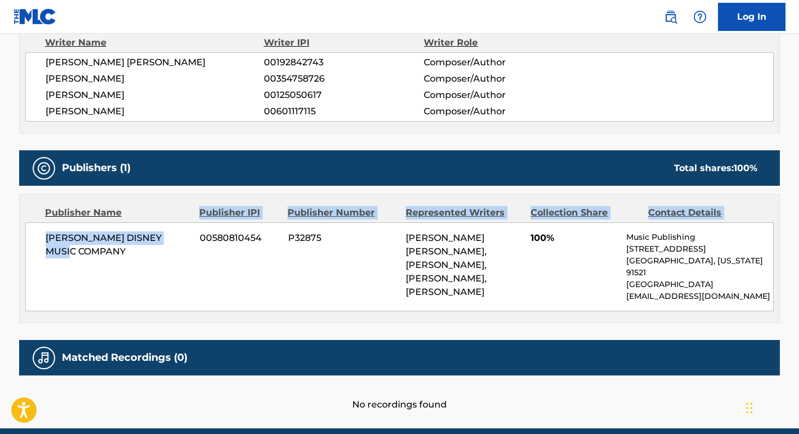
drag, startPoint x: 117, startPoint y: 256, endPoint x: 28, endPoint y: 224, distance: 94.0
click at [28, 224] on div "[PERSON_NAME] DISNEY MUSIC COMPANY 00580810454 P32875 [PERSON_NAME] [PERSON_NAM…" at bounding box center [399, 266] width 749 height 89
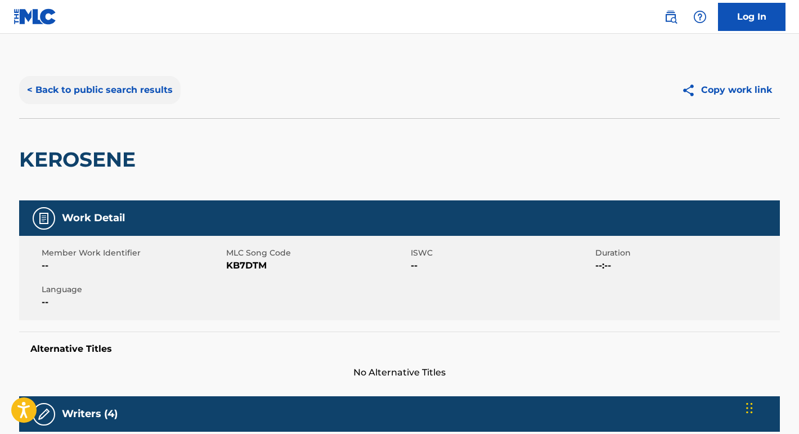
scroll to position [0, 0]
click at [154, 95] on button "< Back to public search results" at bounding box center [100, 90] width 162 height 28
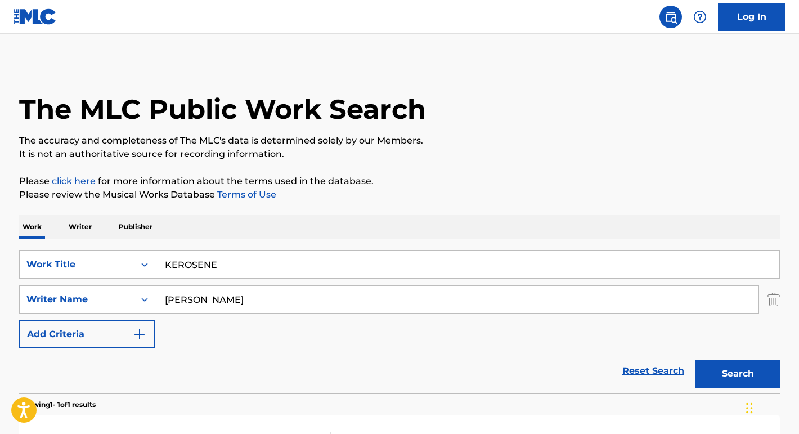
scroll to position [114, 0]
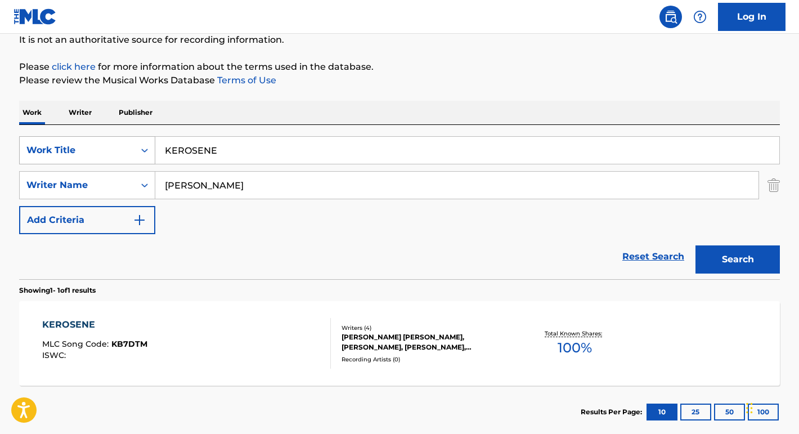
drag, startPoint x: 235, startPoint y: 148, endPoint x: 140, endPoint y: 145, distance: 95.2
click at [123, 148] on div "SearchWithCriteria78120567-30ef-4baf-9644-995935a7c4b5 Work Title KEROSENE" at bounding box center [399, 150] width 761 height 28
paste input "[PERSON_NAME] Fire in the Sky"
drag, startPoint x: 235, startPoint y: 149, endPoint x: 106, endPoint y: 150, distance: 128.9
click at [106, 150] on div "SearchWithCriteria78120567-30ef-4baf-9644-995935a7c4b5 Work Title [PERSON_NAME]…" at bounding box center [399, 150] width 761 height 28
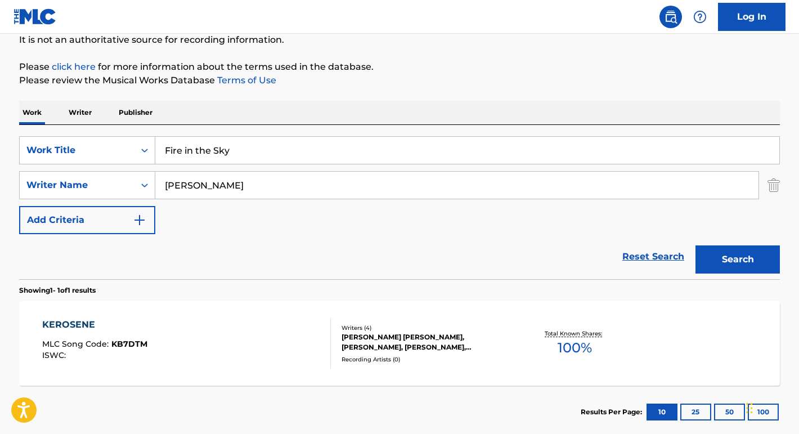
type input "Fire in the Sky"
click at [190, 107] on div "Work Writer Publisher" at bounding box center [399, 113] width 761 height 24
drag, startPoint x: 254, startPoint y: 192, endPoint x: 110, endPoint y: 184, distance: 144.4
click at [110, 185] on div "SearchWithCriteriadac2085a-3231-426f-a8b0-05984cbb76e6 Writer Name [PERSON_NAME]" at bounding box center [399, 185] width 761 height 28
paste input "[PERSON_NAME]"
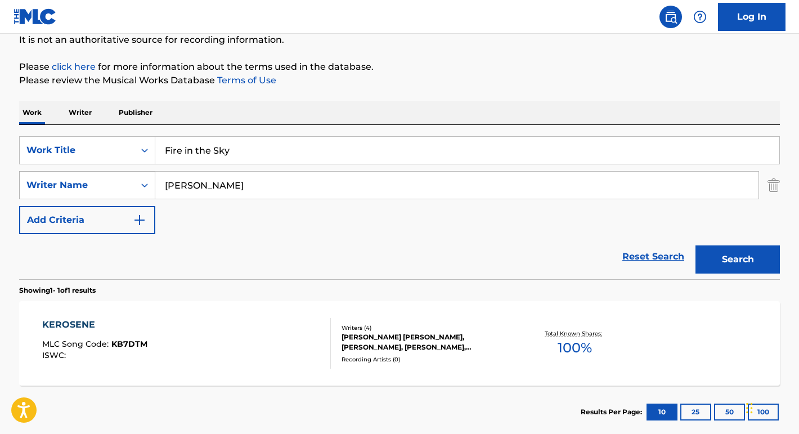
type input "[PERSON_NAME]"
click at [738, 260] on button "Search" at bounding box center [738, 259] width 84 height 28
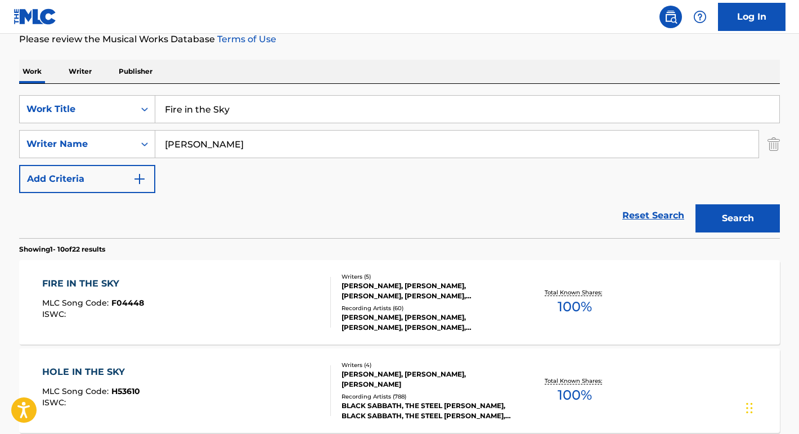
scroll to position [160, 0]
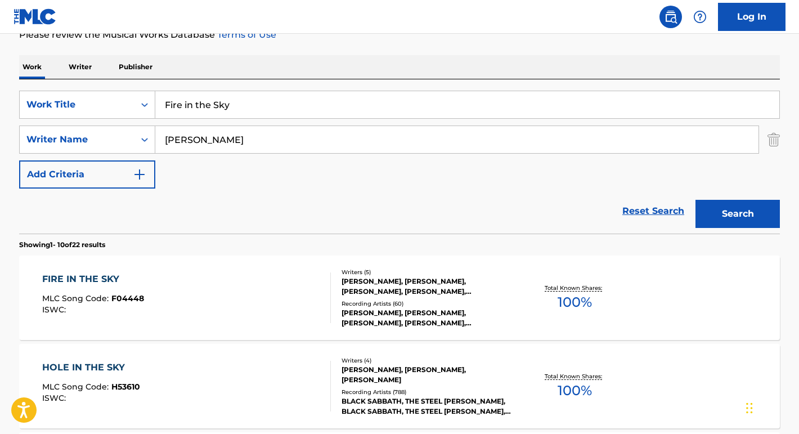
click at [113, 282] on div "FIRE IN THE SKY" at bounding box center [93, 280] width 102 height 14
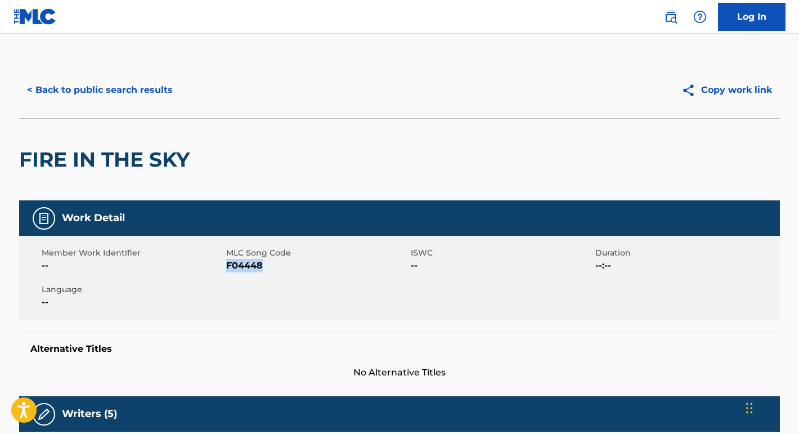
drag, startPoint x: 267, startPoint y: 266, endPoint x: 226, endPoint y: 266, distance: 40.5
click at [226, 266] on span "F04448" at bounding box center [317, 266] width 182 height 14
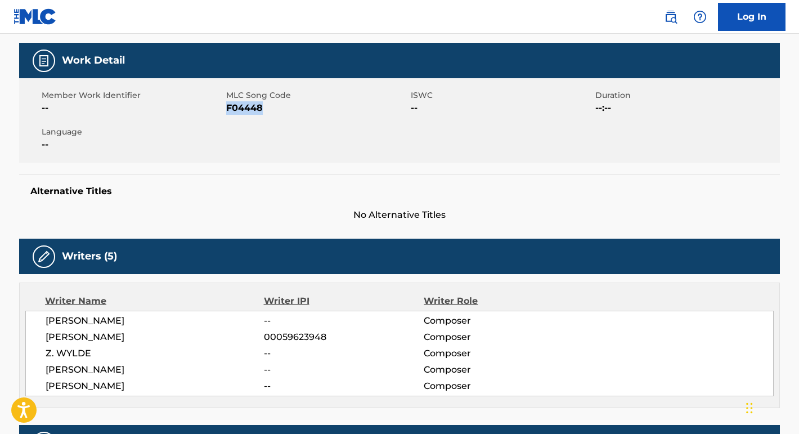
scroll to position [221, 0]
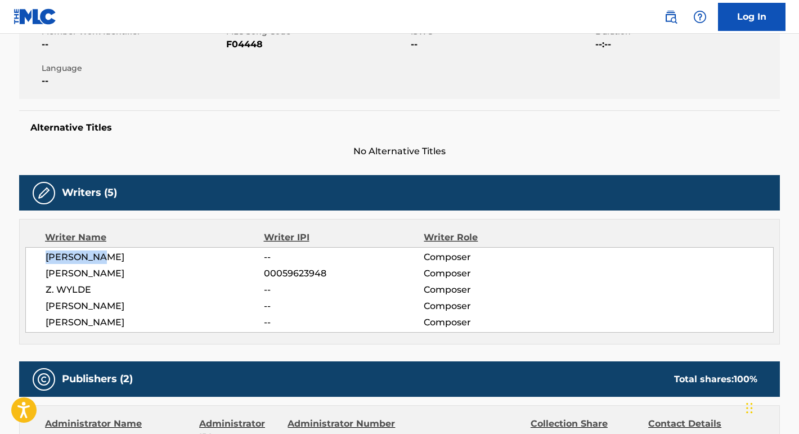
drag, startPoint x: 124, startPoint y: 257, endPoint x: 26, endPoint y: 257, distance: 97.4
click at [26, 257] on div "[PERSON_NAME] -- Composer [PERSON_NAME] 00059623948 Composer Z. WYLDE -- Compos…" at bounding box center [399, 290] width 749 height 86
drag, startPoint x: 109, startPoint y: 284, endPoint x: 25, endPoint y: 285, distance: 83.3
click at [25, 285] on div "[PERSON_NAME] -- Composer [PERSON_NAME] 00059623948 Composer Z. WYLDE -- Compos…" at bounding box center [399, 290] width 749 height 86
drag, startPoint x: 106, startPoint y: 303, endPoint x: 41, endPoint y: 302, distance: 65.9
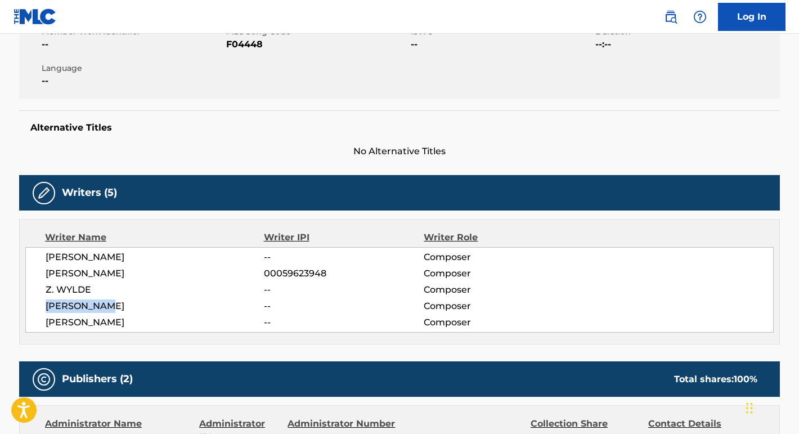
click at [41, 302] on div "[PERSON_NAME] -- Composer [PERSON_NAME] 00059623948 Composer Z. WYLDE -- Compos…" at bounding box center [399, 290] width 749 height 86
drag, startPoint x: 111, startPoint y: 319, endPoint x: 46, endPoint y: 319, distance: 65.3
click at [46, 319] on span "[PERSON_NAME]" at bounding box center [155, 323] width 218 height 14
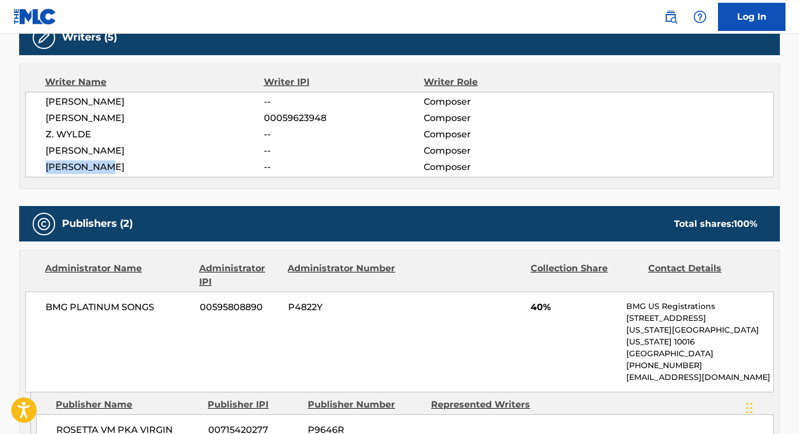
scroll to position [400, 0]
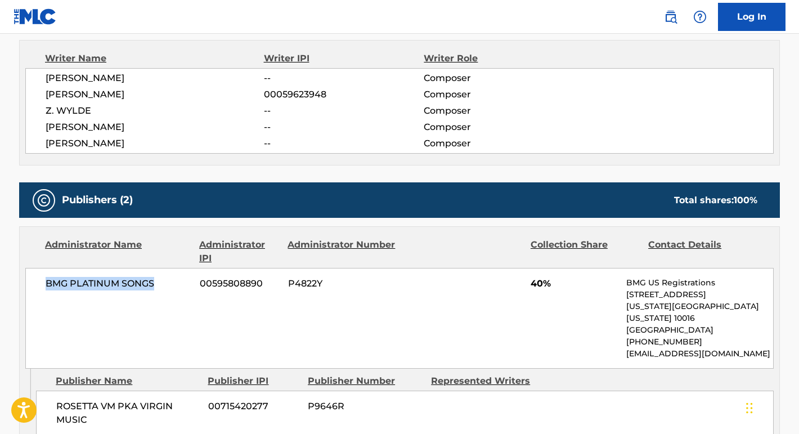
drag, startPoint x: 179, startPoint y: 283, endPoint x: 27, endPoint y: 282, distance: 152.0
click at [27, 282] on div "BMG PLATINUM SONGS 00595808890 P4822Y 40% BMG US Registrations [STREET_ADDRESS]…" at bounding box center [399, 318] width 749 height 101
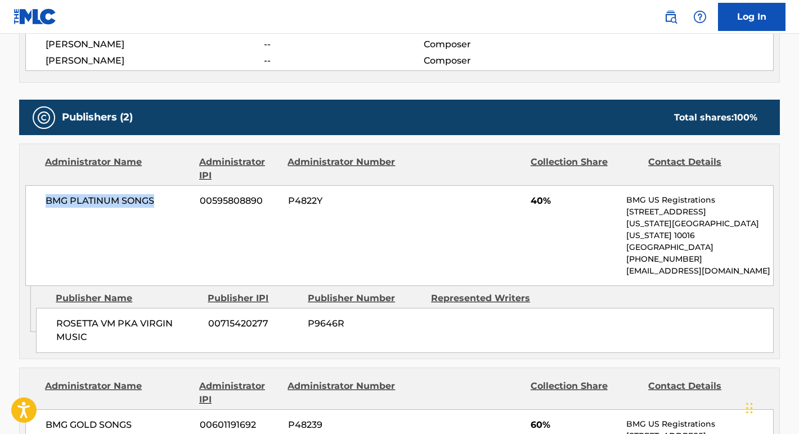
scroll to position [527, 0]
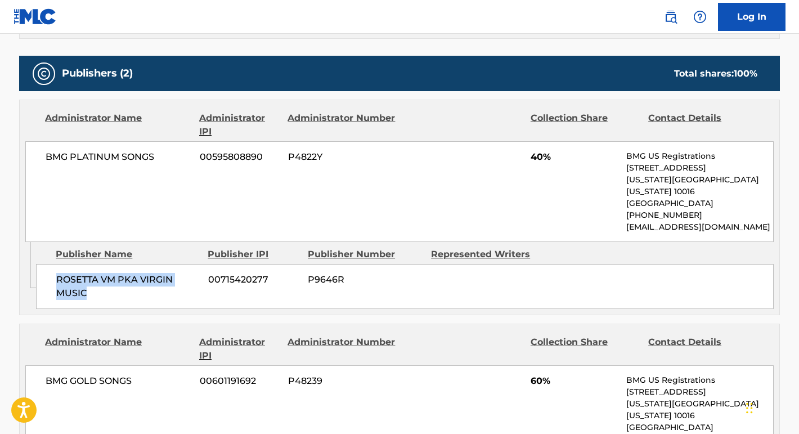
drag, startPoint x: 111, startPoint y: 285, endPoint x: 54, endPoint y: 265, distance: 60.7
click at [54, 265] on div "ROSETTA VM PKA VIRGIN MUSIC 00715420277 P9646R" at bounding box center [405, 286] width 738 height 45
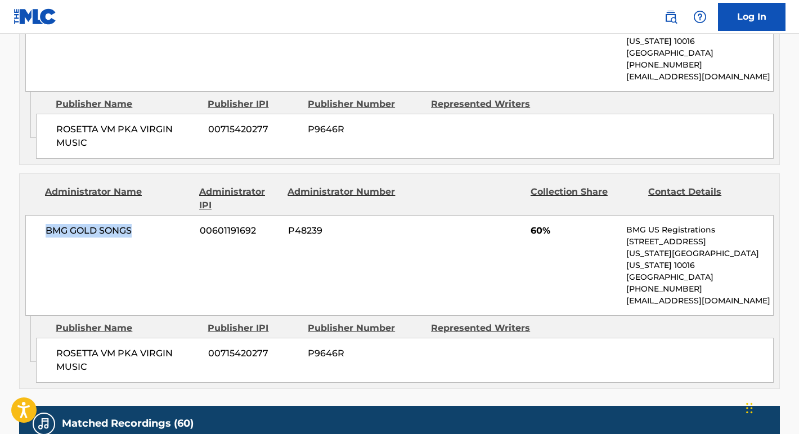
drag, startPoint x: 139, startPoint y: 235, endPoint x: 42, endPoint y: 218, distance: 98.3
click at [42, 218] on div "BMG GOLD SONGS 00601191692 P48239 60% BMG US Registrations [STREET_ADDRESS][US_…" at bounding box center [399, 265] width 749 height 101
